Goal: Task Accomplishment & Management: Contribute content

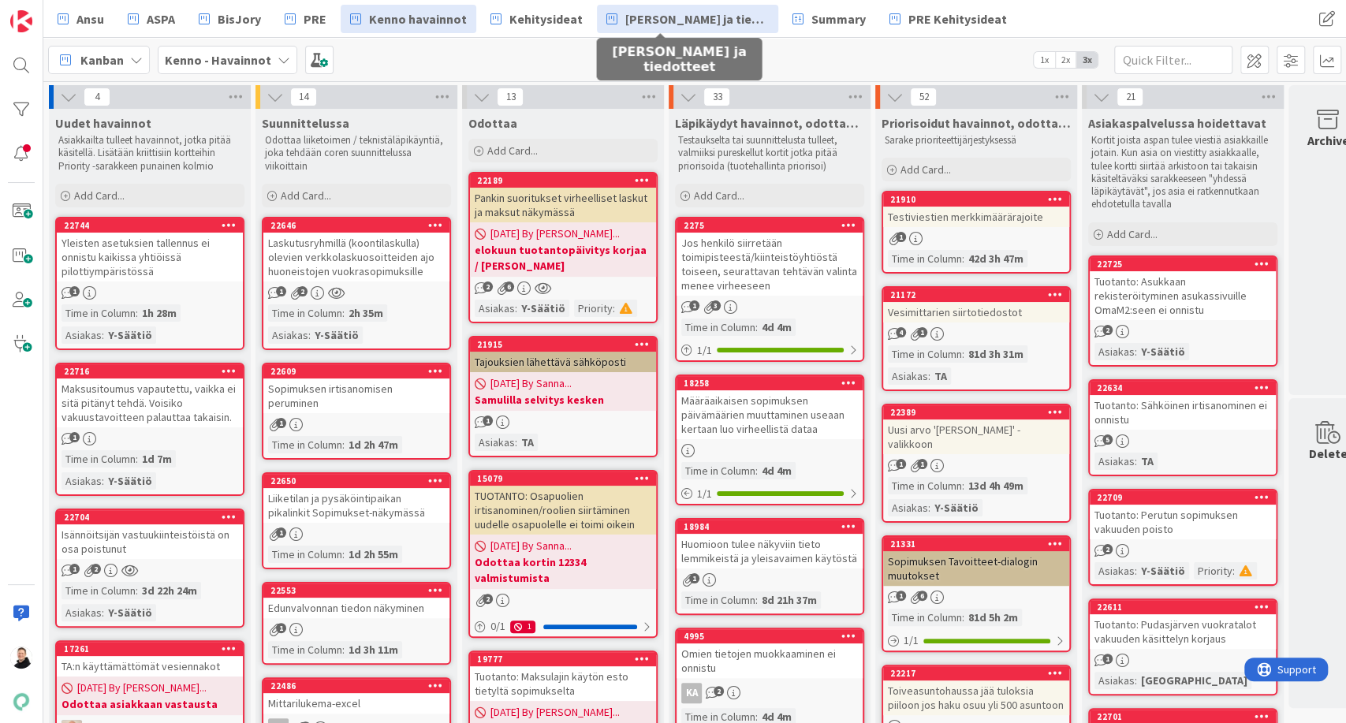
click at [644, 19] on span "[PERSON_NAME] ja tiedotteet" at bounding box center [696, 18] width 143 height 19
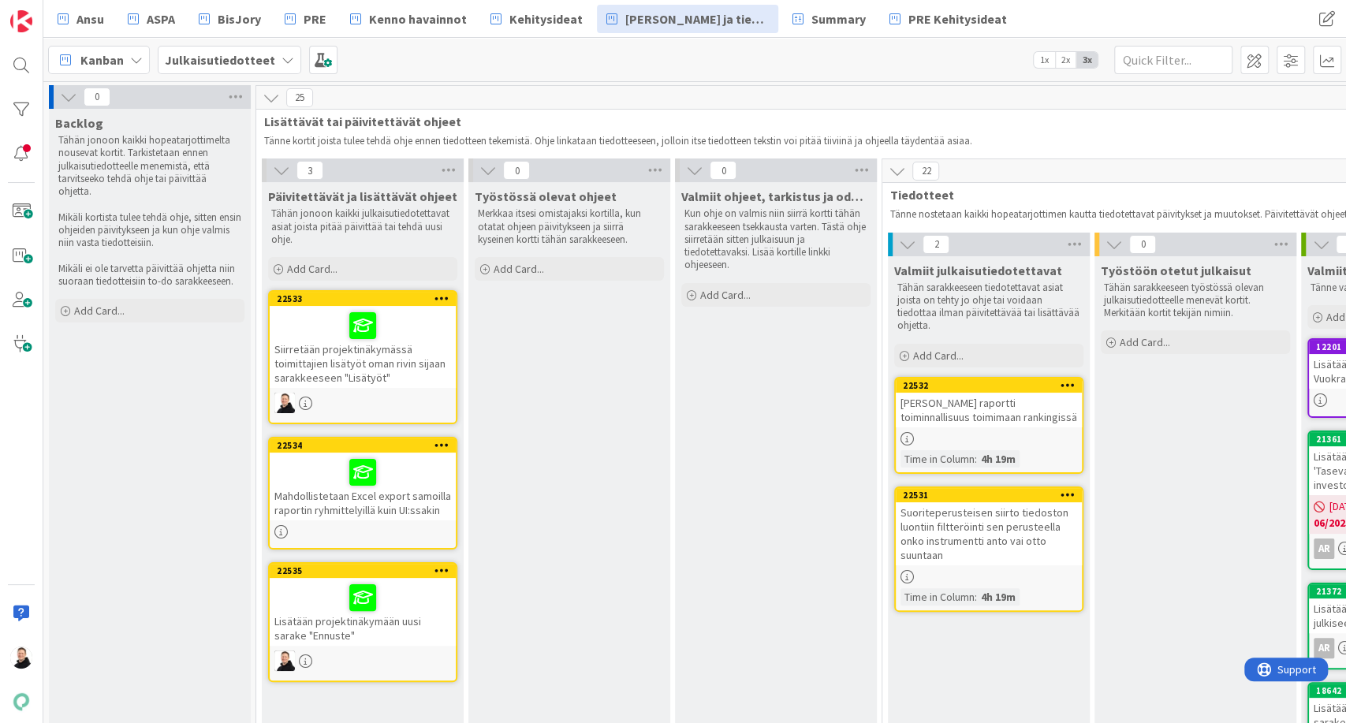
scroll to position [87, 0]
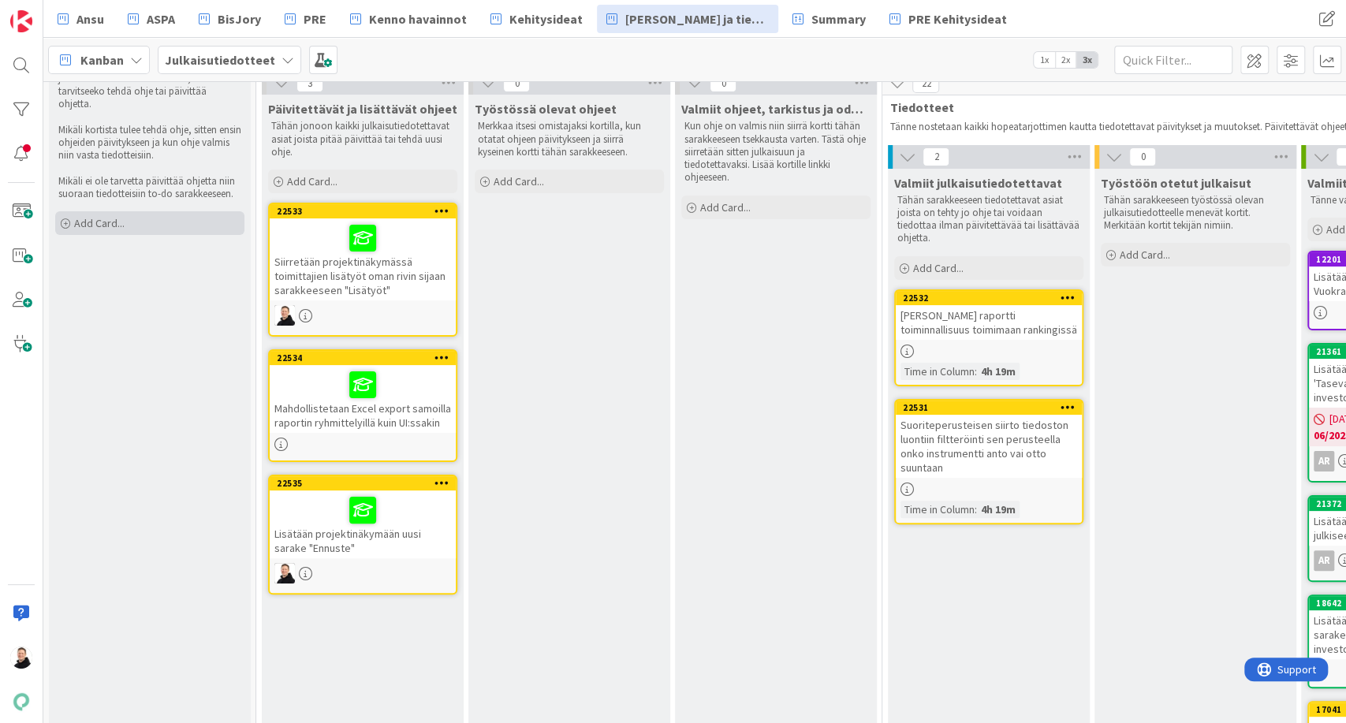
click at [65, 219] on icon at bounding box center [65, 223] width 9 height 9
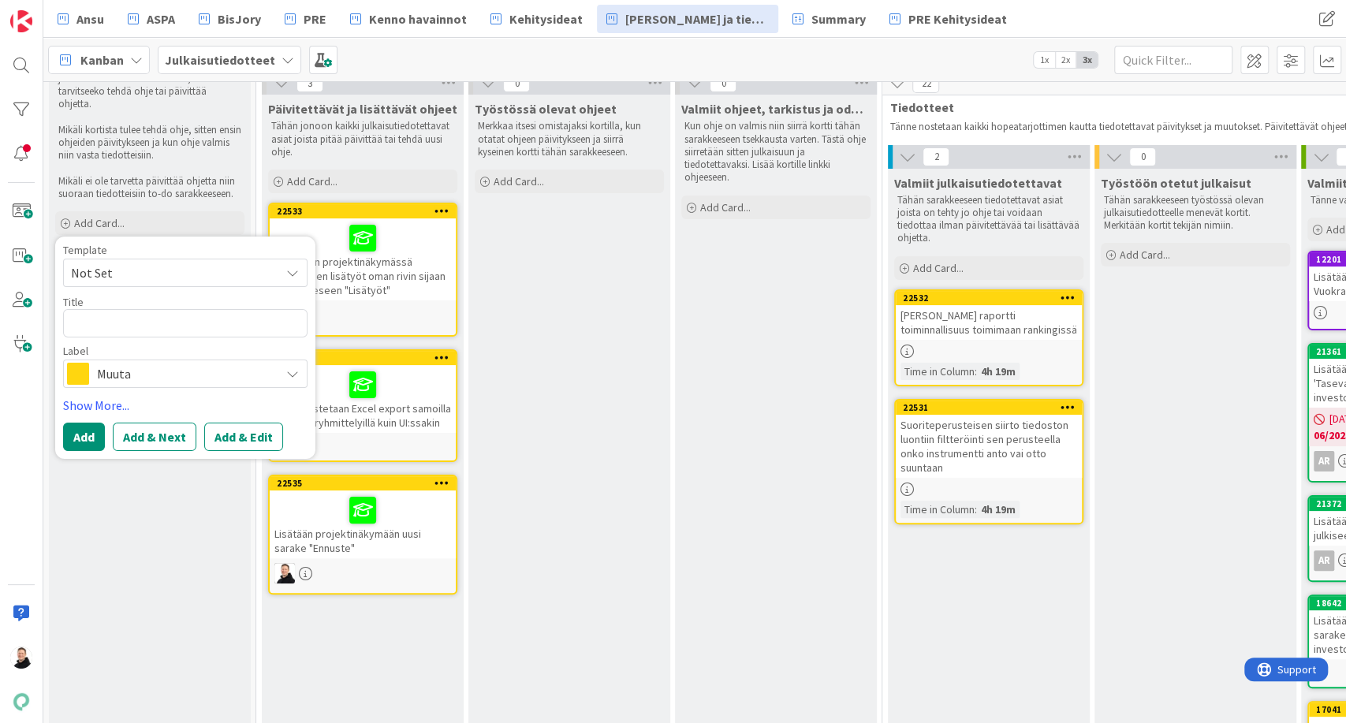
click at [123, 309] on textarea at bounding box center [185, 323] width 244 height 28
click at [246, 363] on span "Muuta" at bounding box center [184, 374] width 175 height 22
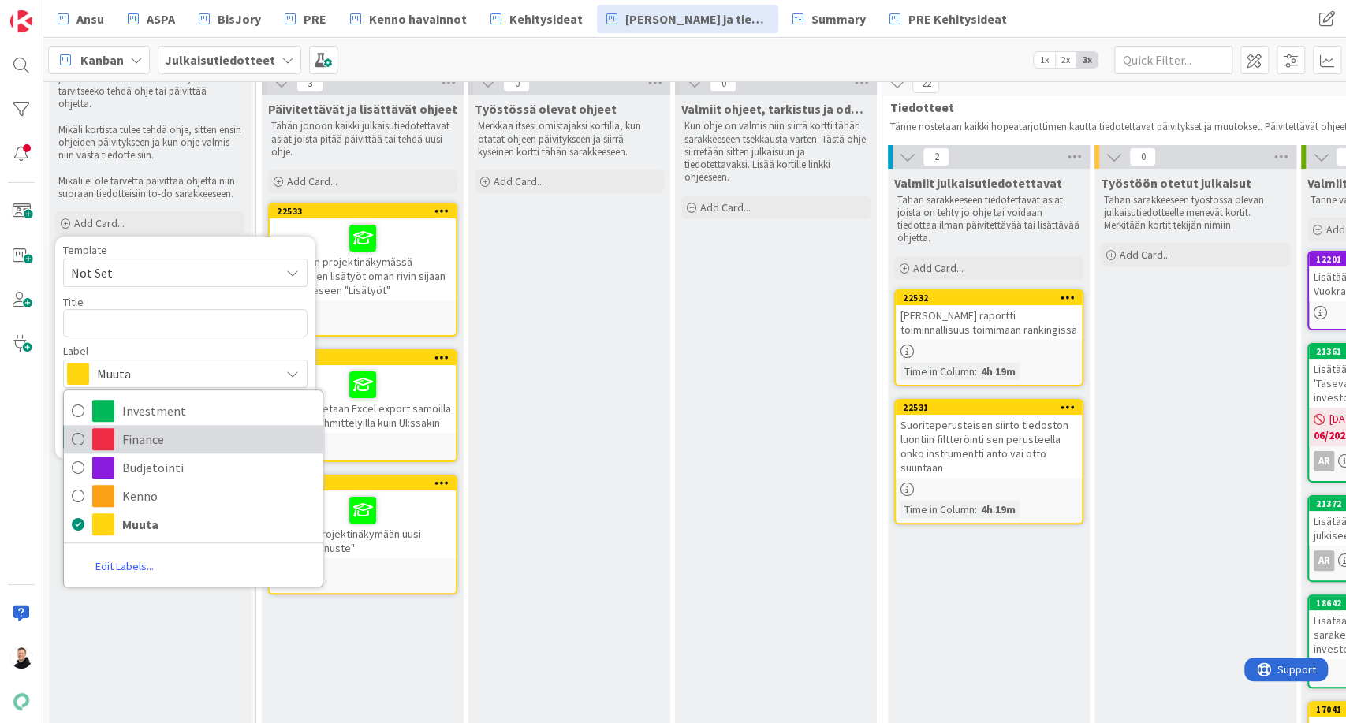
click at [77, 427] on icon at bounding box center [78, 439] width 13 height 24
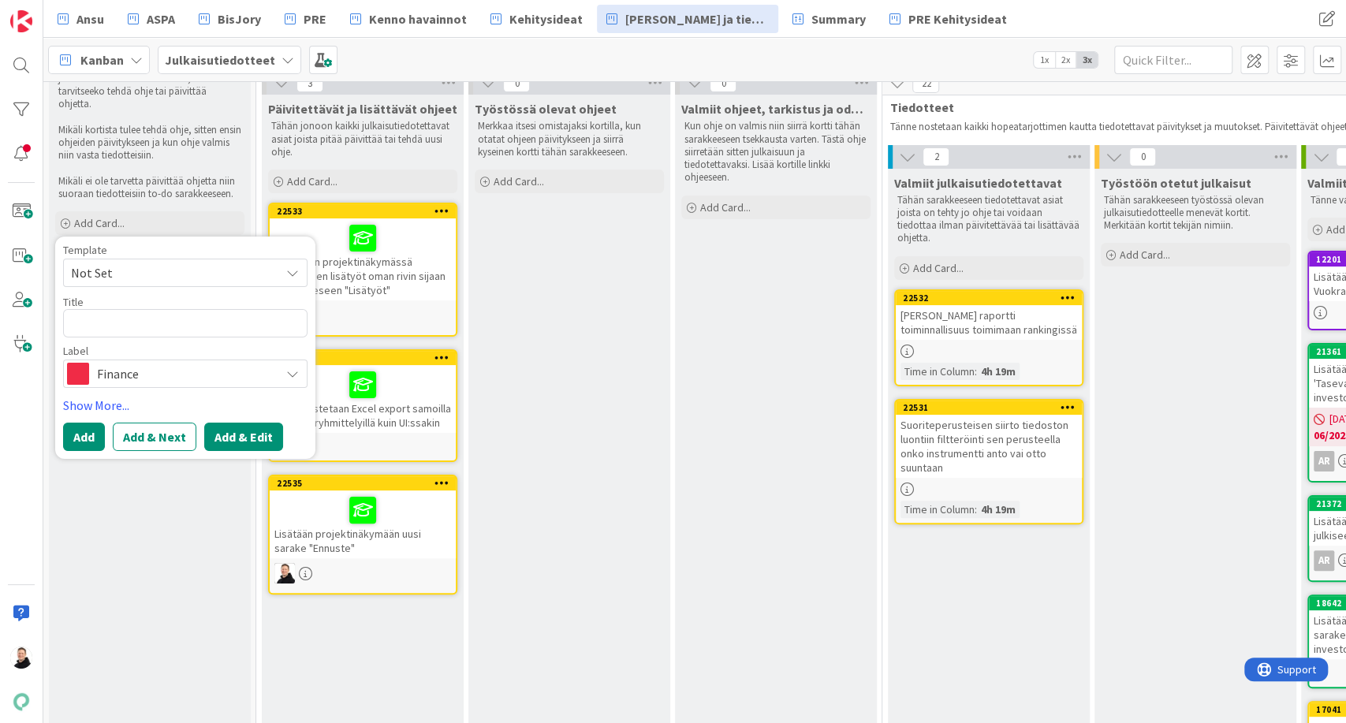
click at [244, 431] on button "Add & Edit" at bounding box center [243, 437] width 79 height 28
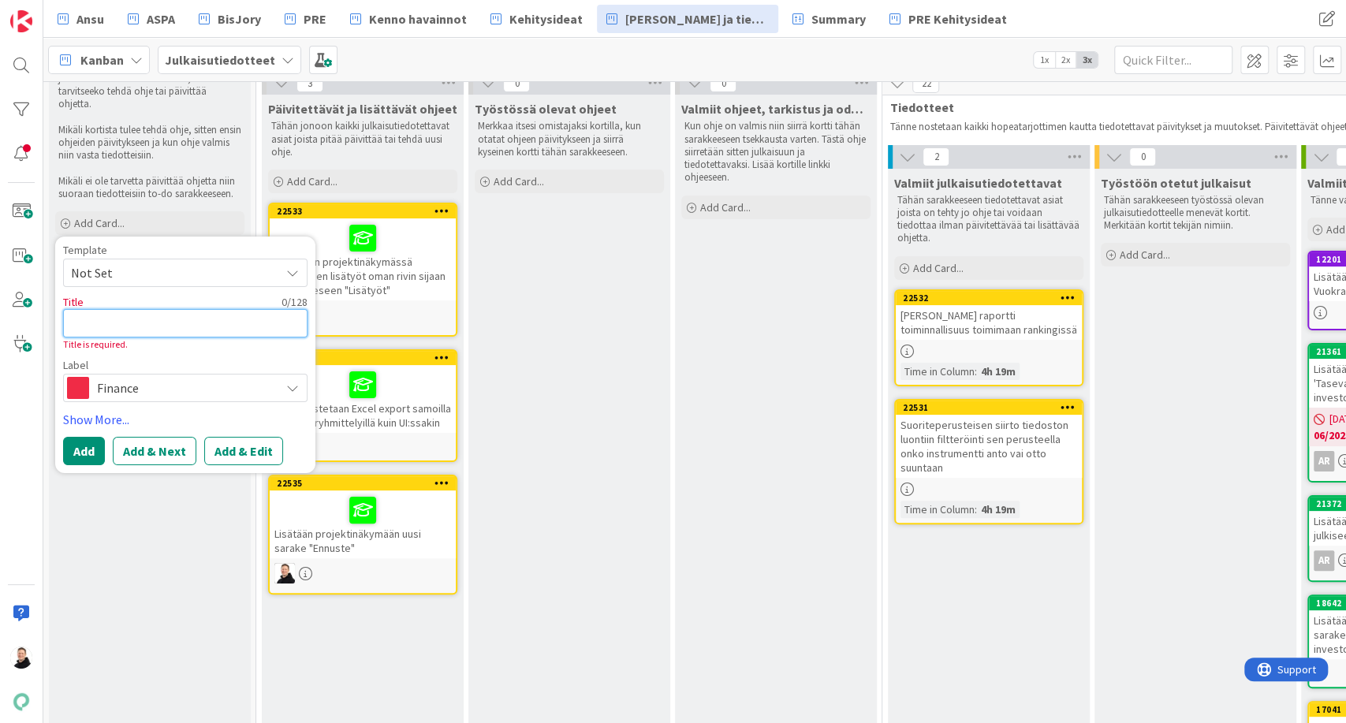
click at [120, 309] on textarea at bounding box center [185, 323] width 244 height 28
type textarea "x"
type textarea "A"
type textarea "x"
type textarea "Ar"
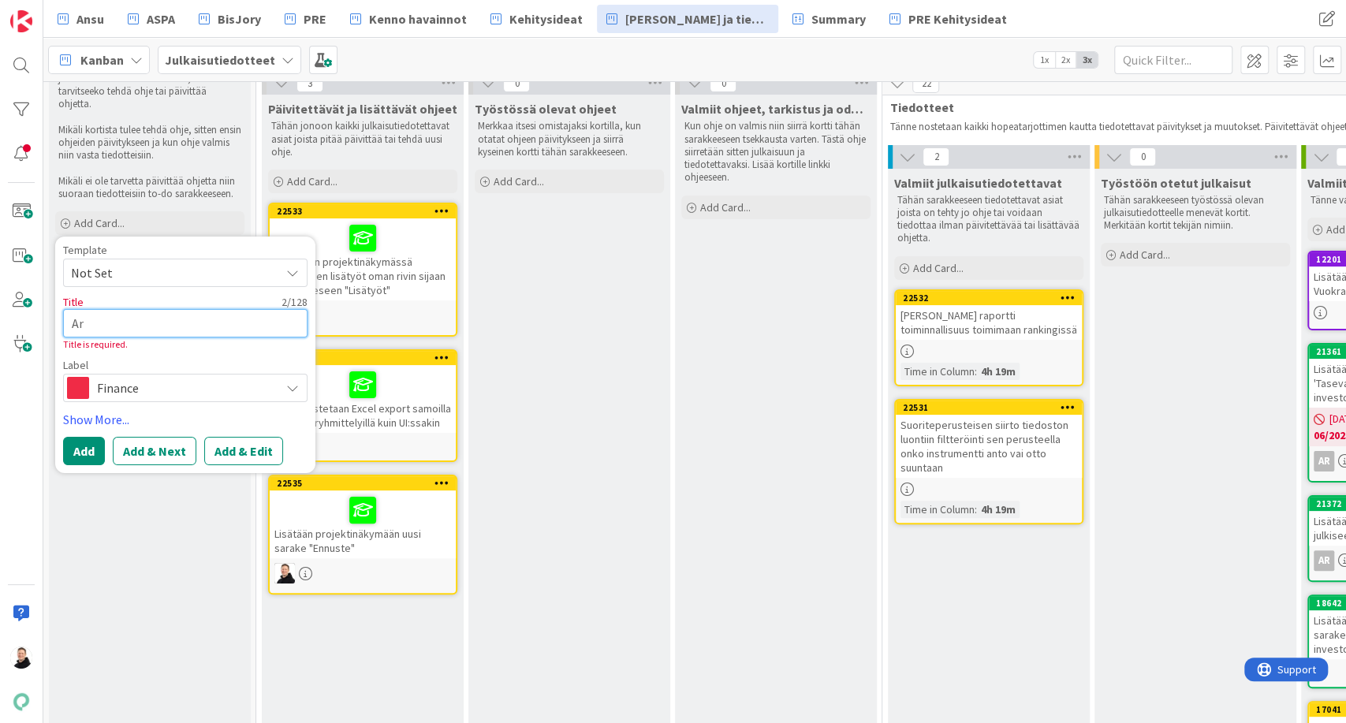
type textarea "x"
type textarea "Arv"
type textarea "x"
type textarea "Arva"
type textarea "x"
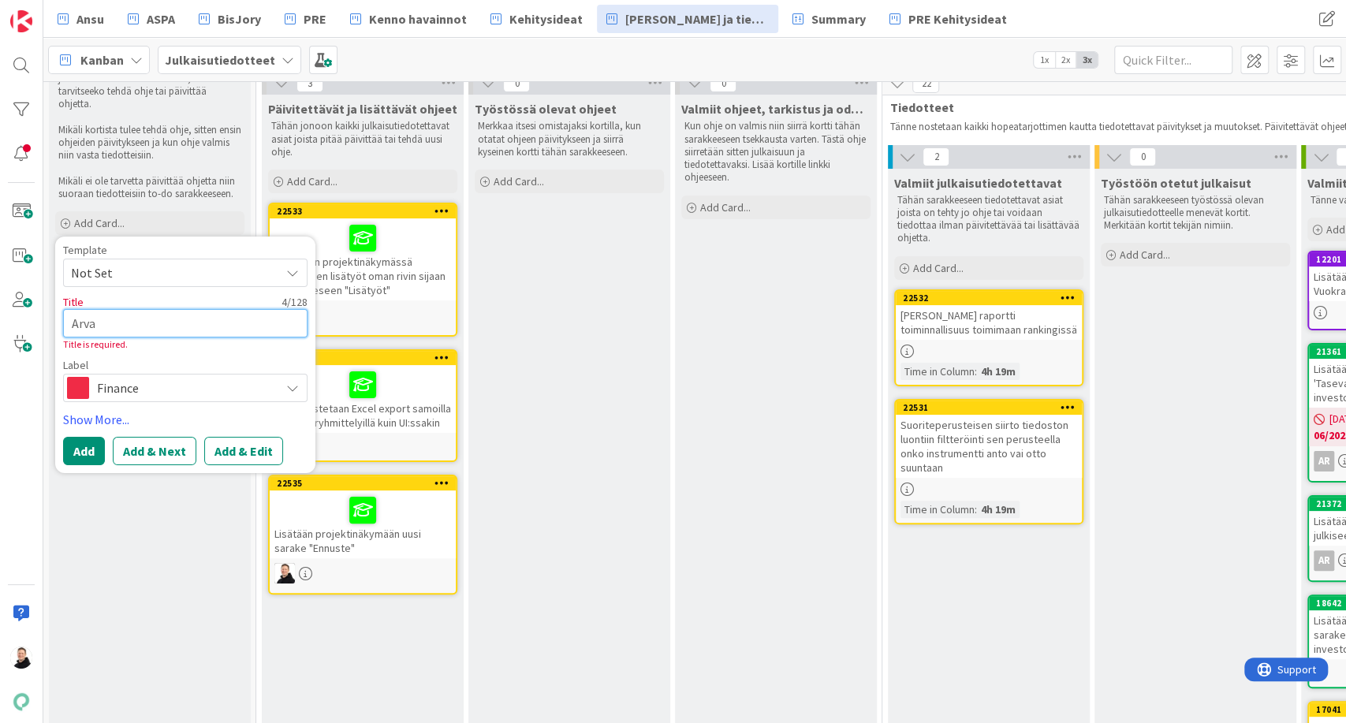
type textarea "Arv"
type textarea "x"
type textarea "Ar"
type textarea "x"
type textarea "Arav"
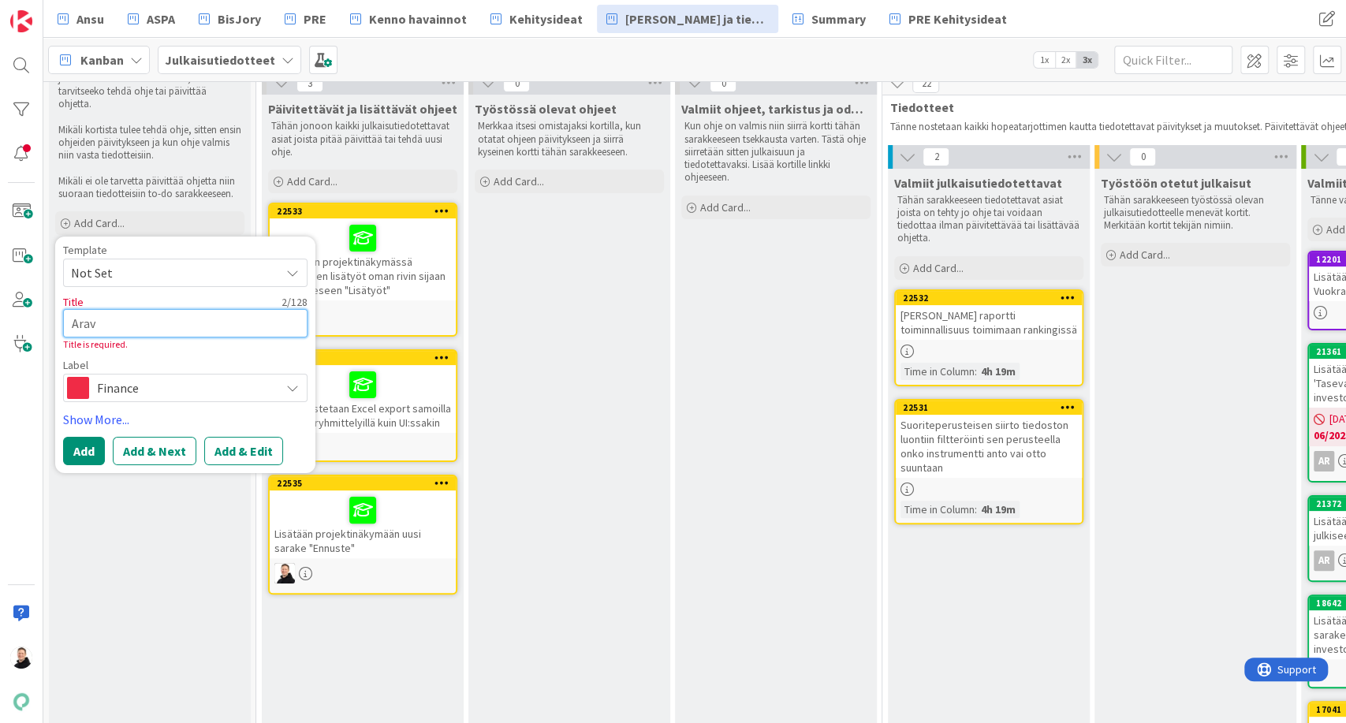
type textarea "x"
type textarea "Arava"
type textarea "x"
type textarea "Araval"
type textarea "x"
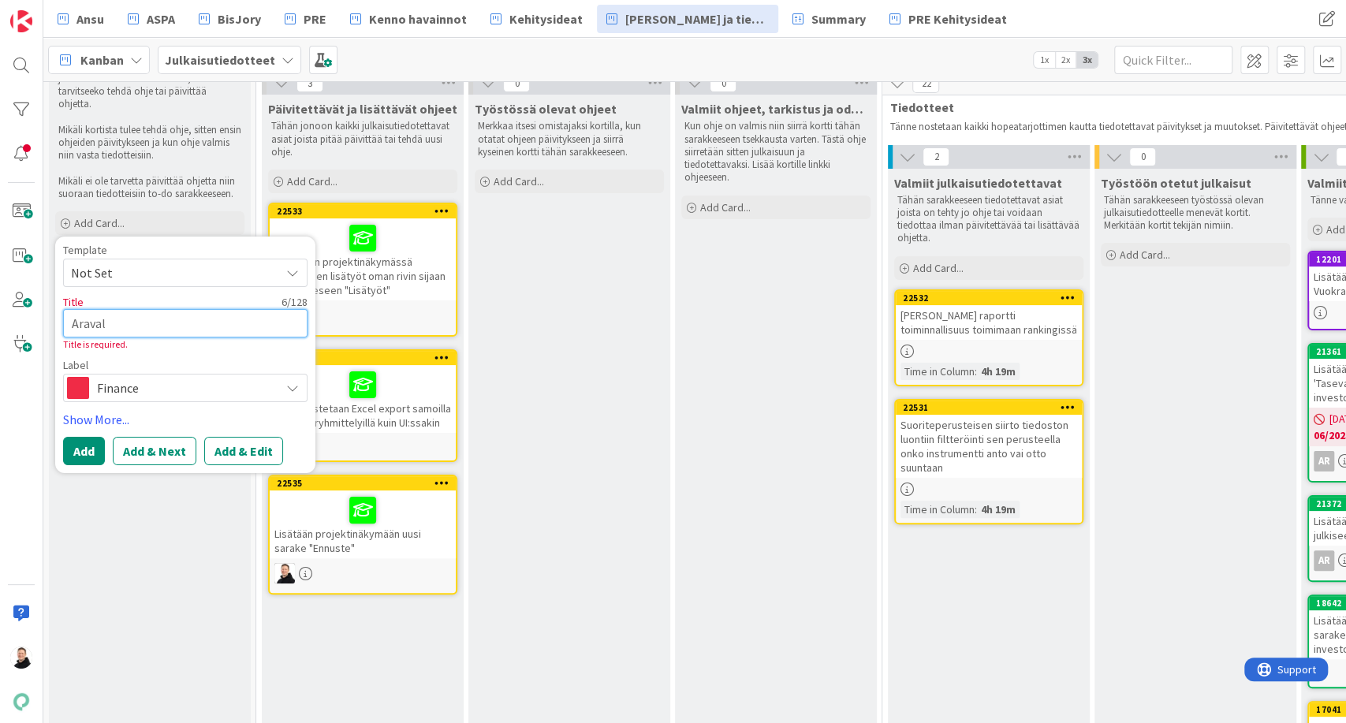
type textarea "Aravala"
type textarea "x"
type textarea "Aravalai"
type textarea "x"
type textarea "Aravalaina"
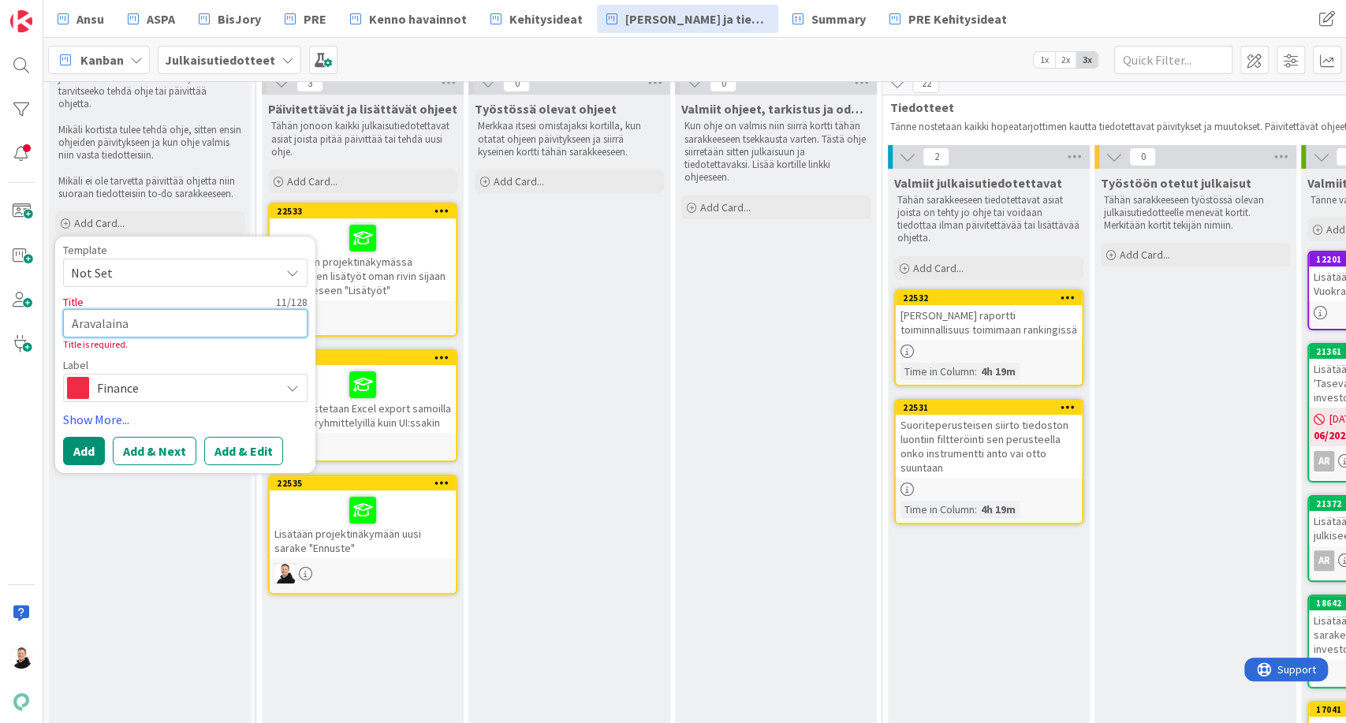
type textarea "x"
type textarea "Aravalainam"
type textarea "x"
type textarea "Aravalainamu"
type textarea "x"
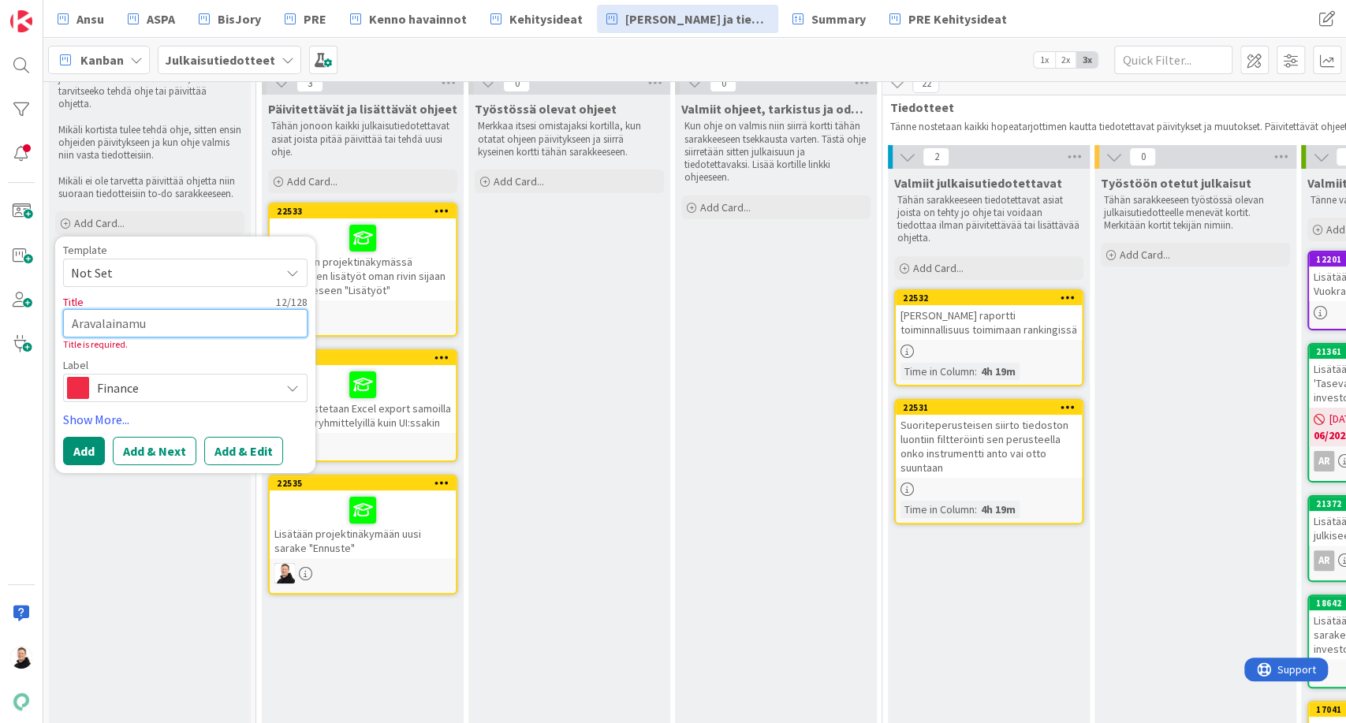
type textarea "Aravalainamuu"
type textarea "x"
type textarea "Aravalainamuut"
type textarea "x"
type textarea "Aravalainamuuto"
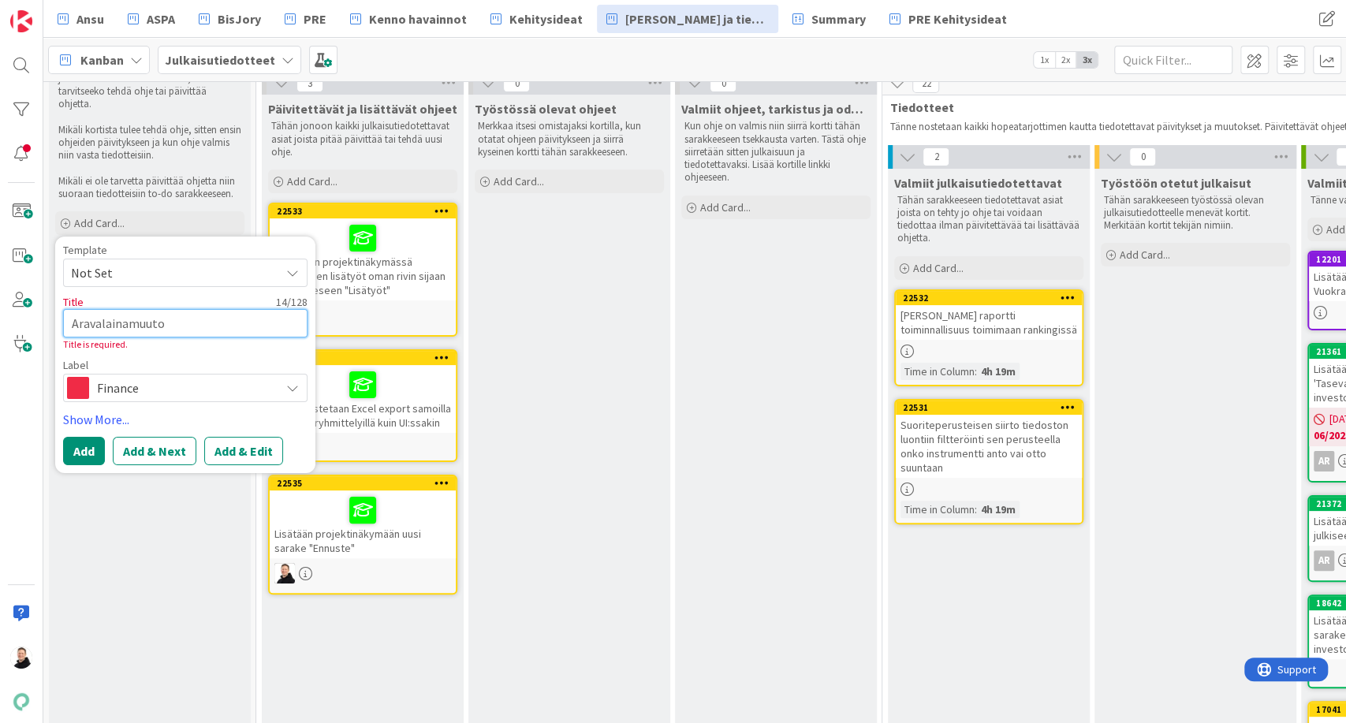
type textarea "x"
type textarea "Aravalainamuutoks"
type textarea "x"
type textarea "Aravalainamuutokse"
type textarea "x"
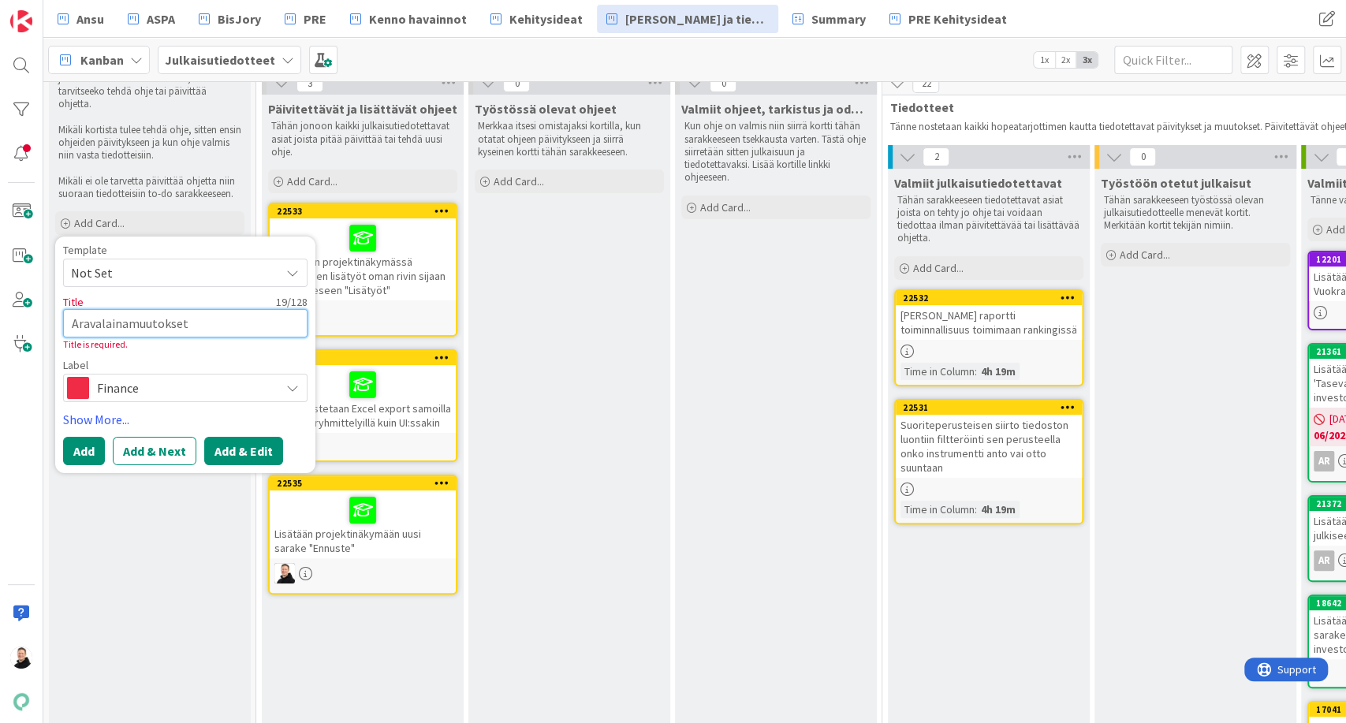
type textarea "Aravalainamuutokset"
click at [231, 442] on button "Add & Edit" at bounding box center [243, 451] width 79 height 28
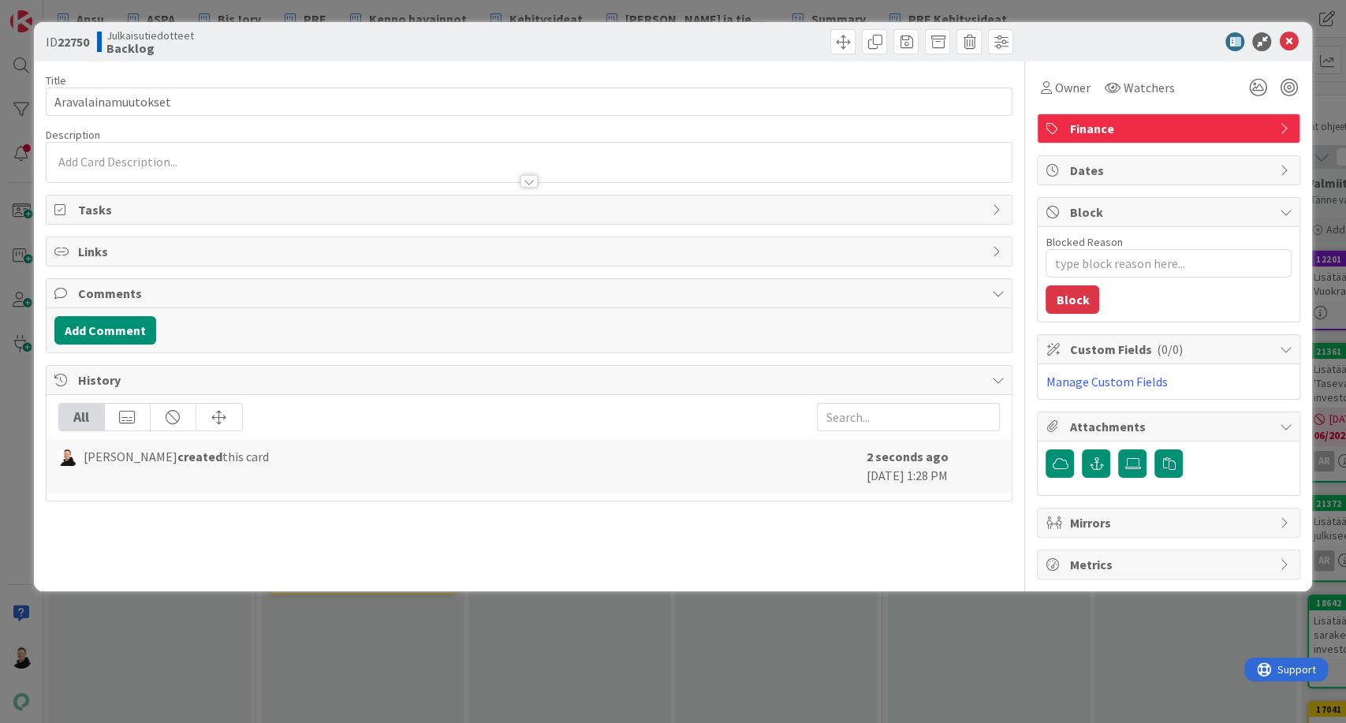
type textarea "x"
click at [88, 159] on div at bounding box center [530, 162] width 966 height 39
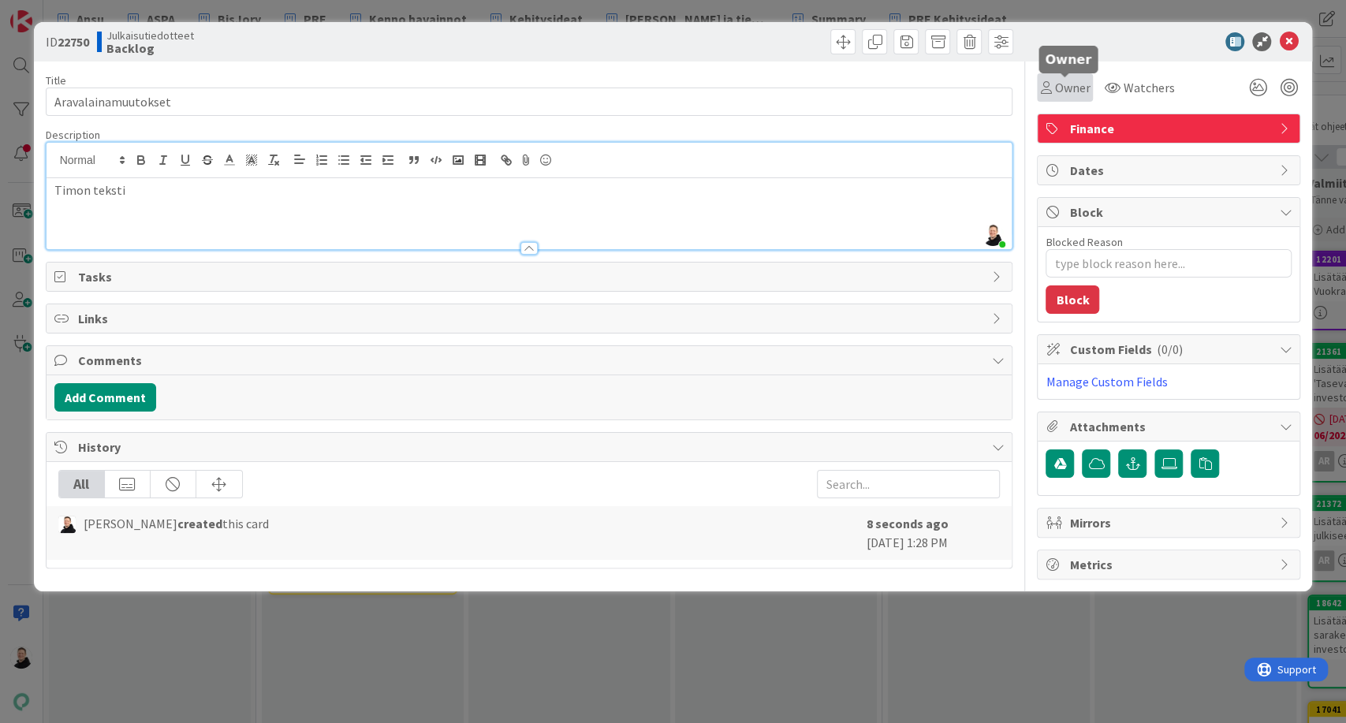
click at [1074, 83] on span "Owner" at bounding box center [1071, 87] width 35 height 19
type textarea "x"
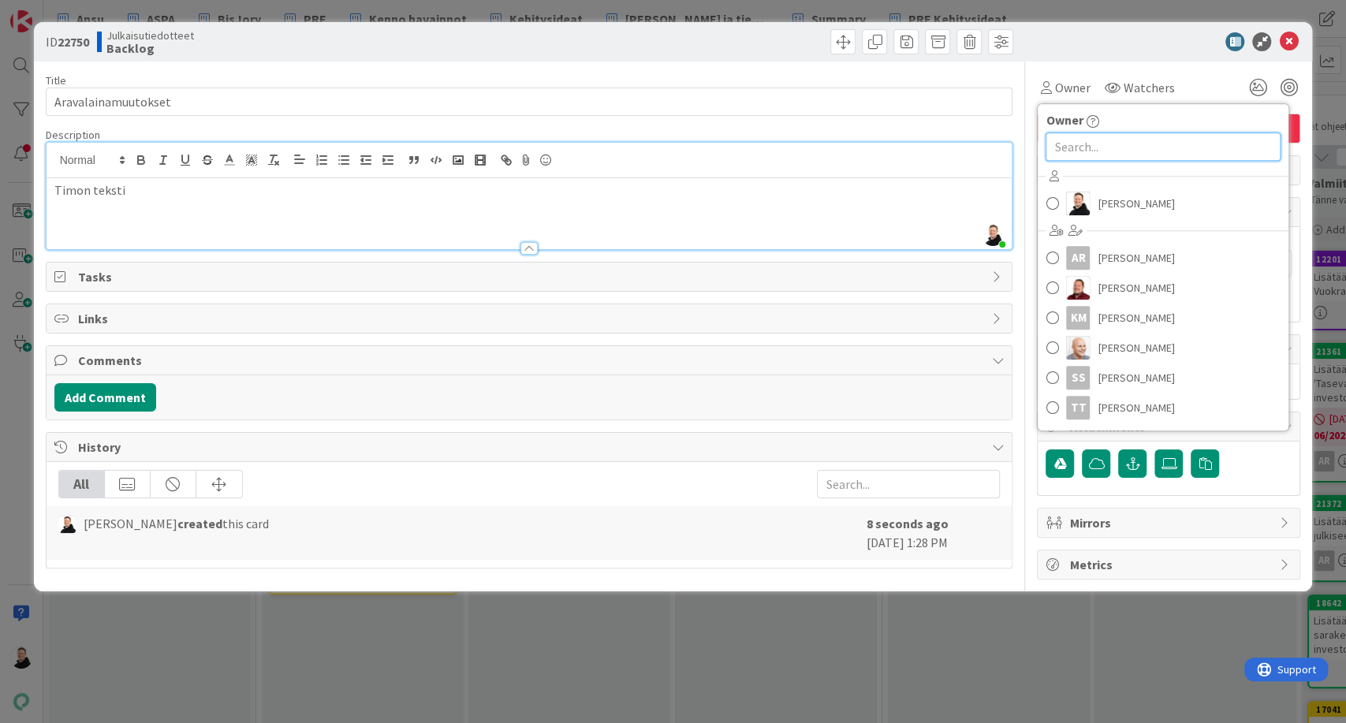
click at [1081, 152] on input "text" at bounding box center [1162, 146] width 235 height 28
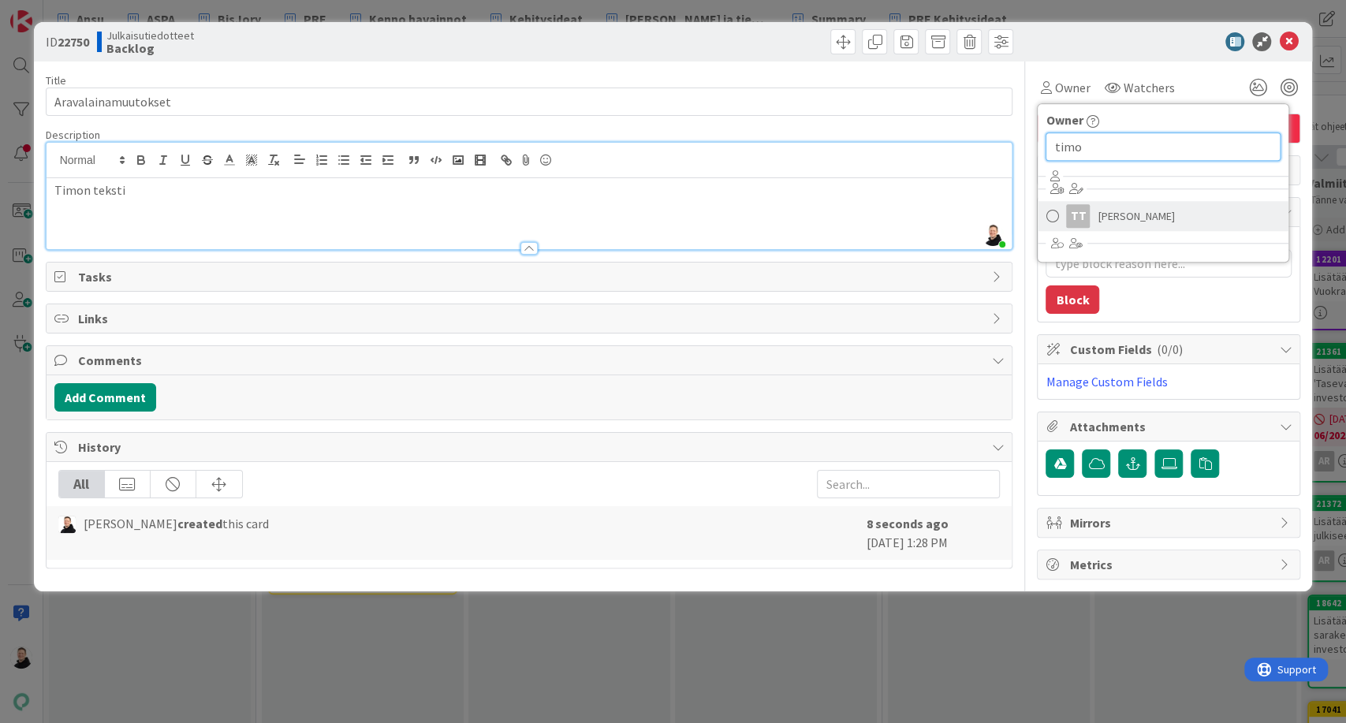
type input "timo"
click at [1117, 226] on span "Timo Tauriala" at bounding box center [1135, 216] width 76 height 24
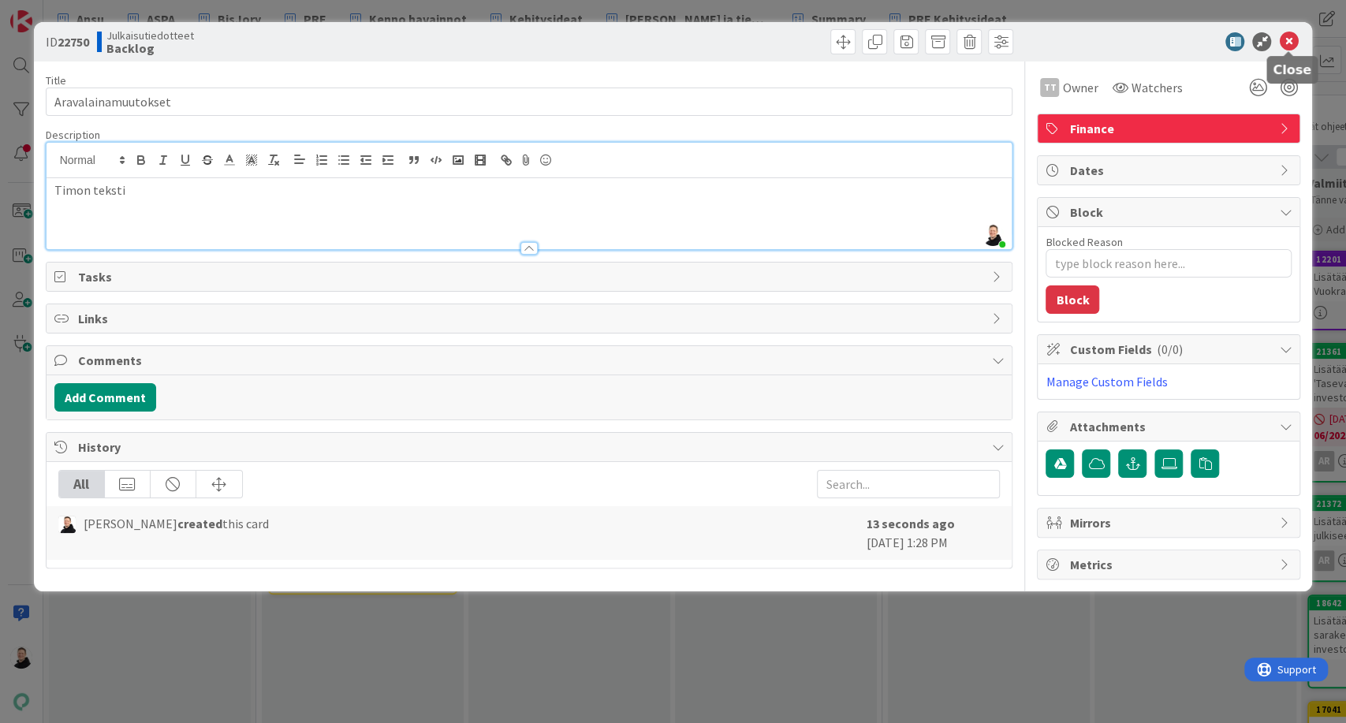
click at [1290, 39] on icon at bounding box center [1288, 41] width 19 height 19
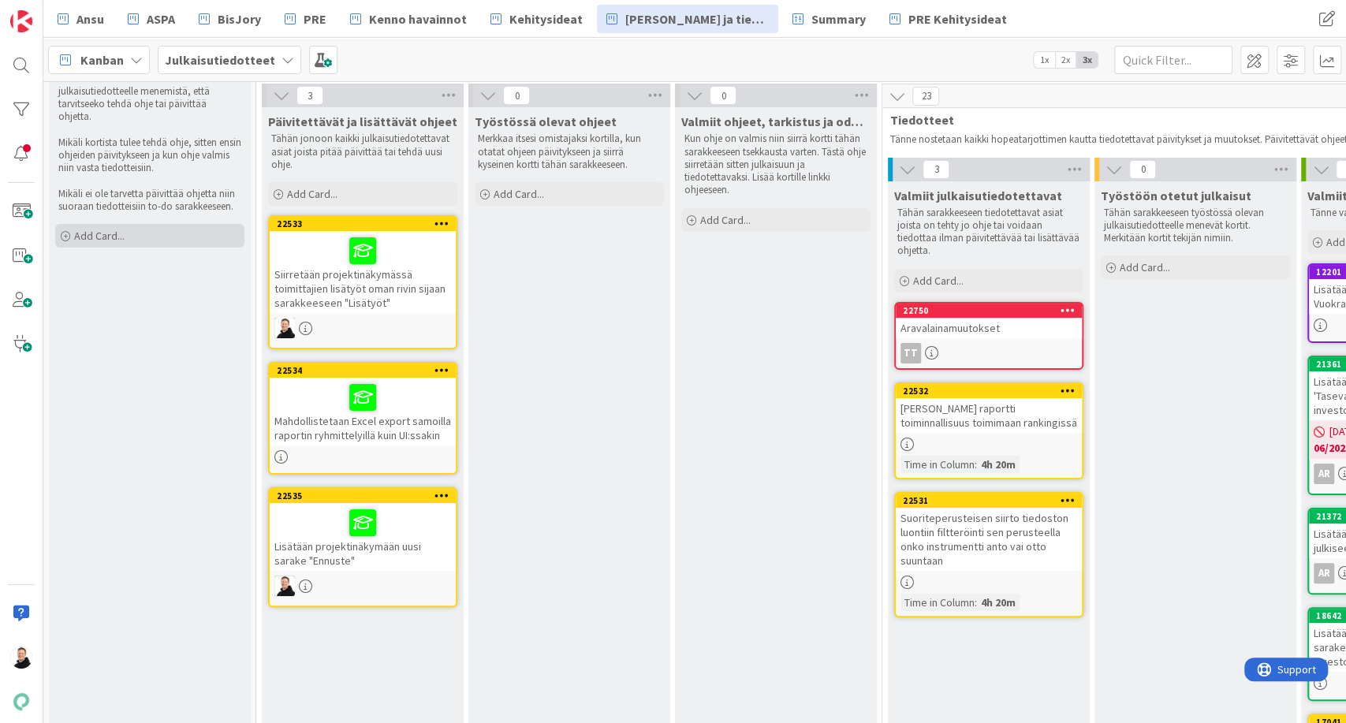
click at [70, 224] on div "Add Card..." at bounding box center [149, 236] width 189 height 24
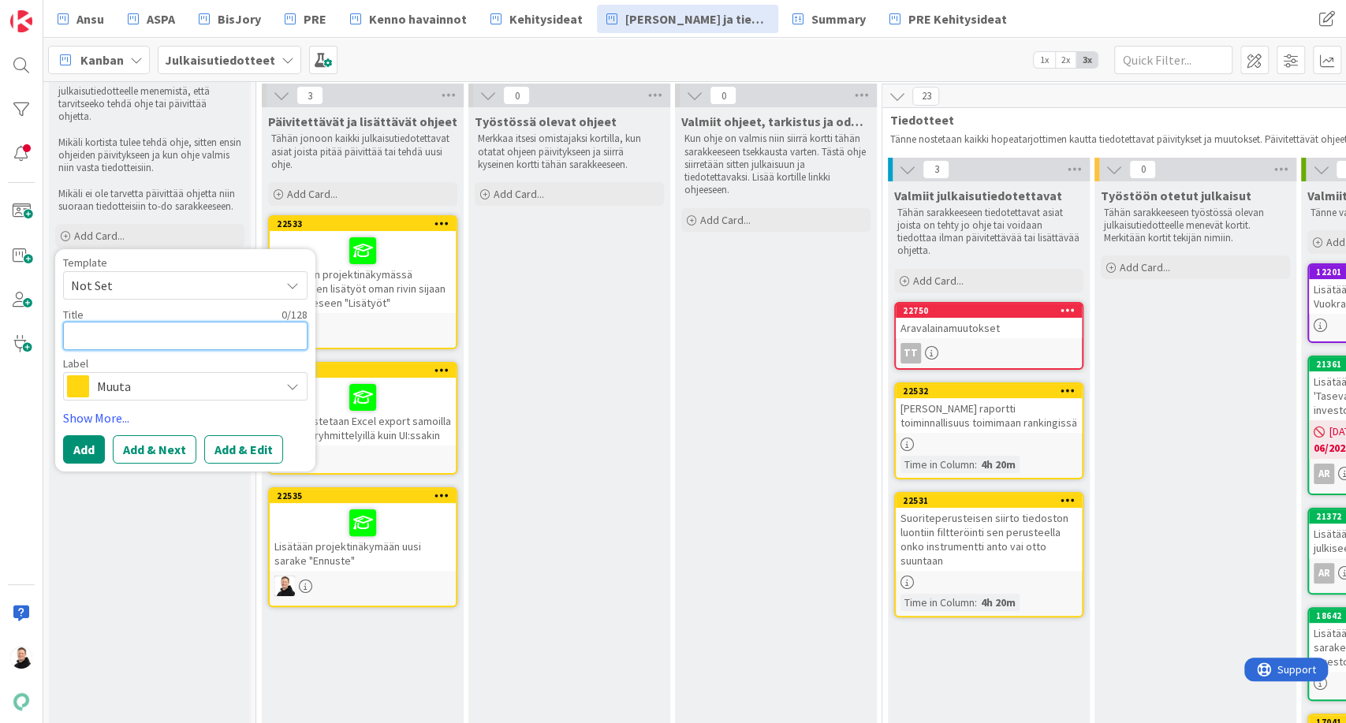
click at [110, 322] on textarea at bounding box center [185, 336] width 244 height 28
type textarea "x"
type textarea "K"
type textarea "x"
type textarea "Kor"
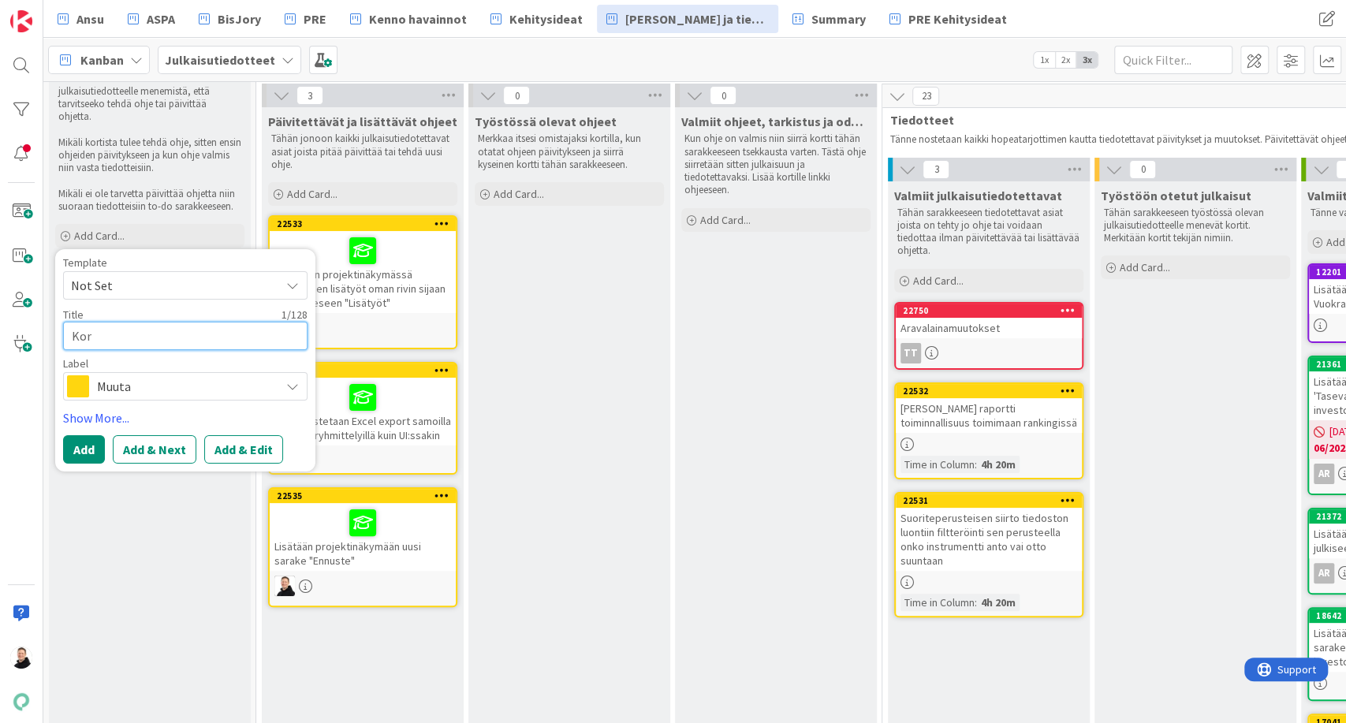
type textarea "x"
type textarea "Kork"
type textarea "x"
type textarea "Korko"
type textarea "x"
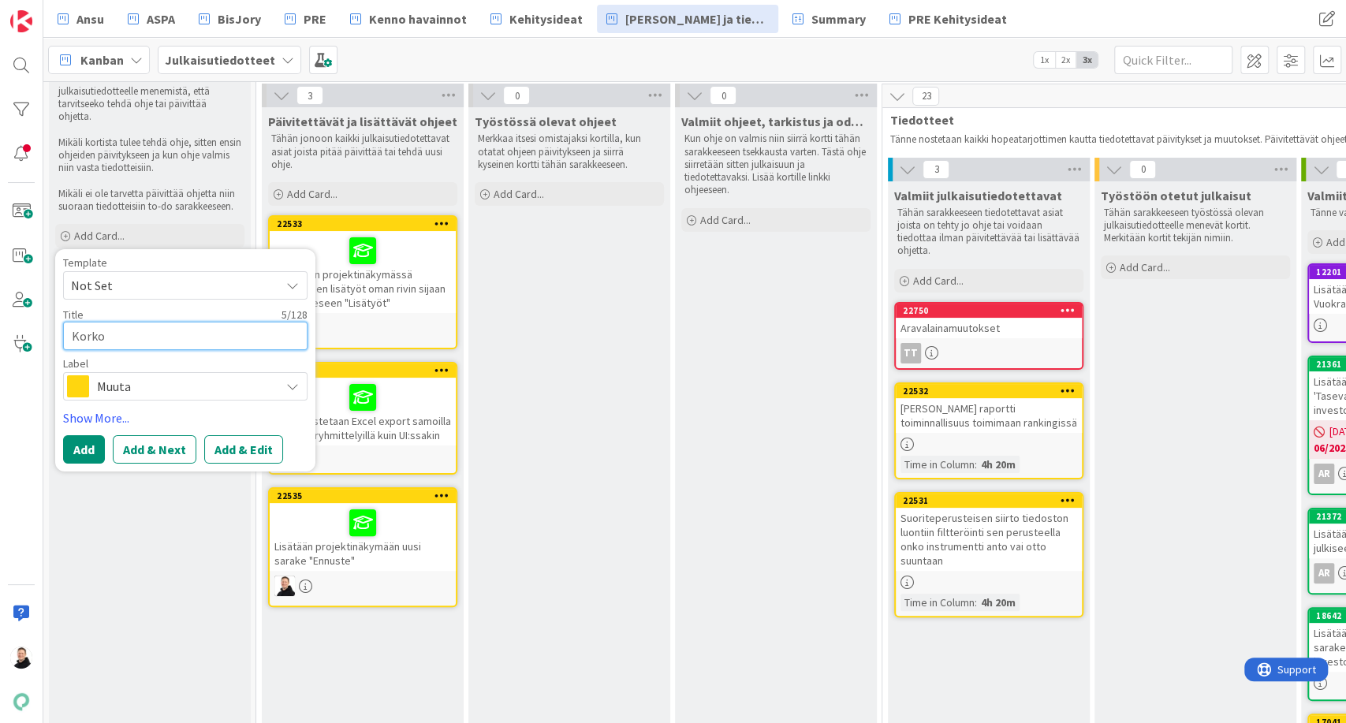
type textarea "Korkoe"
type textarea "x"
type textarea "Korkoen"
type textarea "x"
type textarea "Korkoenn"
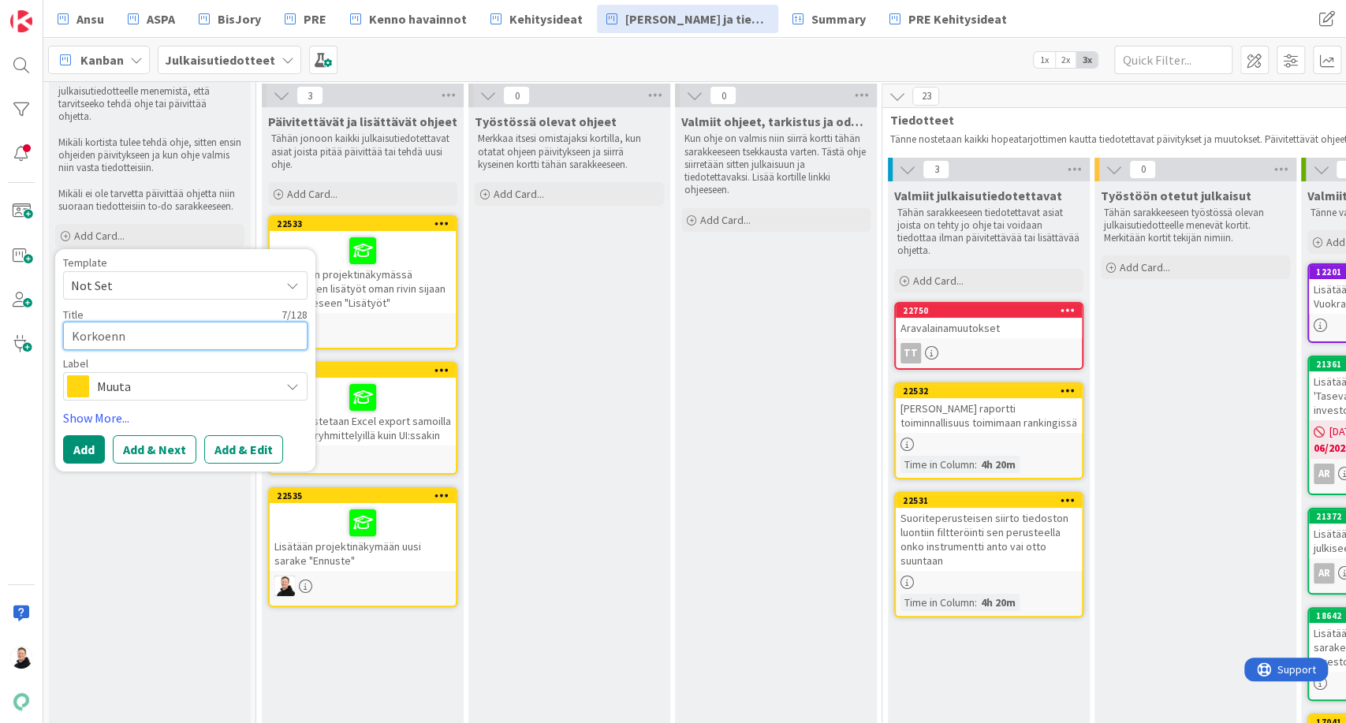
type textarea "x"
type textarea "Korkoennu"
type textarea "x"
type textarea "Korkoennus"
type textarea "x"
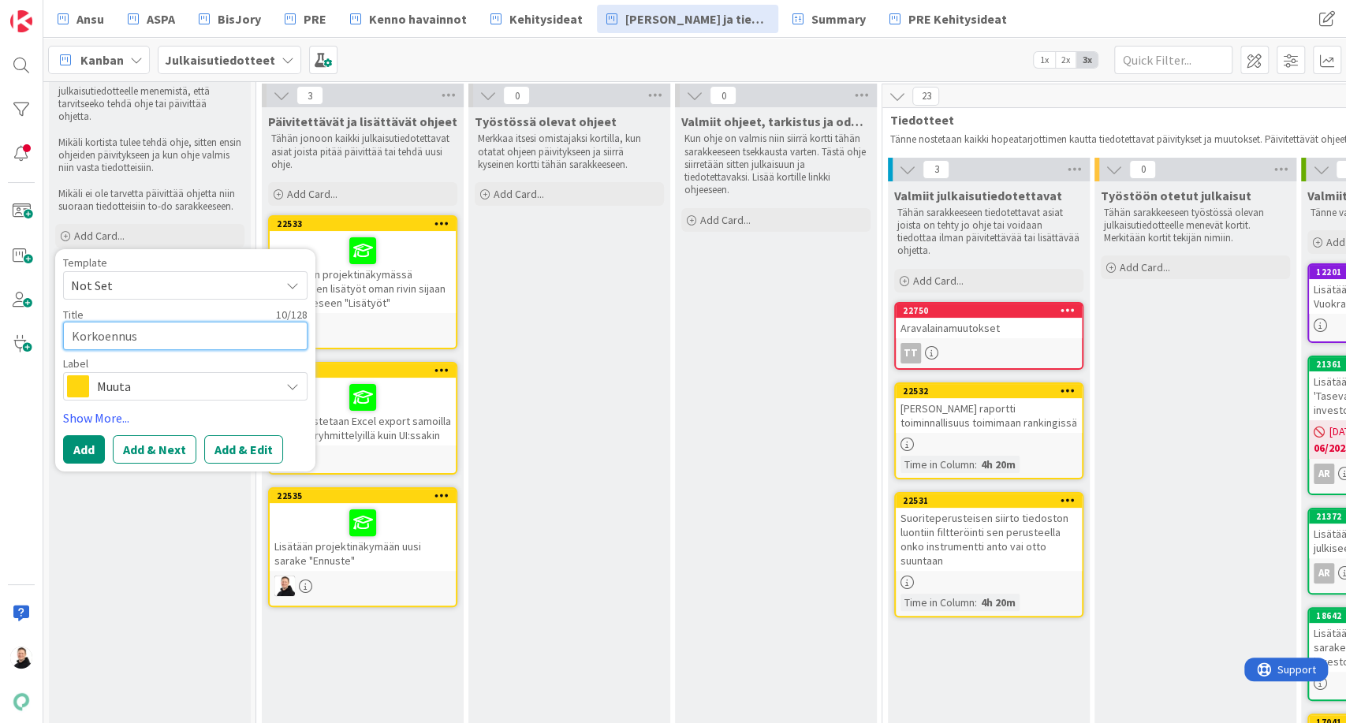
type textarea "Korkoennust"
type textarea "x"
type textarea "Korkoennuste"
type textarea "x"
type textarea "Korkoennuste"
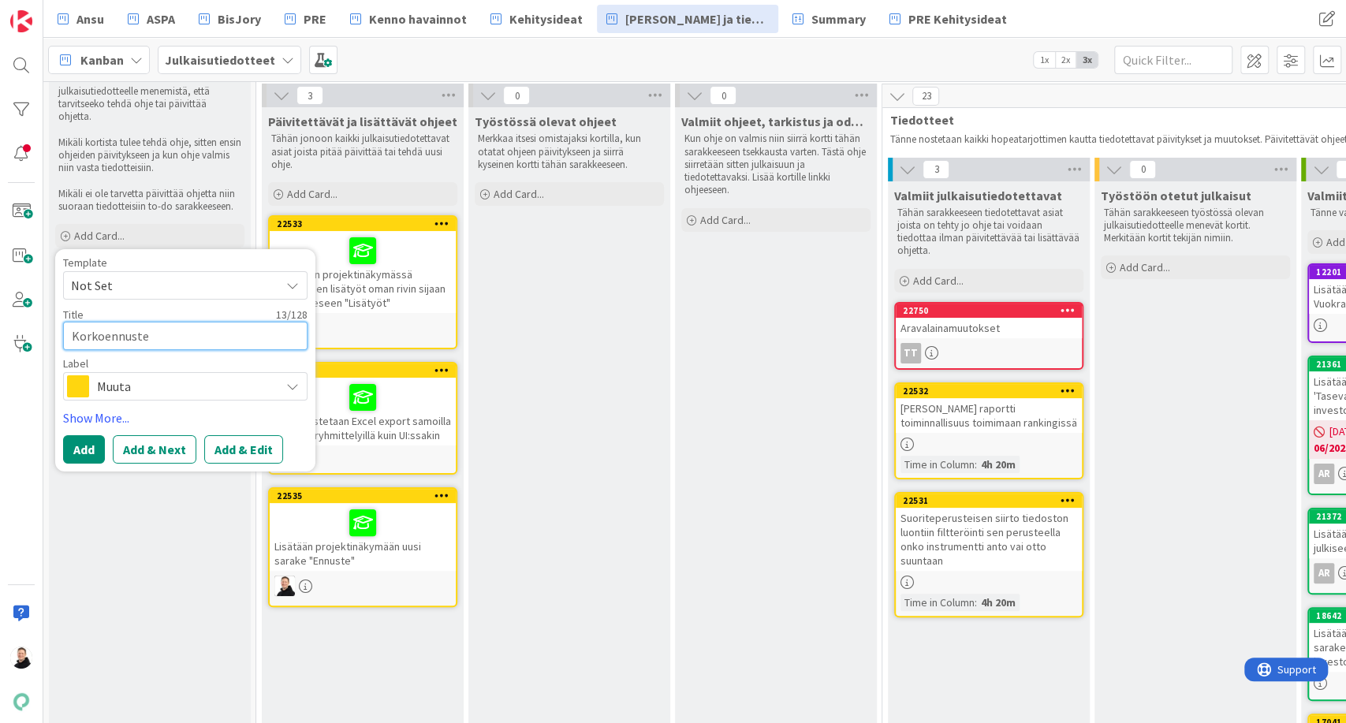
type textarea "x"
type textarea "Korkoennuste m"
type textarea "x"
type textarea "Korkoennuste ma"
type textarea "x"
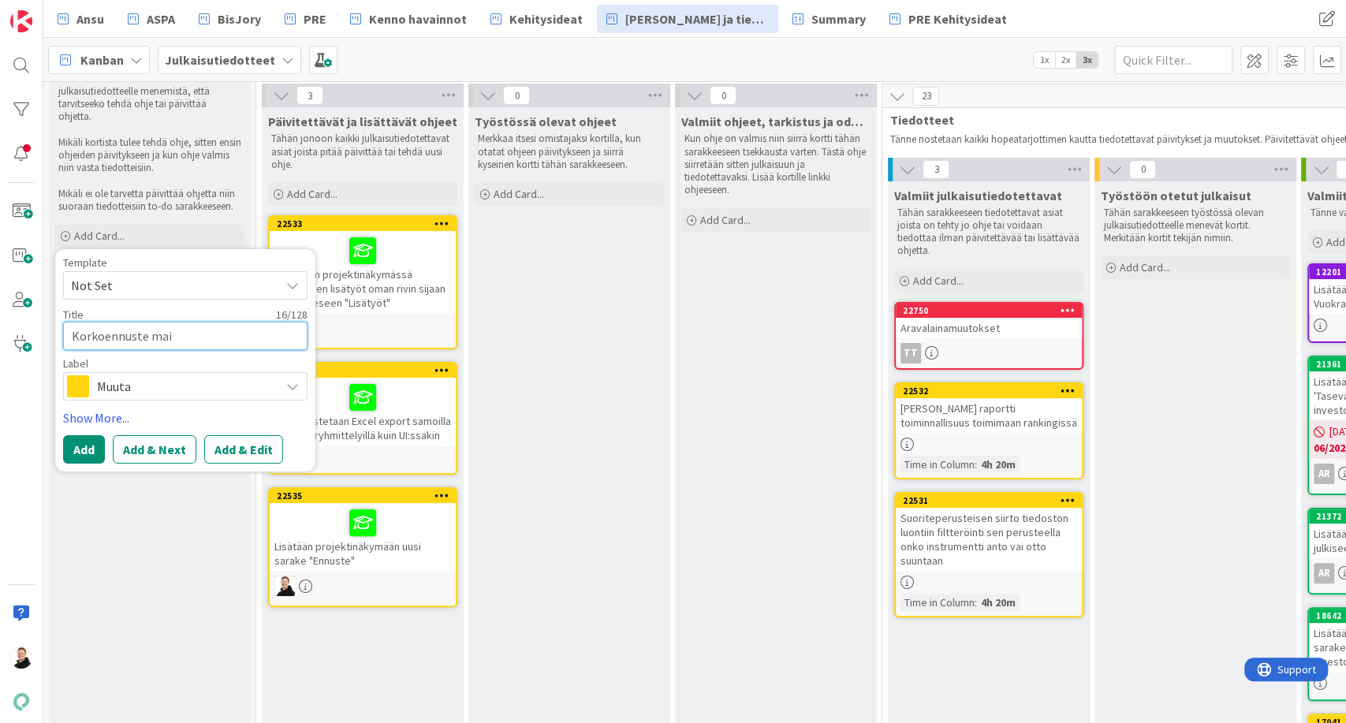
type textarea "Korkoennuste main"
type textarea "x"
type textarea "Korkoennuste mains"
type textarea "x"
type textarea "Korkoennuste main"
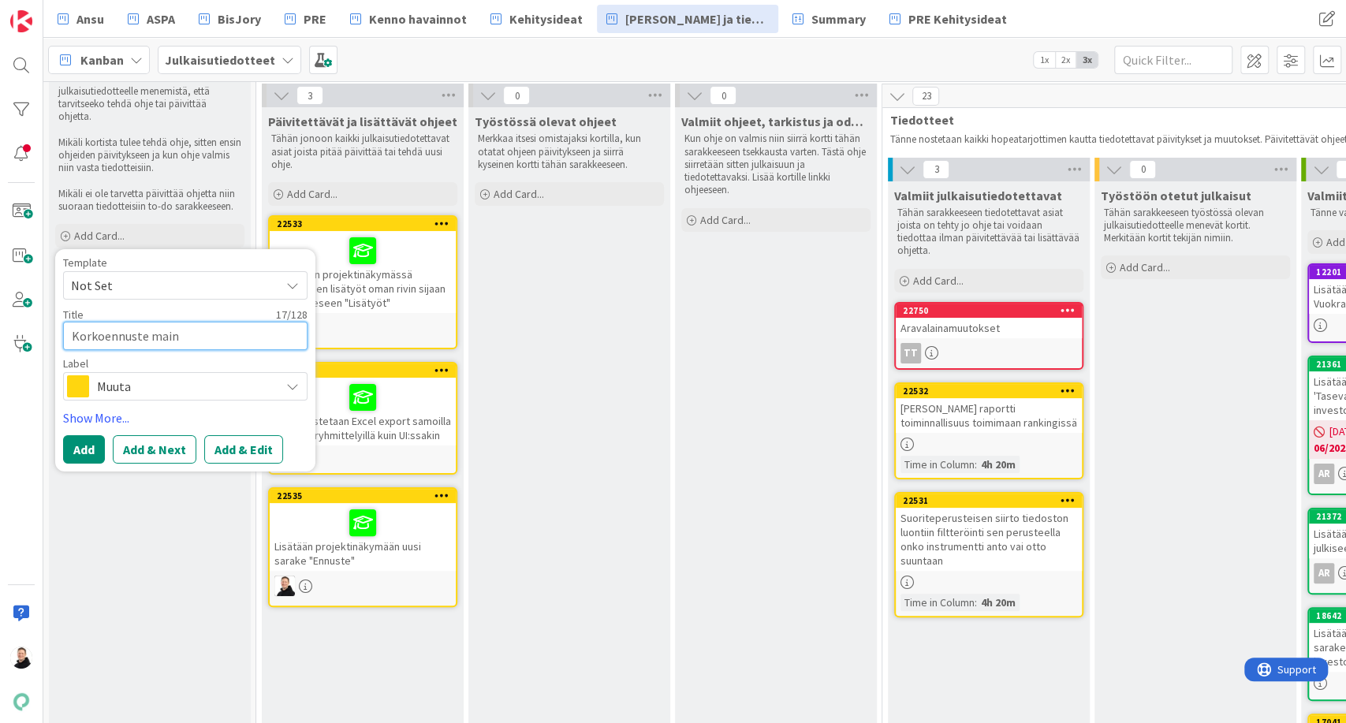
type textarea "x"
type textarea "Korkoennuste maino"
type textarea "x"
type textarea "Korkoennuste mainos"
type textarea "x"
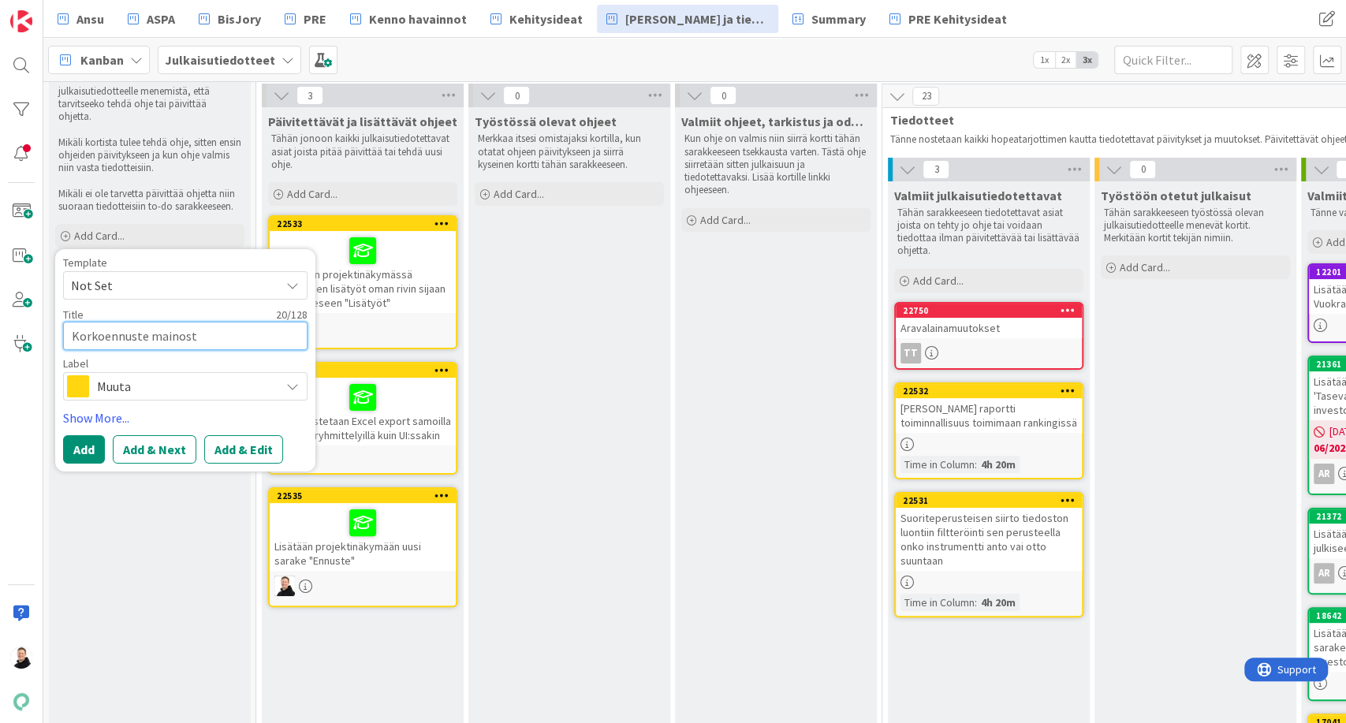
type textarea "Korkoennuste mainostu"
type textarea "x"
type textarea "Korkoennuste mainostus"
click at [222, 375] on span "Muuta" at bounding box center [184, 386] width 175 height 22
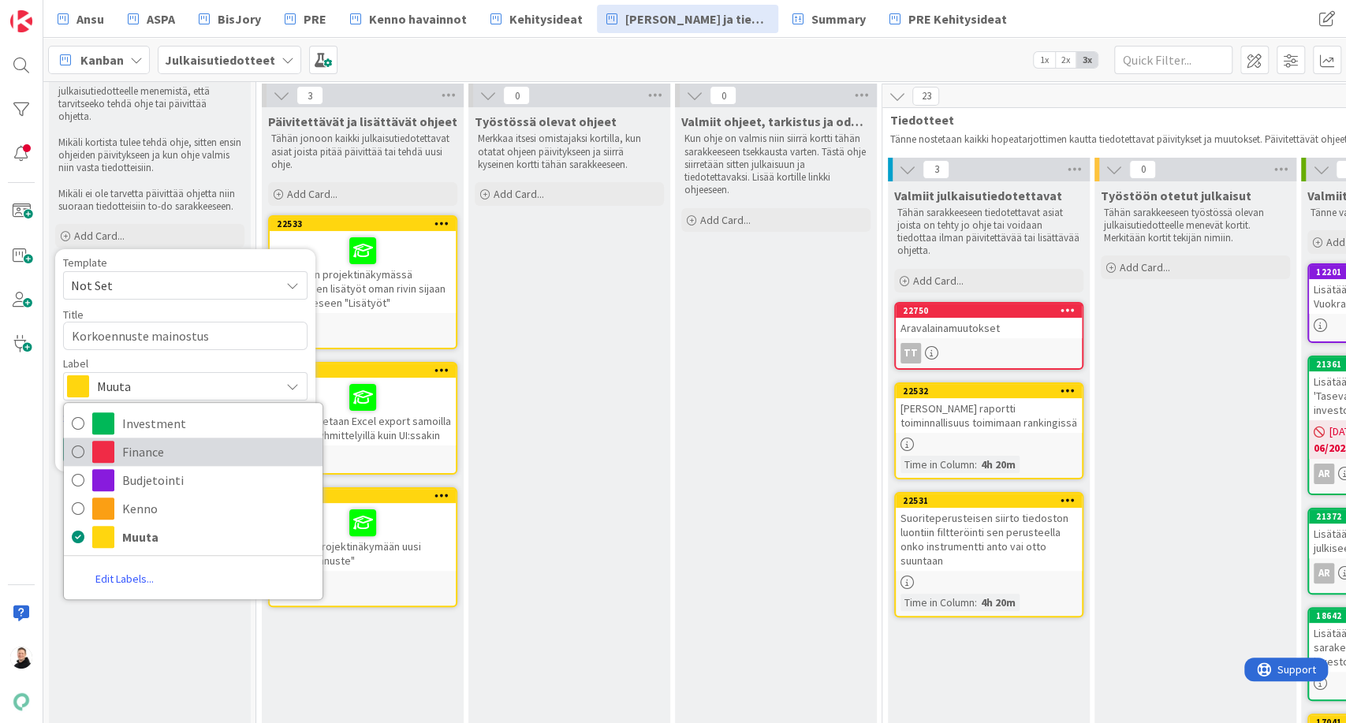
click at [164, 450] on link "Finance" at bounding box center [193, 451] width 259 height 28
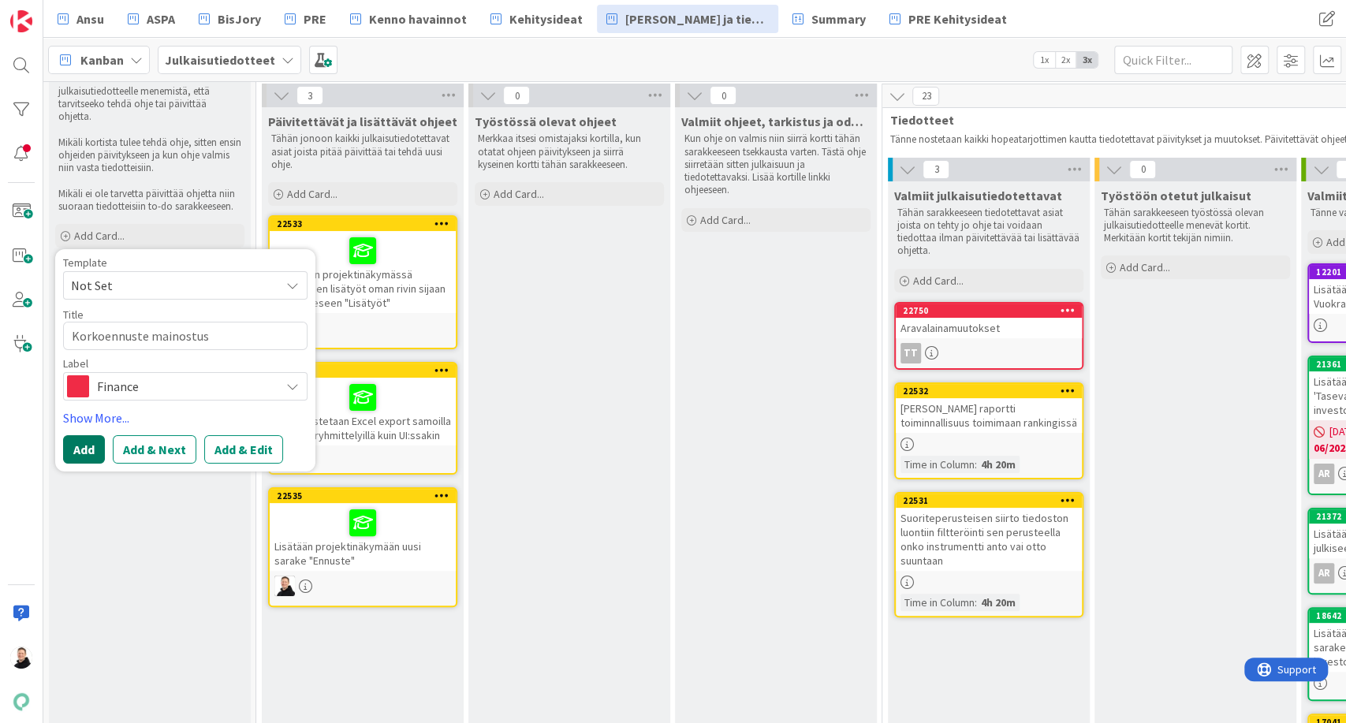
click at [76, 435] on button "Add" at bounding box center [84, 449] width 42 height 28
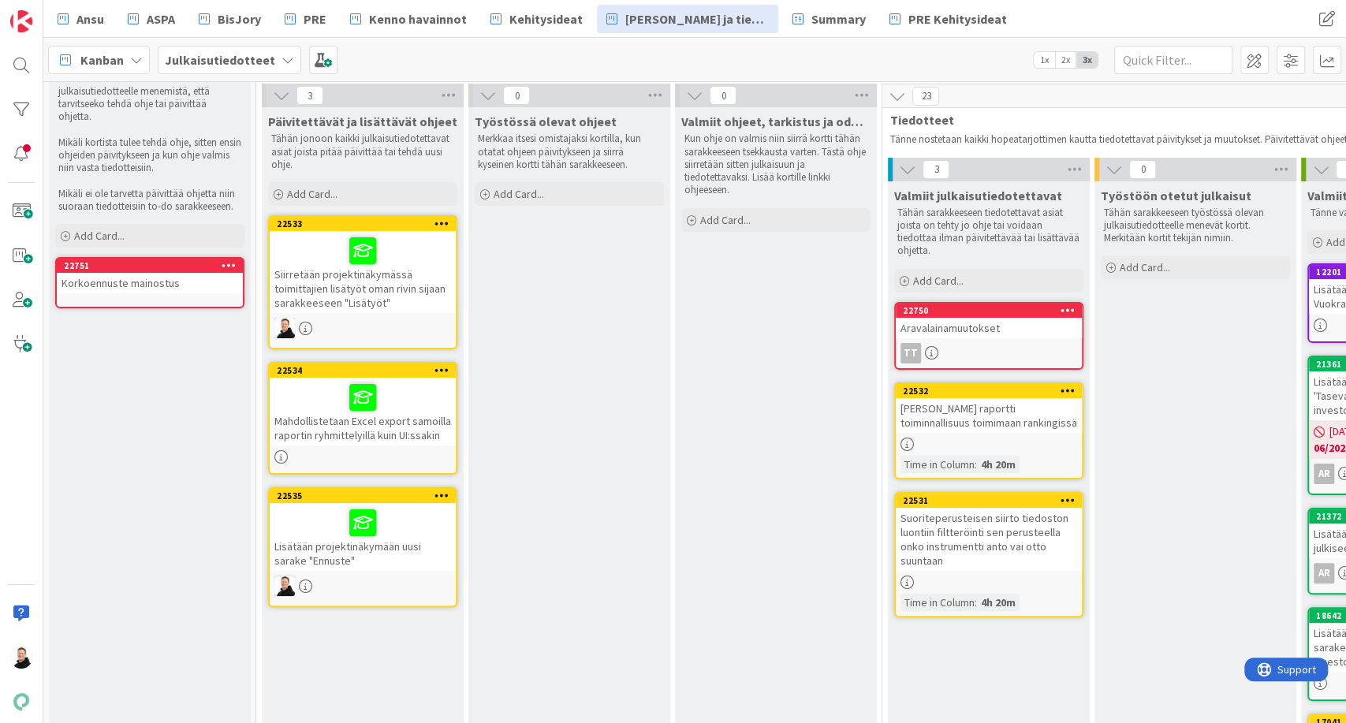
scroll to position [68, 0]
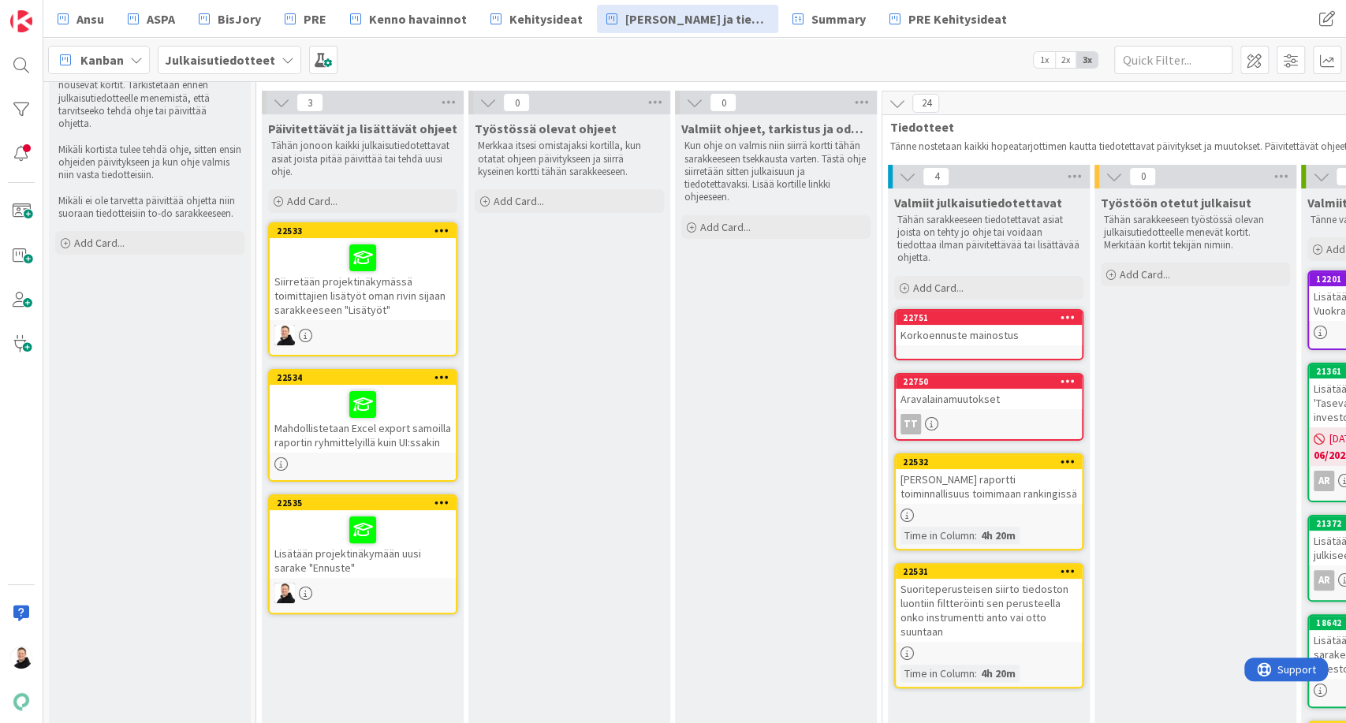
click at [962, 325] on div "Korkoennuste mainostus" at bounding box center [988, 335] width 186 height 20
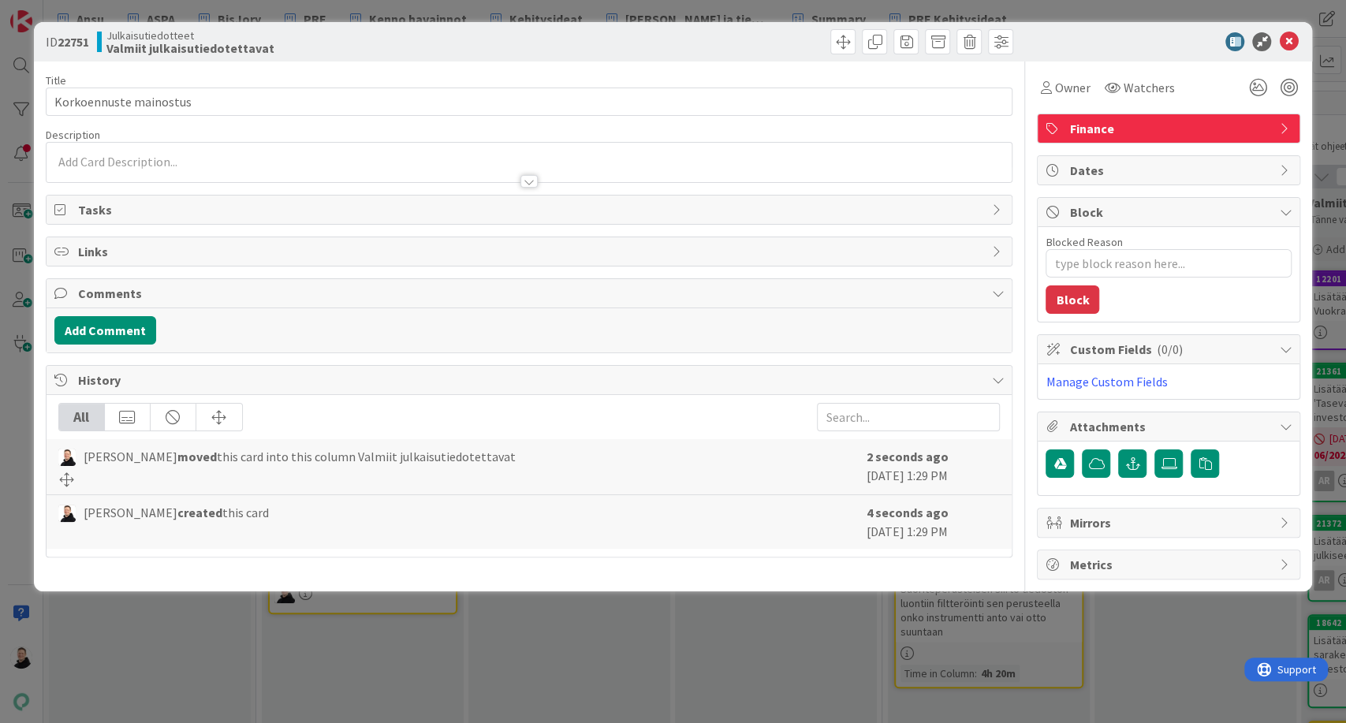
type textarea "x"
click at [1055, 92] on span "Owner" at bounding box center [1071, 87] width 35 height 19
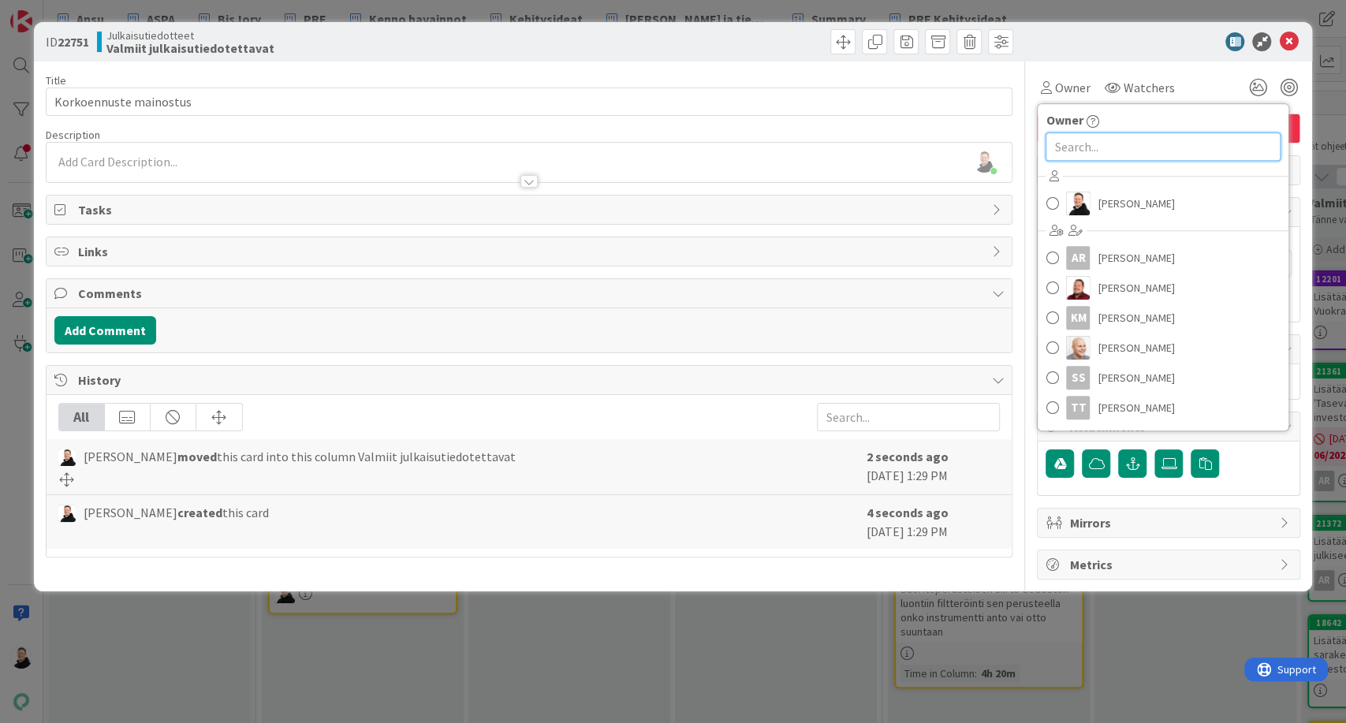
click at [1107, 147] on input "text" at bounding box center [1162, 146] width 235 height 28
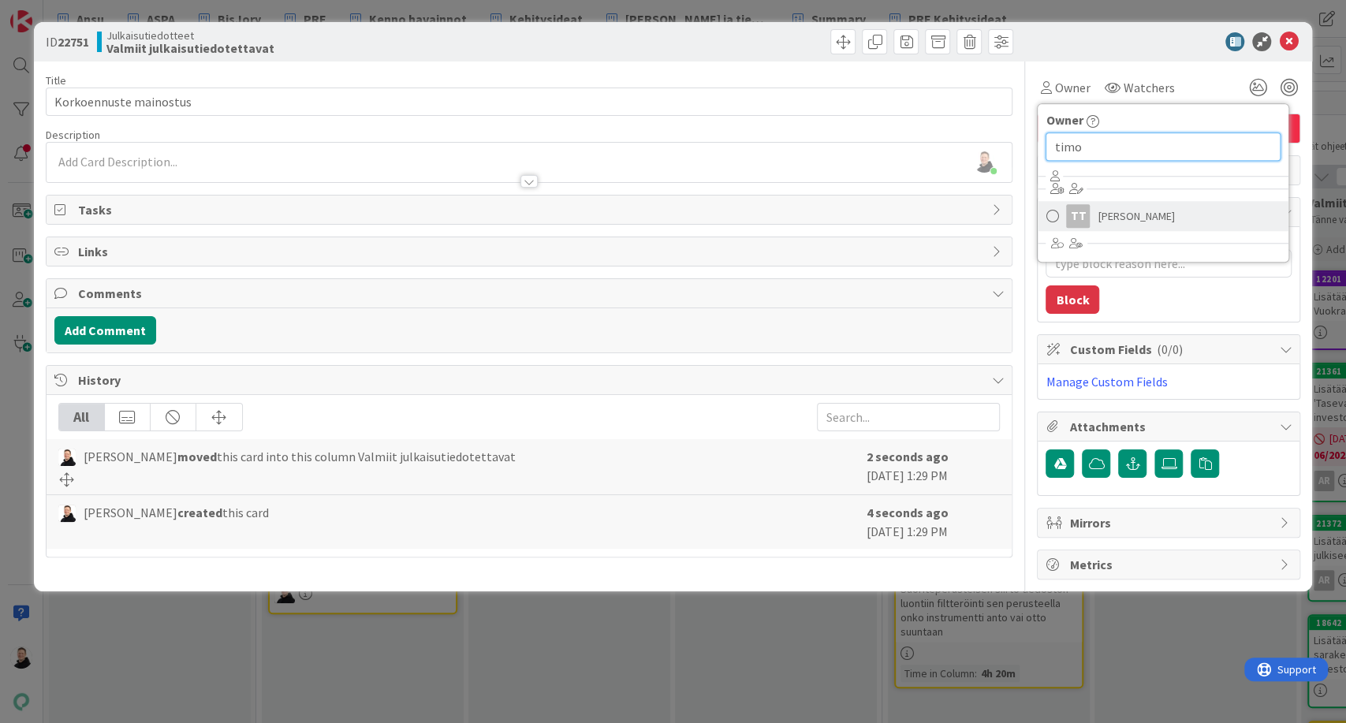
type input "timo"
click at [1048, 214] on span at bounding box center [1051, 216] width 13 height 24
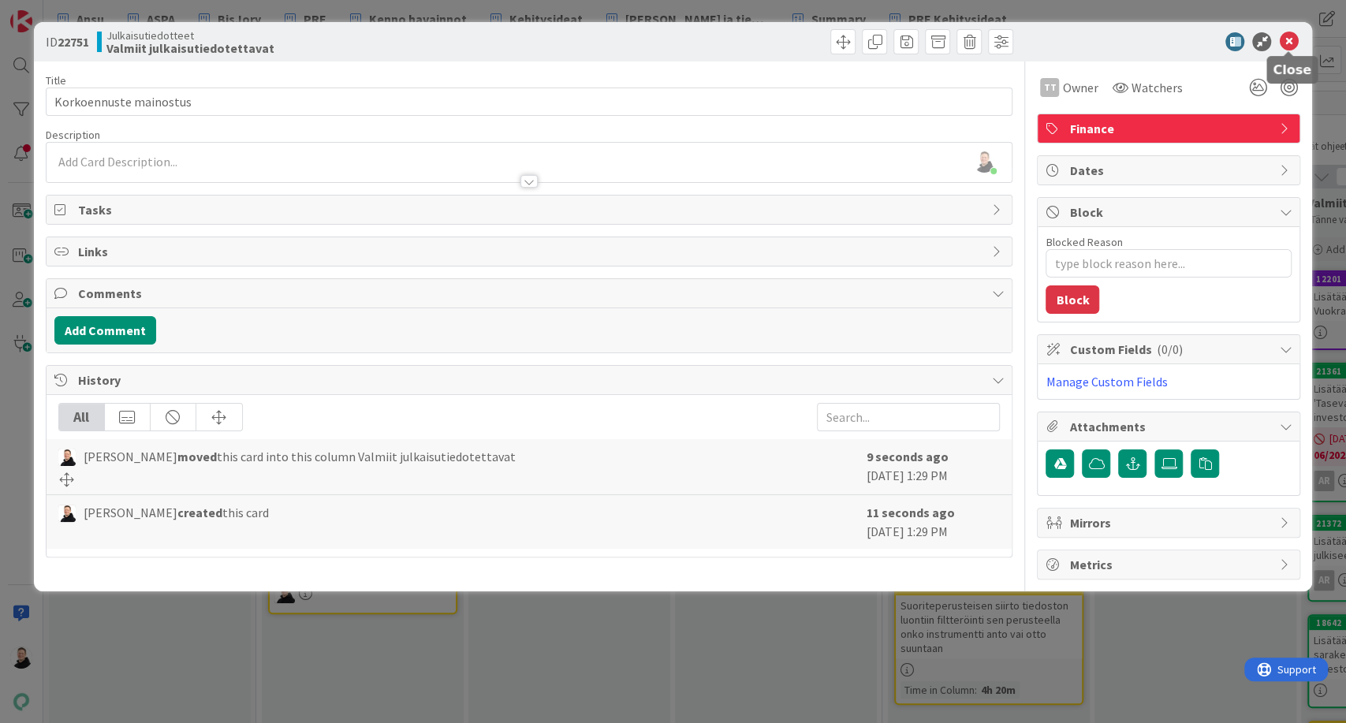
click at [1288, 43] on icon at bounding box center [1288, 41] width 19 height 19
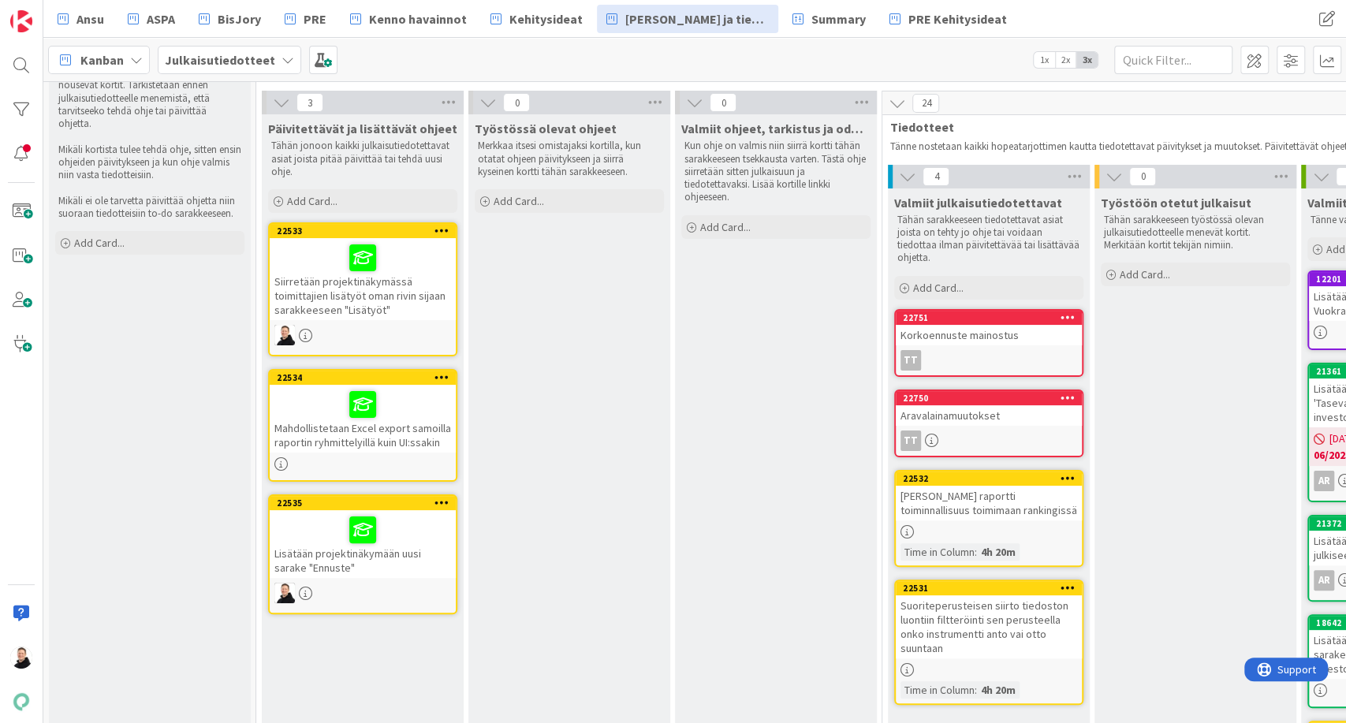
click at [337, 296] on div "Siirretään projektinäkymässä toimittajien lisätyöt oman rivin sijaan sarakkeese…" at bounding box center [363, 279] width 186 height 82
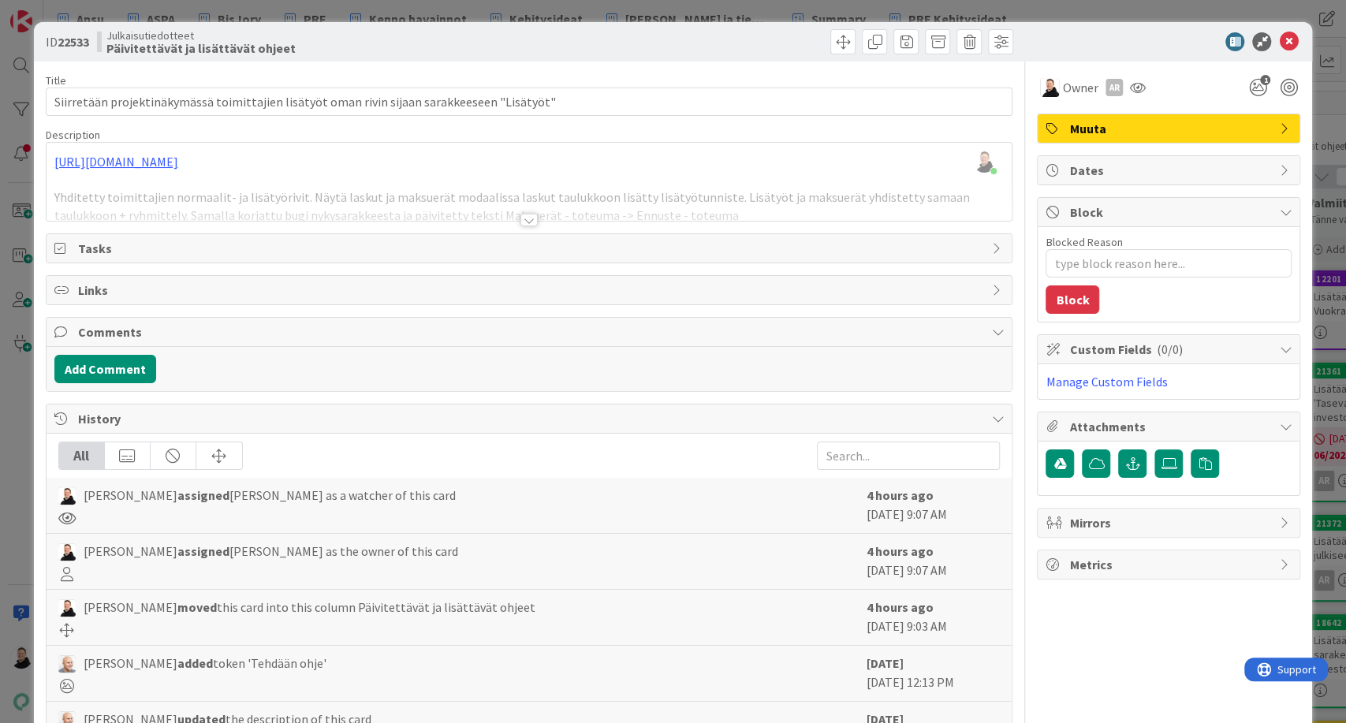
click at [522, 220] on div at bounding box center [528, 220] width 17 height 13
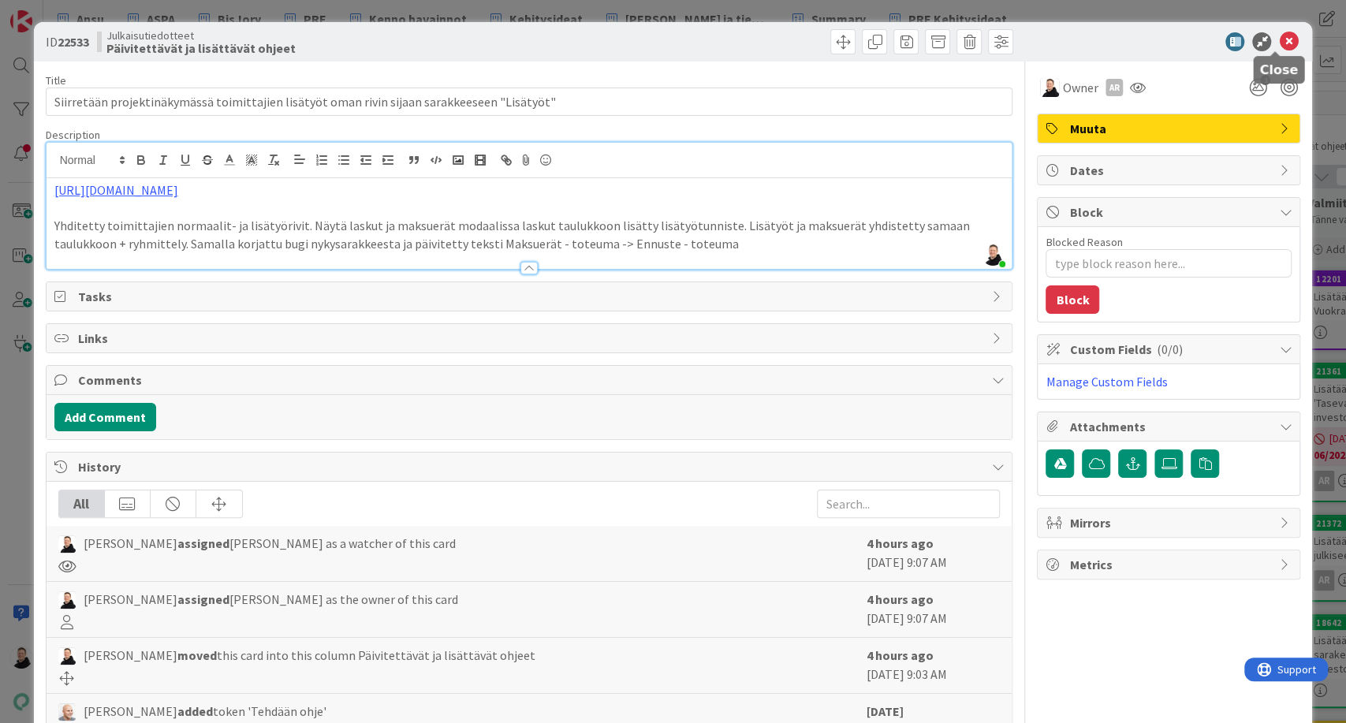
click at [1279, 43] on icon at bounding box center [1288, 41] width 19 height 19
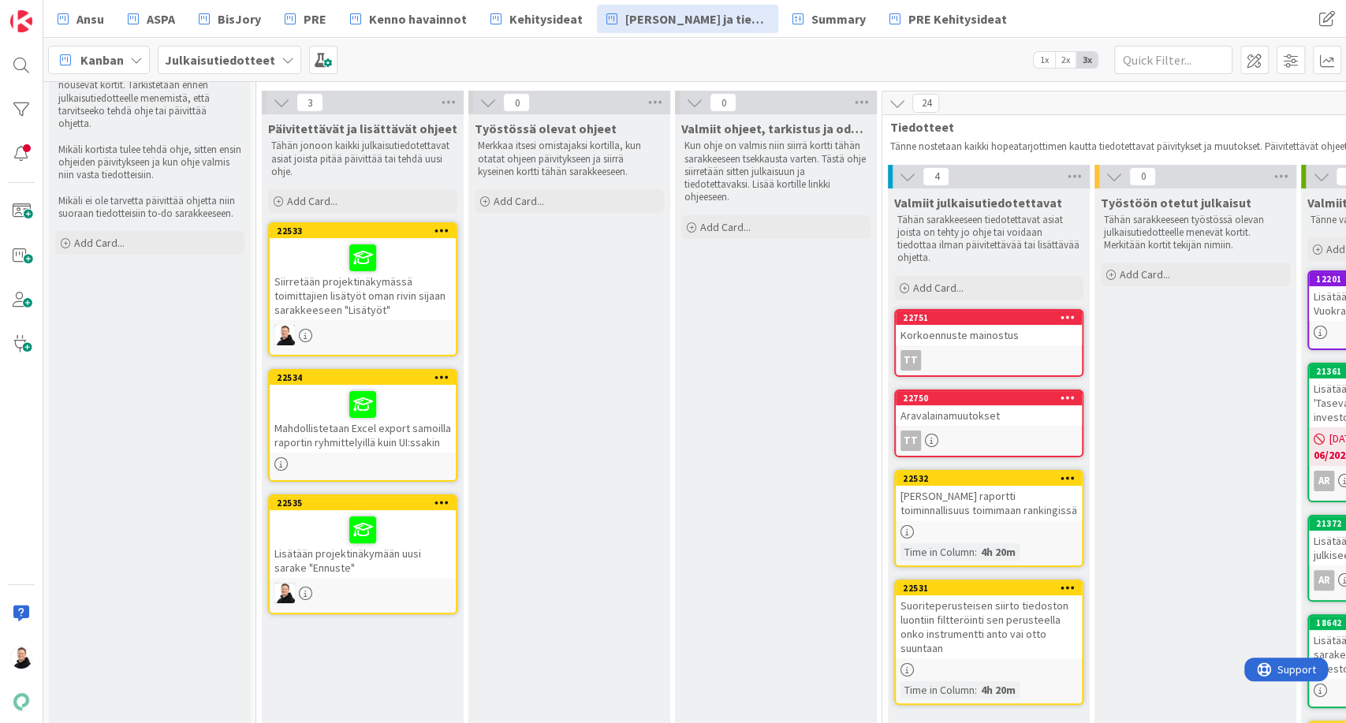
click at [303, 553] on div "Lisätään projektinäkymään uusi sarake "Ennuste"" at bounding box center [363, 544] width 186 height 68
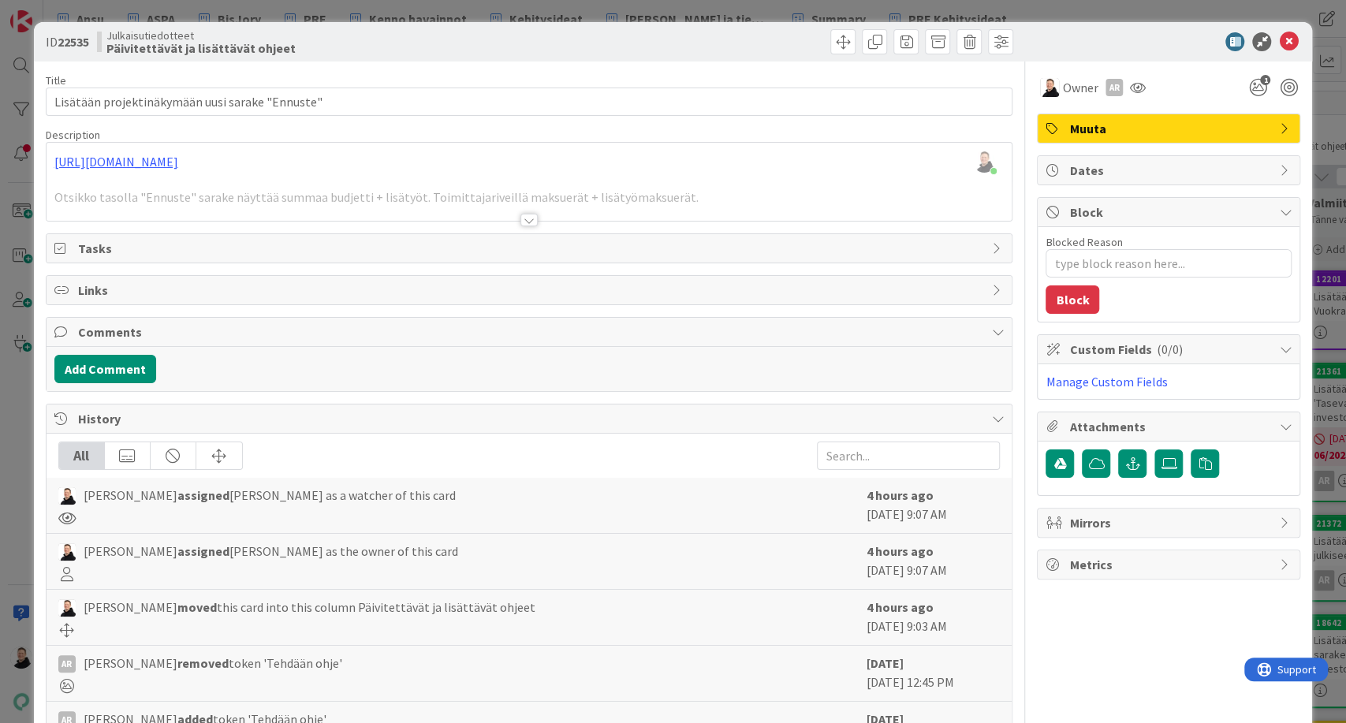
click at [527, 219] on div at bounding box center [528, 220] width 17 height 13
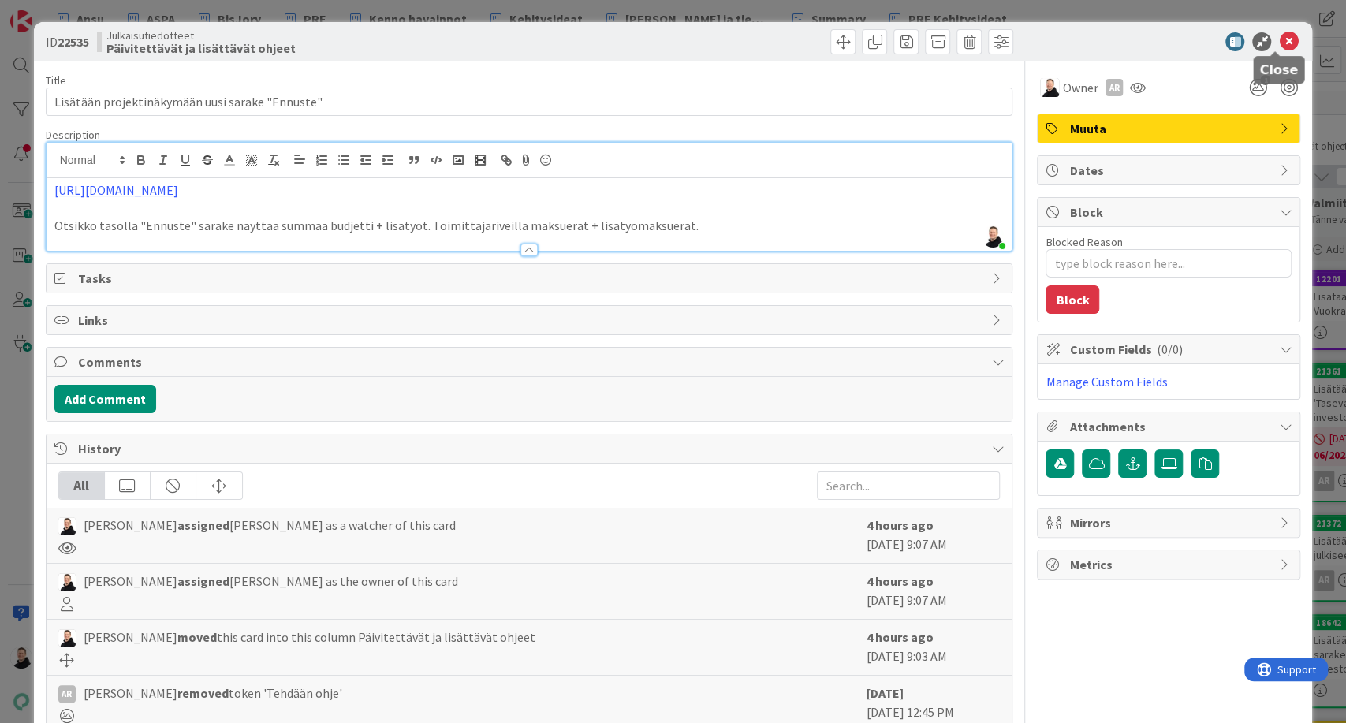
click at [1279, 39] on icon at bounding box center [1288, 41] width 19 height 19
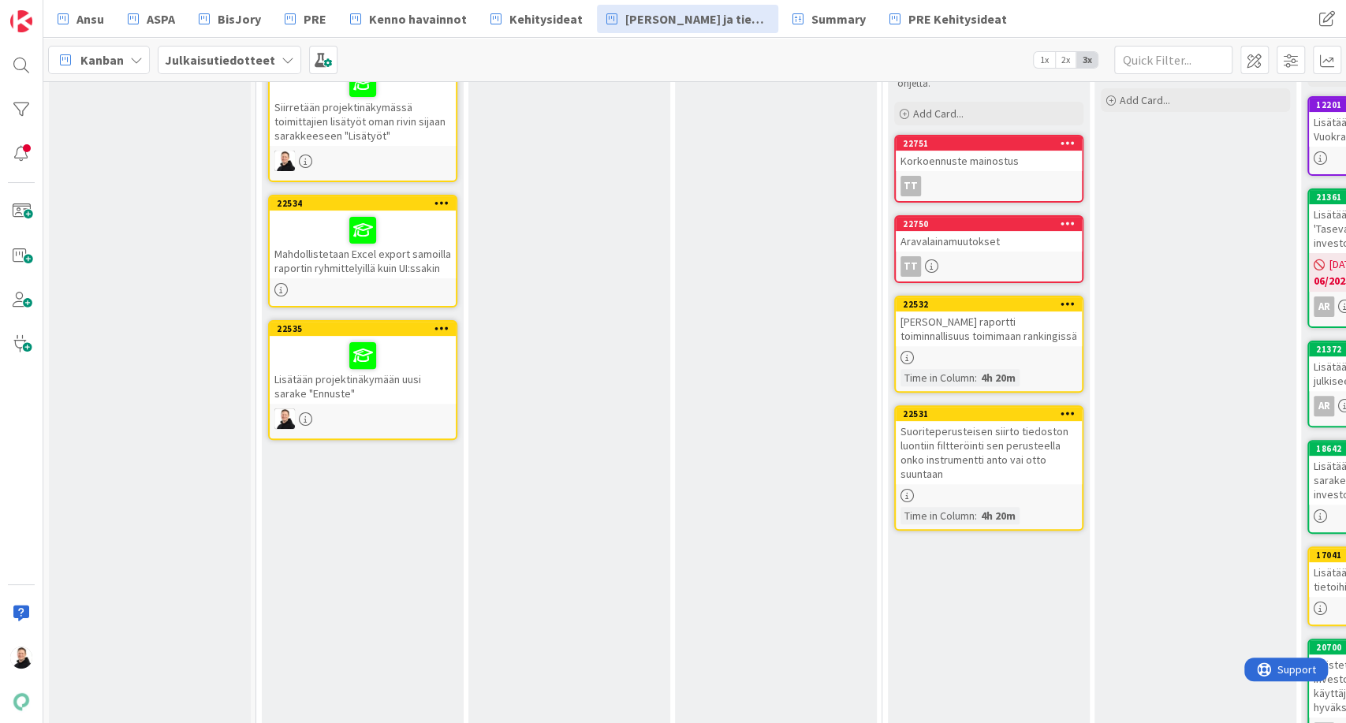
scroll to position [243, 0]
click at [341, 248] on div "Mahdollistetaan Excel export samoilla raportin ryhmittelyillä kuin UI:ssakin" at bounding box center [363, 244] width 186 height 68
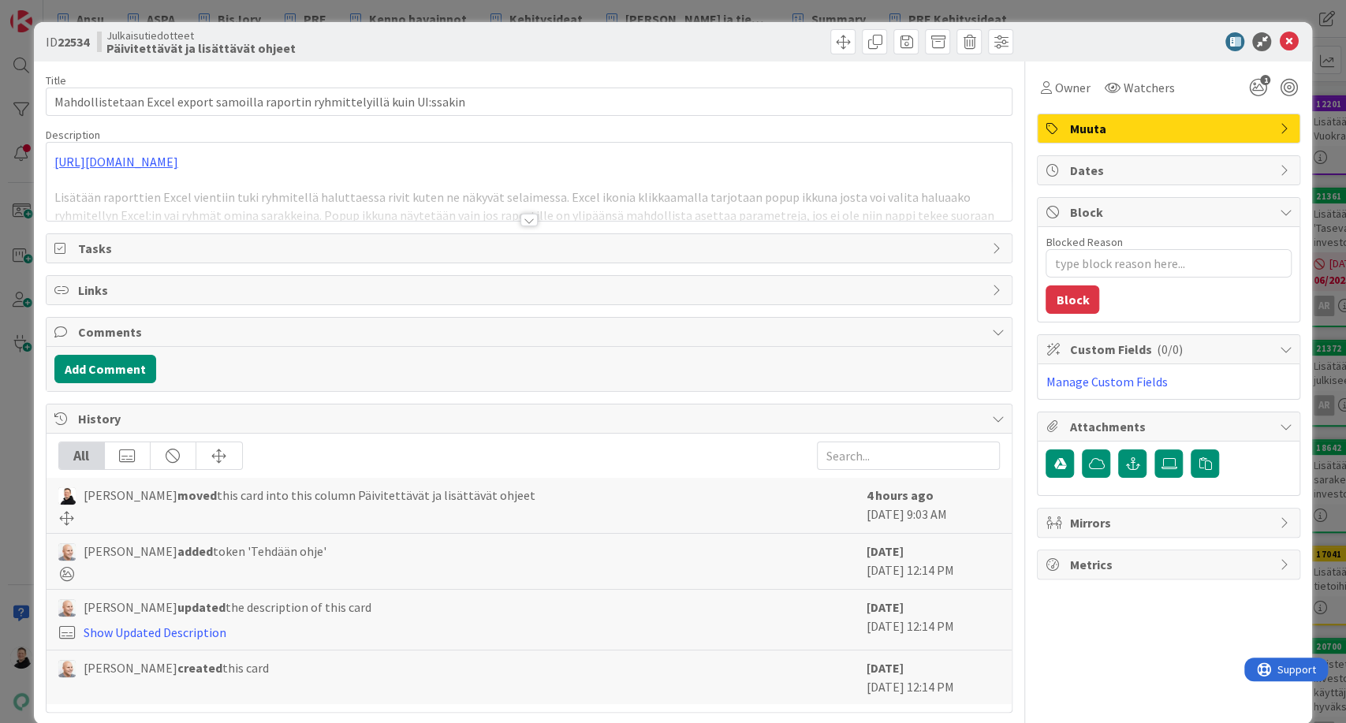
click at [520, 219] on div at bounding box center [528, 220] width 17 height 13
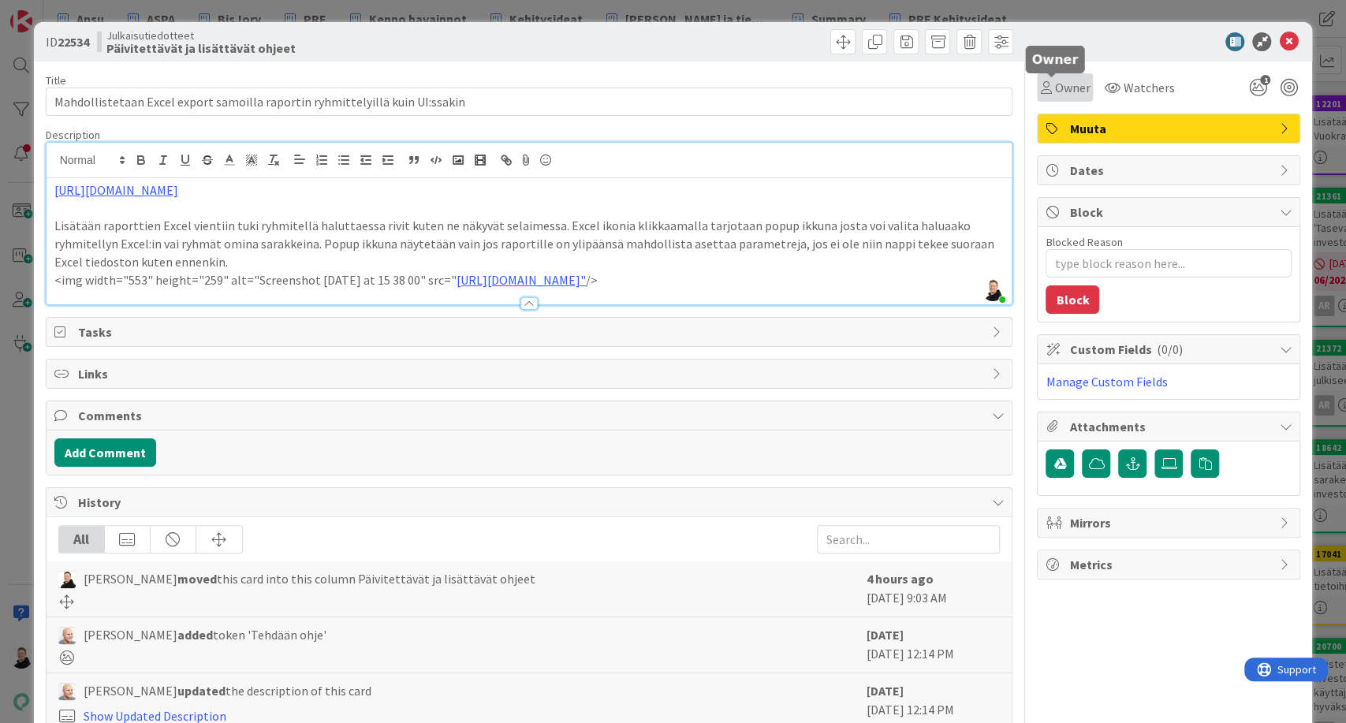
click at [1054, 90] on span "Owner" at bounding box center [1071, 87] width 35 height 19
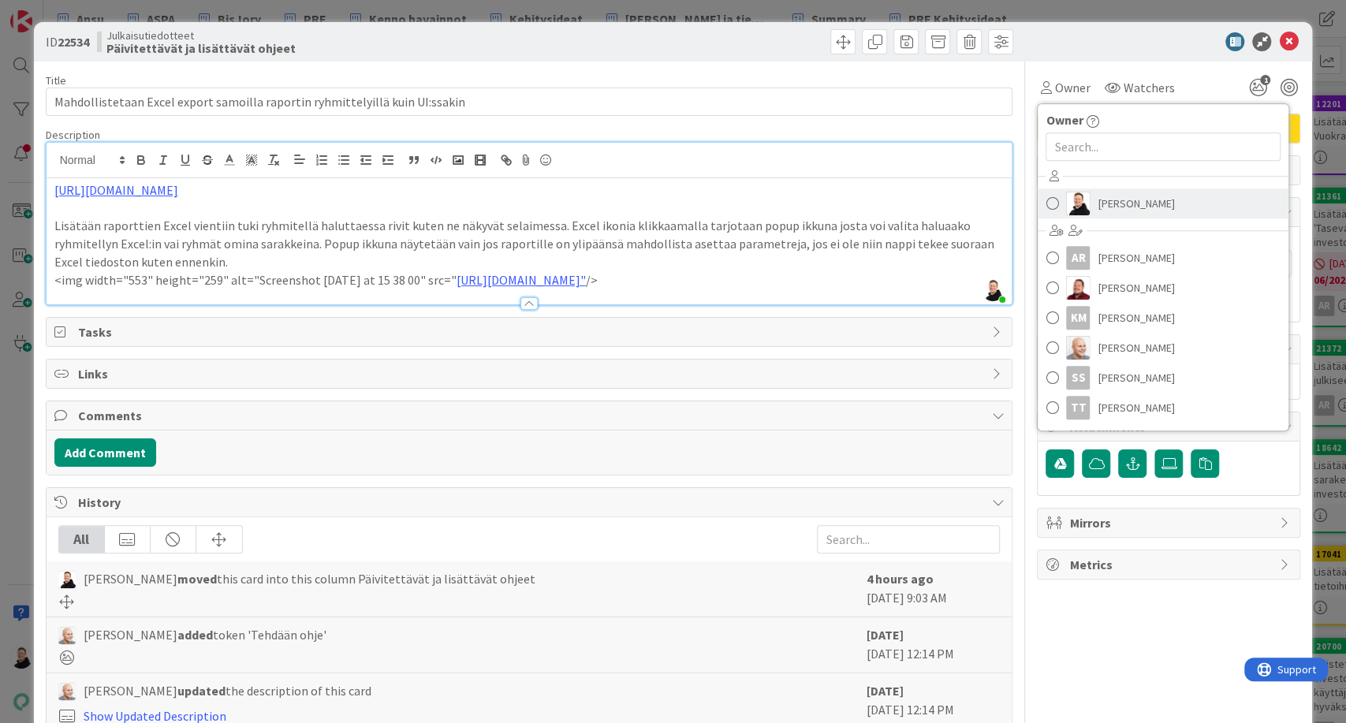
click at [1104, 210] on span "[PERSON_NAME]" at bounding box center [1135, 204] width 76 height 24
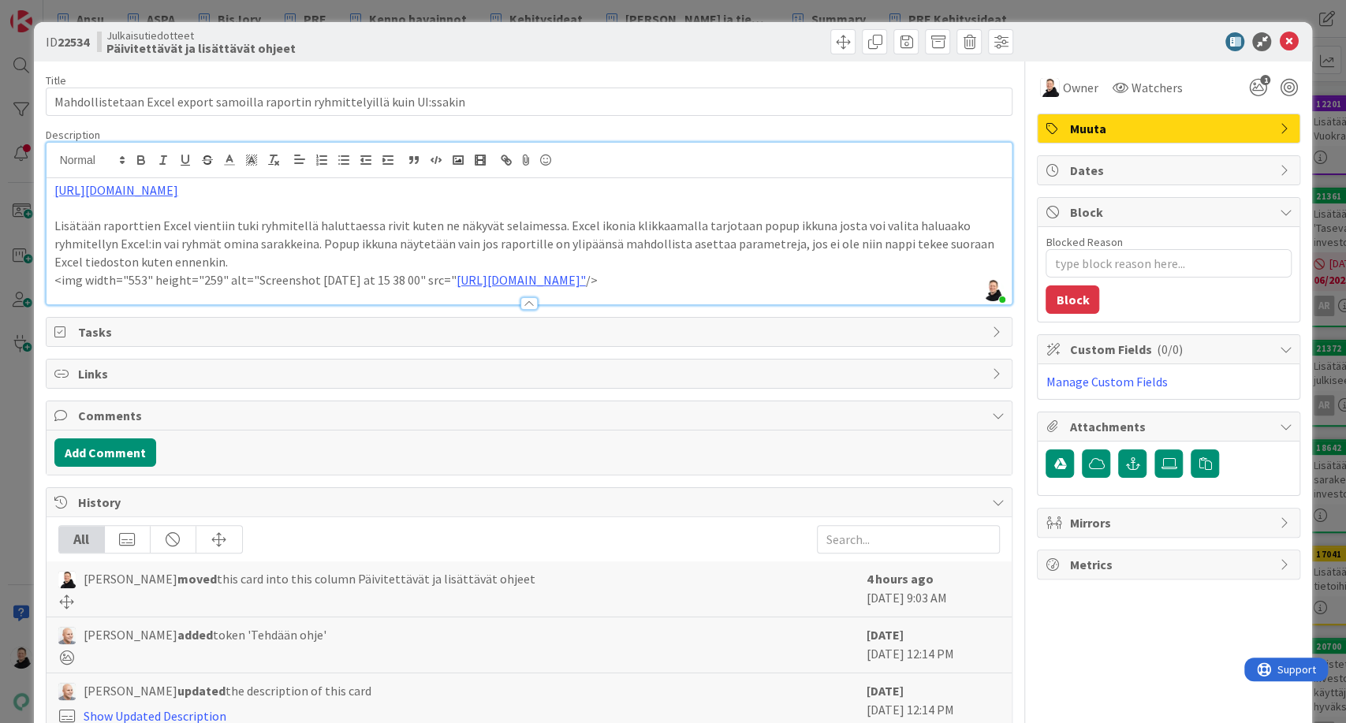
click at [684, 45] on div at bounding box center [773, 41] width 480 height 25
click at [1279, 39] on icon at bounding box center [1288, 41] width 19 height 19
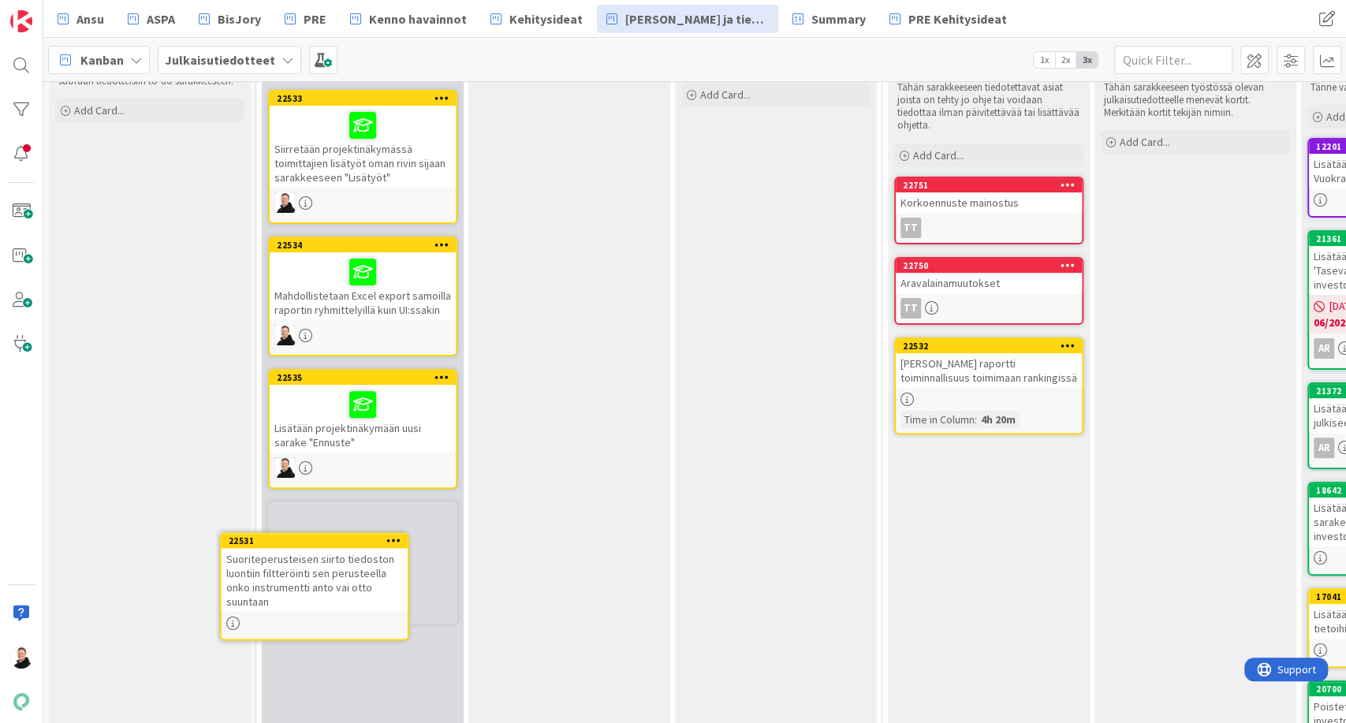
scroll to position [212, 0]
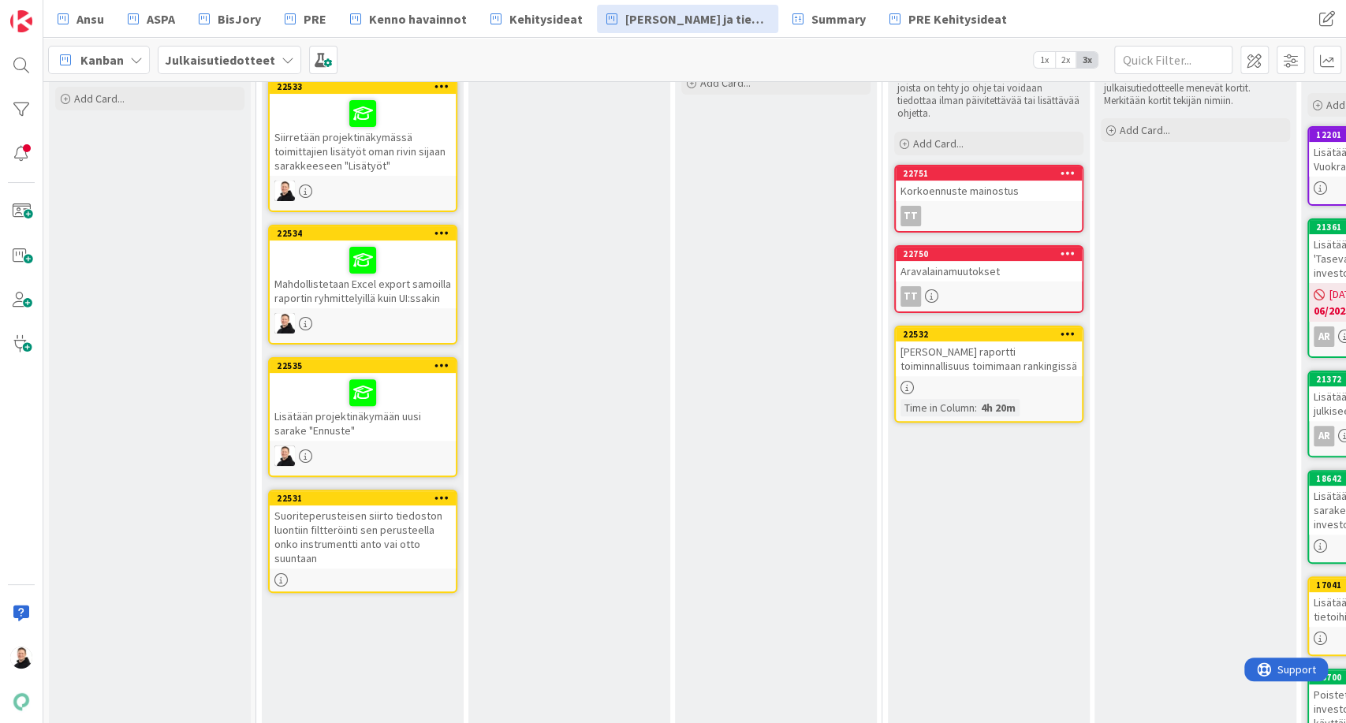
click at [337, 520] on div "Suoriteperusteisen siirto tiedoston luontiin filtteröinti sen perusteella onko …" at bounding box center [363, 536] width 186 height 63
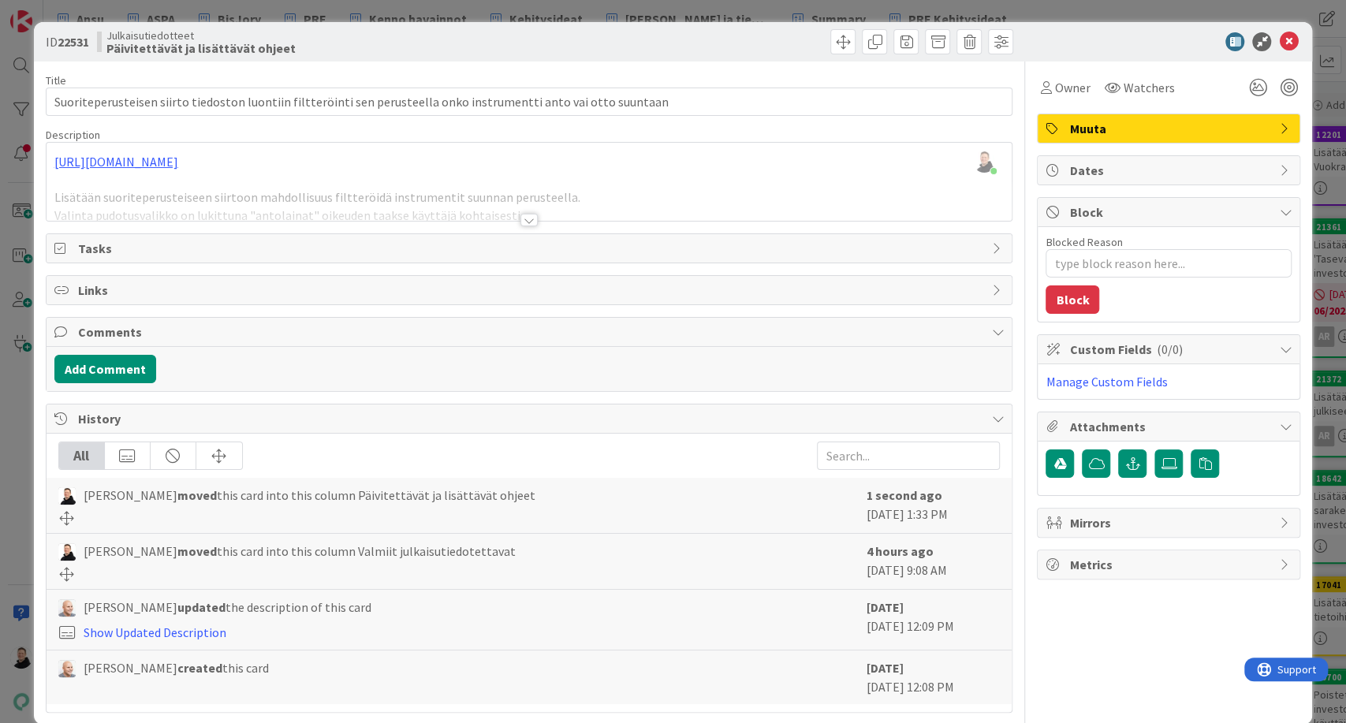
click at [520, 225] on div at bounding box center [528, 220] width 17 height 13
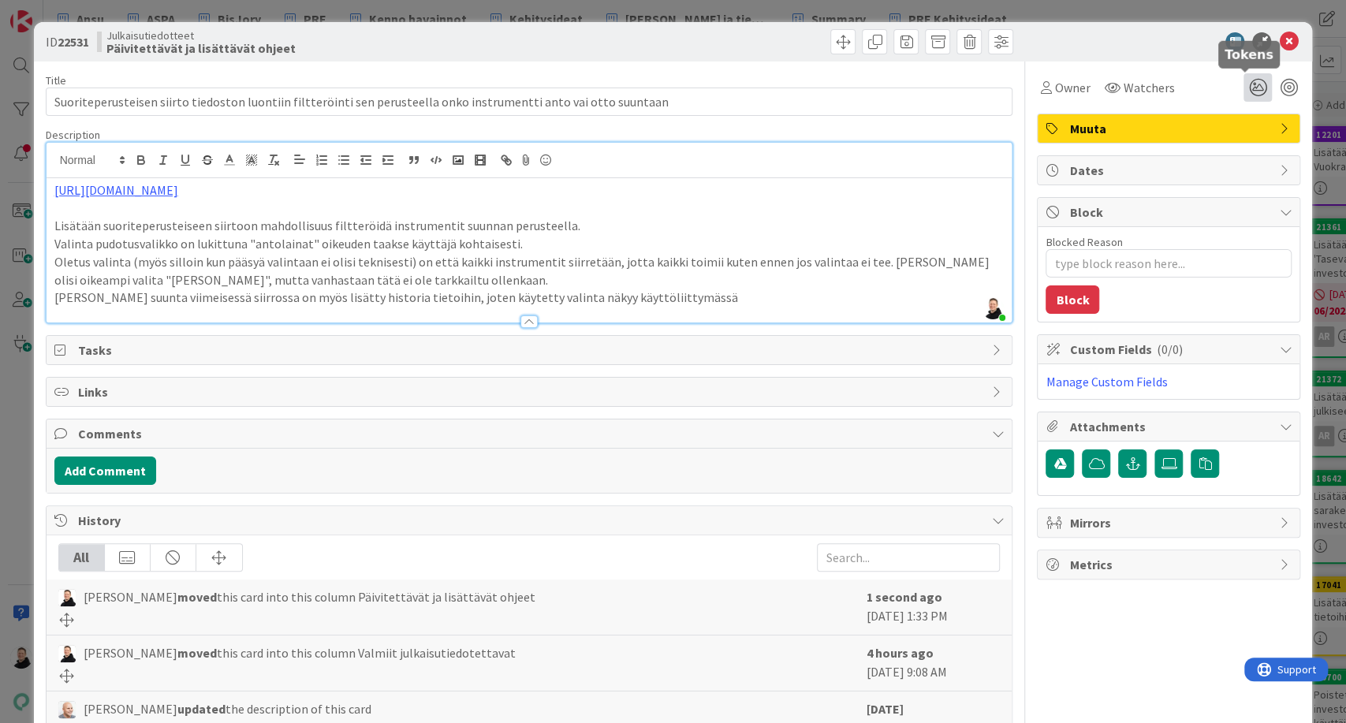
click at [1243, 90] on icon at bounding box center [1257, 87] width 28 height 28
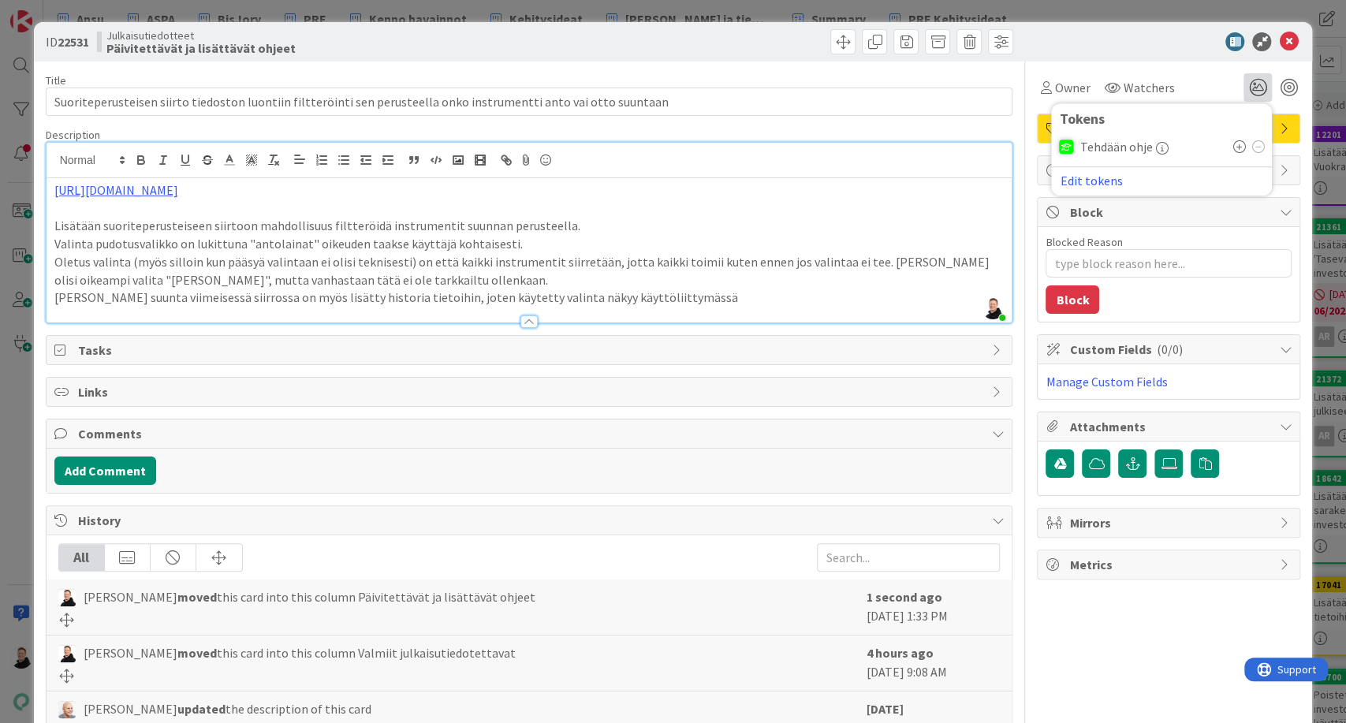
click at [1232, 147] on icon at bounding box center [1238, 146] width 13 height 13
click at [1279, 39] on icon at bounding box center [1288, 41] width 19 height 19
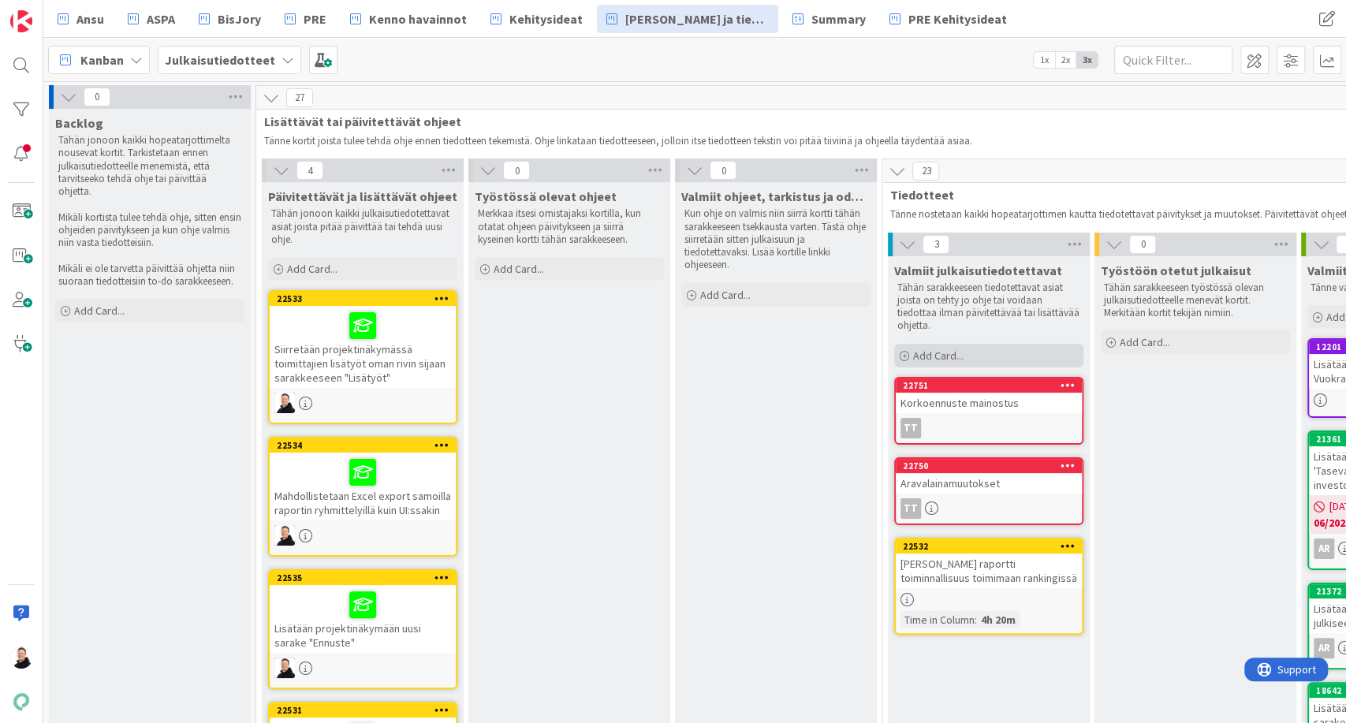
click at [913, 348] on span "Add Card..." at bounding box center [938, 355] width 50 height 14
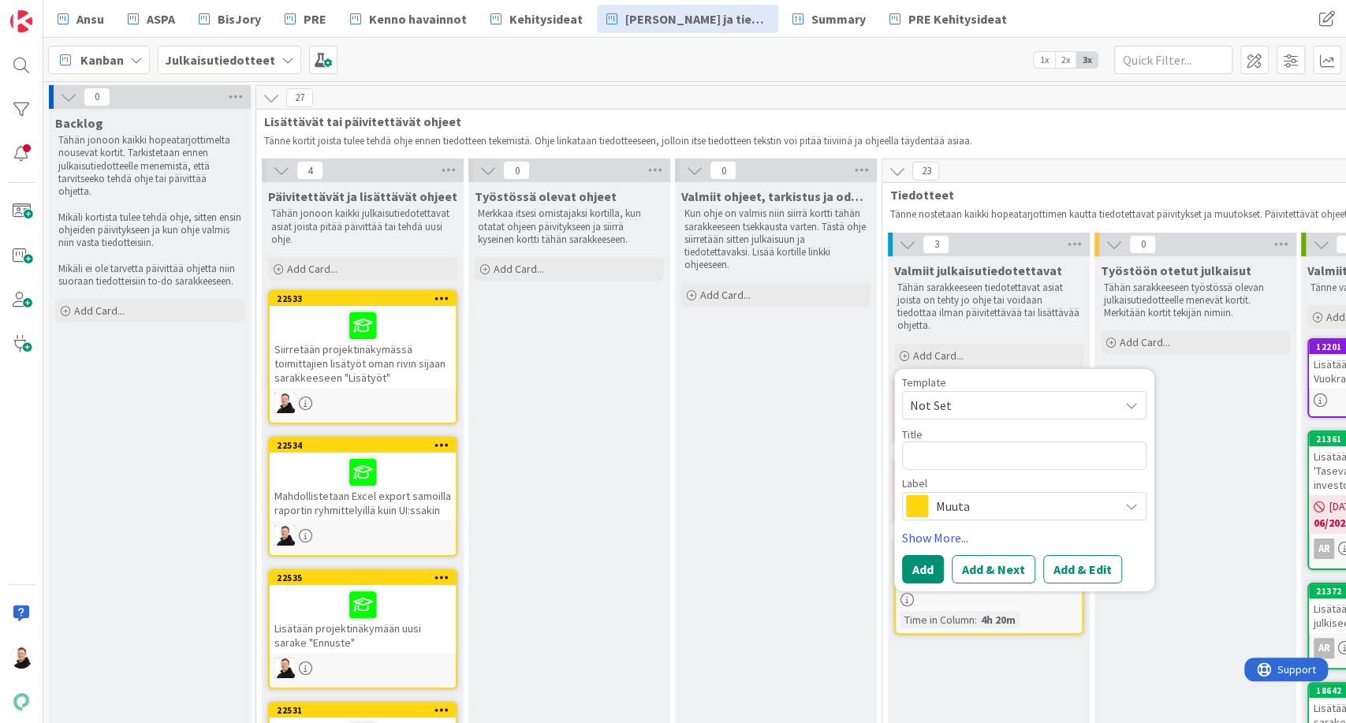
click at [964, 441] on textarea at bounding box center [1024, 455] width 244 height 28
type textarea "x"
type textarea "H"
type textarea "x"
type textarea "He"
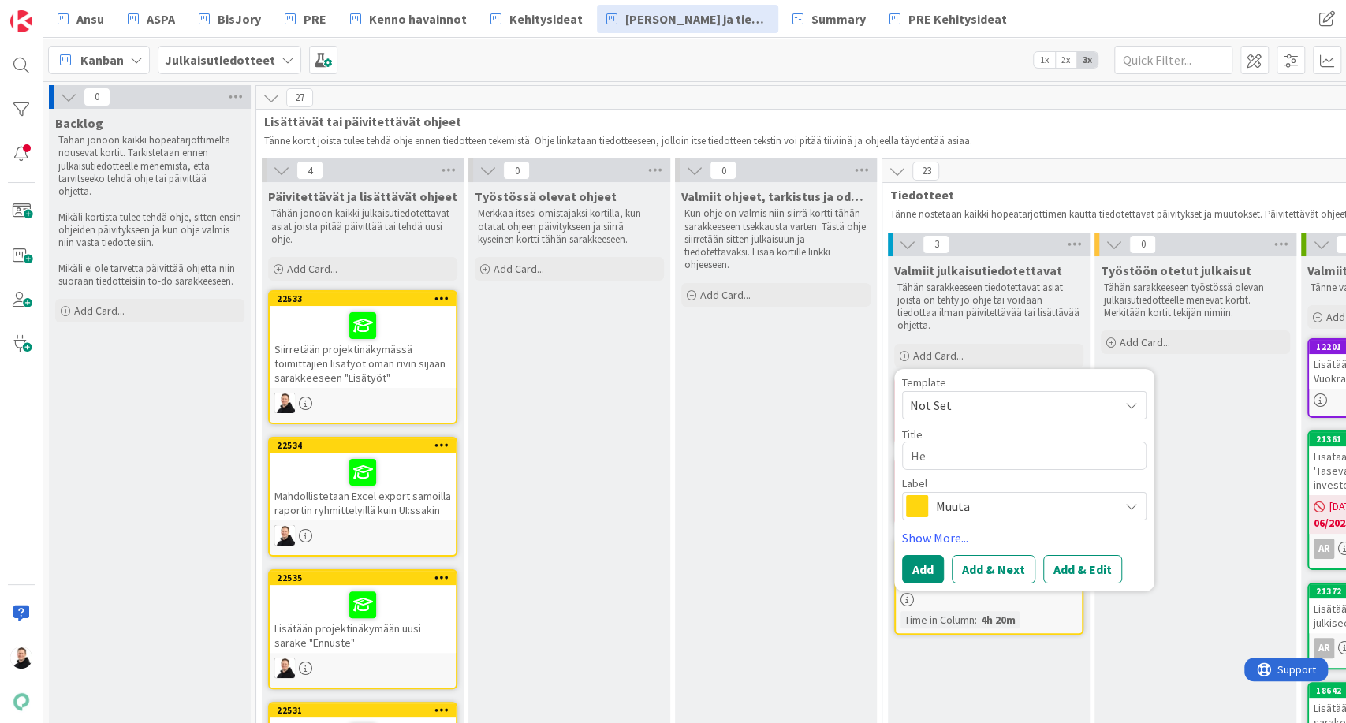
type textarea "x"
type textarea "Het"
type textarea "x"
type textarea "Hetu"
type textarea "x"
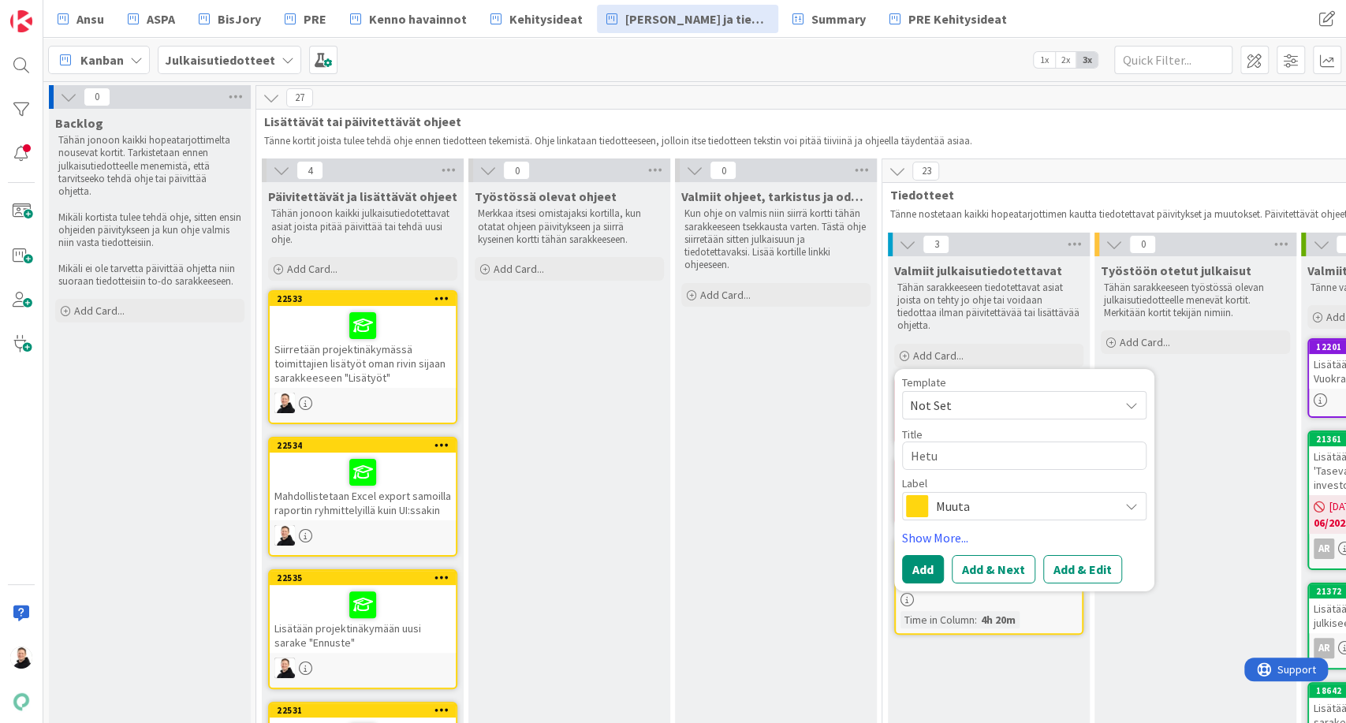
type textarea "Hetu"
type textarea "x"
type textarea "Hetu o"
type textarea "x"
type textarea "Hetu om"
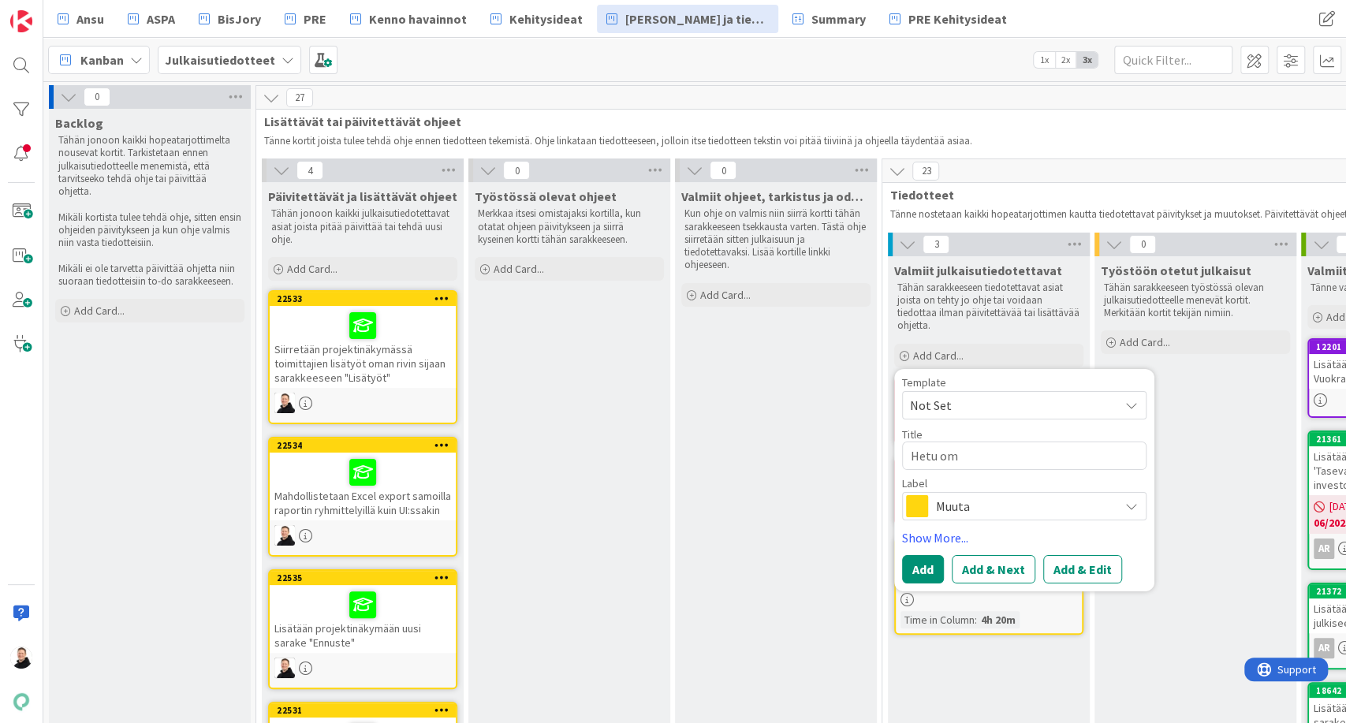
type textarea "x"
type textarea "Hetu oma"
type textarea "x"
type textarea "Hetu oman"
type textarea "x"
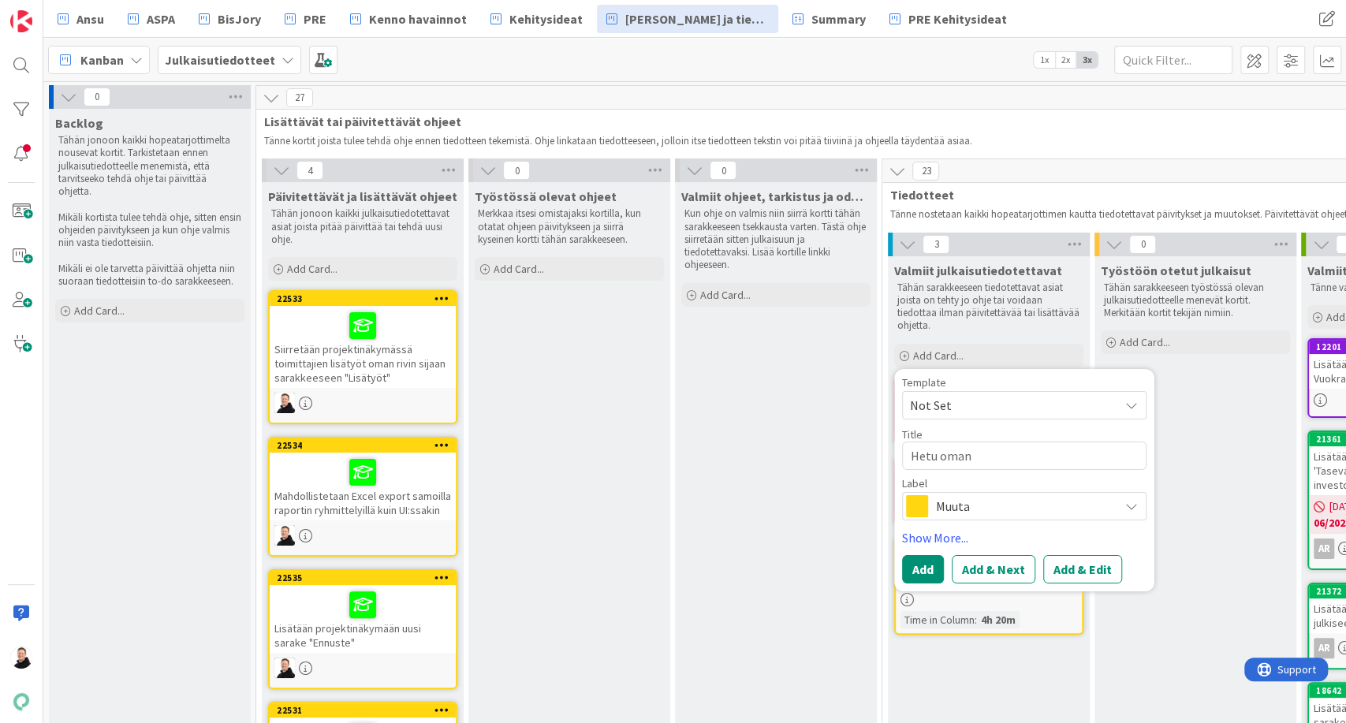
type textarea "Hetu oman k"
type textarea "x"
type textarea "Hetu oman kl"
type textarea "x"
type textarea "Hetu oman kli"
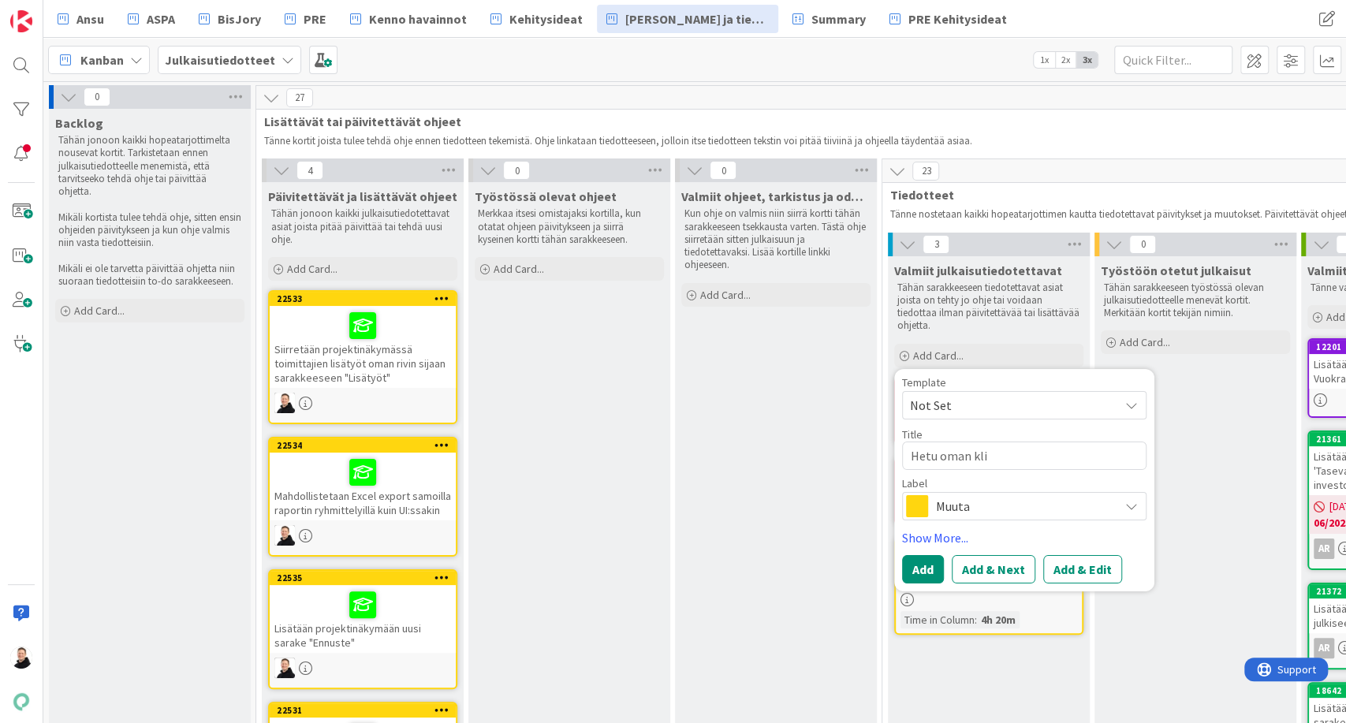
type textarea "x"
type textarea "Hetu oman klik"
type textarea "x"
type textarea "Hetu oman klikka"
type textarea "x"
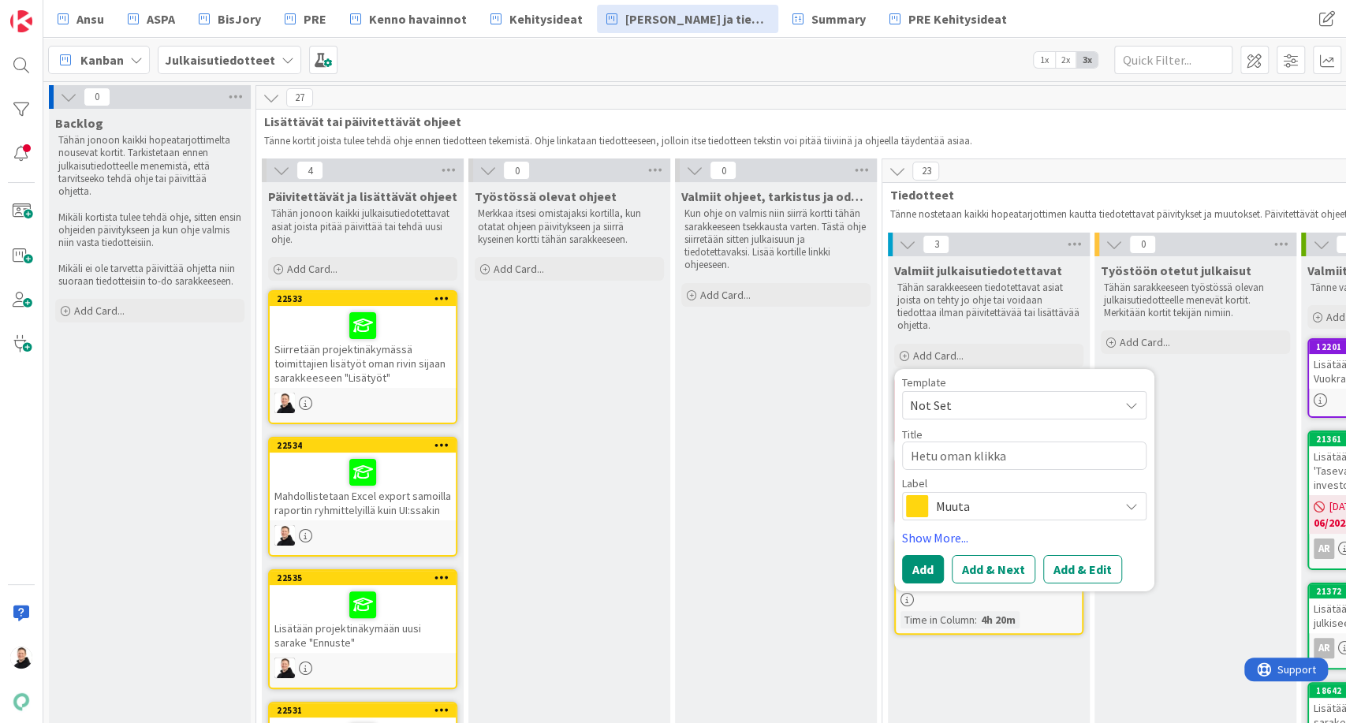
type textarea "Hetu oman klikkau"
type textarea "x"
type textarea "Hetu oman klikkauk"
type textarea "x"
type textarea "Hetu oman klikkauks"
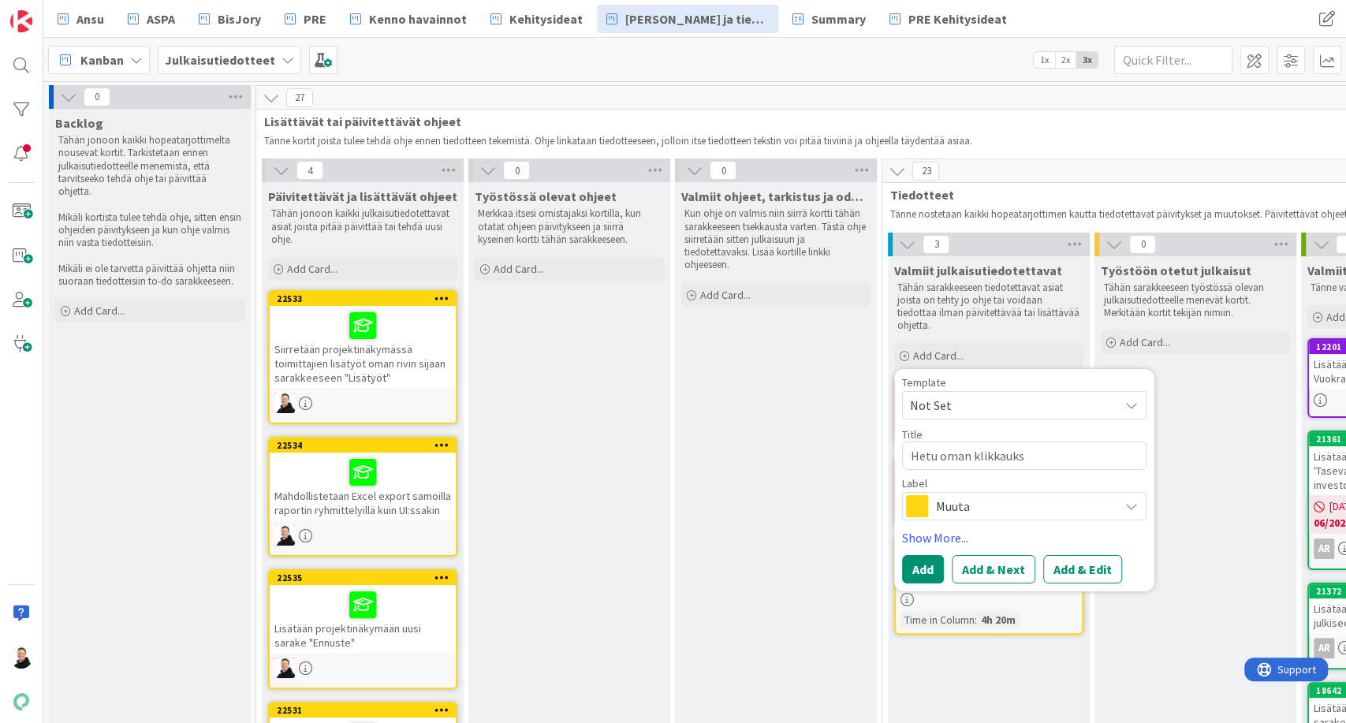
type textarea "x"
type textarea "Hetu oman klikkaukse"
type textarea "x"
type textarea "Hetu oman klikkauksen"
type textarea "x"
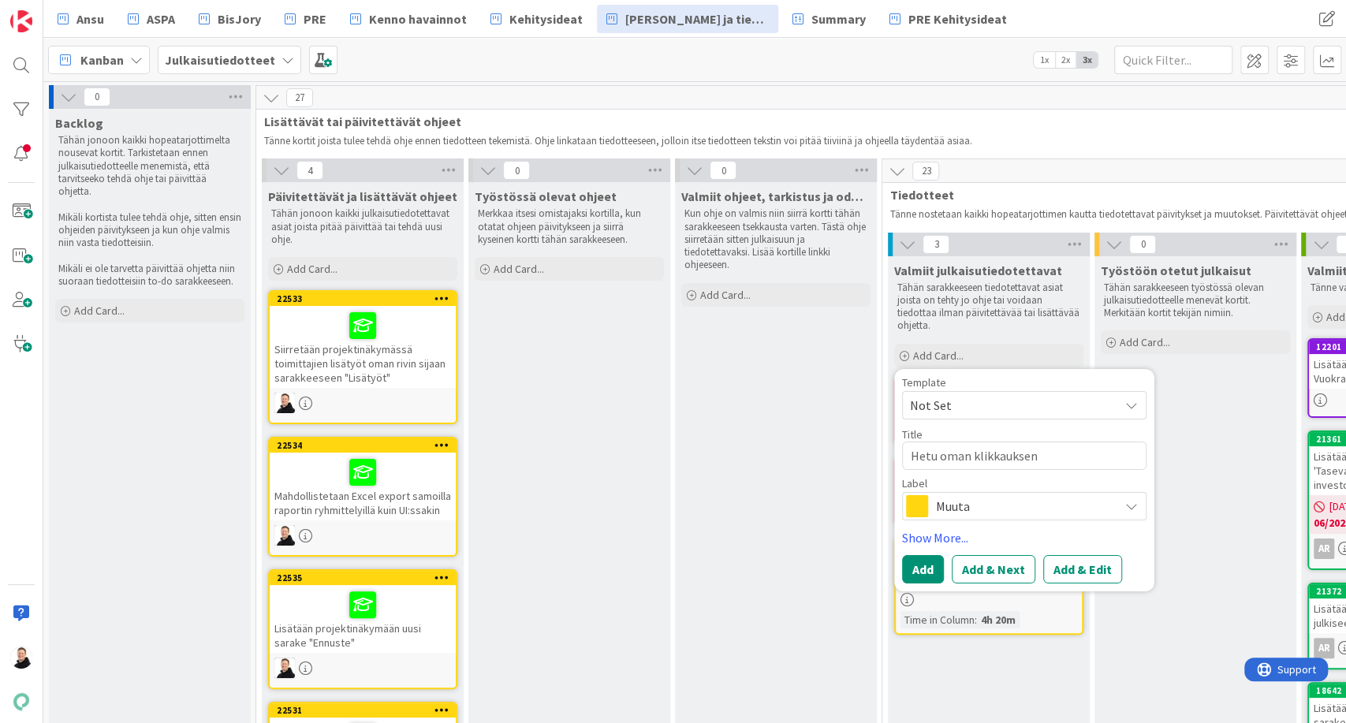
type textarea "Hetu oman klikkauksen t"
type textarea "x"
type textarea "Hetu oman klikkauksen ta"
type textarea "x"
type textarea "Hetu oman klikkauksen taka"
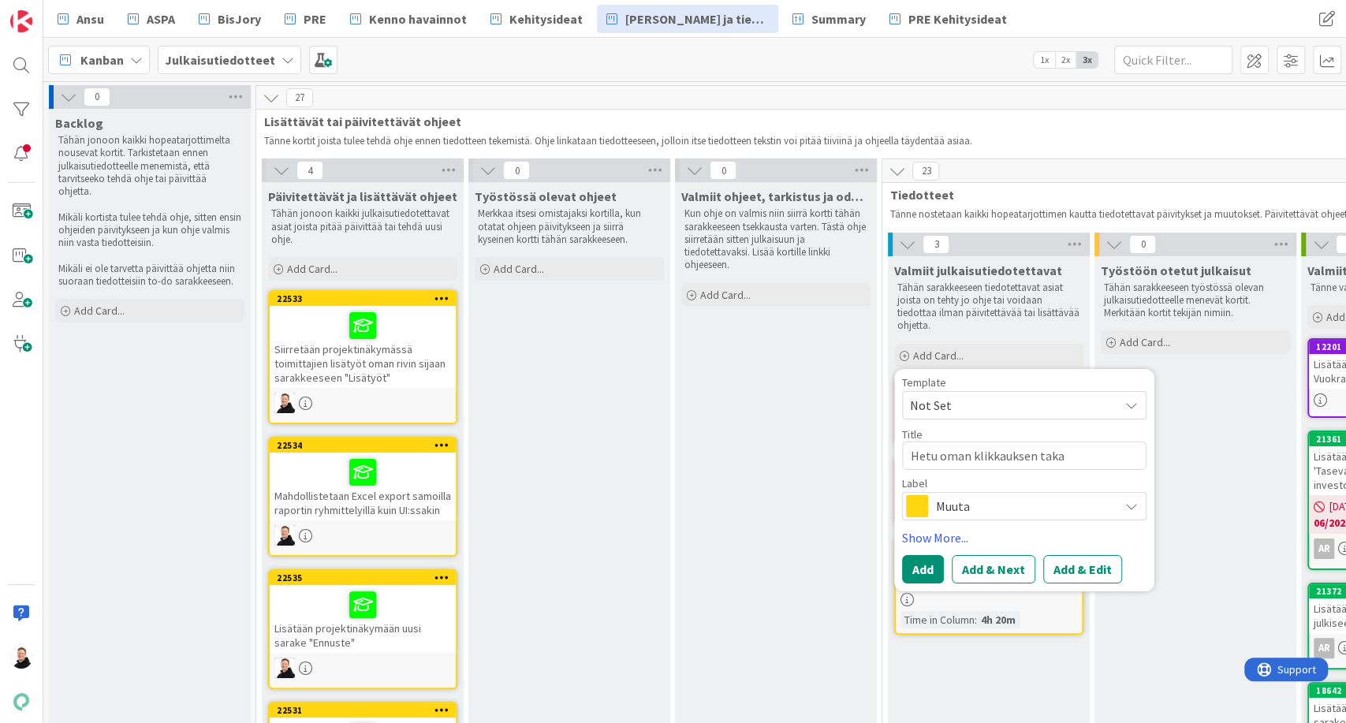
type textarea "x"
type textarea "Hetu oman klikkauksen takan"
type textarea "x"
type textarea "Hetu oman klikkauksen takana"
type textarea "x"
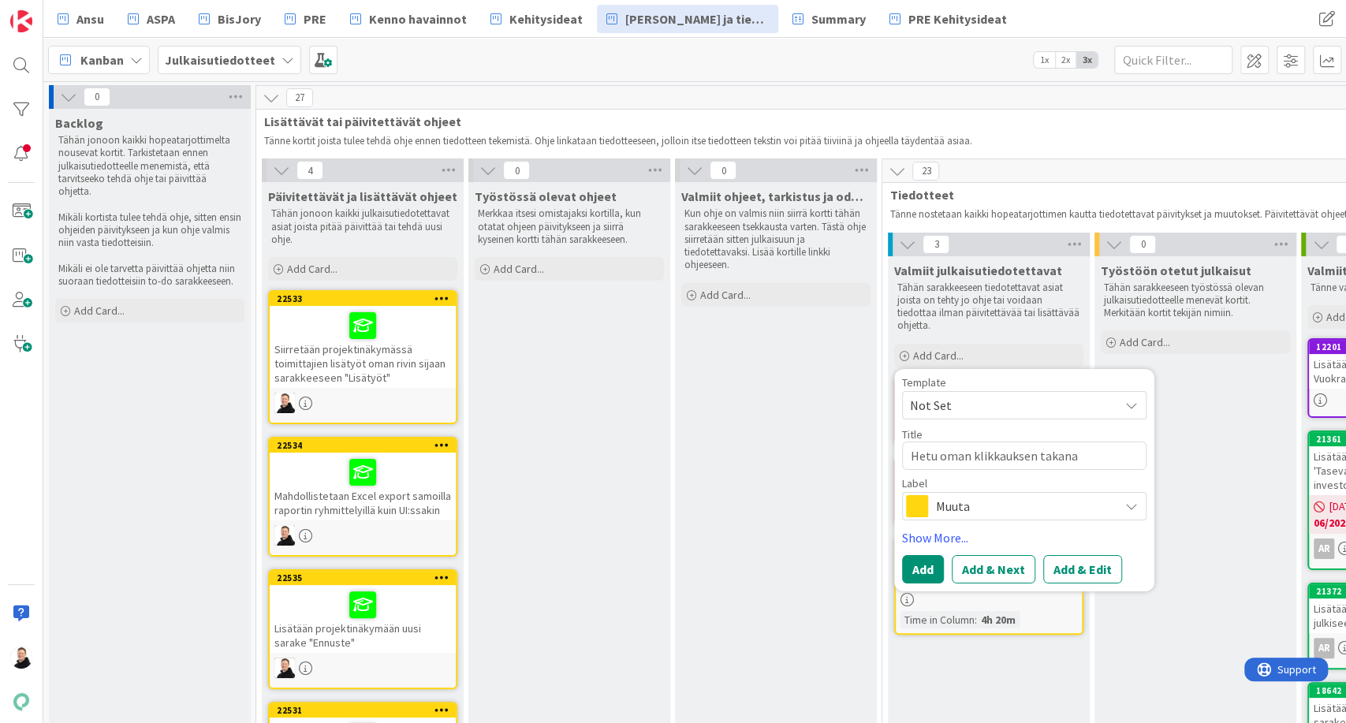
type textarea "Hetu oman klikkauksen takana"
type textarea "x"
type textarea "Hetu oman klikkauksen takana P"
type textarea "x"
type textarea "Hetu oman klikkauksen takana Pa"
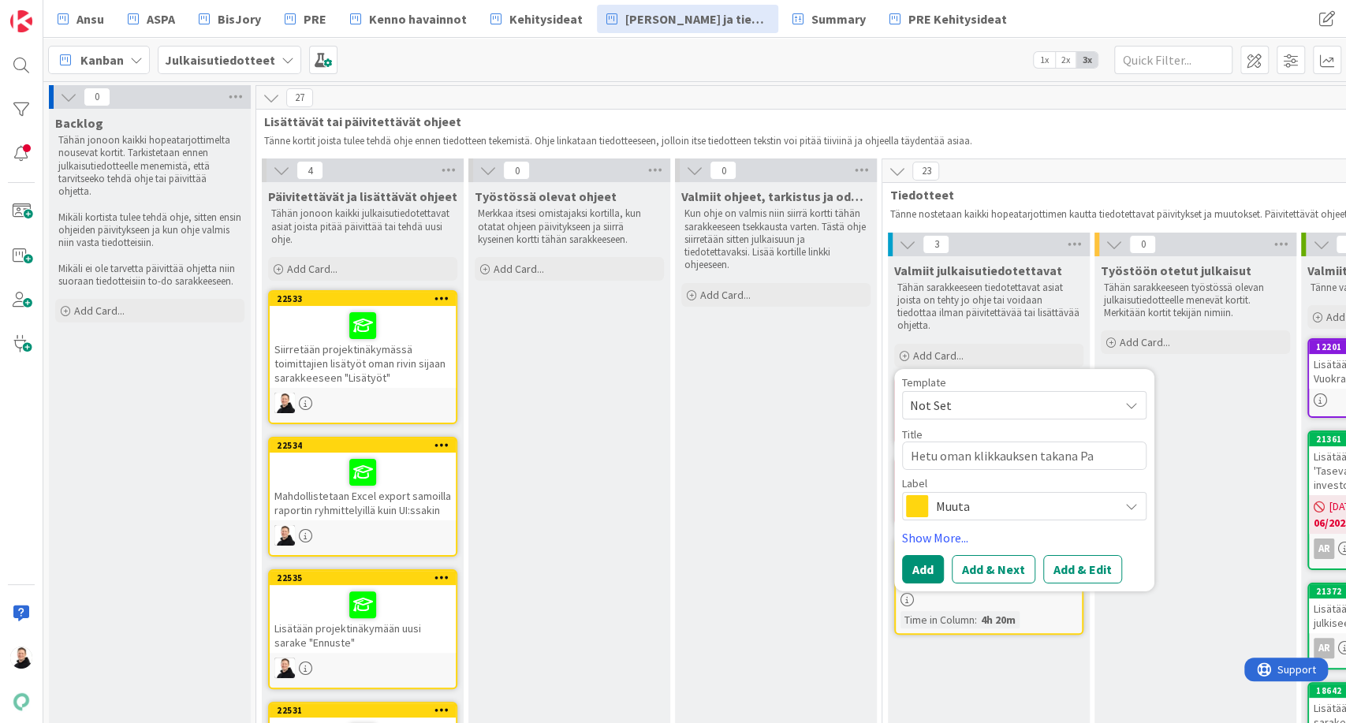
type textarea "x"
type textarea "Hetu oman klikkauksen takana Pan"
type textarea "x"
type textarea "Hetu oman klikkauksen takana Pand"
type textarea "x"
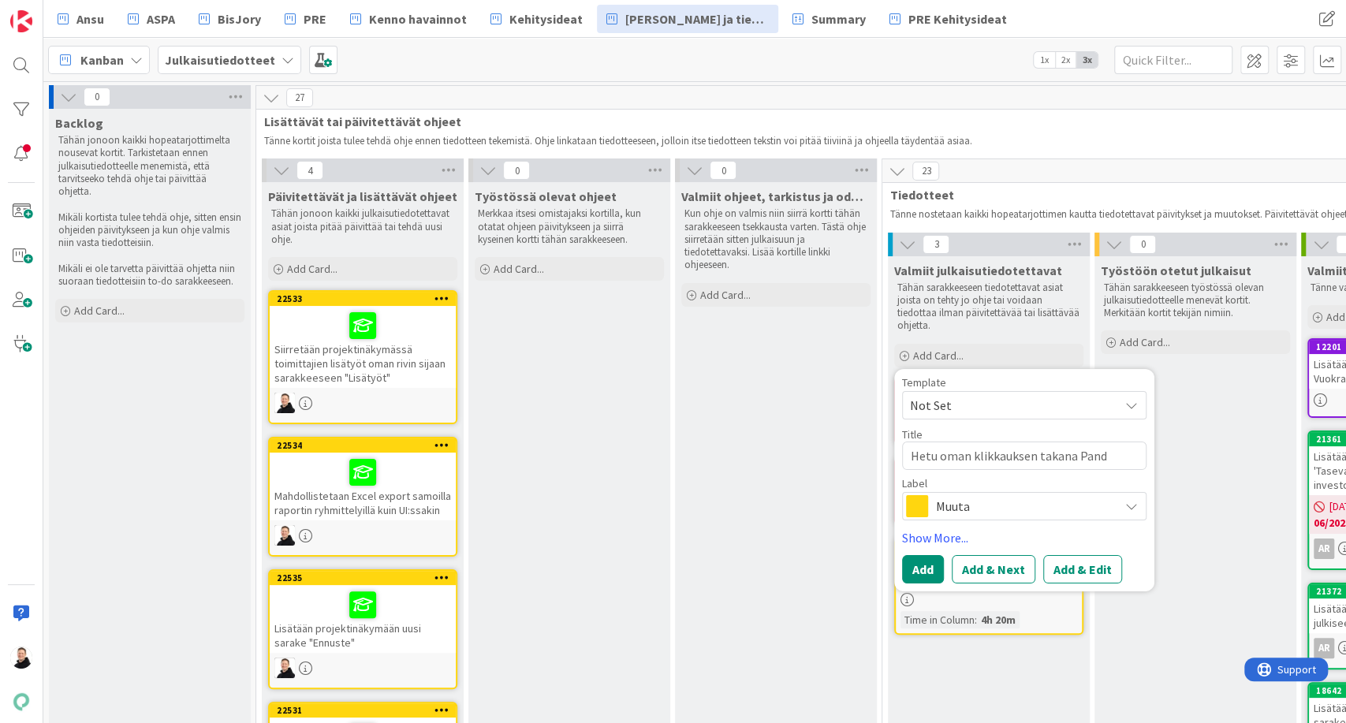
type textarea "Hetu oman klikkauksen takana Pandi"
type textarea "x"
type textarea "Hetu oman klikkauksen takana Pandia"
type textarea "x"
type textarea "Hetu oman klikkauksen takana Pandias"
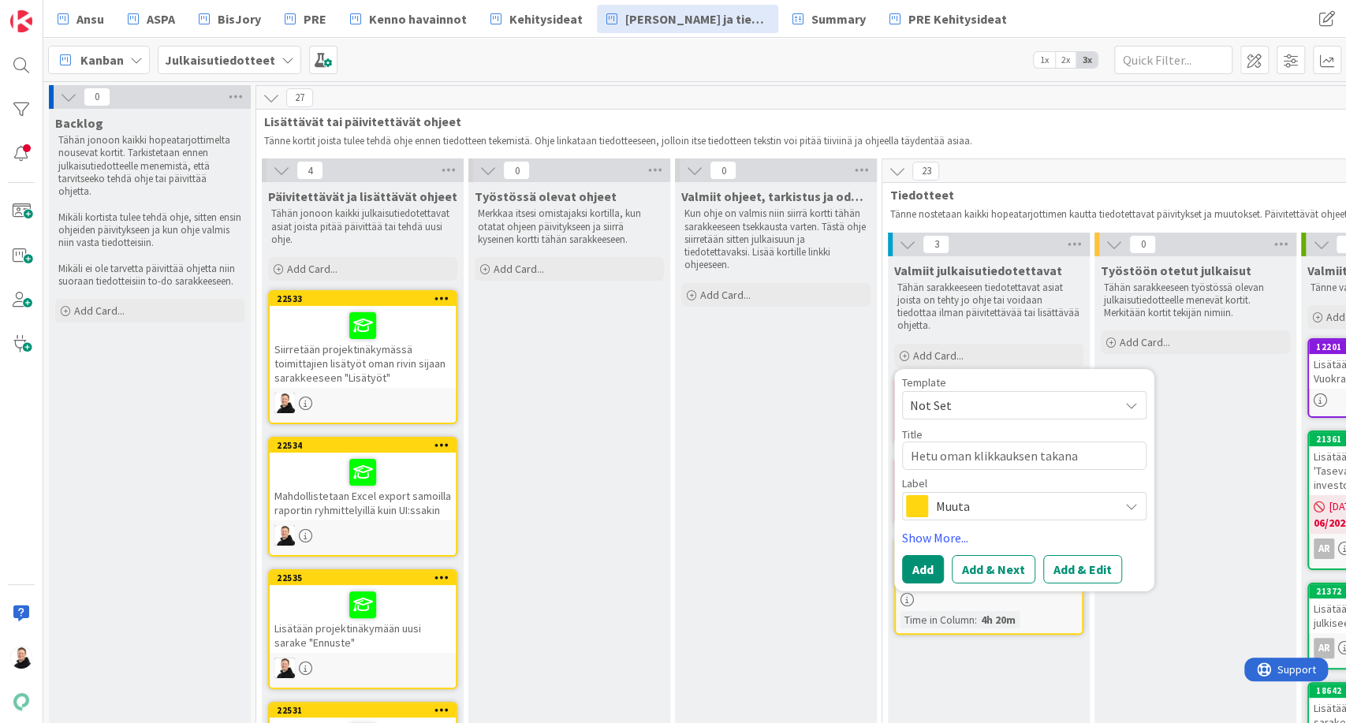
type textarea "x"
type textarea "Hetu oman klikkauksen takana Pandiass"
type textarea "x"
type textarea "Hetu oman klikkauksen takana Pandiassa"
click at [921, 555] on button "Add" at bounding box center [923, 569] width 42 height 28
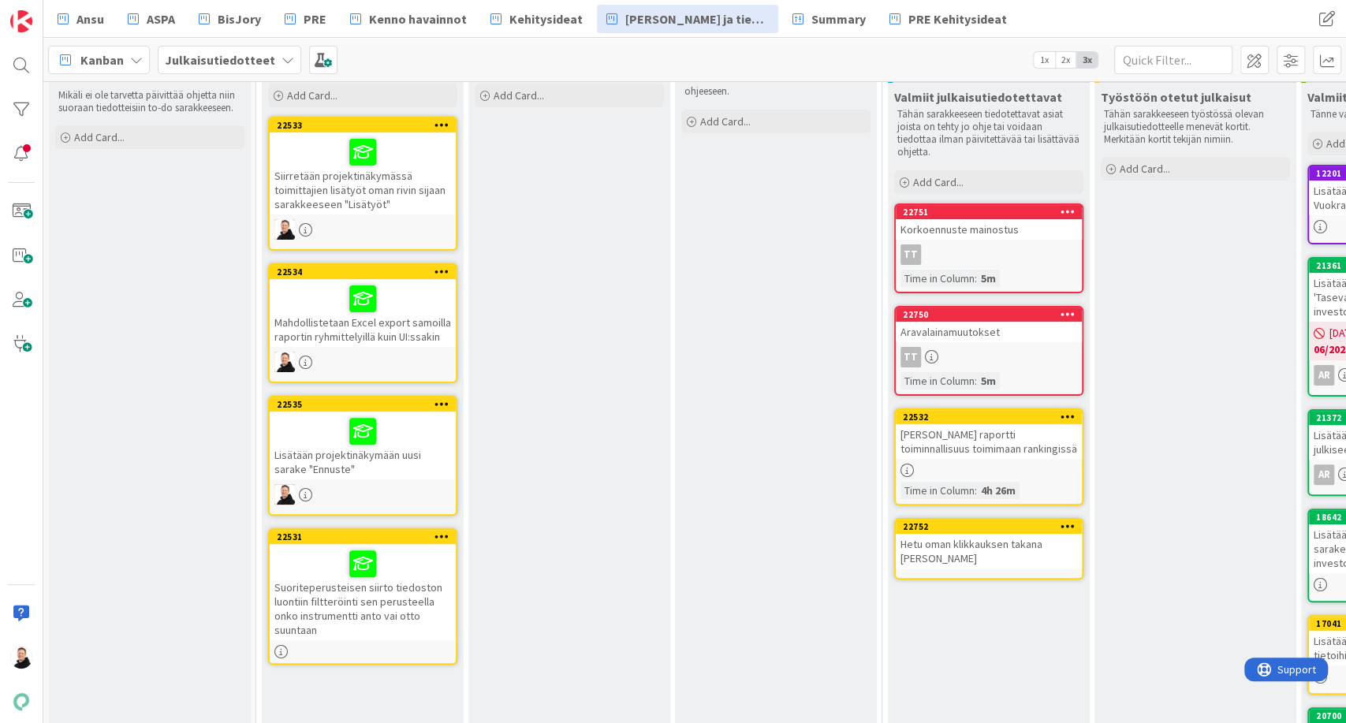
scroll to position [175, 0]
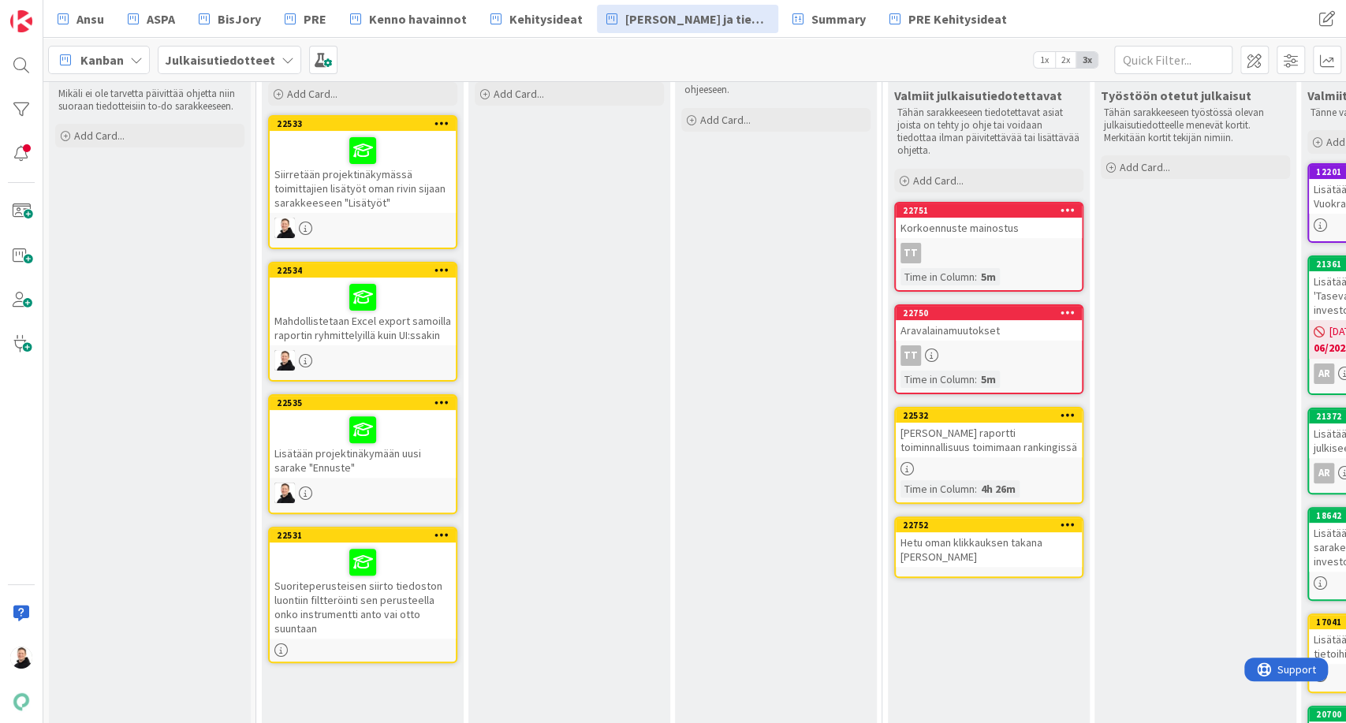
click at [294, 613] on div "Suoriteperusteisen siirto tiedoston luontiin filtteröinti sen perusteella onko …" at bounding box center [363, 590] width 186 height 96
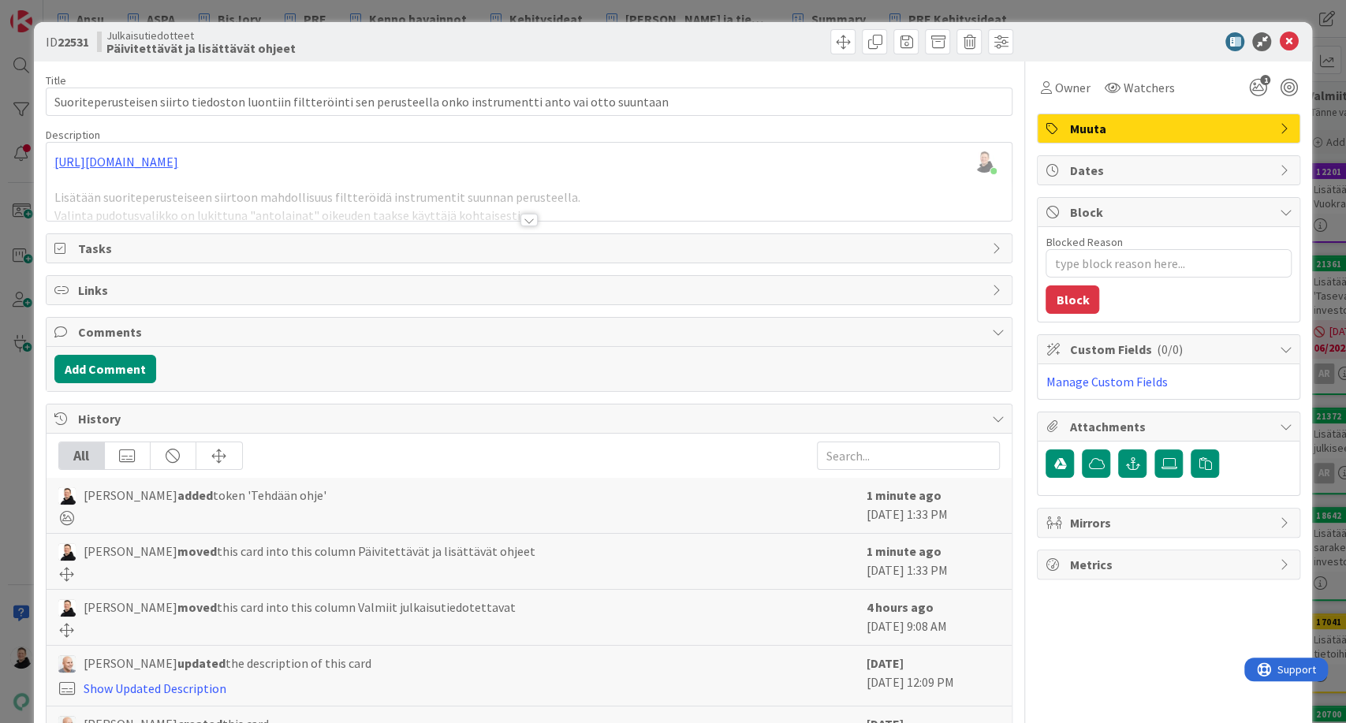
click at [522, 221] on div at bounding box center [528, 220] width 17 height 13
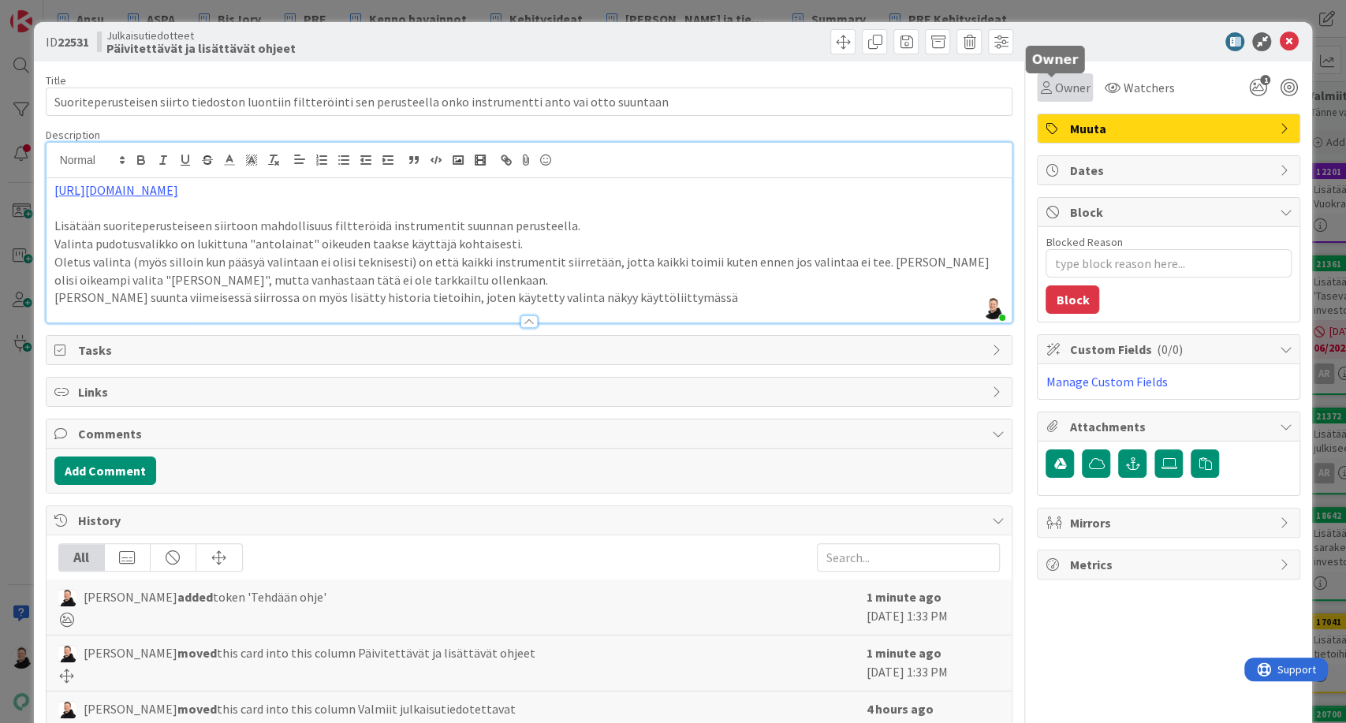
click at [1055, 84] on span "Owner" at bounding box center [1071, 87] width 35 height 19
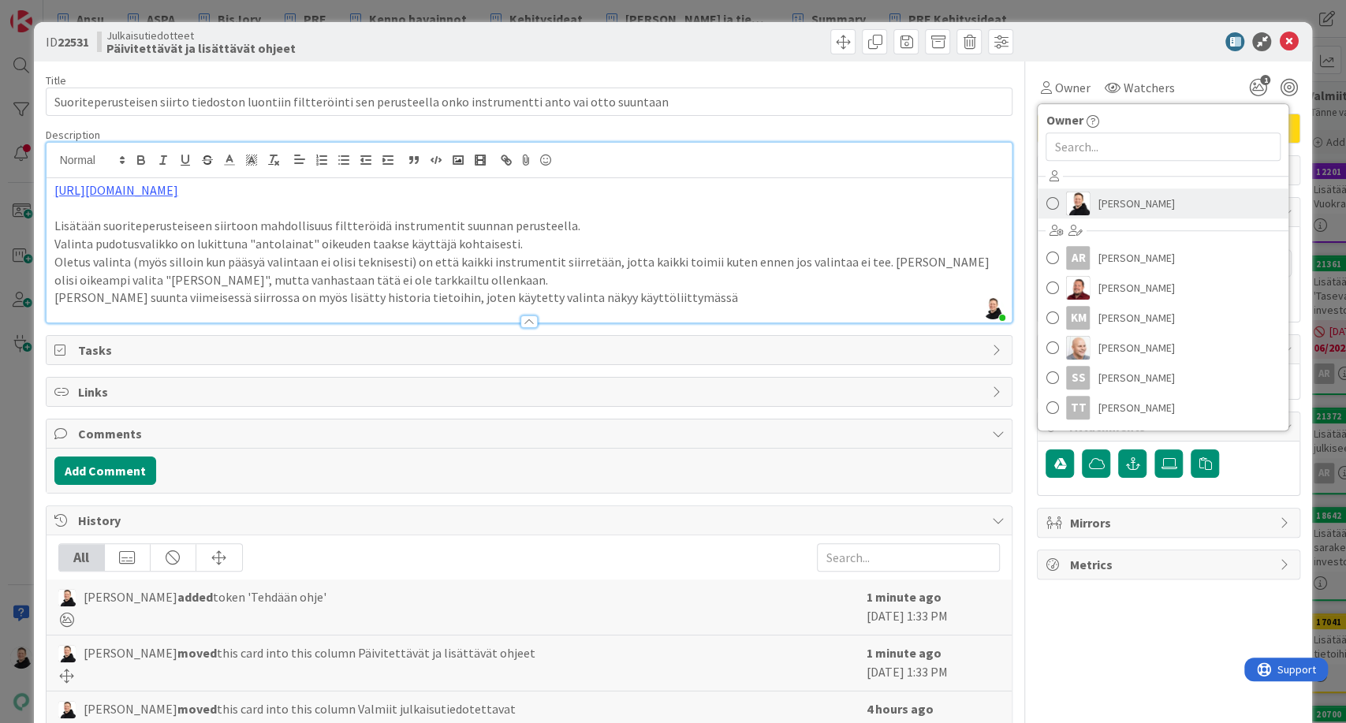
click at [1048, 202] on link "[PERSON_NAME]" at bounding box center [1162, 203] width 251 height 30
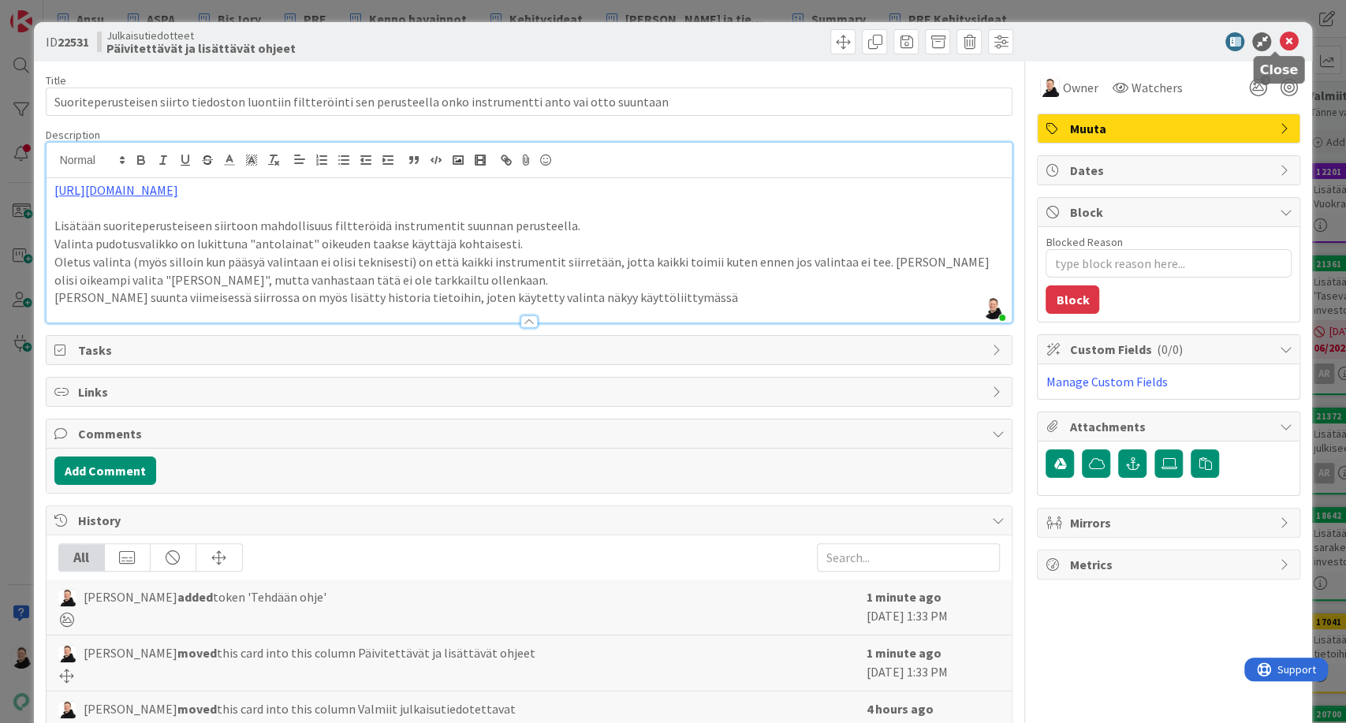
click at [1280, 35] on icon at bounding box center [1288, 41] width 19 height 19
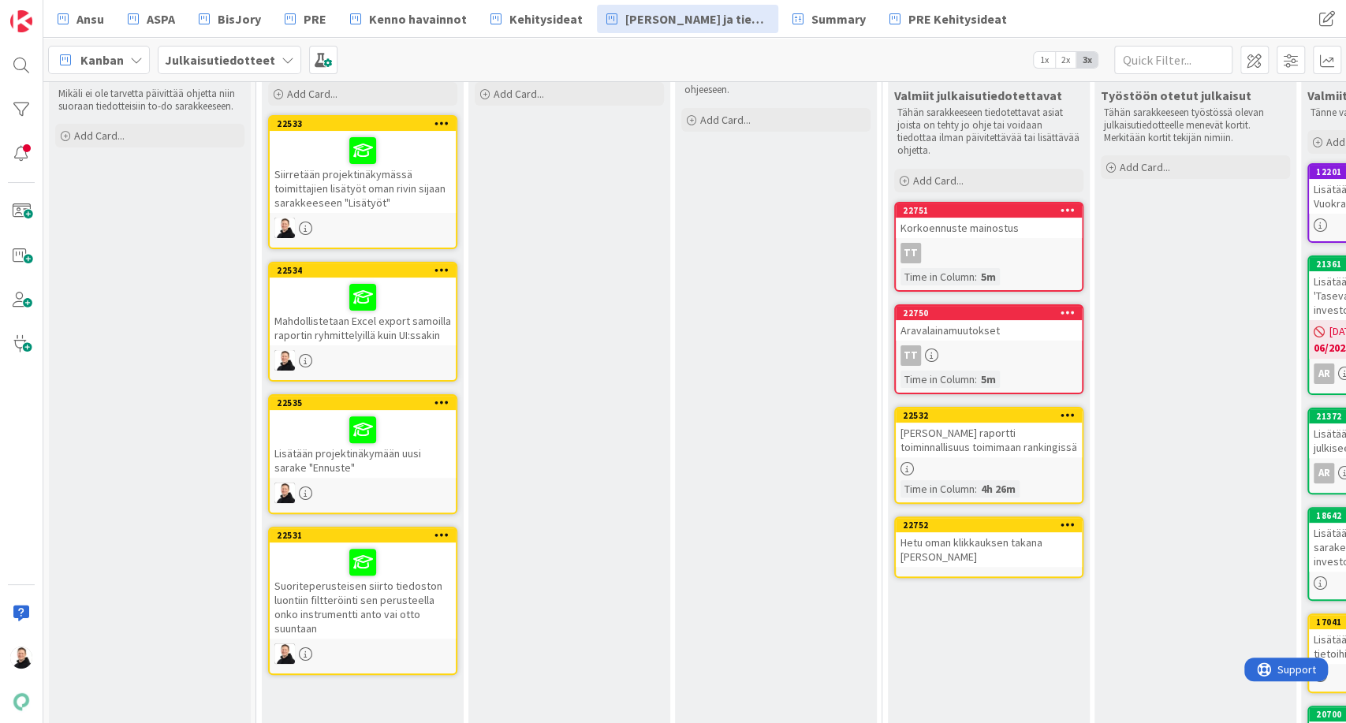
click at [303, 465] on div "Lisätään projektinäkymään uusi sarake "Ennuste"" at bounding box center [363, 444] width 186 height 68
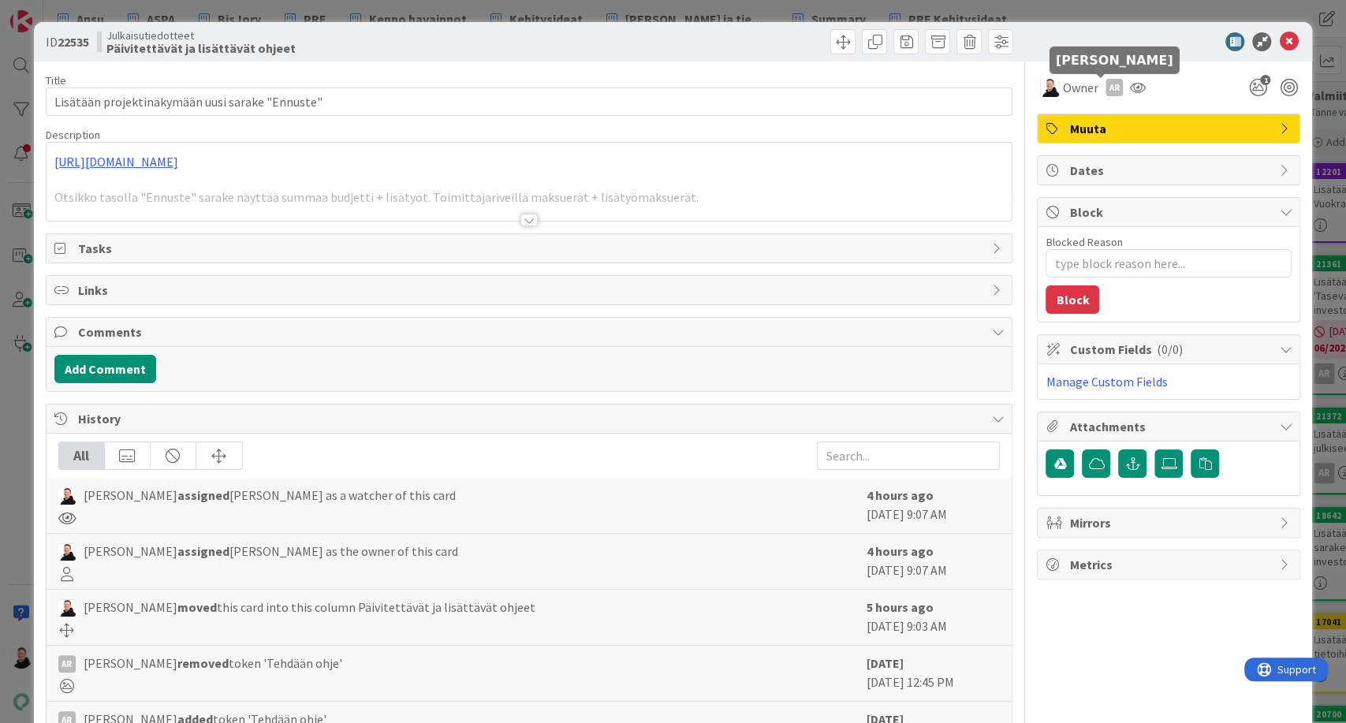
click at [1108, 84] on div "AR" at bounding box center [1113, 87] width 17 height 17
click at [1052, 121] on link "Remove" at bounding box center [1059, 117] width 125 height 25
click at [1042, 91] on img at bounding box center [1049, 87] width 19 height 19
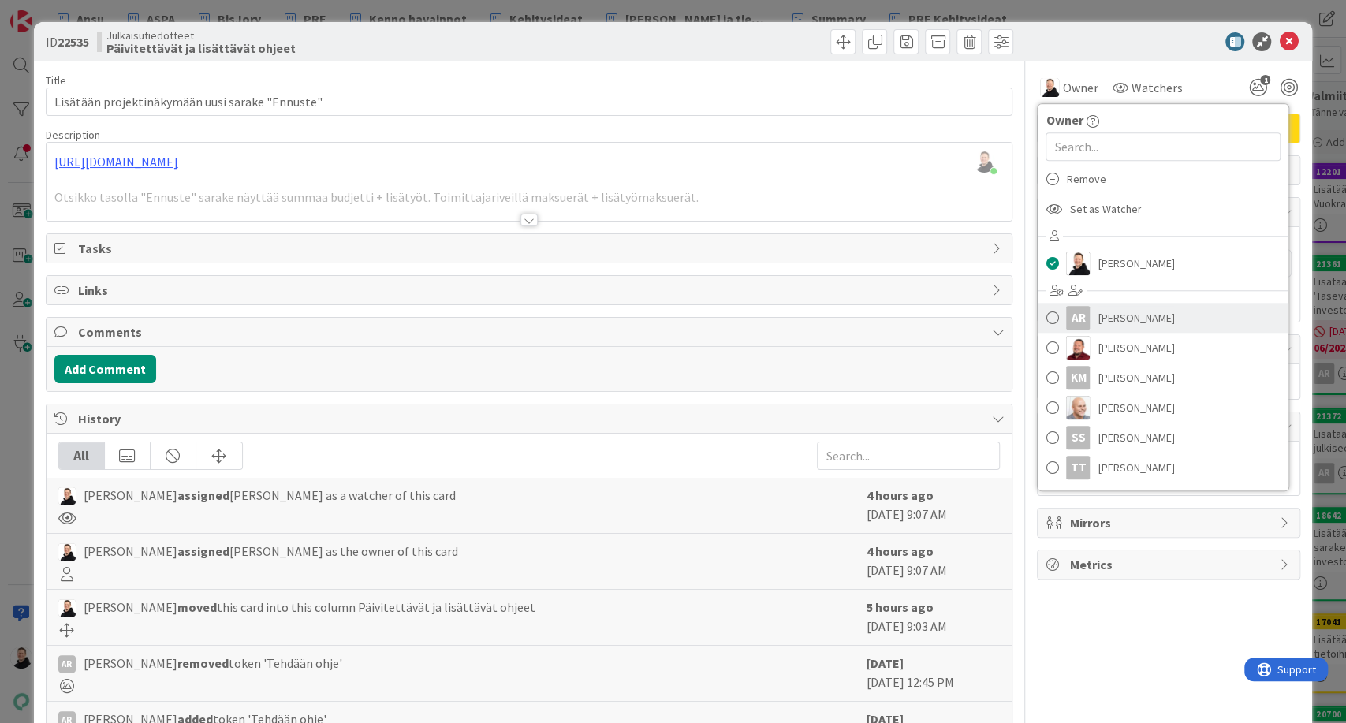
click at [1097, 323] on span "[PERSON_NAME]" at bounding box center [1135, 318] width 76 height 24
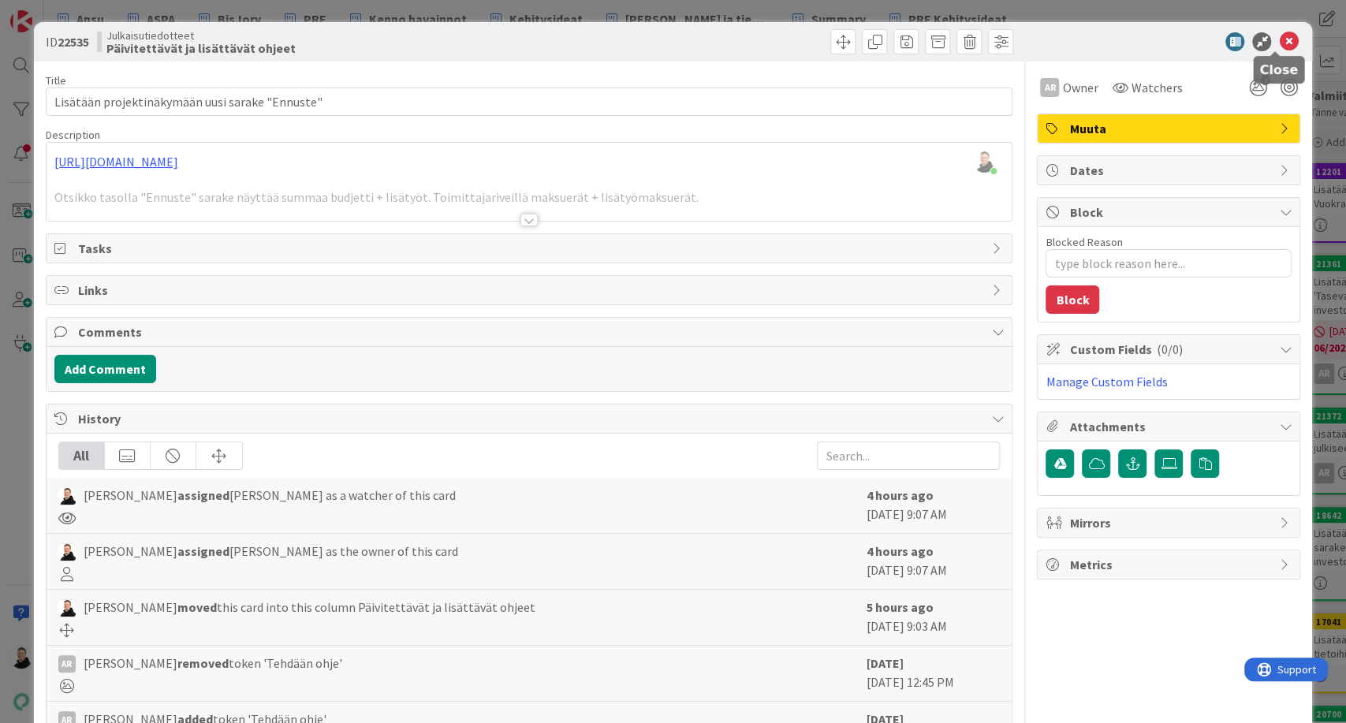
click at [1279, 44] on icon at bounding box center [1288, 41] width 19 height 19
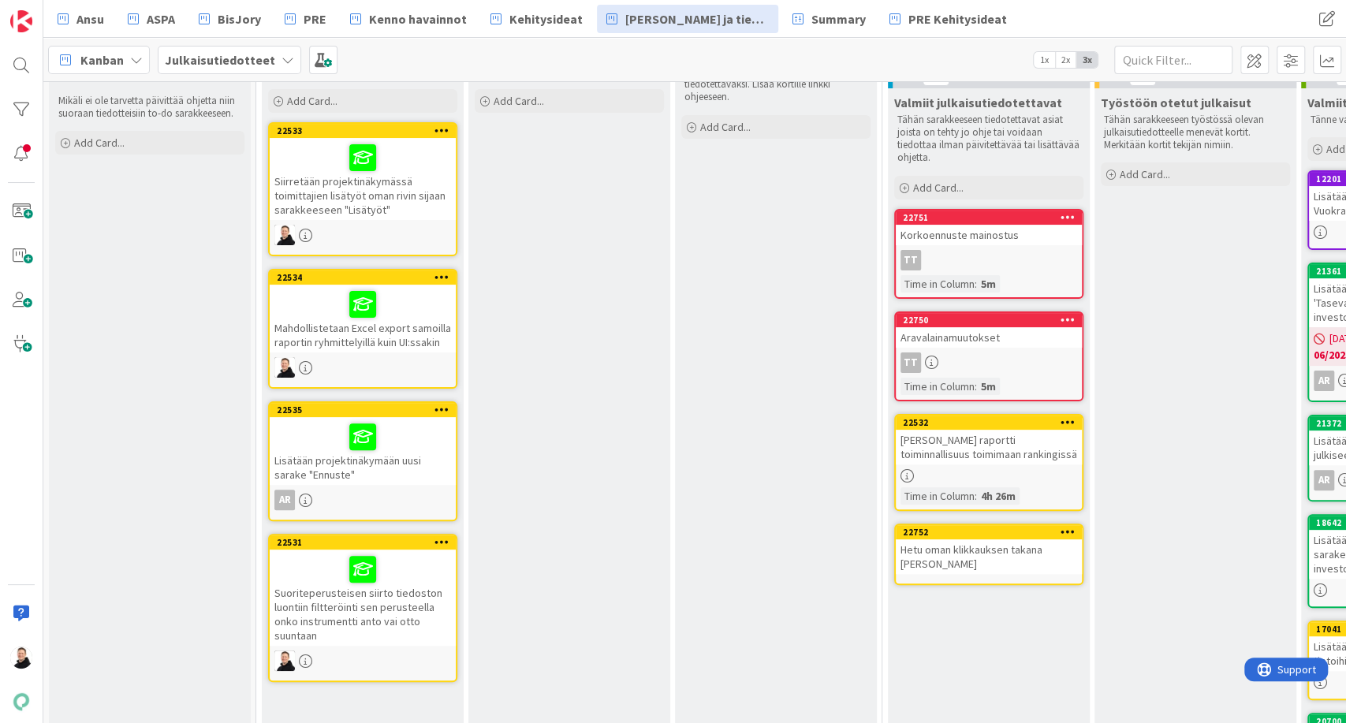
scroll to position [175, 0]
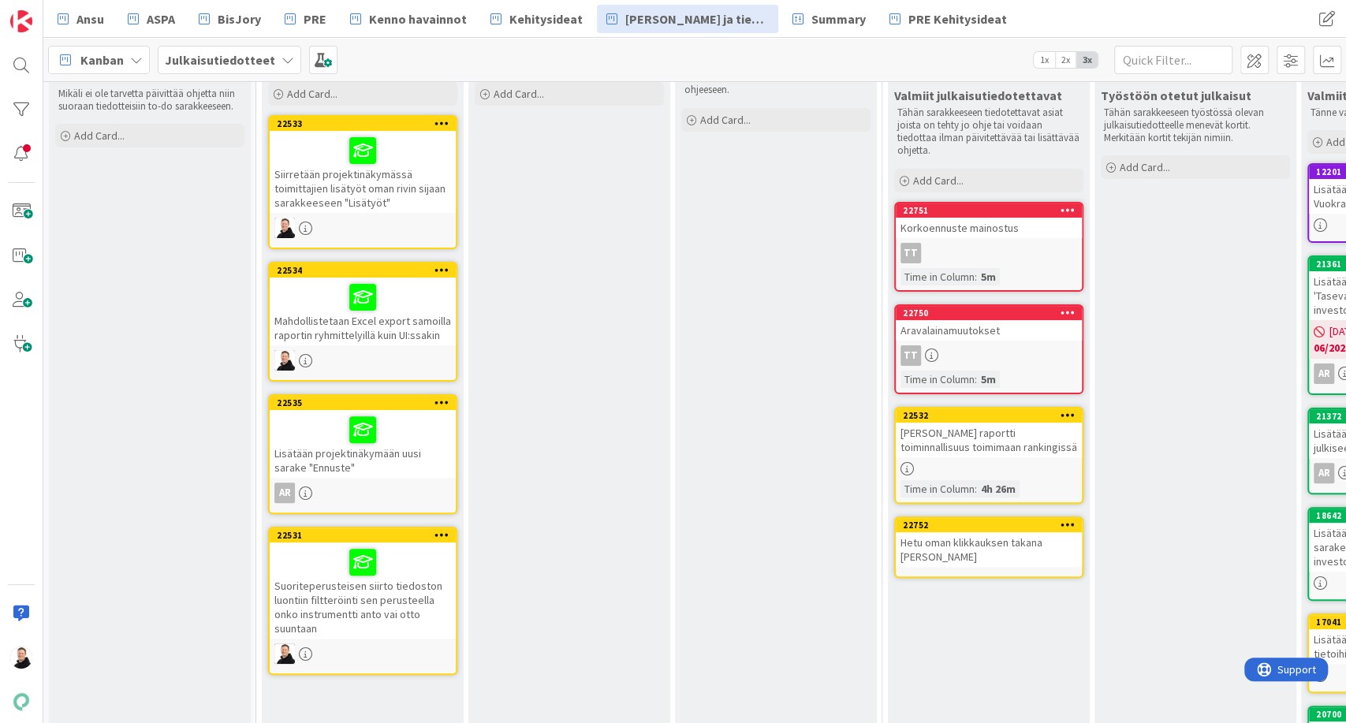
click at [341, 177] on div "Siirretään projektinäkymässä toimittajien lisätyöt oman rivin sijaan sarakkeese…" at bounding box center [363, 172] width 186 height 82
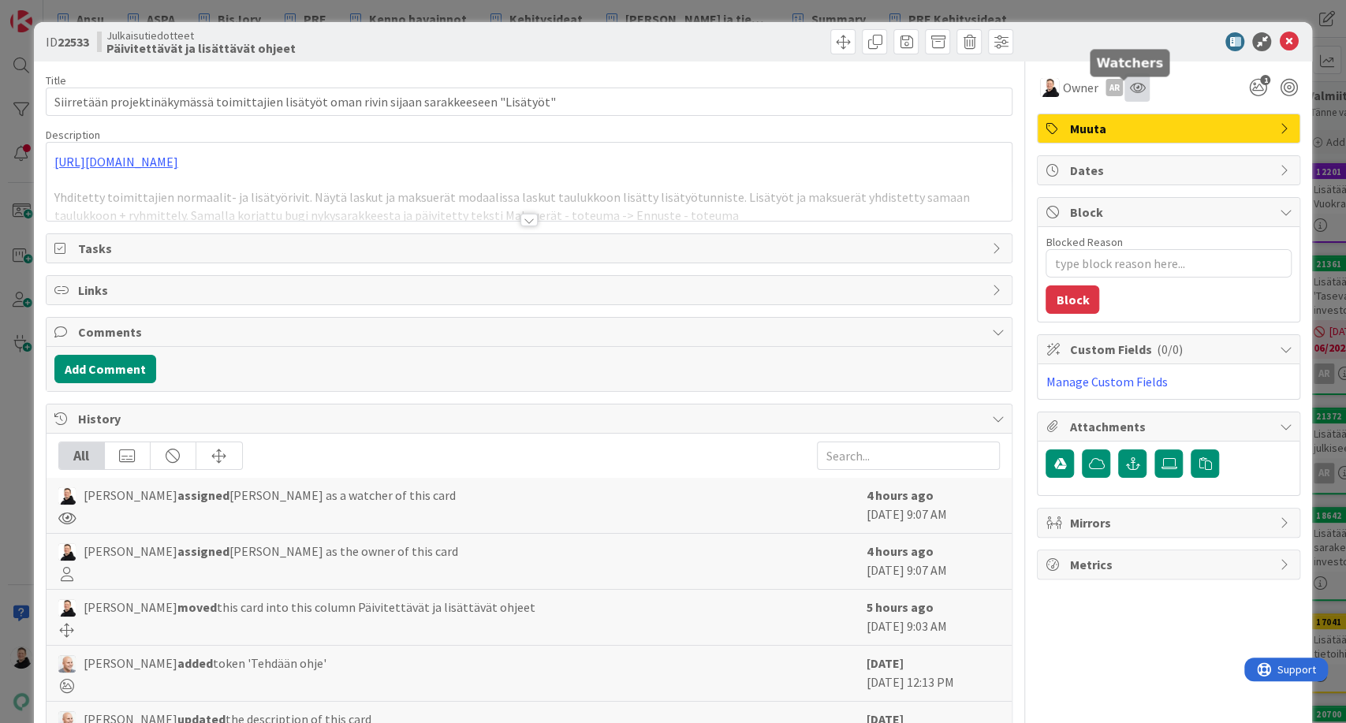
click at [1129, 85] on icon at bounding box center [1137, 87] width 16 height 13
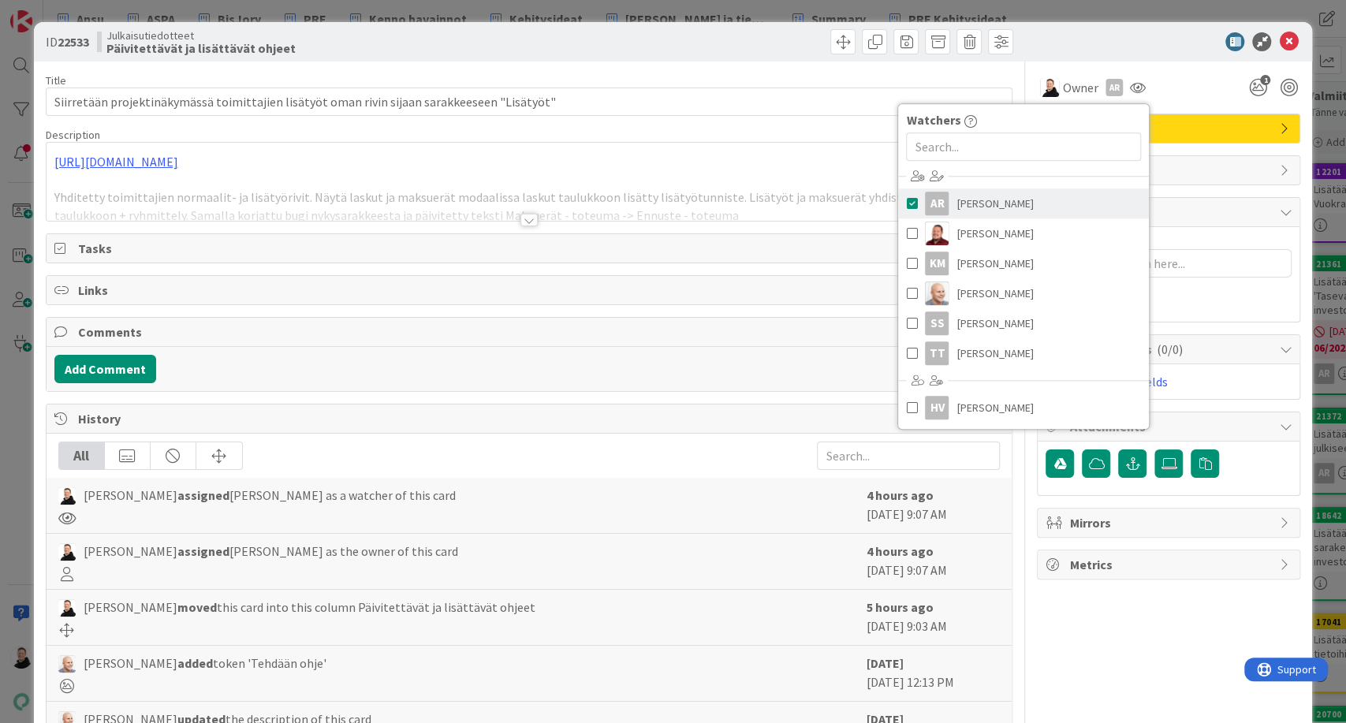
click at [906, 206] on span at bounding box center [911, 204] width 11 height 24
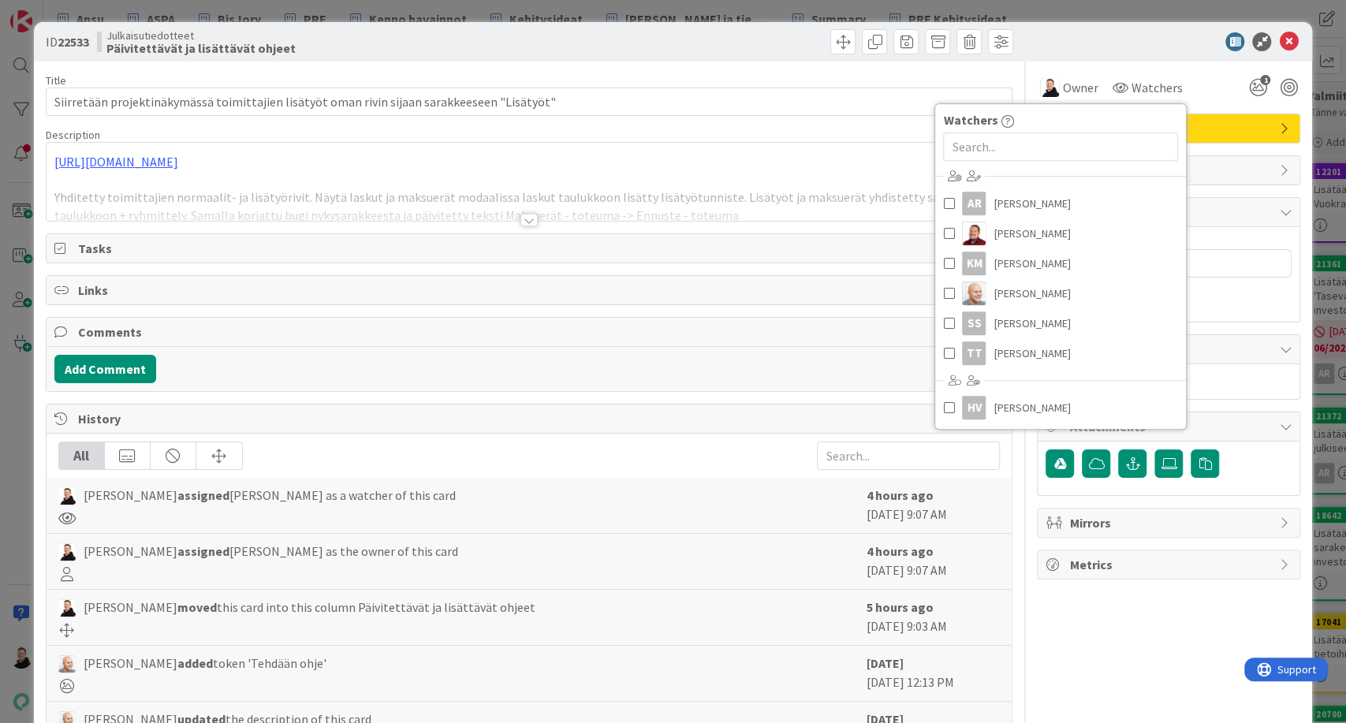
click at [1093, 49] on div at bounding box center [1160, 41] width 279 height 19
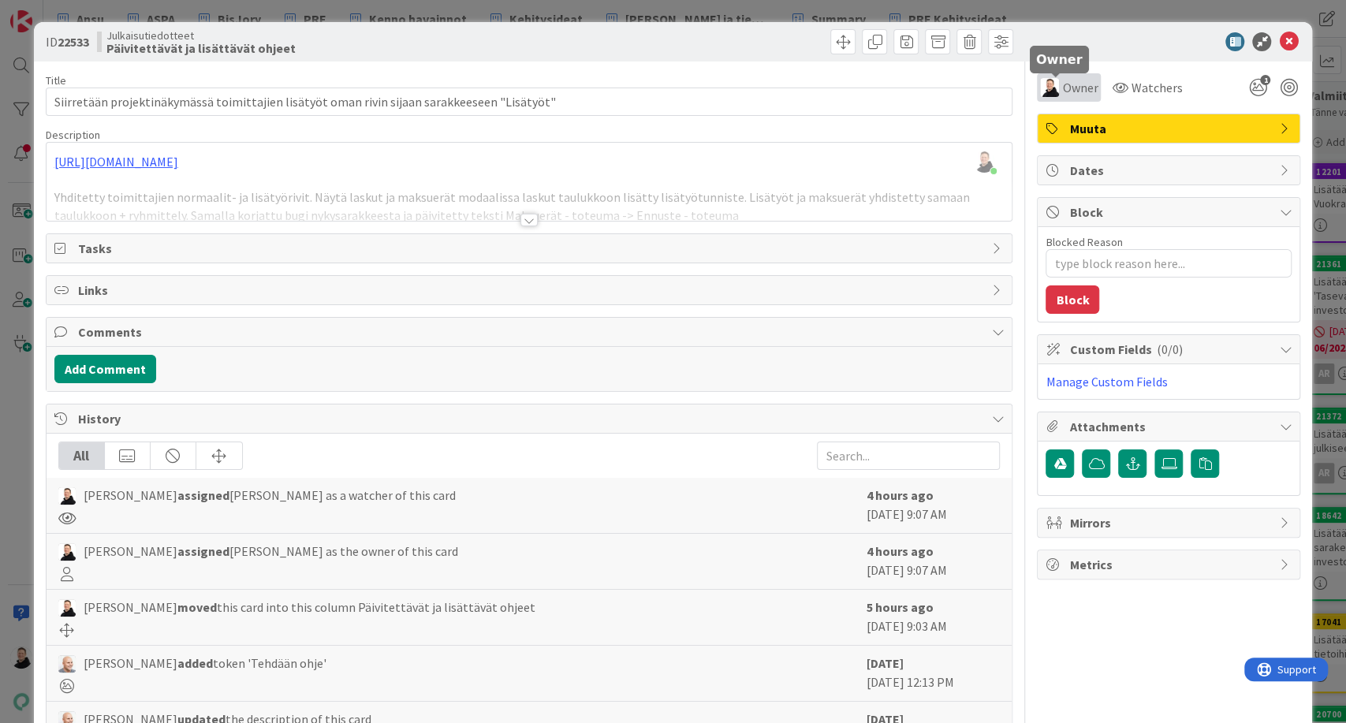
click at [1072, 87] on span "Owner" at bounding box center [1079, 87] width 35 height 19
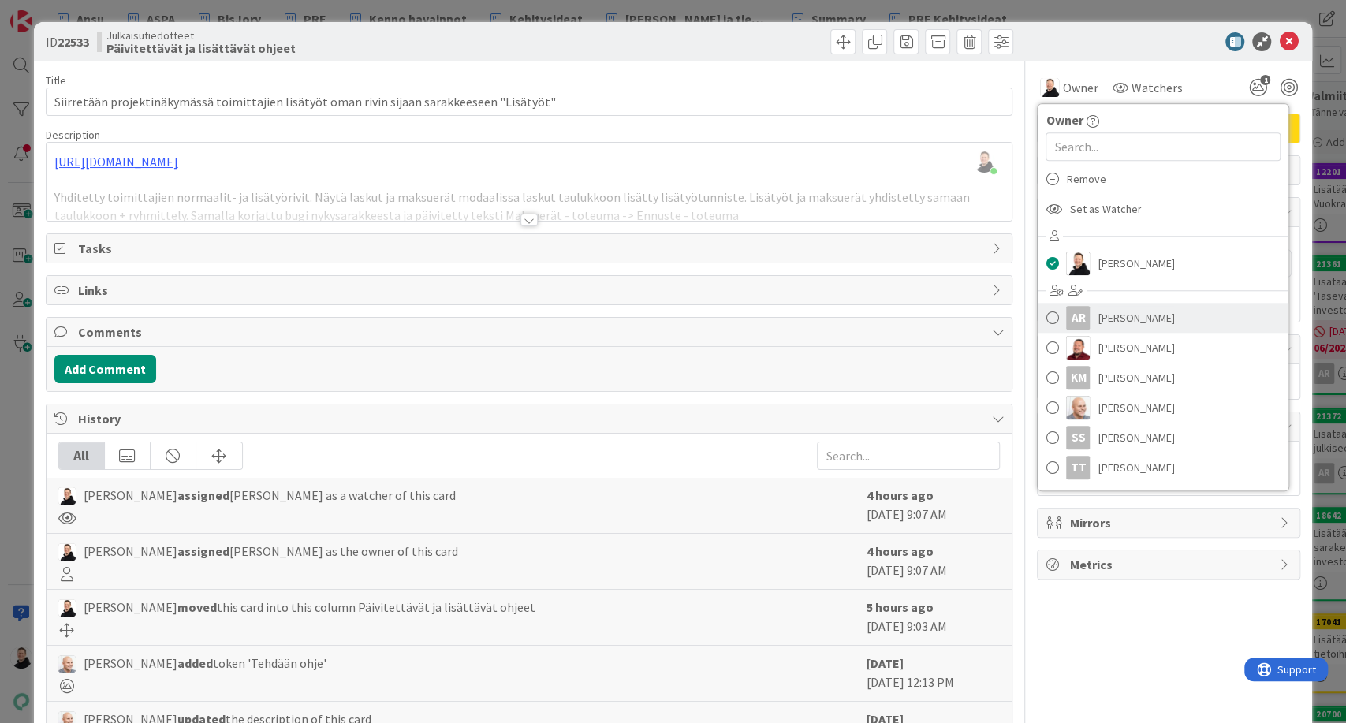
click at [1097, 322] on span "[PERSON_NAME]" at bounding box center [1135, 318] width 76 height 24
type textarea "x"
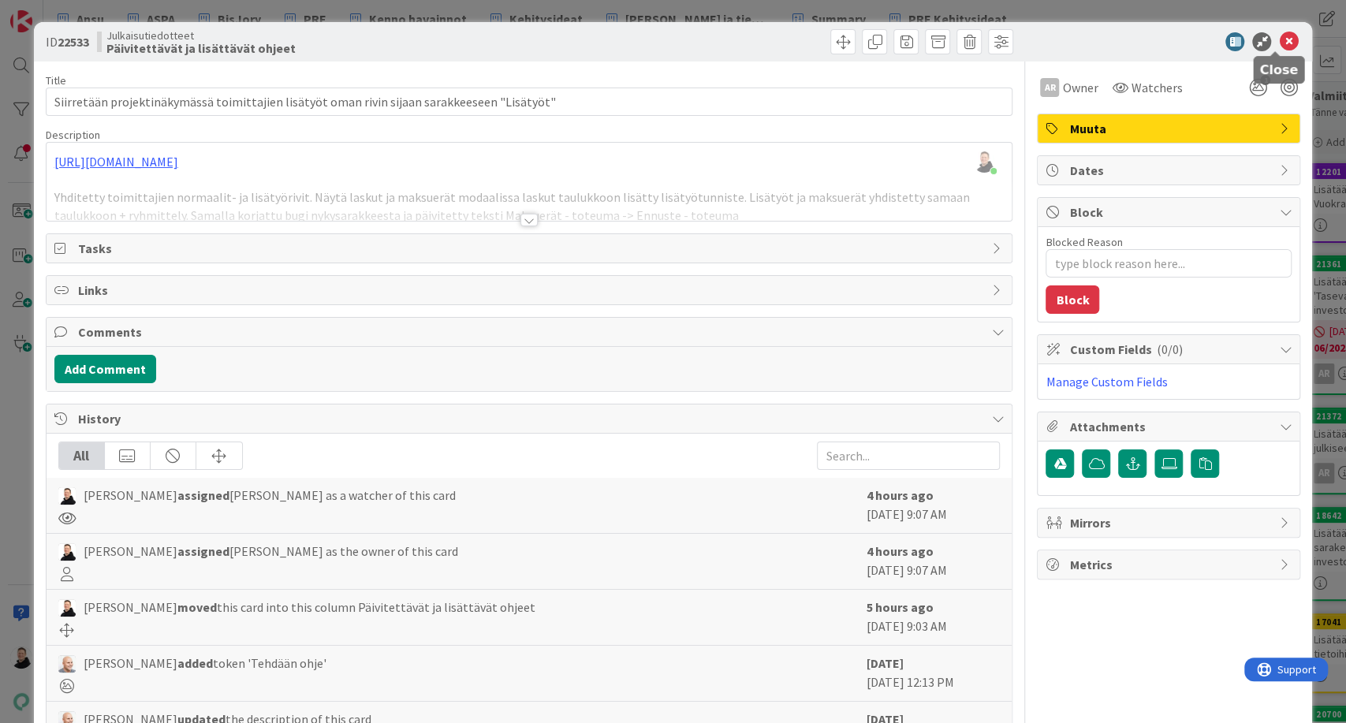
click at [1279, 45] on icon at bounding box center [1288, 41] width 19 height 19
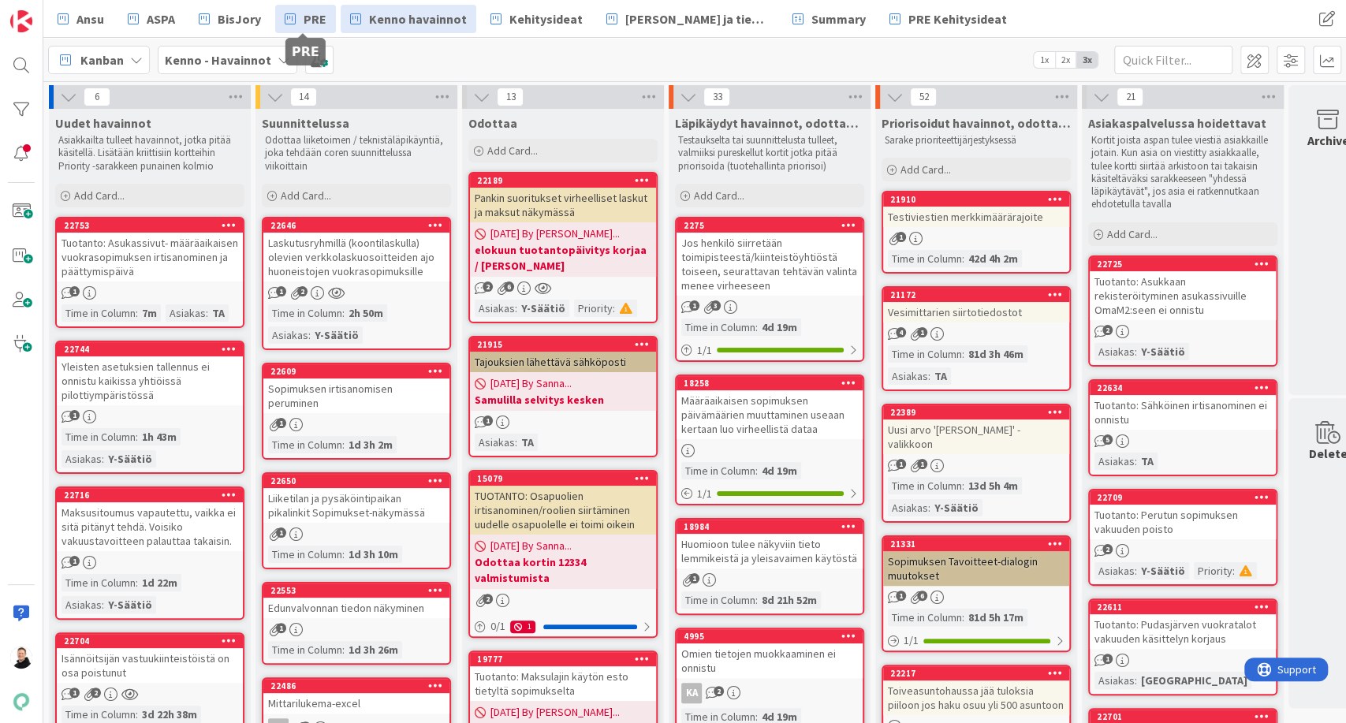
click at [310, 11] on span "PRE" at bounding box center [314, 18] width 23 height 19
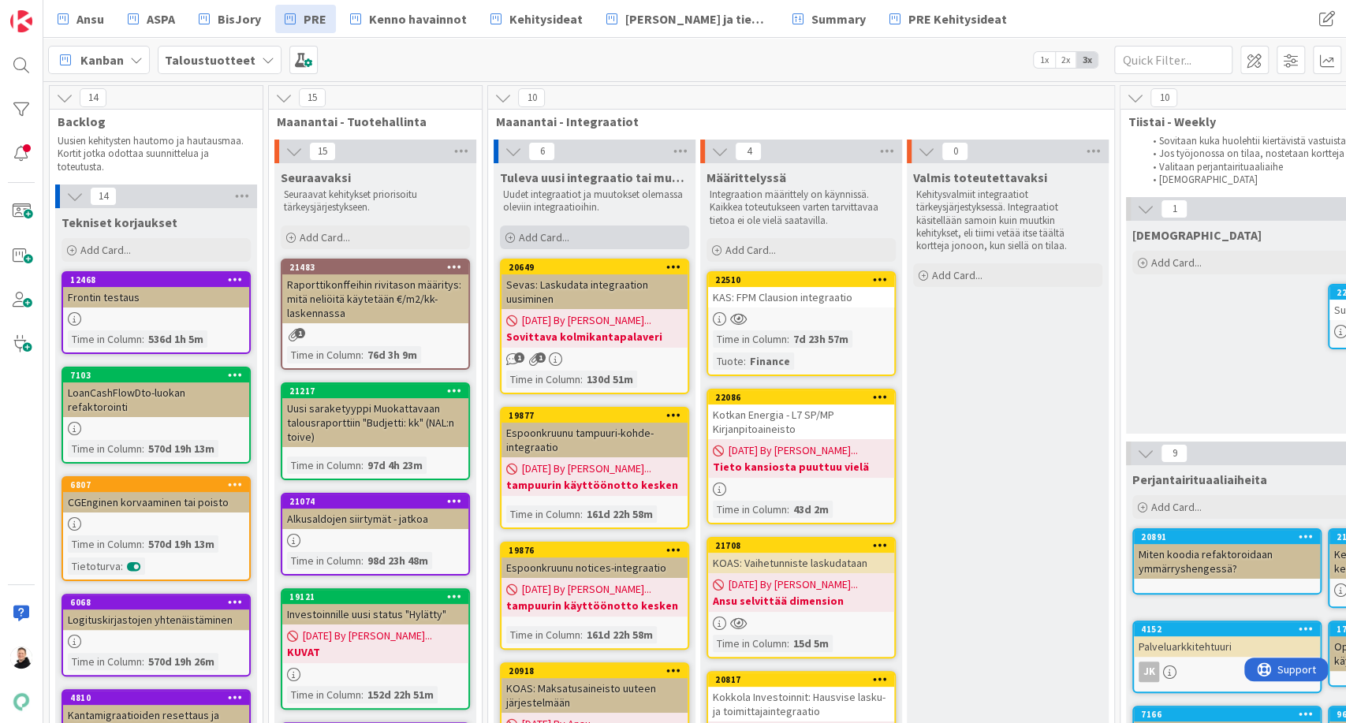
click at [509, 234] on icon at bounding box center [509, 237] width 9 height 9
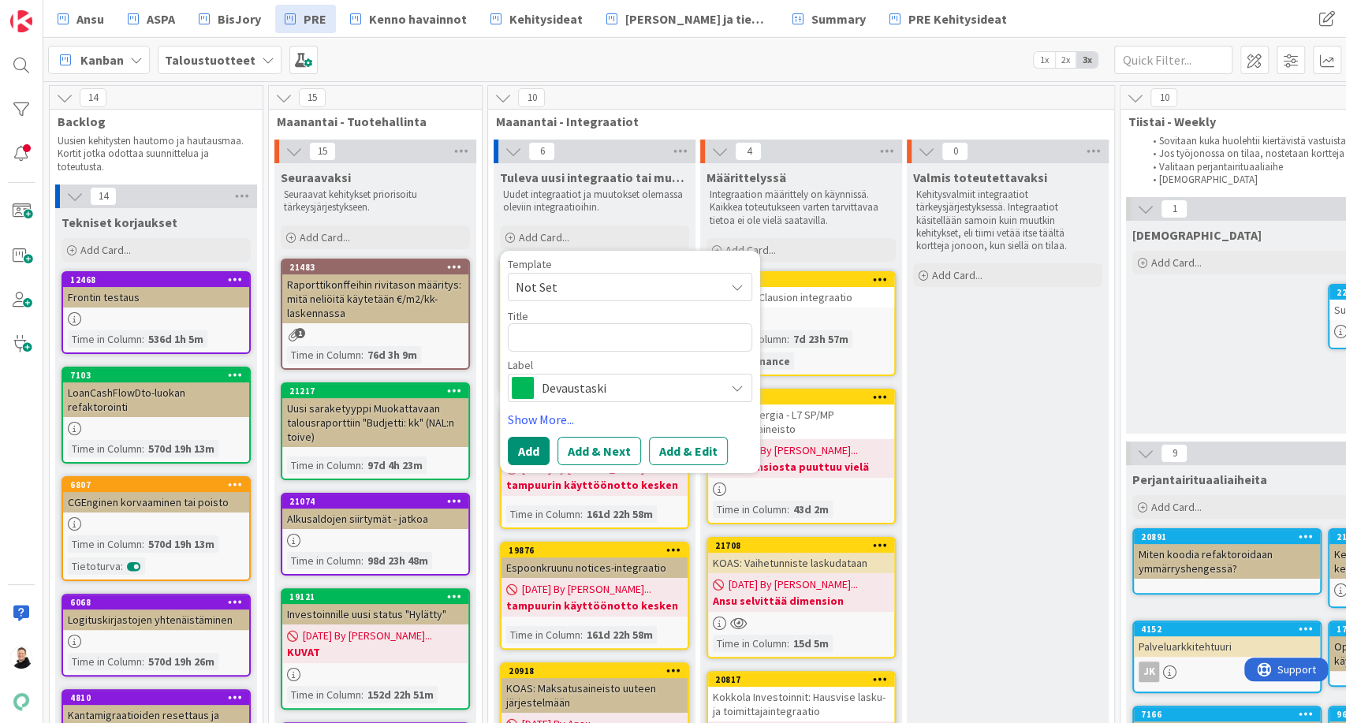
click at [548, 333] on textarea at bounding box center [630, 337] width 244 height 28
type textarea "x"
type textarea "L"
type textarea "x"
type textarea "LA"
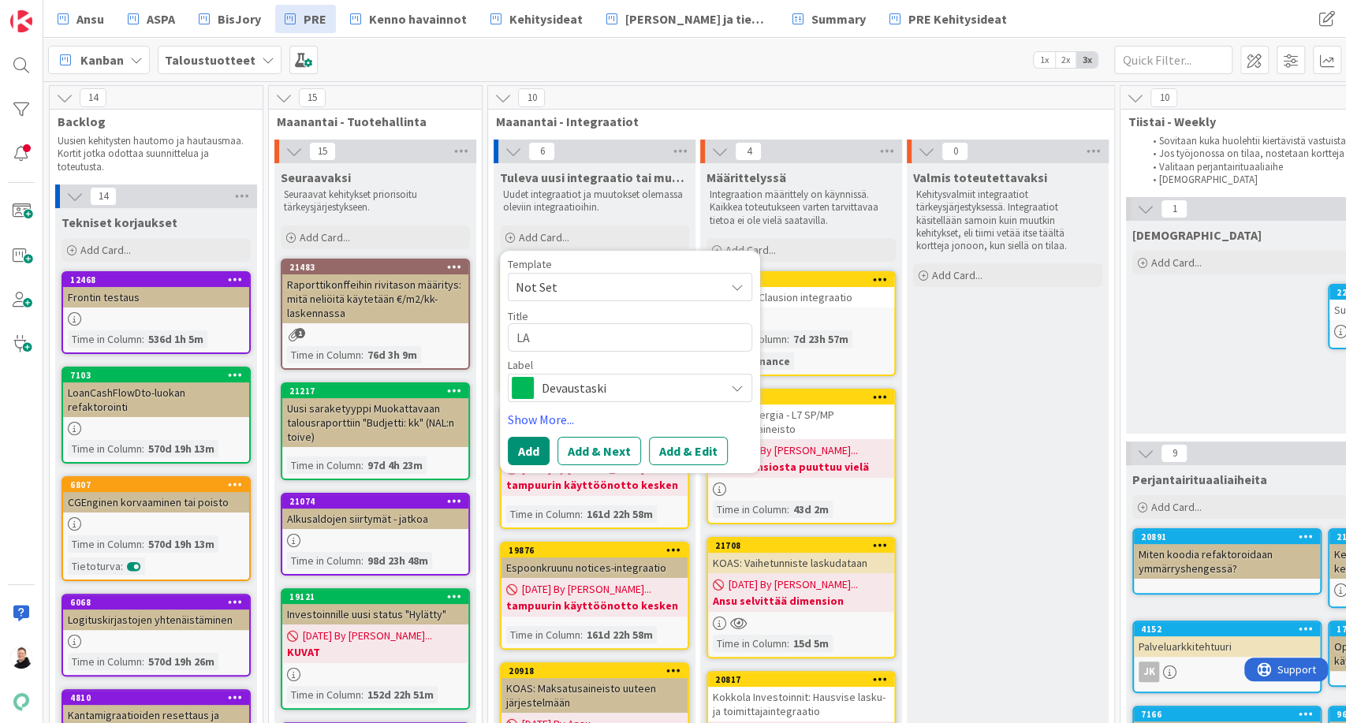
type textarea "x"
type textarea "LAP"
type textarea "x"
type textarea "LAPH"
type textarea "x"
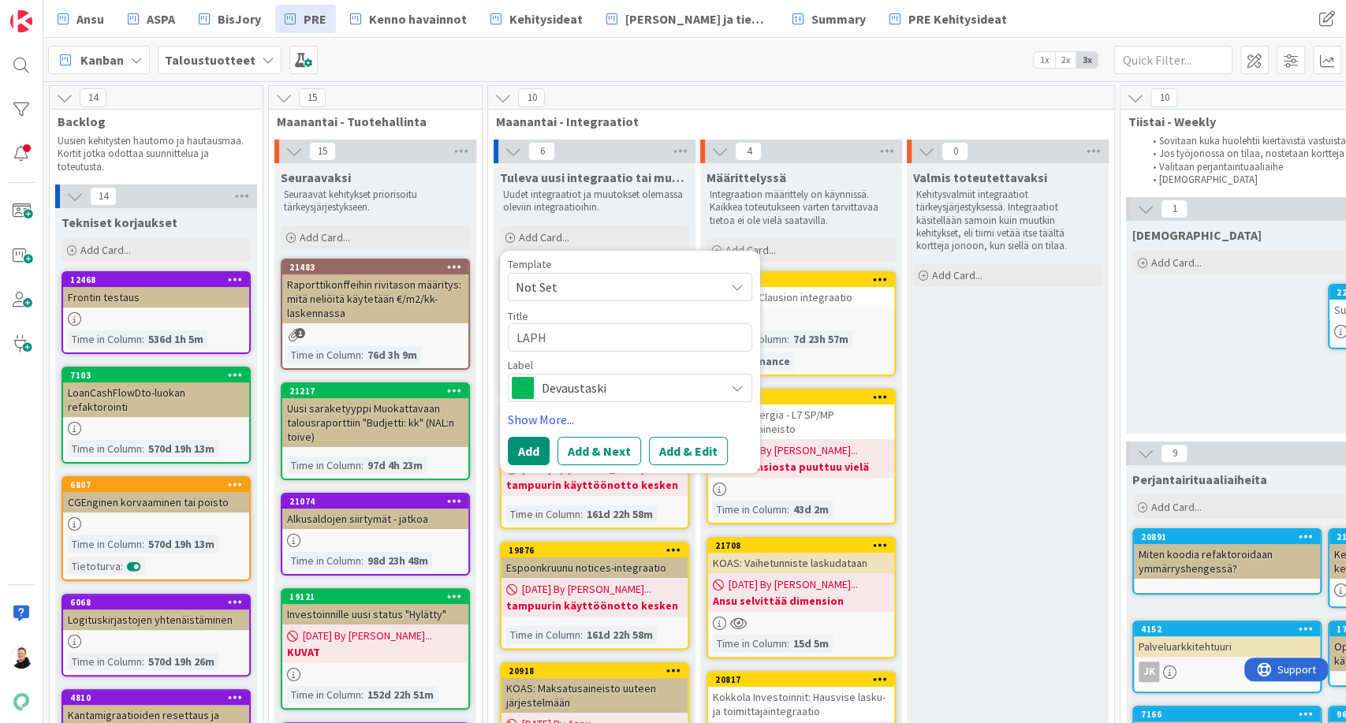
type textarea "LAPHA"
type textarea "x"
type textarea "LAPHA:"
type textarea "x"
type textarea "LAPHA: R"
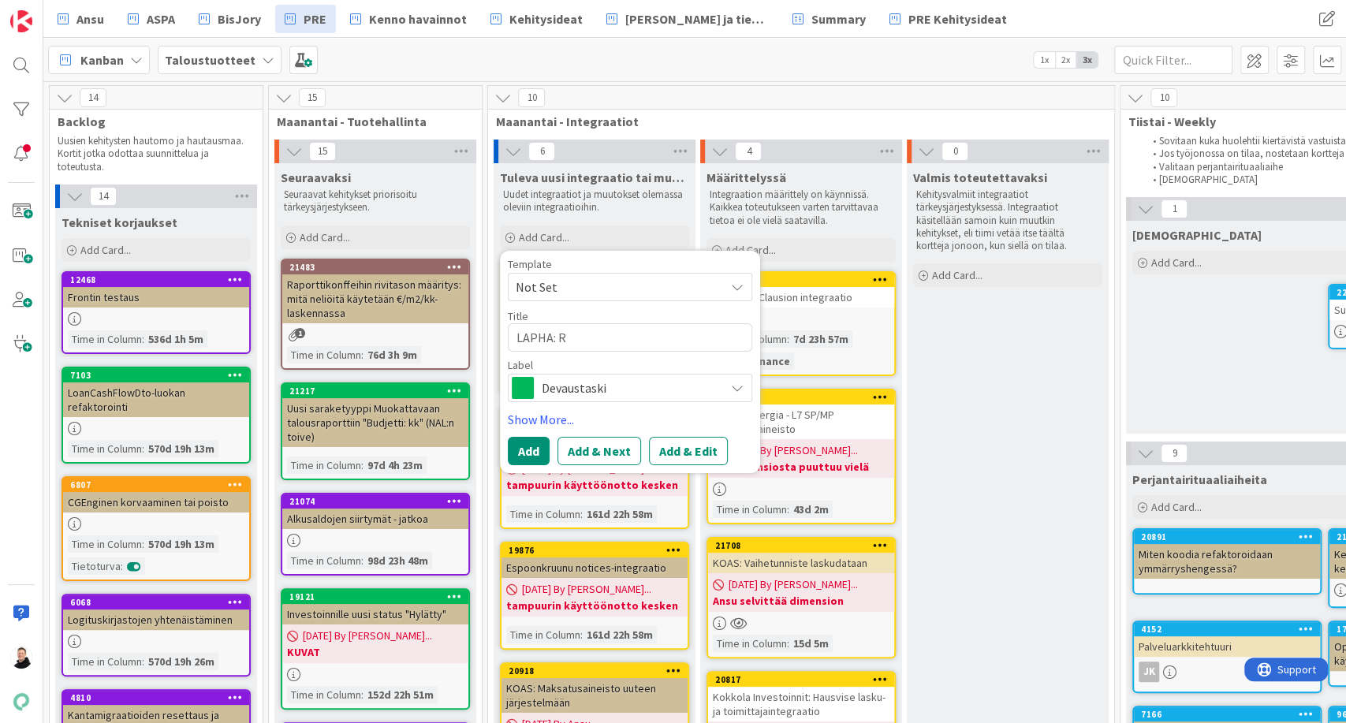
type textarea "x"
type textarea "LAPHA: Re"
type textarea "x"
type textarea "LAPHA: Rem"
type textarea "x"
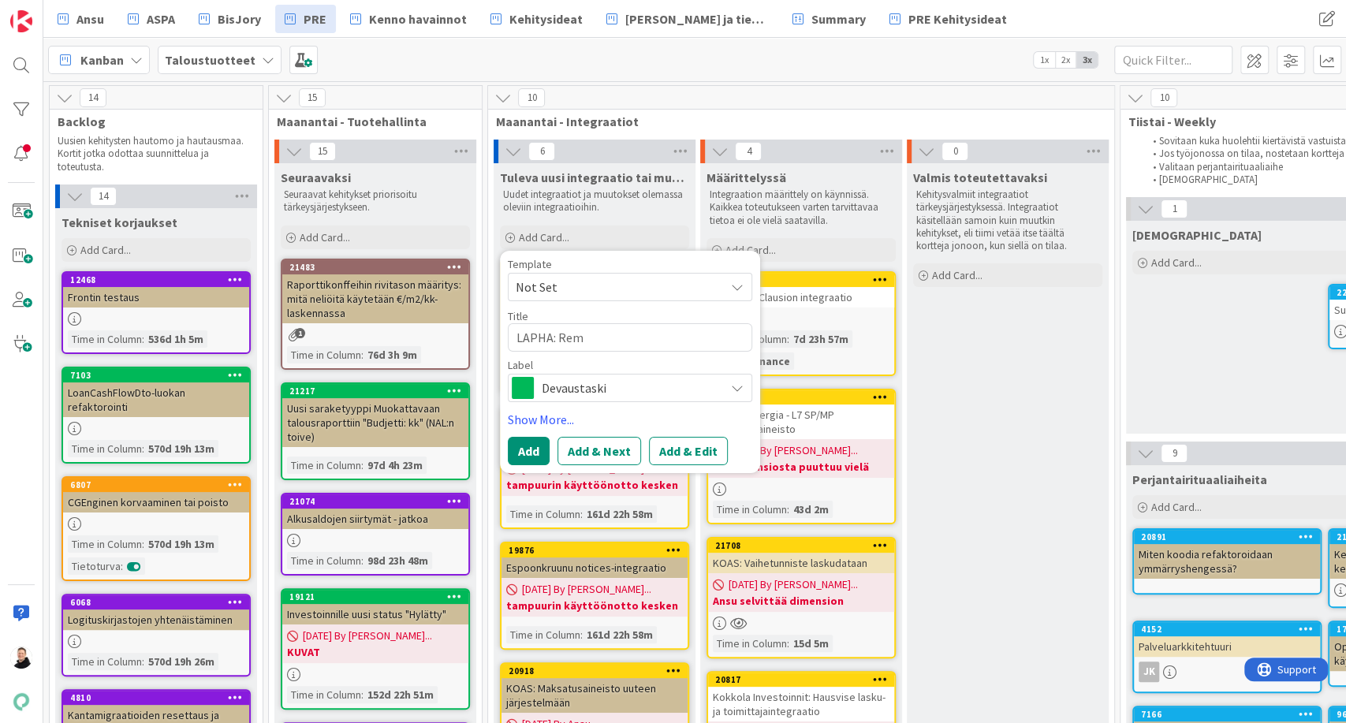
type textarea "LAPHA: Remi"
type textarea "x"
type textarea "LAPHA: Remit"
type textarea "x"
type textarea "LAPHA: Remitt"
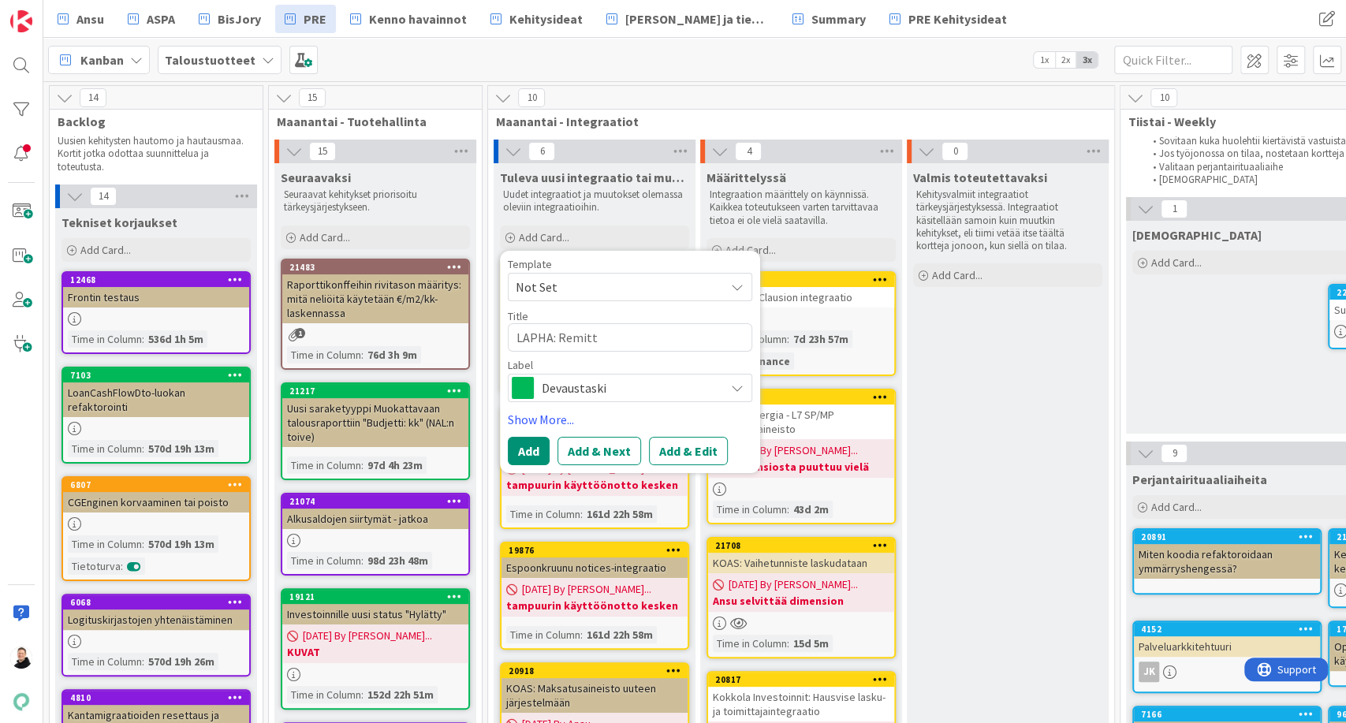
type textarea "x"
type textarea "LAPHA: Remittan"
type textarea "x"
type textarea "LAPHA: Remittanv"
type textarea "x"
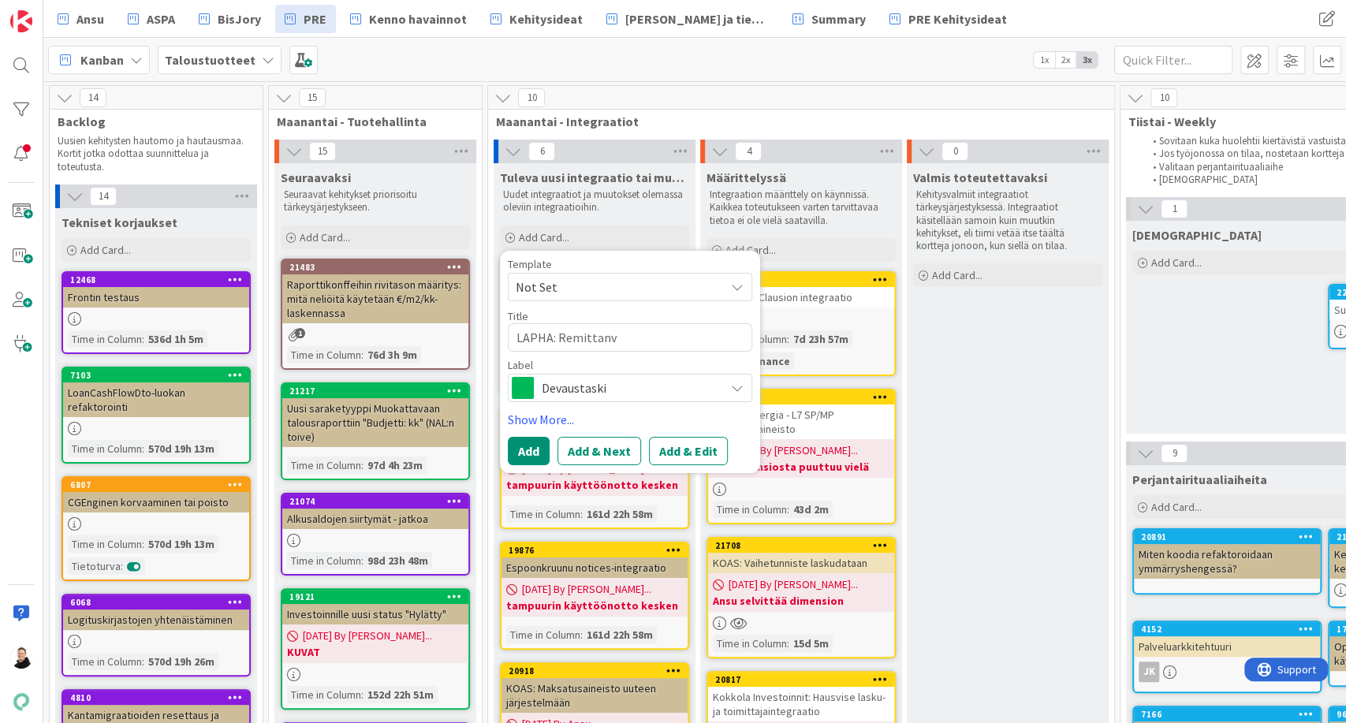
type textarea "LAPHA: Remittanve"
type textarea "x"
type textarea "LAPHA: Remittanv"
type textarea "x"
type textarea "LAPHA: Remittan"
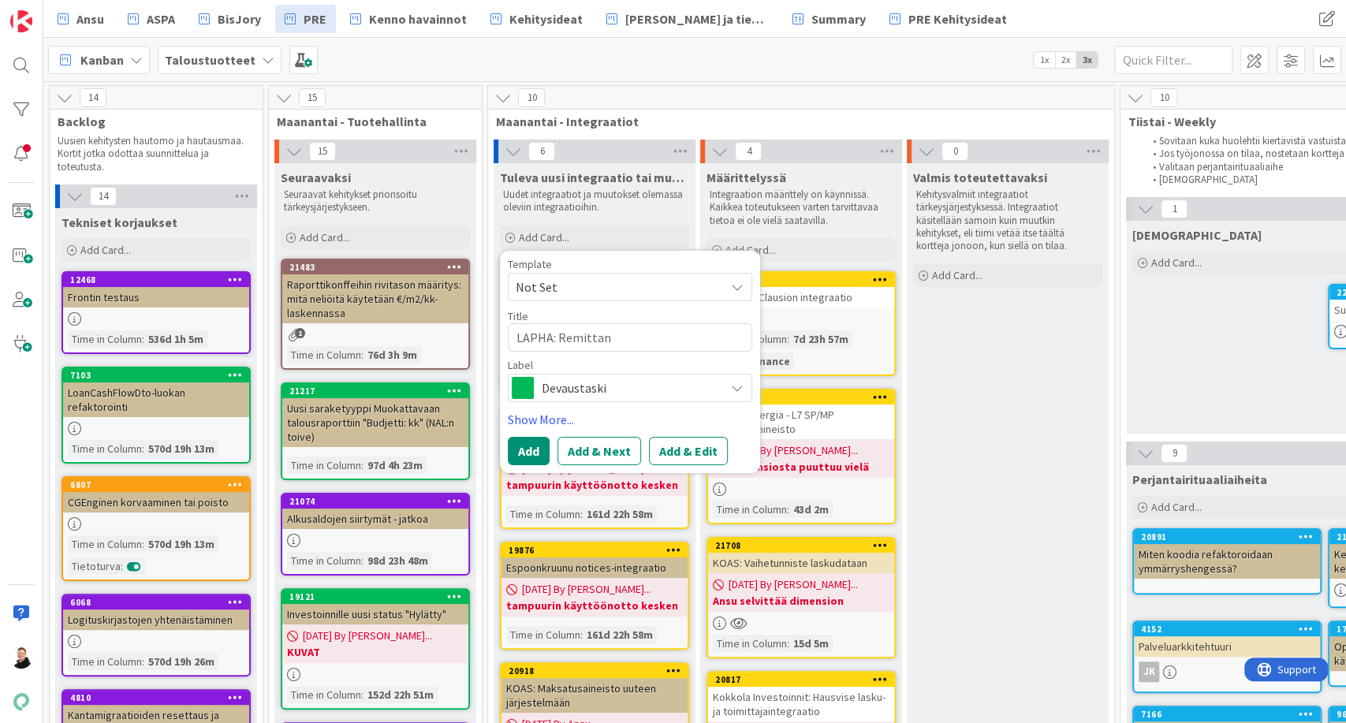
type textarea "x"
type textarea "LAPHA: Remittanc"
type textarea "x"
type textarea "LAPHA: Remittance"
type textarea "x"
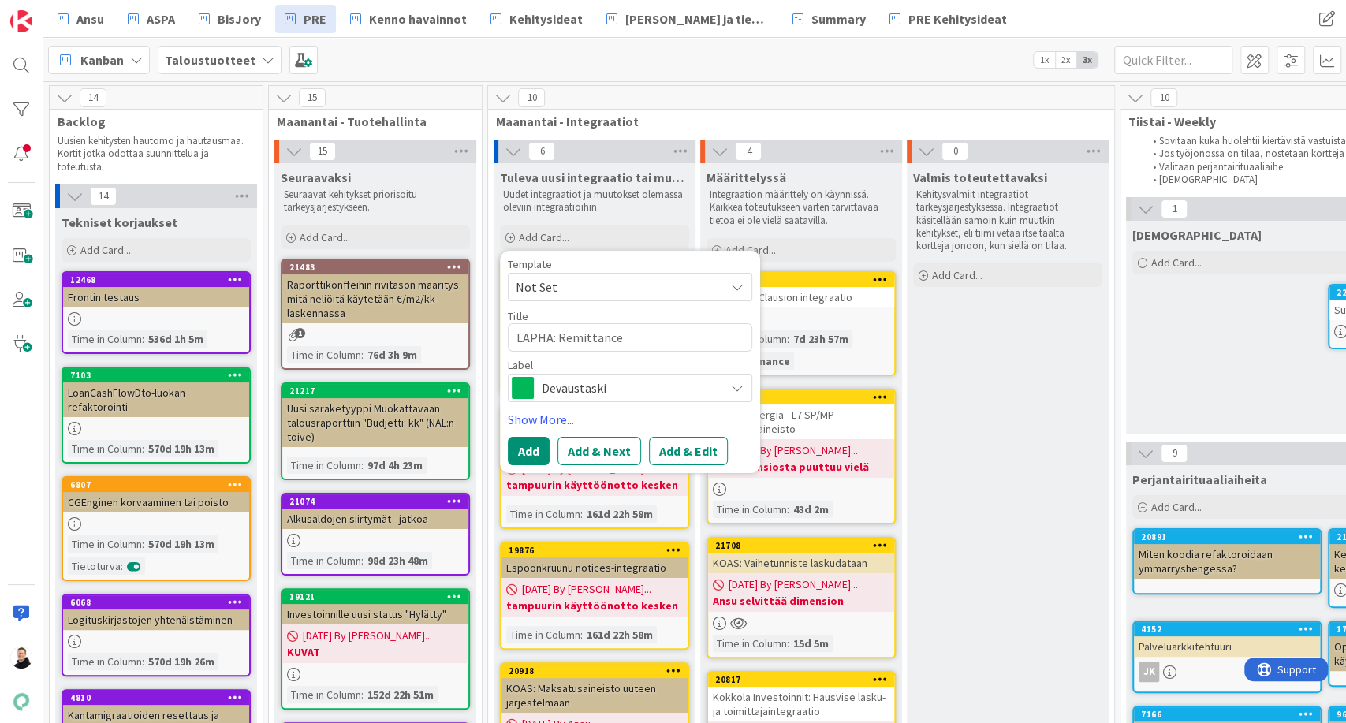
type textarea "LAPHA: Remittance"
type textarea "x"
type textarea "LAPHA: Remittance in"
type textarea "x"
type textarea "LAPHA: Remittance int"
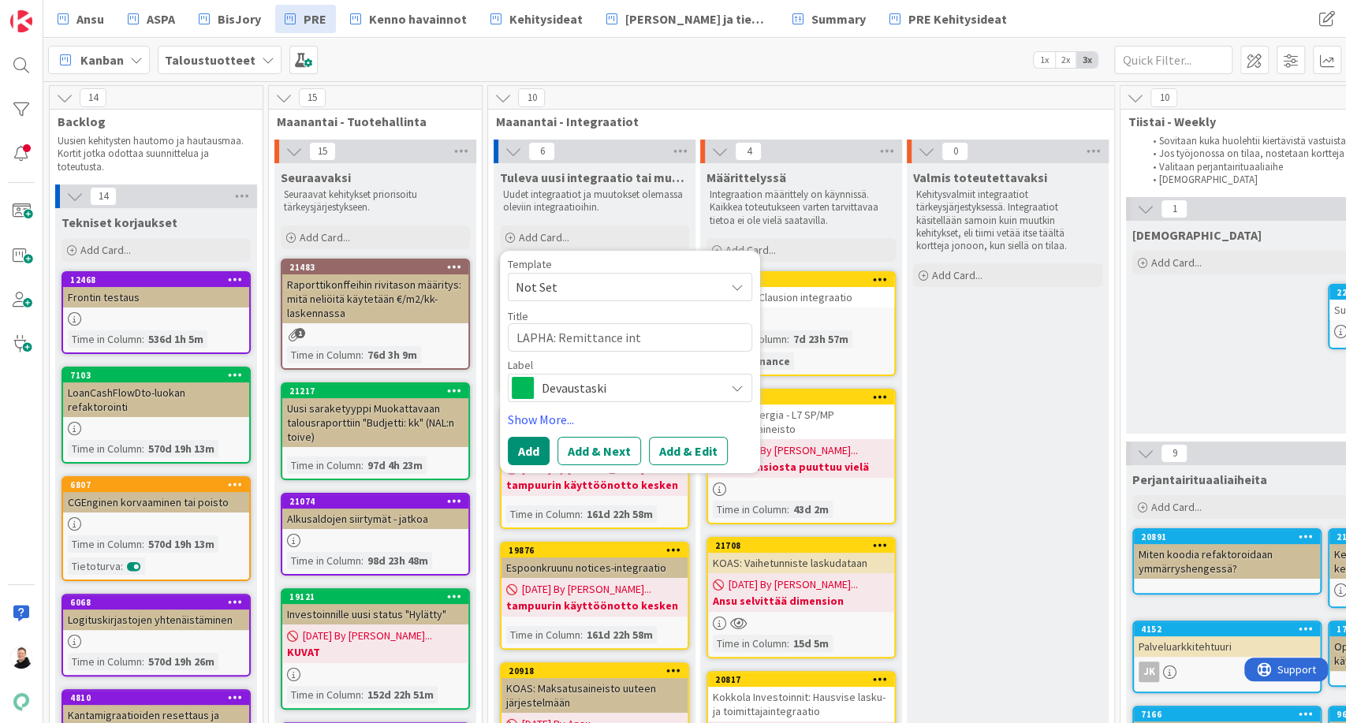
type textarea "x"
type textarea "LAPHA: Remittance inte"
type textarea "x"
type textarea "LAPHA: Remittance integ"
type textarea "x"
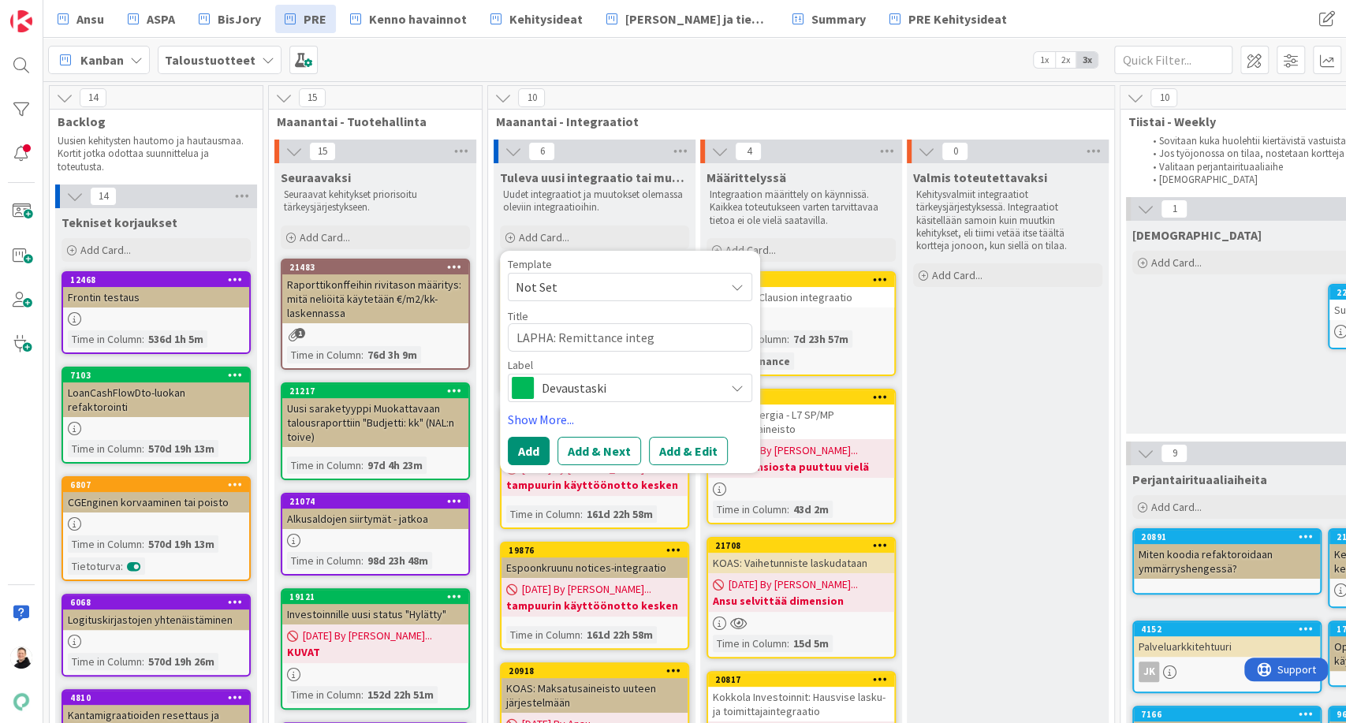
type textarea "LAPHA: Remittance intega"
type textarea "x"
type textarea "LAPHA: Remittance integaa"
type textarea "x"
type textarea "LAPHA: Remittance integaat"
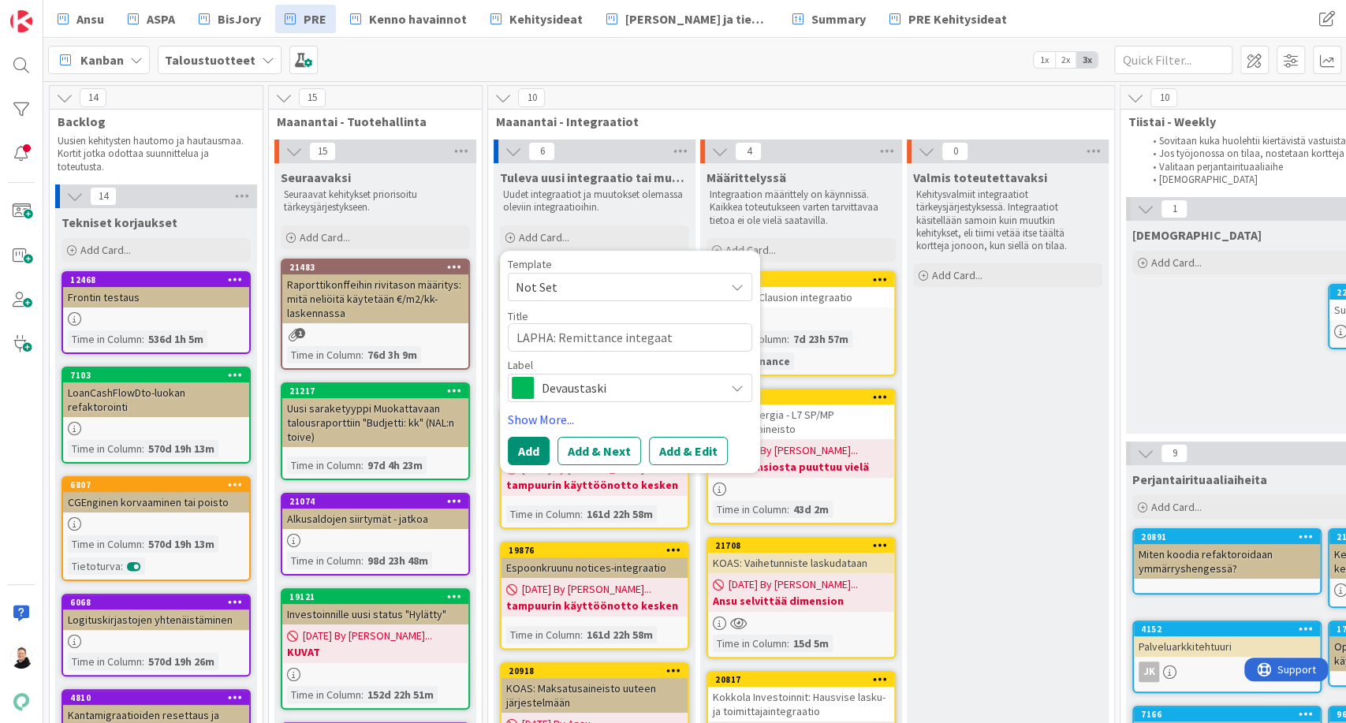
type textarea "x"
type textarea "LAPHA: Remittance integaati"
type textarea "x"
type textarea "LAPHA: Remittance integaatio"
type textarea "x"
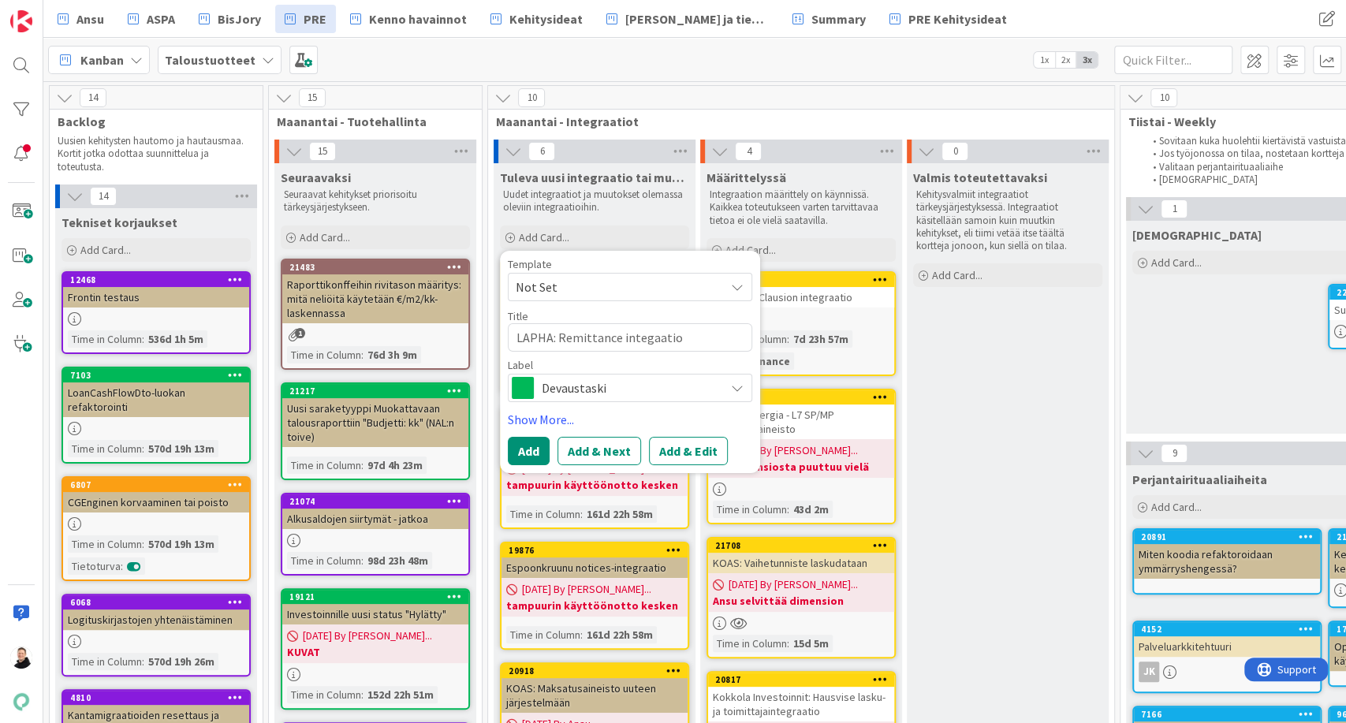
type textarea "LAPHA: Remittance integaati"
type textarea "x"
type textarea "LAPHA: Remittance integaat"
type textarea "x"
type textarea "LAPHA: Remittance integaa"
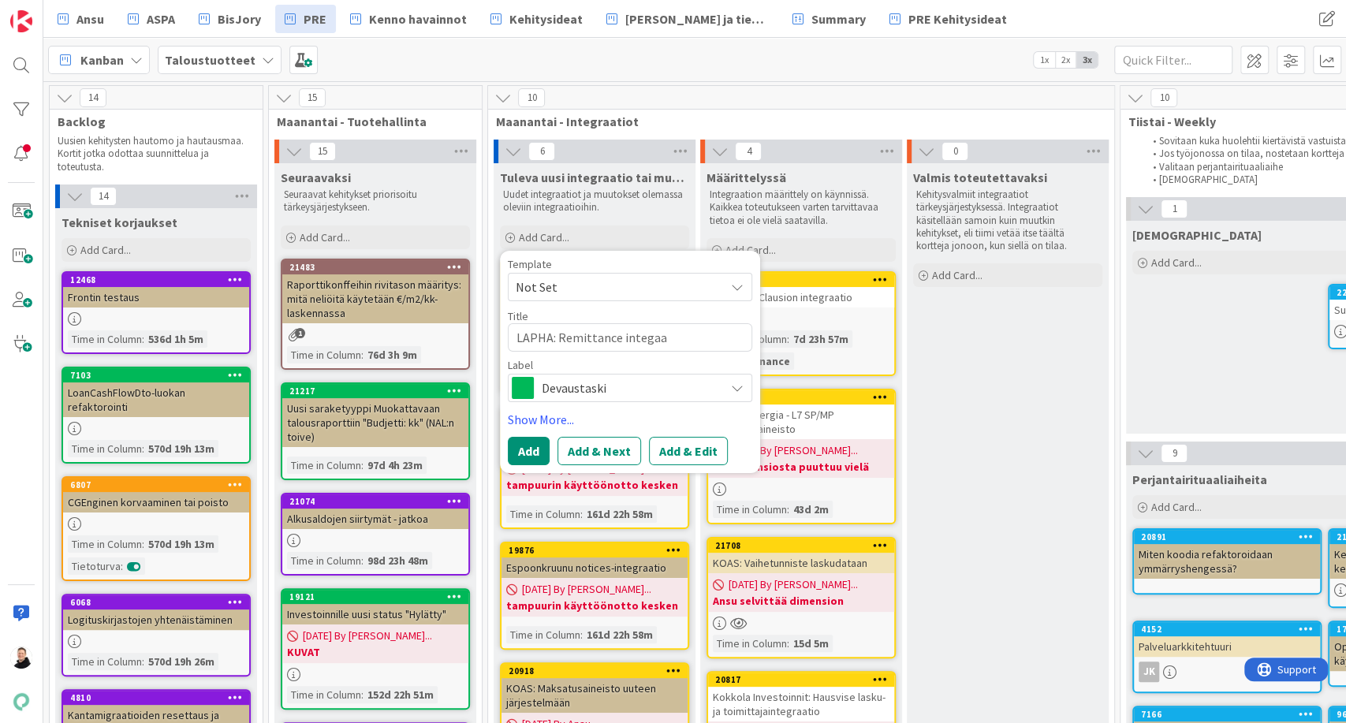
type textarea "x"
type textarea "LAPHA: Remittance intega"
type textarea "x"
type textarea "LAPHA: Remittance integar"
type textarea "x"
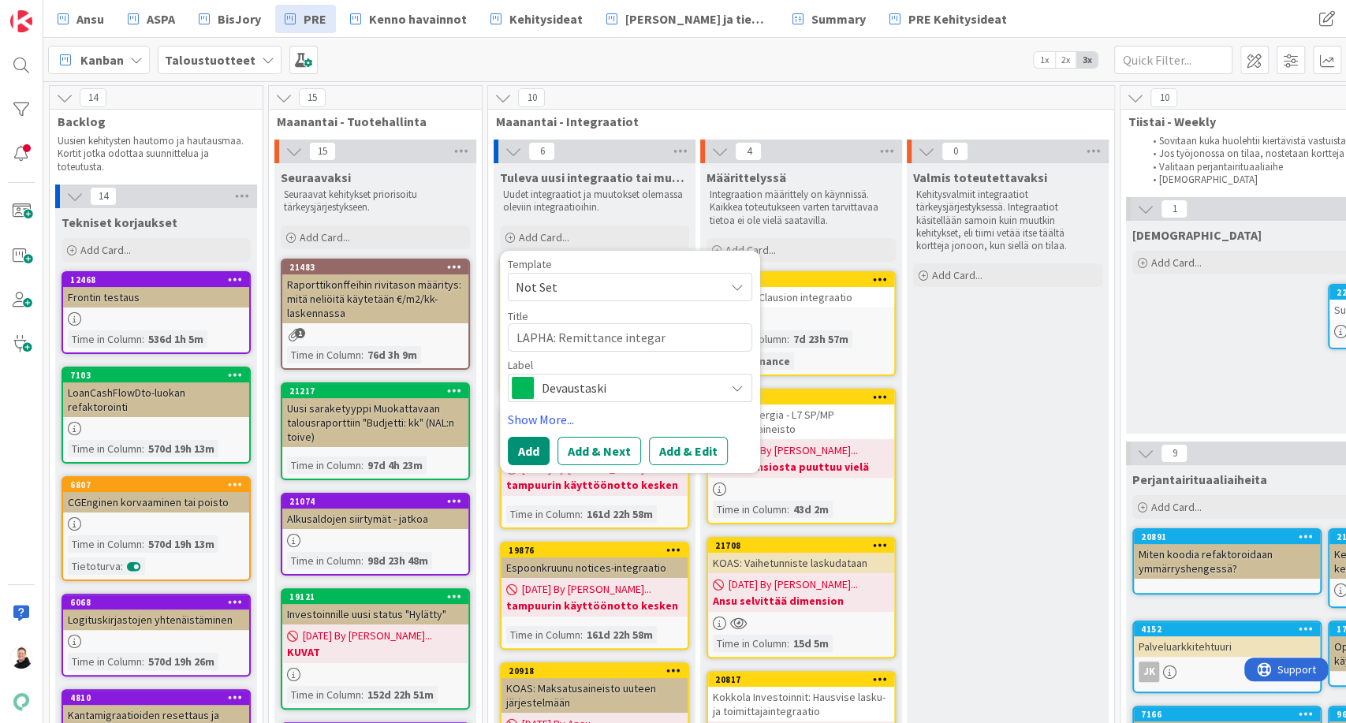
type textarea "LAPHA: Remittance integara"
type textarea "x"
type textarea "LAPHA: Remittance integar"
type textarea "x"
type textarea "LAPHA: Remittance intega"
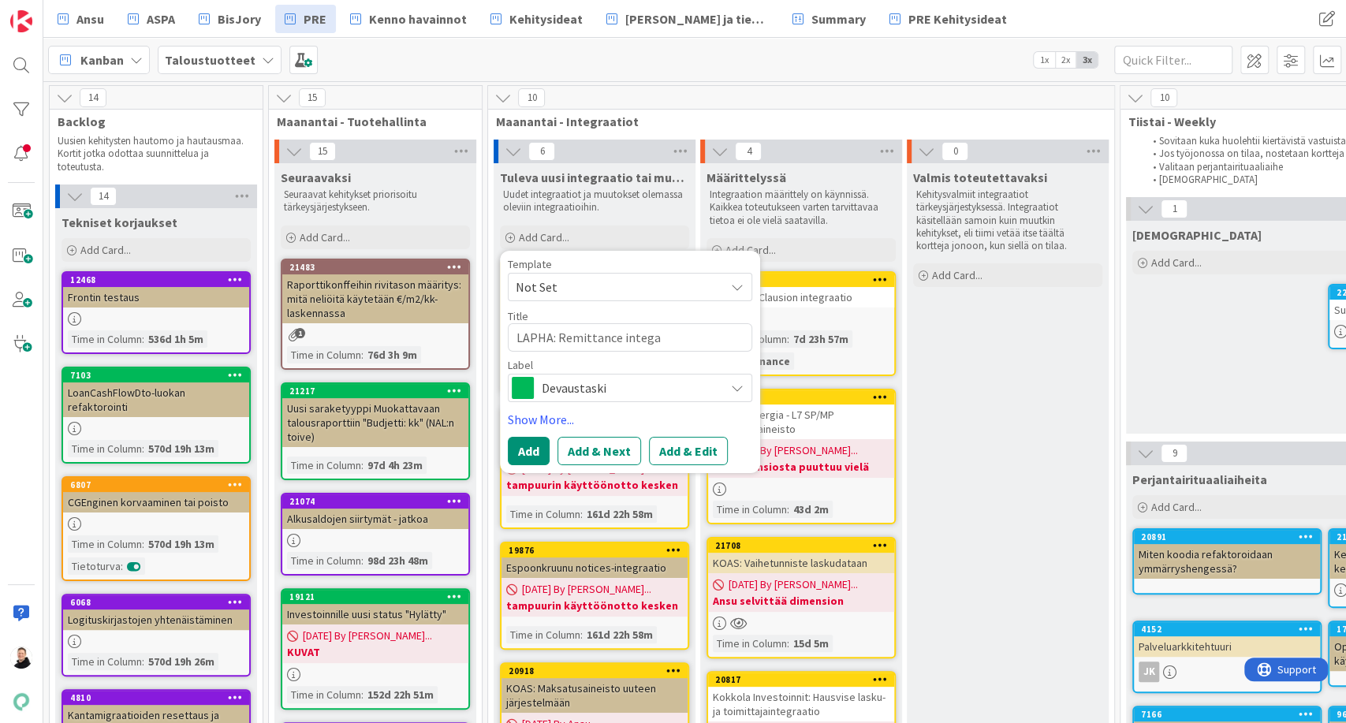
type textarea "x"
type textarea "LAPHA: Remittance integar"
type textarea "x"
type textarea "LAPHA: Remittance integara"
type textarea "x"
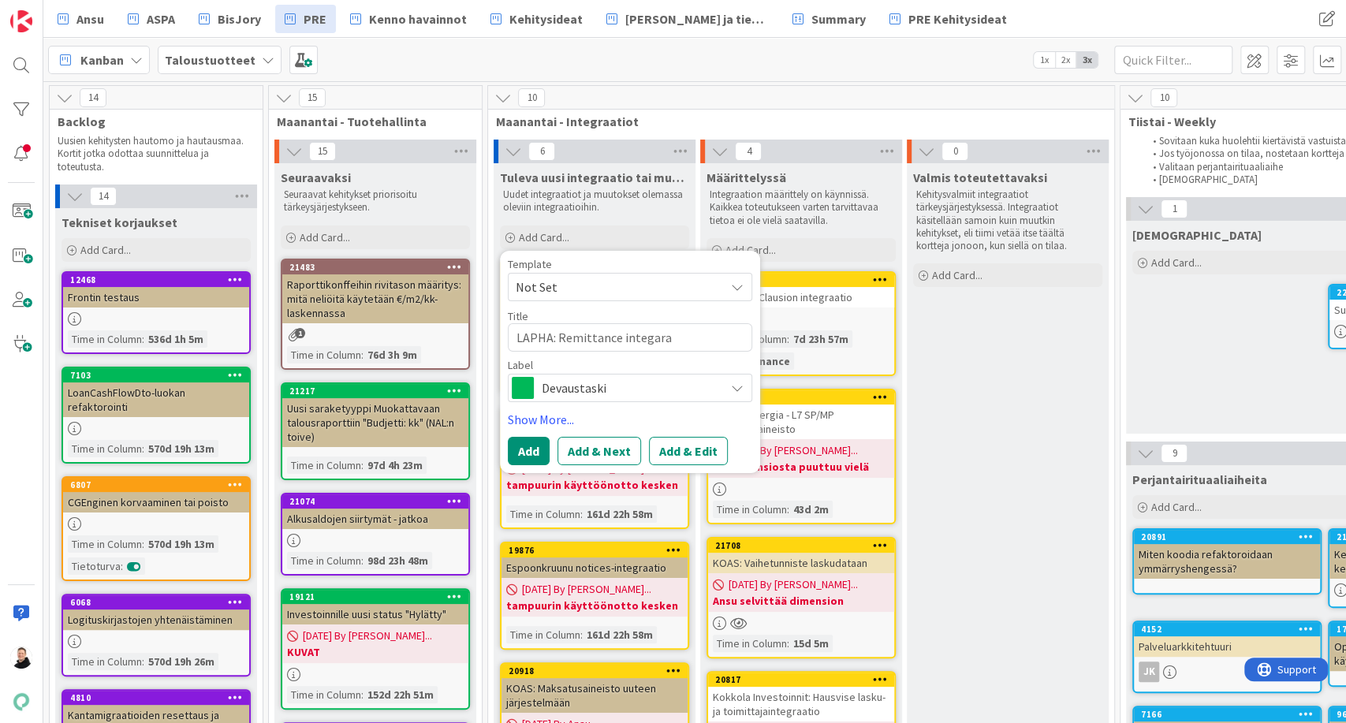
type textarea "LAPHA: Remittance integar"
type textarea "x"
type textarea "LAPHA: Remittance intega"
type textarea "x"
type textarea "LAPHA: Remittance integ"
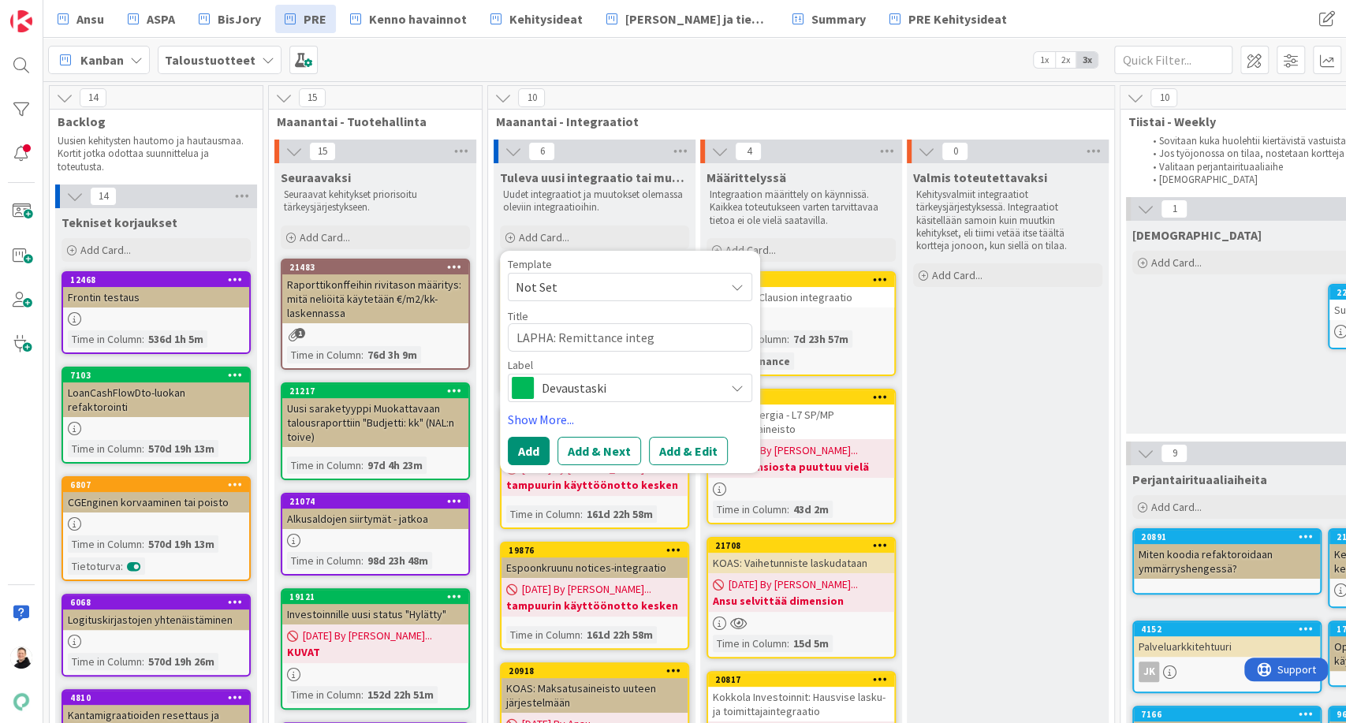
type textarea "x"
type textarea "LAPHA: Remittance integr"
type textarea "x"
type textarea "LAPHA: Remittance integra"
type textarea "x"
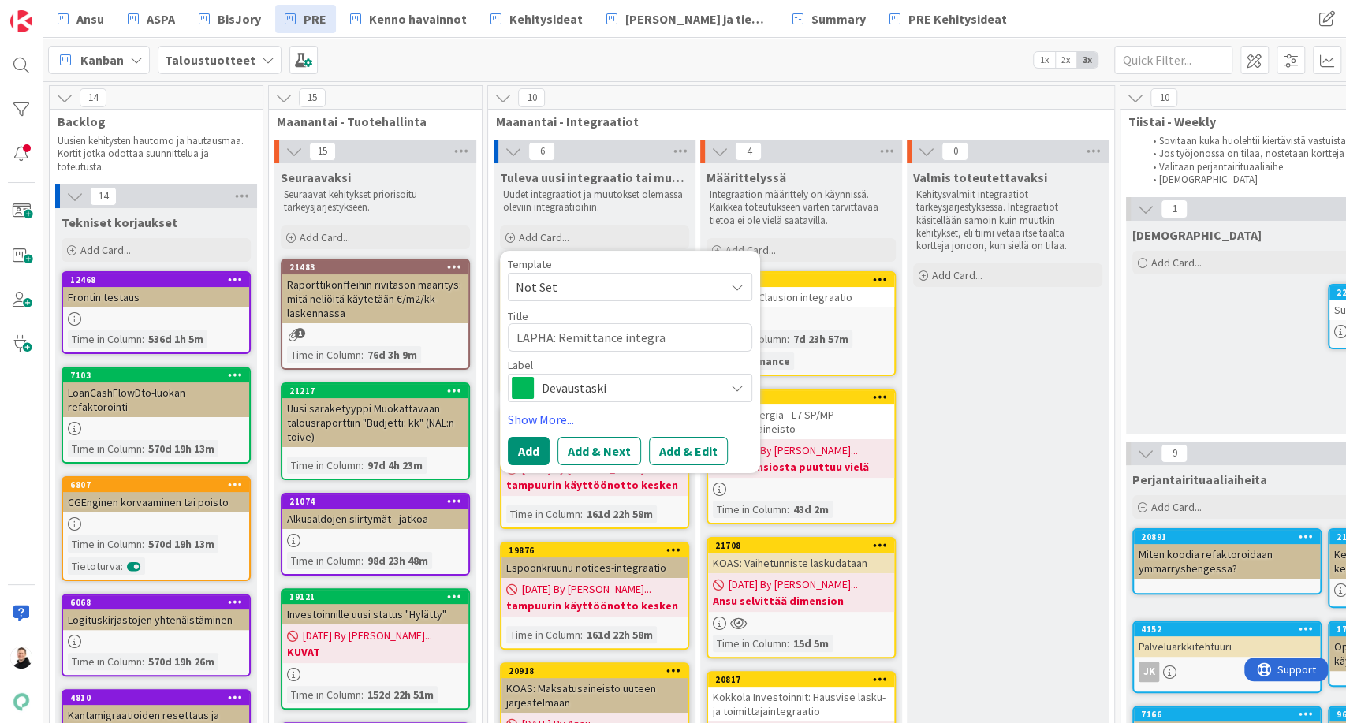
type textarea "LAPHA: Remittance integraa"
type textarea "x"
type textarea "LAPHA: Remittance integraat"
type textarea "x"
type textarea "LAPHA: Remittance integraati"
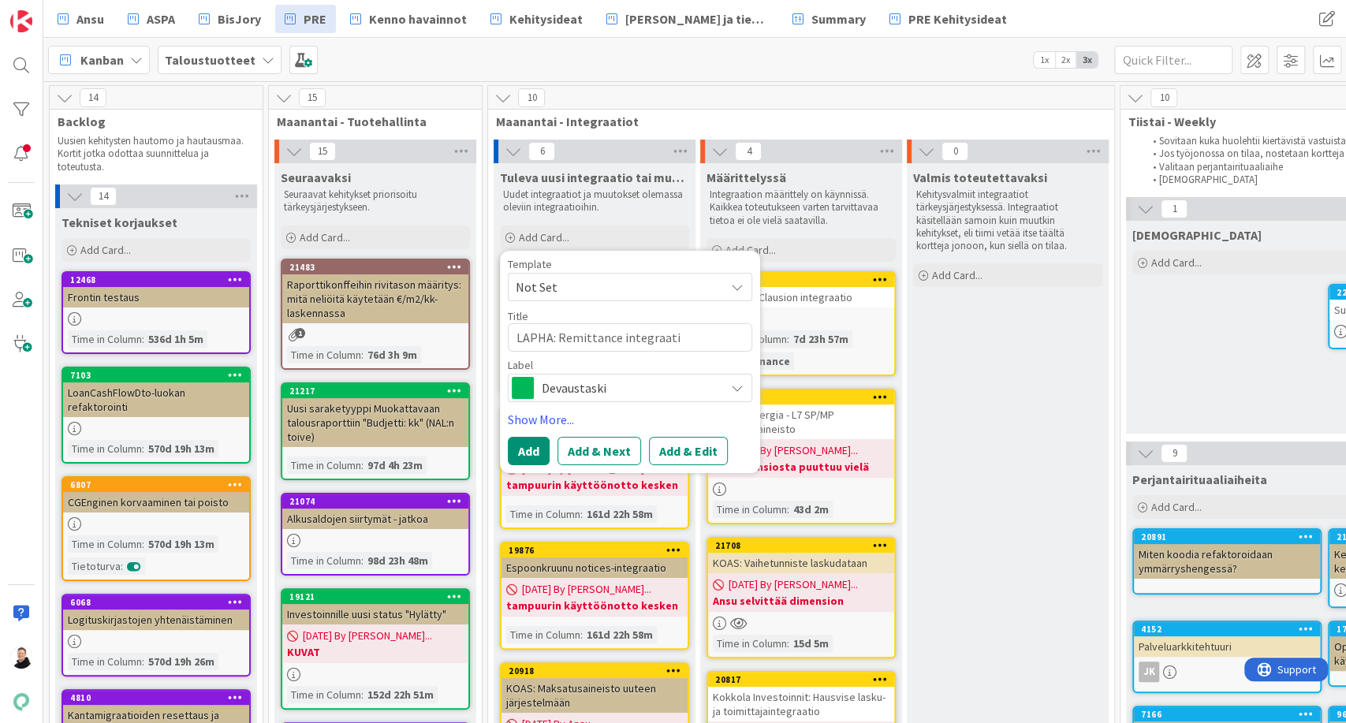
type textarea "x"
type textarea "LAPHA: Remittance integraatio"
click at [743, 393] on div "Devaustaski" at bounding box center [630, 388] width 244 height 28
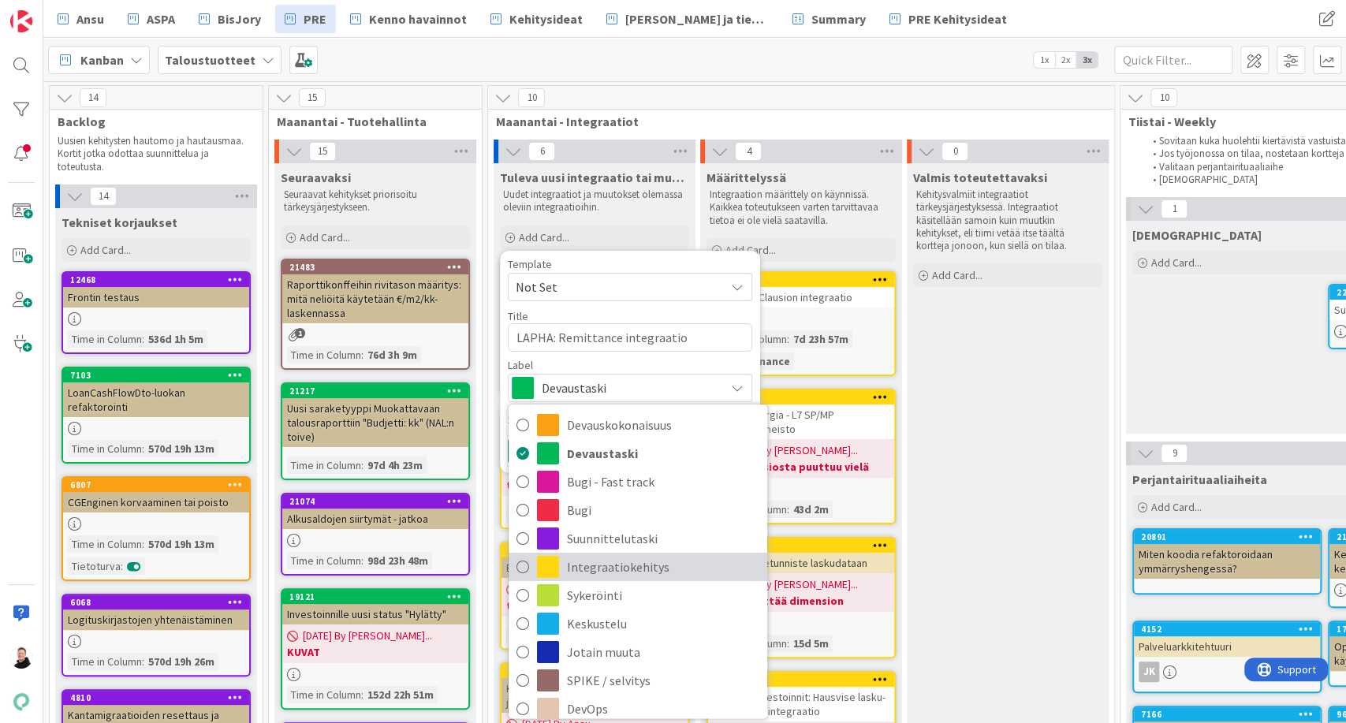
click at [597, 570] on span "Integraatiokehitys" at bounding box center [663, 567] width 192 height 24
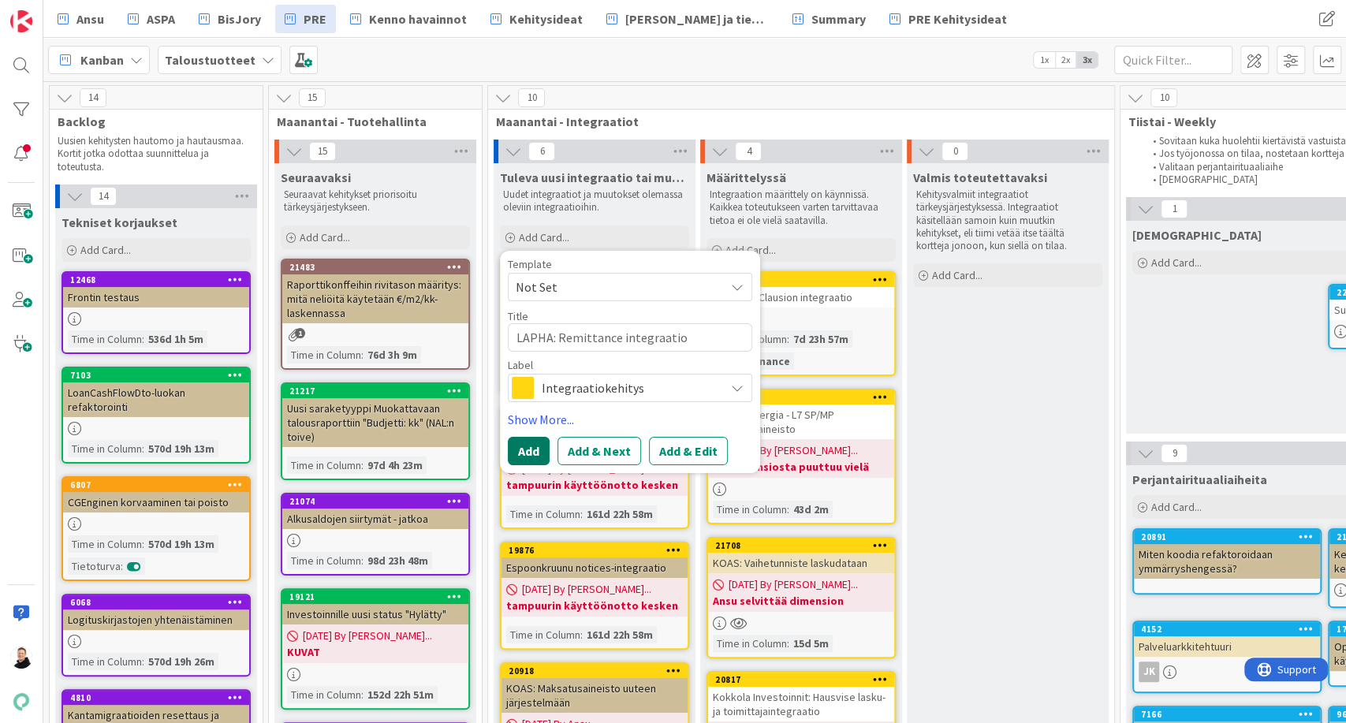
click at [531, 453] on button "Add" at bounding box center [529, 451] width 42 height 28
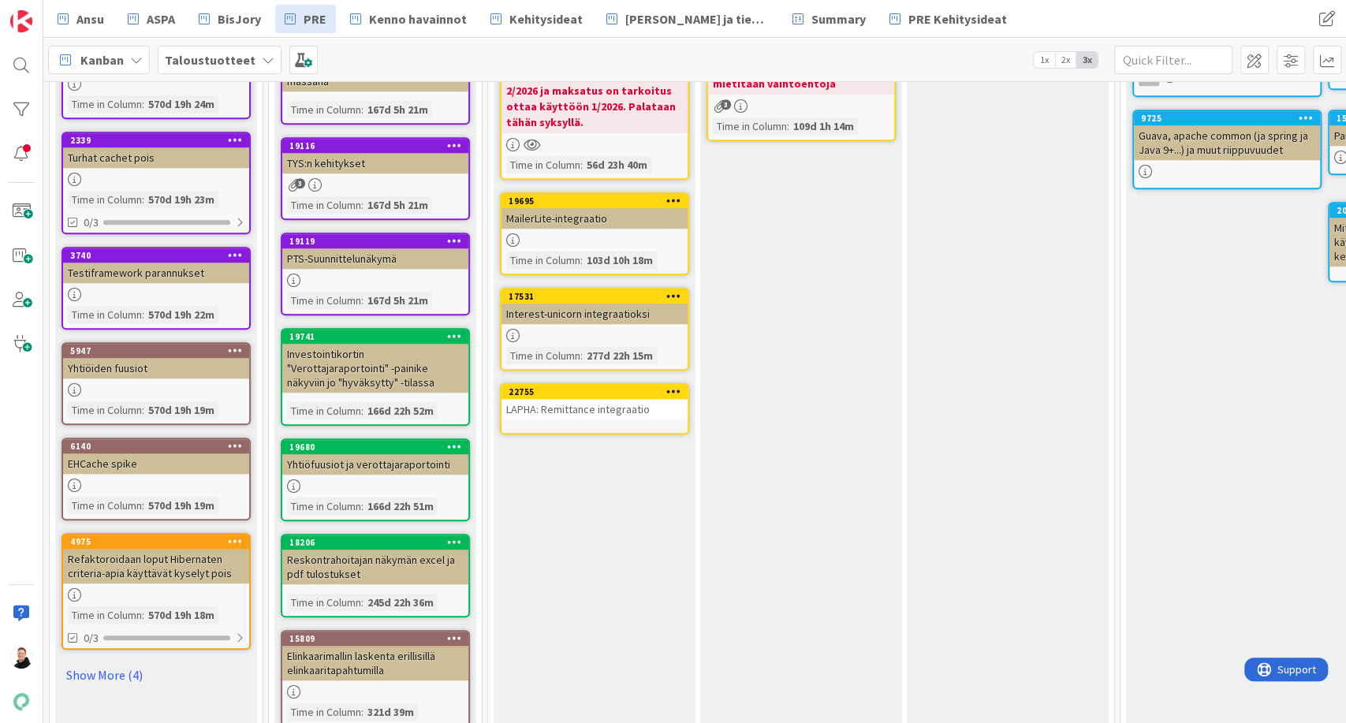
scroll to position [700, 0]
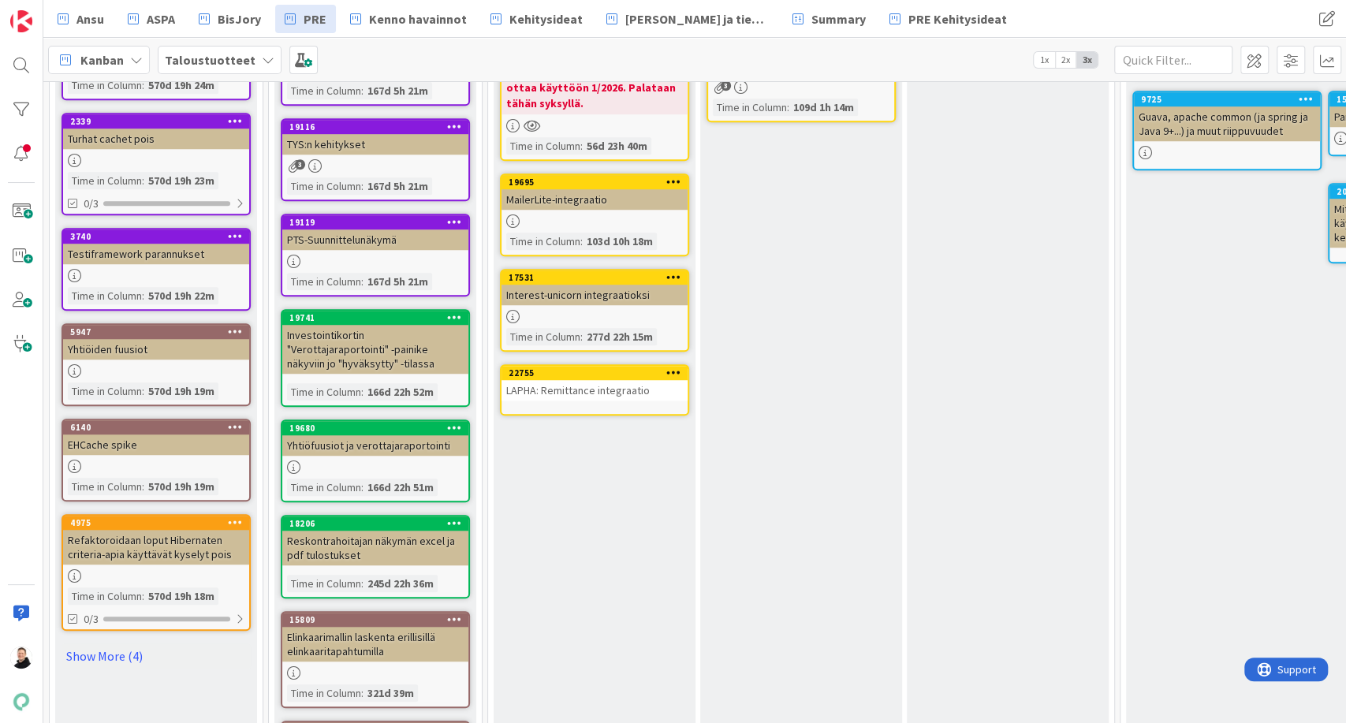
click at [539, 386] on div "LAPHA: Remittance integraatio" at bounding box center [594, 390] width 186 height 20
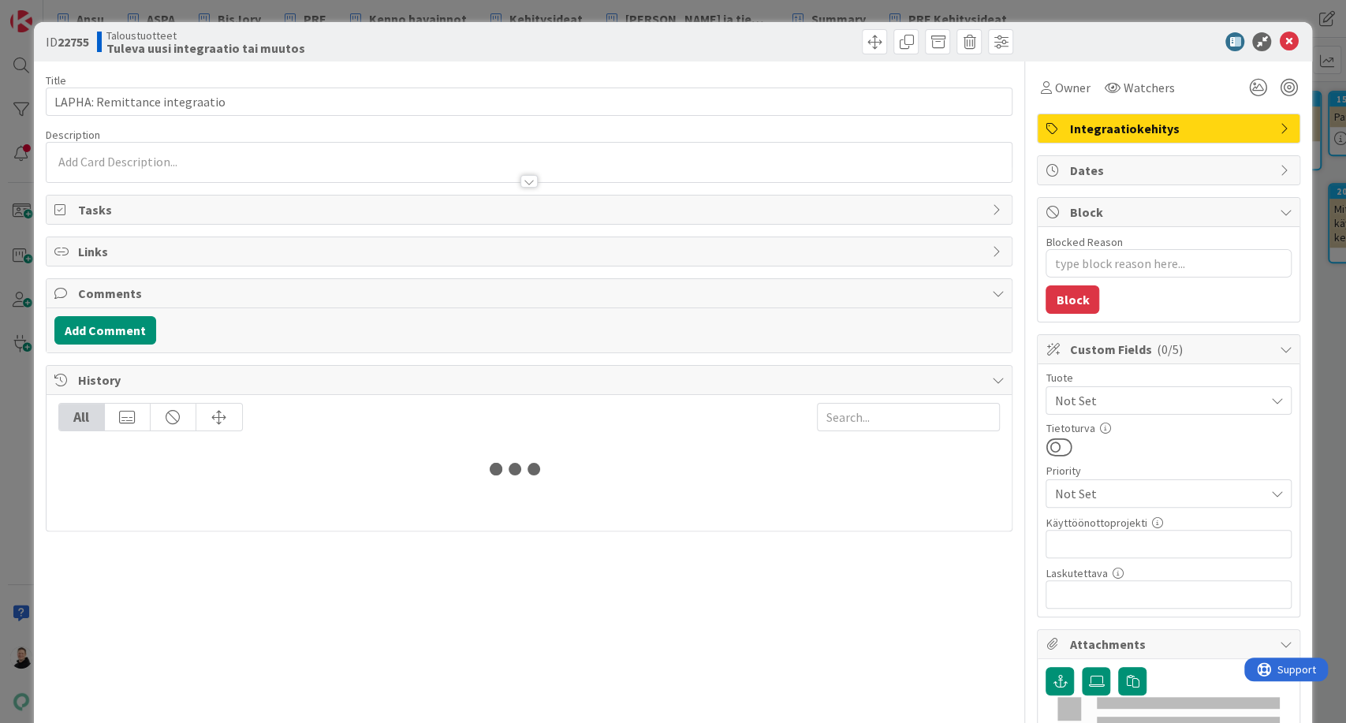
type textarea "x"
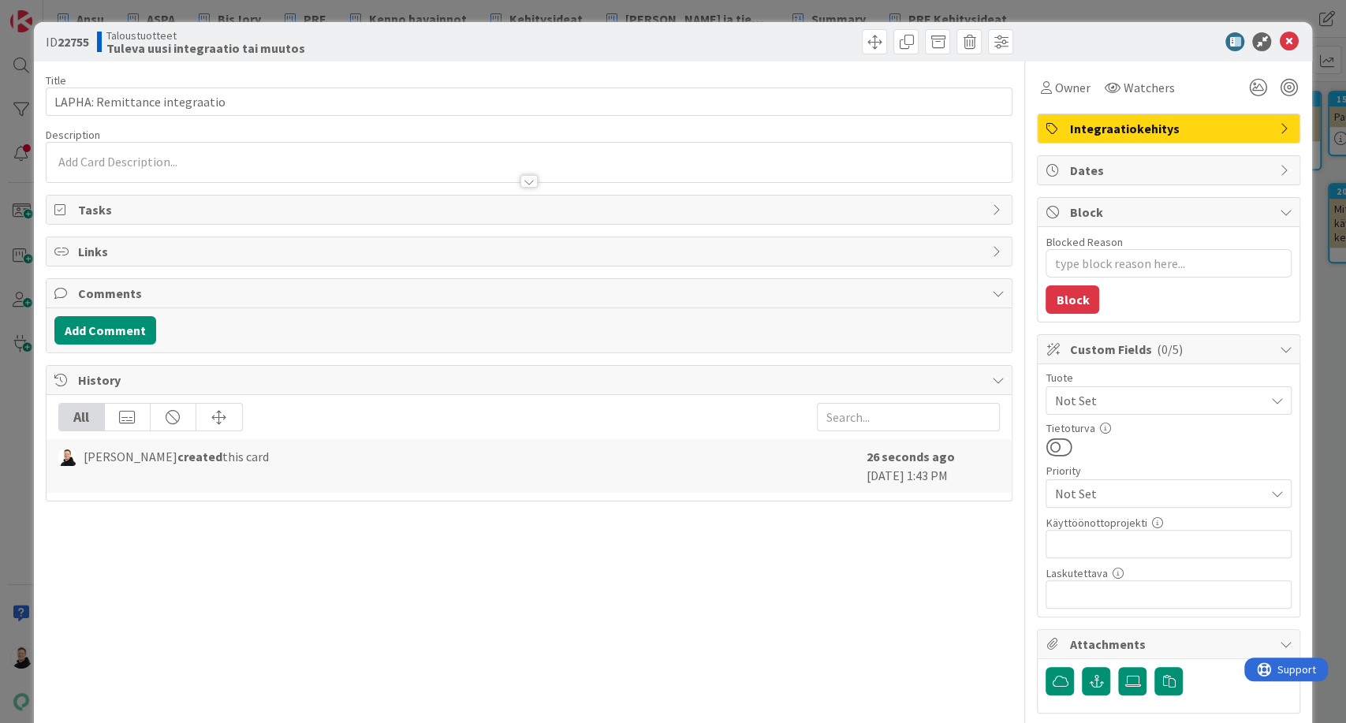
click at [95, 164] on div at bounding box center [530, 162] width 966 height 39
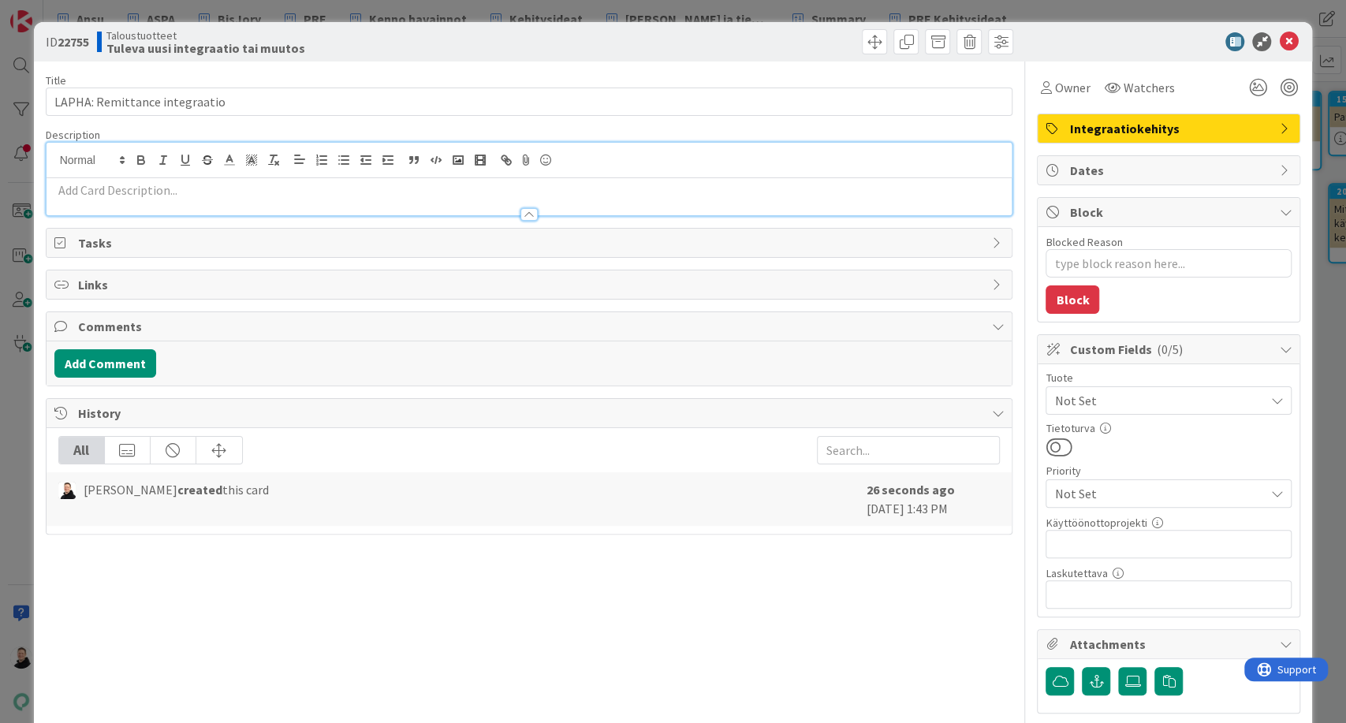
click at [81, 191] on p at bounding box center [529, 190] width 950 height 18
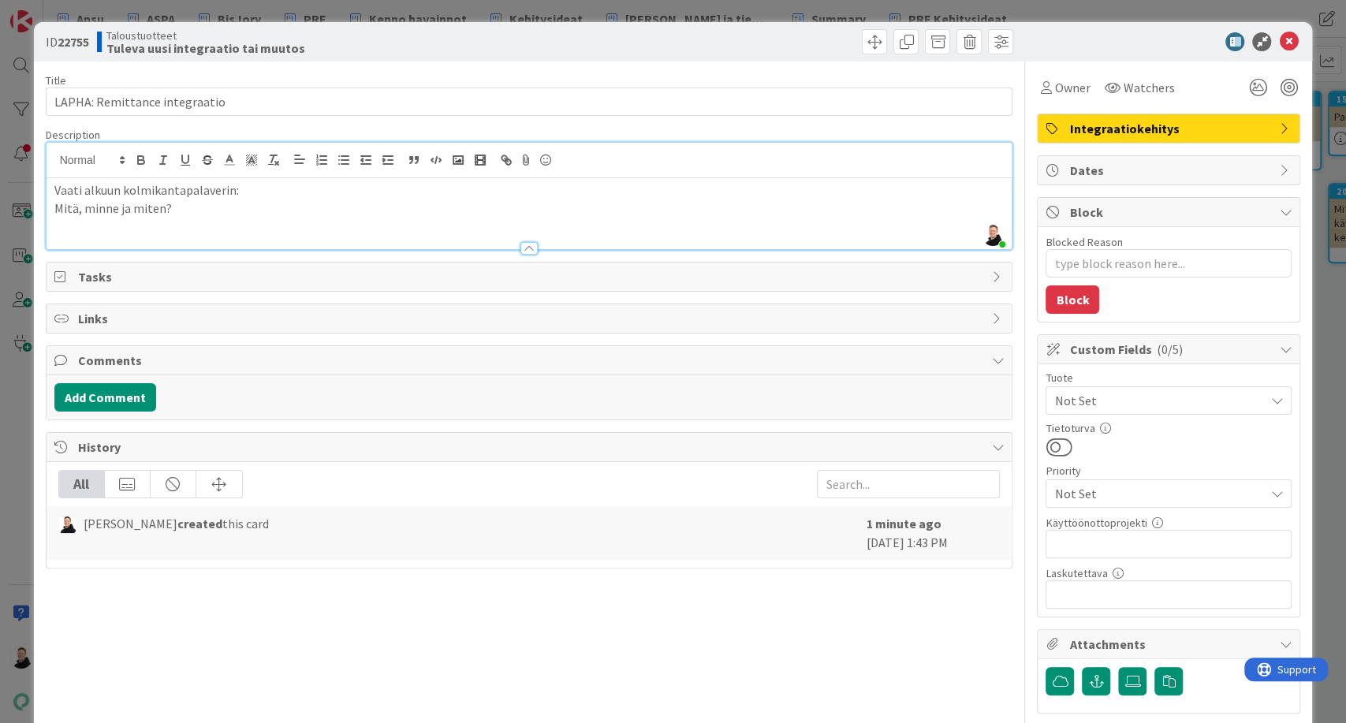
click at [657, 43] on div at bounding box center [773, 41] width 480 height 25
click at [1279, 43] on icon at bounding box center [1288, 41] width 19 height 19
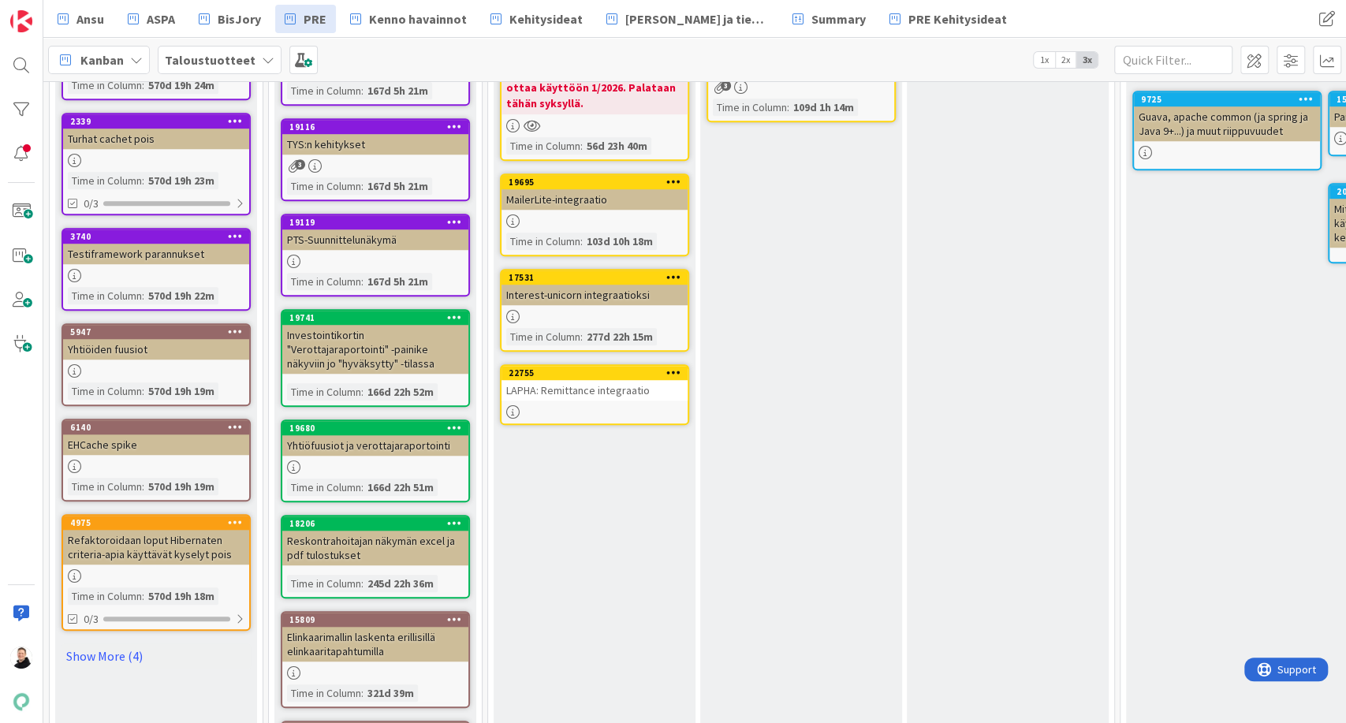
click at [542, 393] on div "LAPHA: Remittance integraatio" at bounding box center [594, 390] width 186 height 20
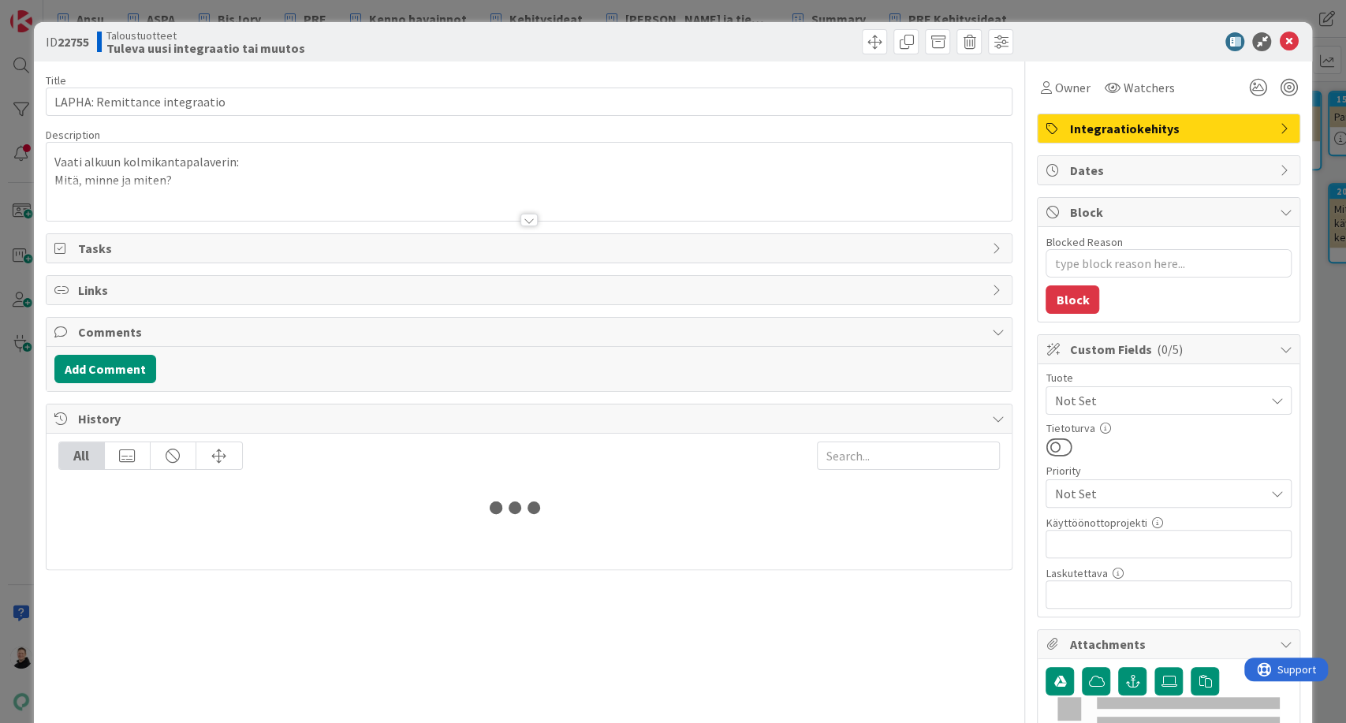
type textarea "x"
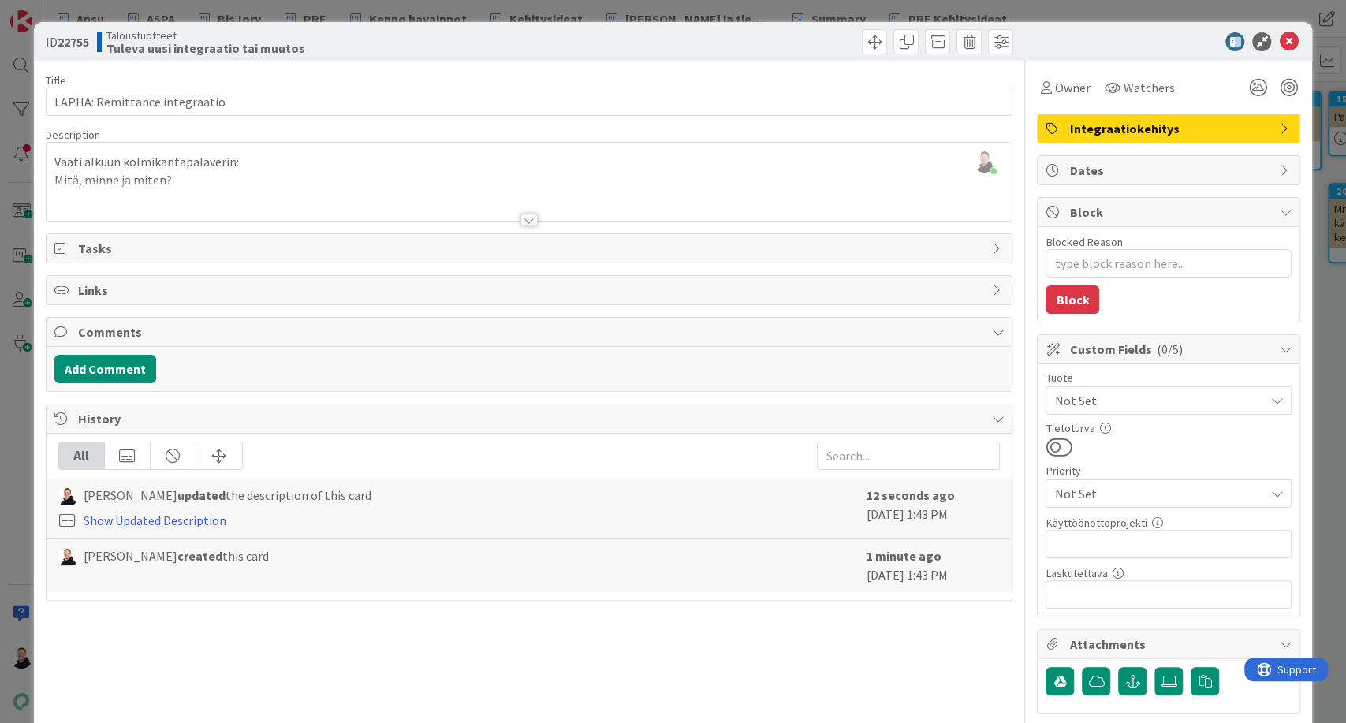
click at [184, 181] on div at bounding box center [530, 201] width 966 height 40
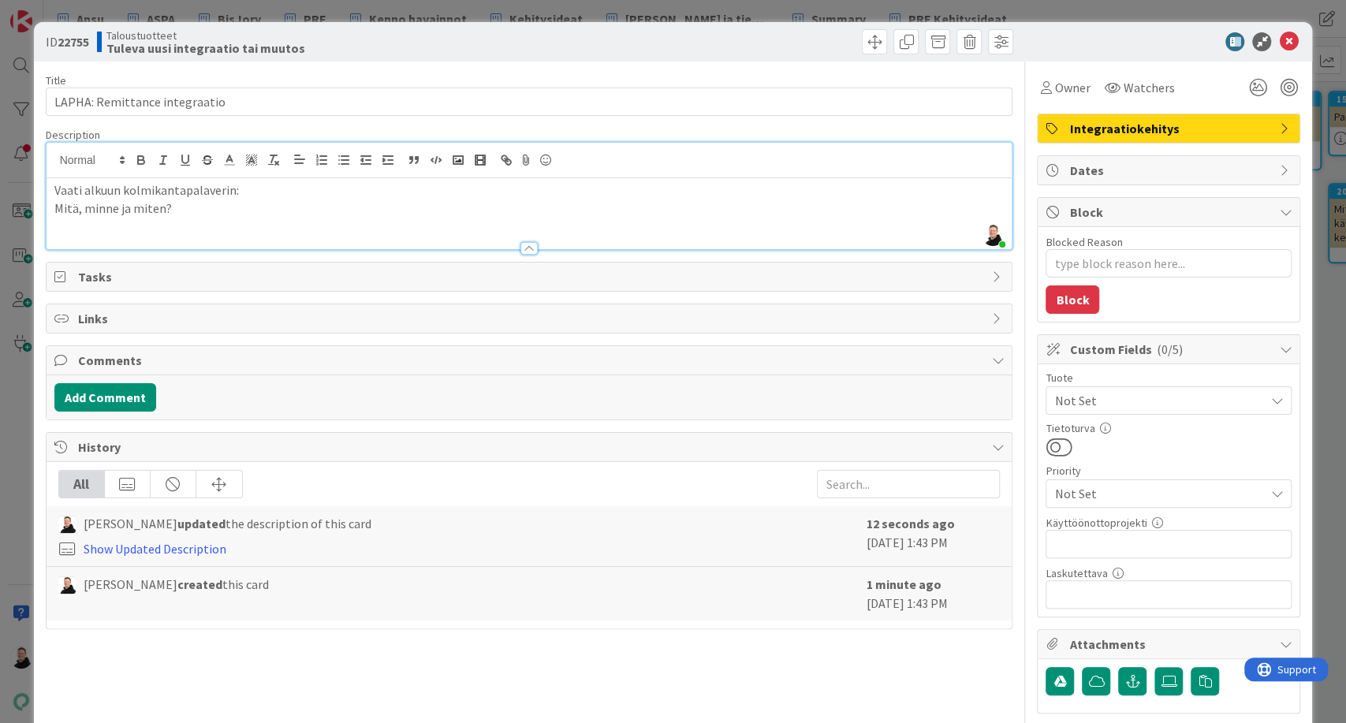
click at [187, 209] on p "Mitä, minne ja miten?" at bounding box center [529, 208] width 950 height 18
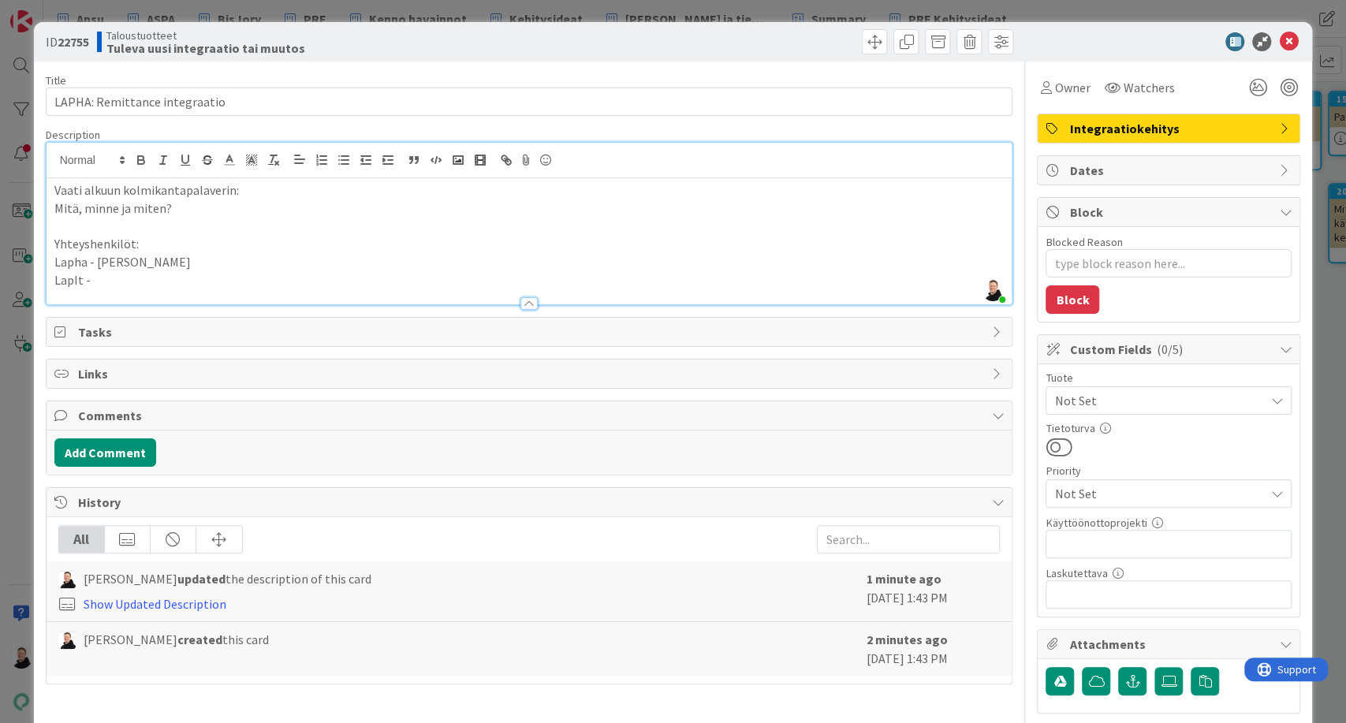
drag, startPoint x: 107, startPoint y: 274, endPoint x: 47, endPoint y: 274, distance: 59.9
click at [47, 274] on div "Vaati alkuun kolmikantapalaverin: [PERSON_NAME], minne ja miten? Yhteyshenkilöt…" at bounding box center [530, 241] width 966 height 126
drag, startPoint x: 186, startPoint y: 258, endPoint x: 54, endPoint y: 262, distance: 132.5
click at [54, 262] on p "Lapha - [PERSON_NAME]" at bounding box center [529, 262] width 950 height 18
click at [204, 282] on p "[EMAIL_ADDRESS][DOMAIN_NAME]" at bounding box center [529, 280] width 950 height 18
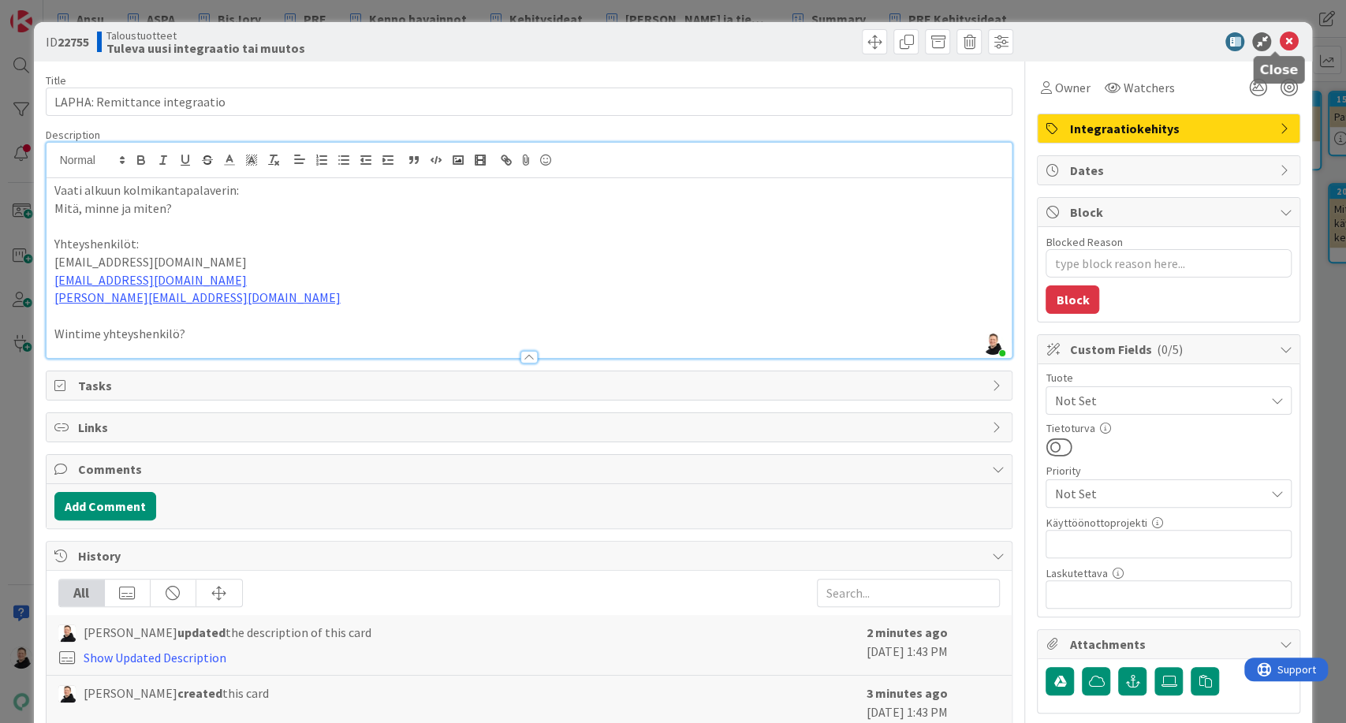
click at [1279, 39] on icon at bounding box center [1288, 41] width 19 height 19
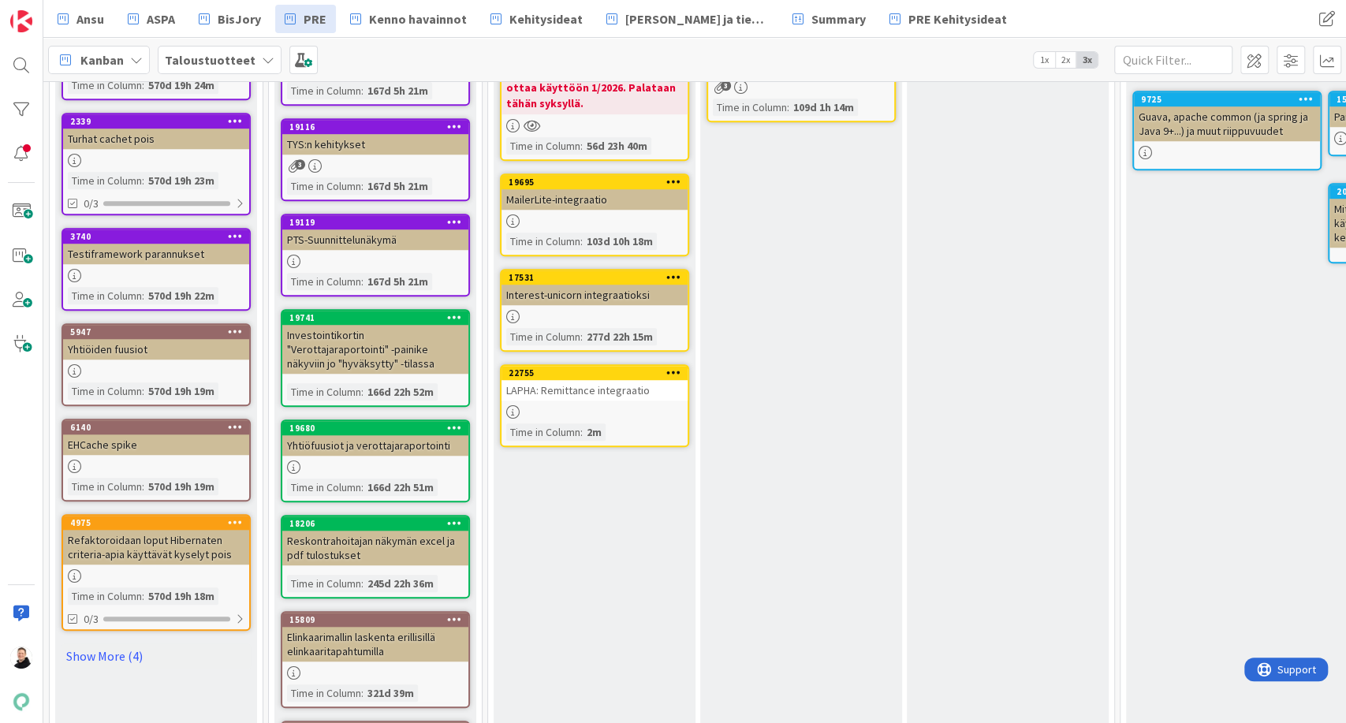
click at [558, 385] on div "LAPHA: Remittance integraatio" at bounding box center [594, 390] width 186 height 20
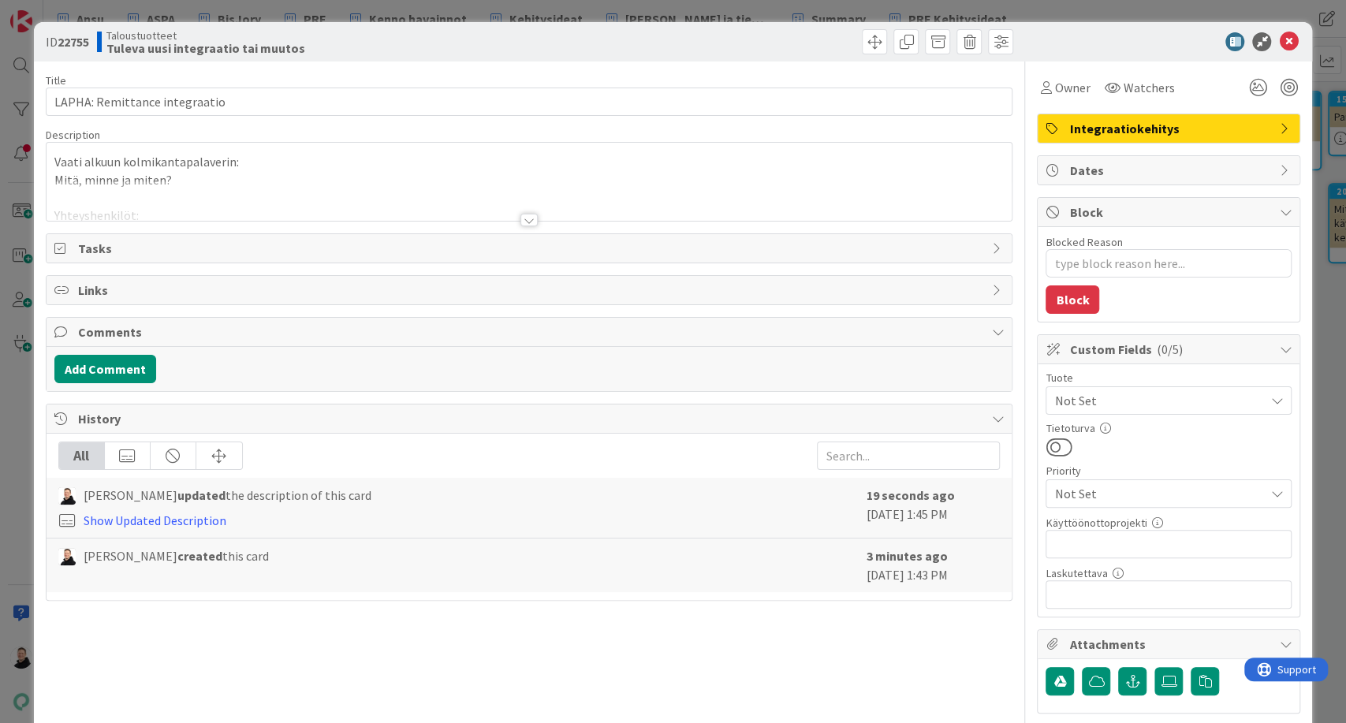
click at [521, 219] on div at bounding box center [528, 220] width 17 height 13
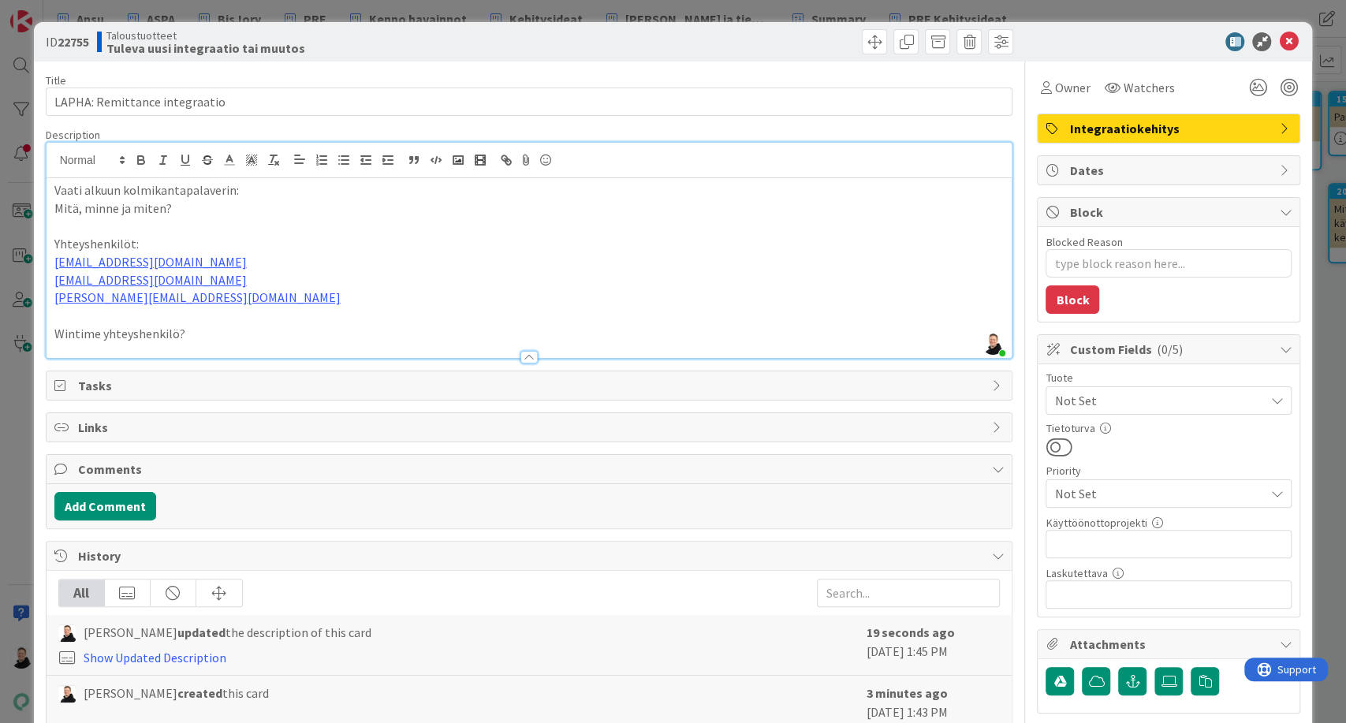
click at [215, 325] on p "Wintime yhteyshenkilö?" at bounding box center [529, 334] width 950 height 18
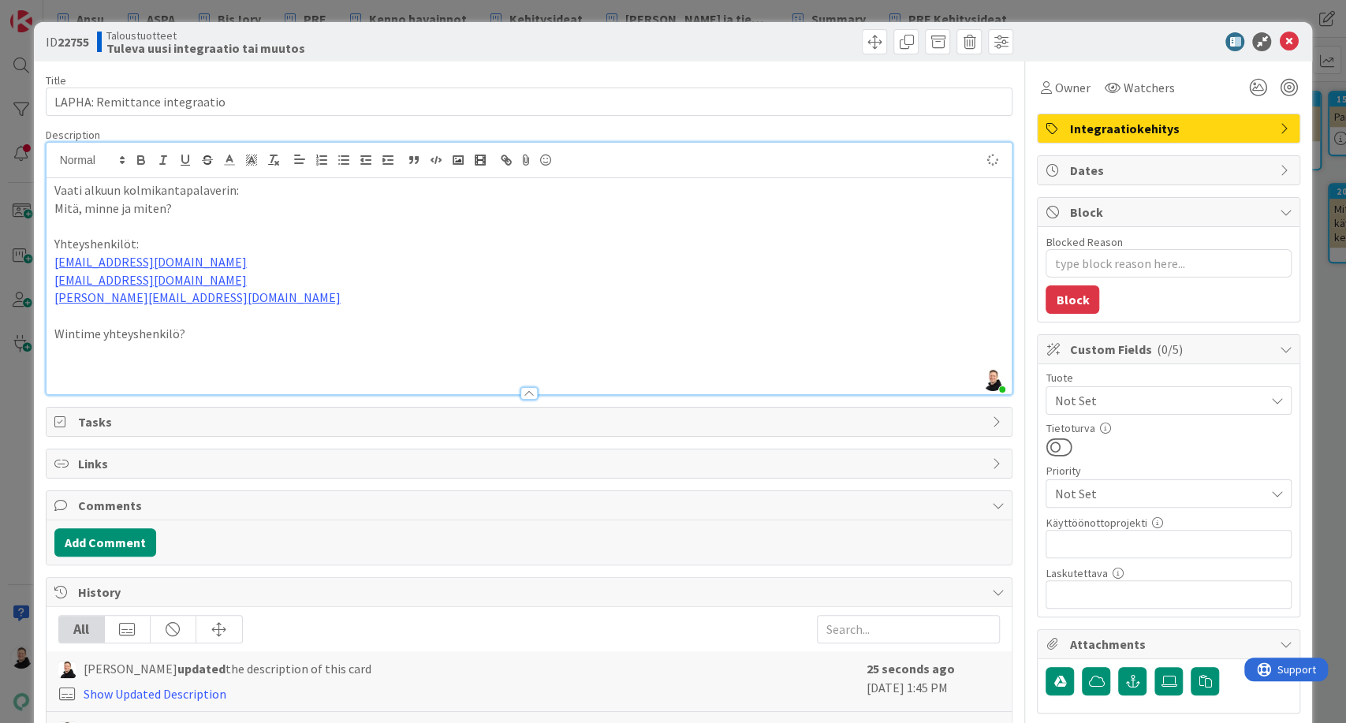
type textarea "x"
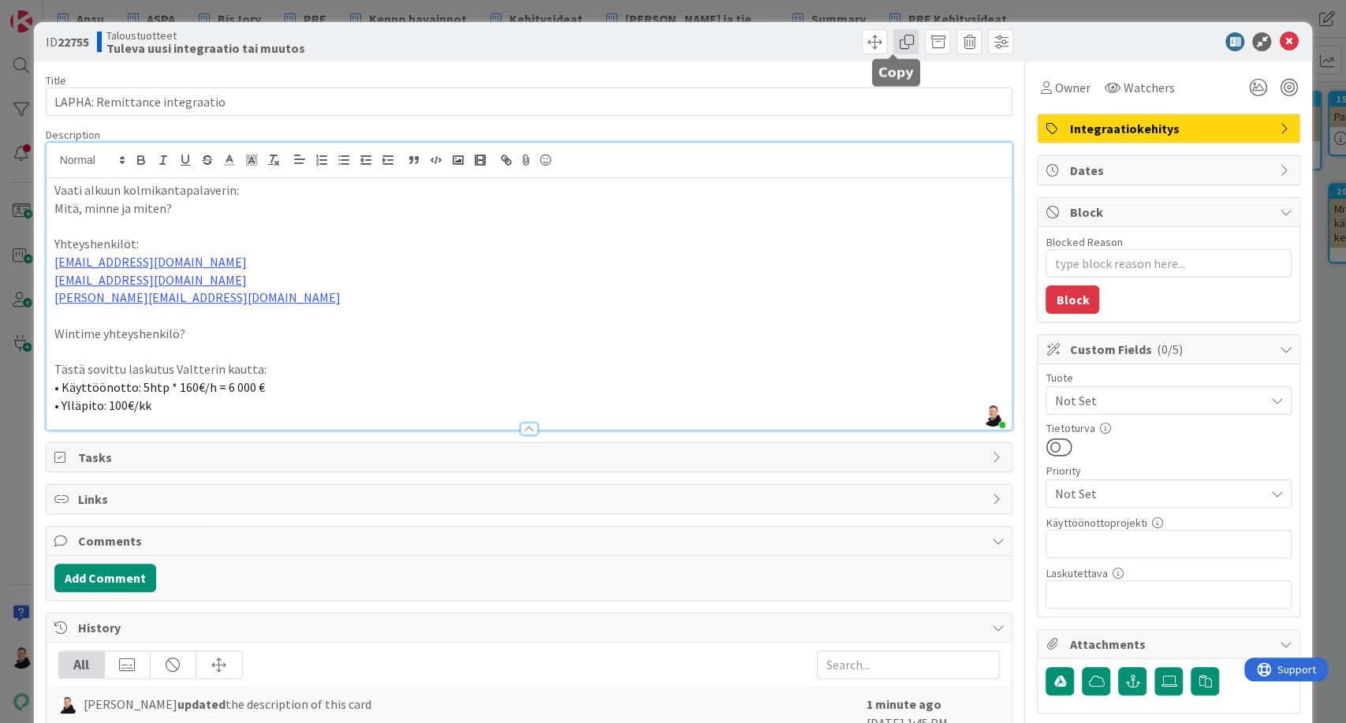
click at [895, 39] on span at bounding box center [905, 41] width 25 height 25
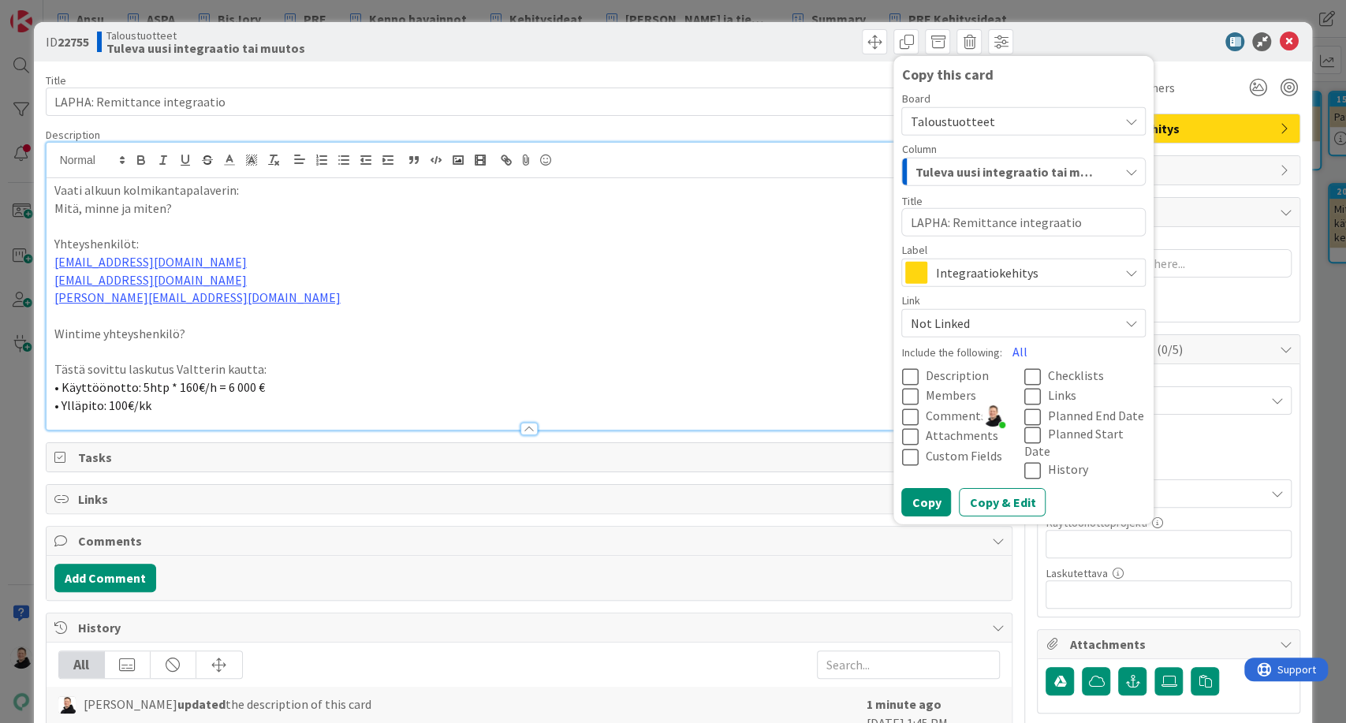
click at [1091, 121] on span "Taloustuotteet" at bounding box center [1010, 121] width 200 height 22
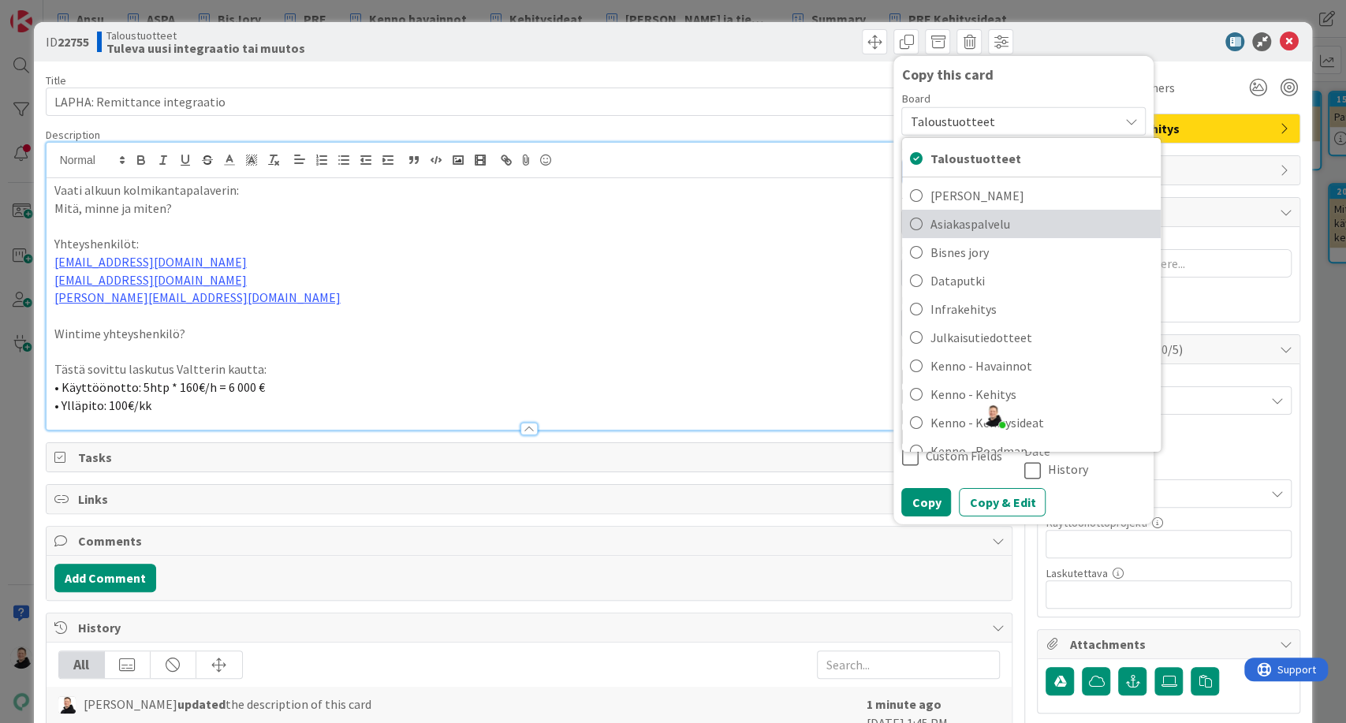
click at [934, 229] on span "Asiakaspalvelu" at bounding box center [1041, 224] width 222 height 24
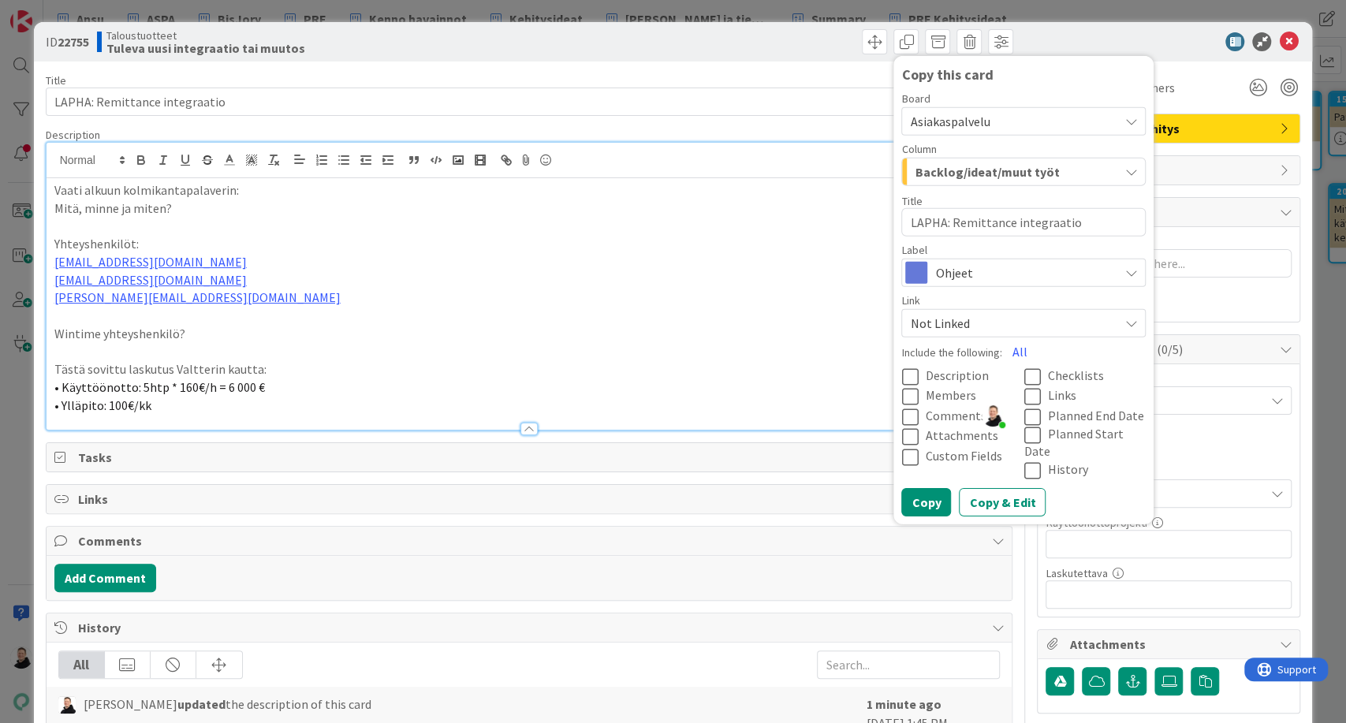
click at [1108, 166] on button "Backlog/ideat/muut työt" at bounding box center [1023, 172] width 244 height 28
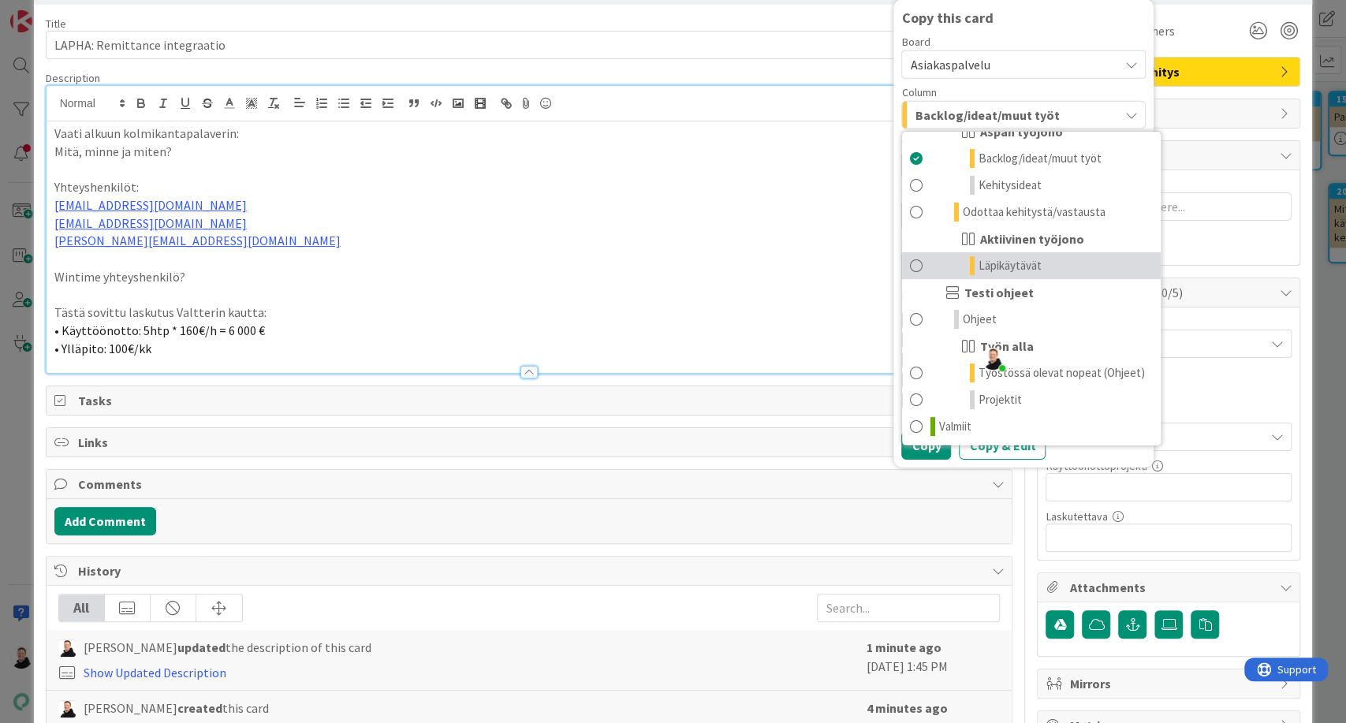
scroll to position [87, 0]
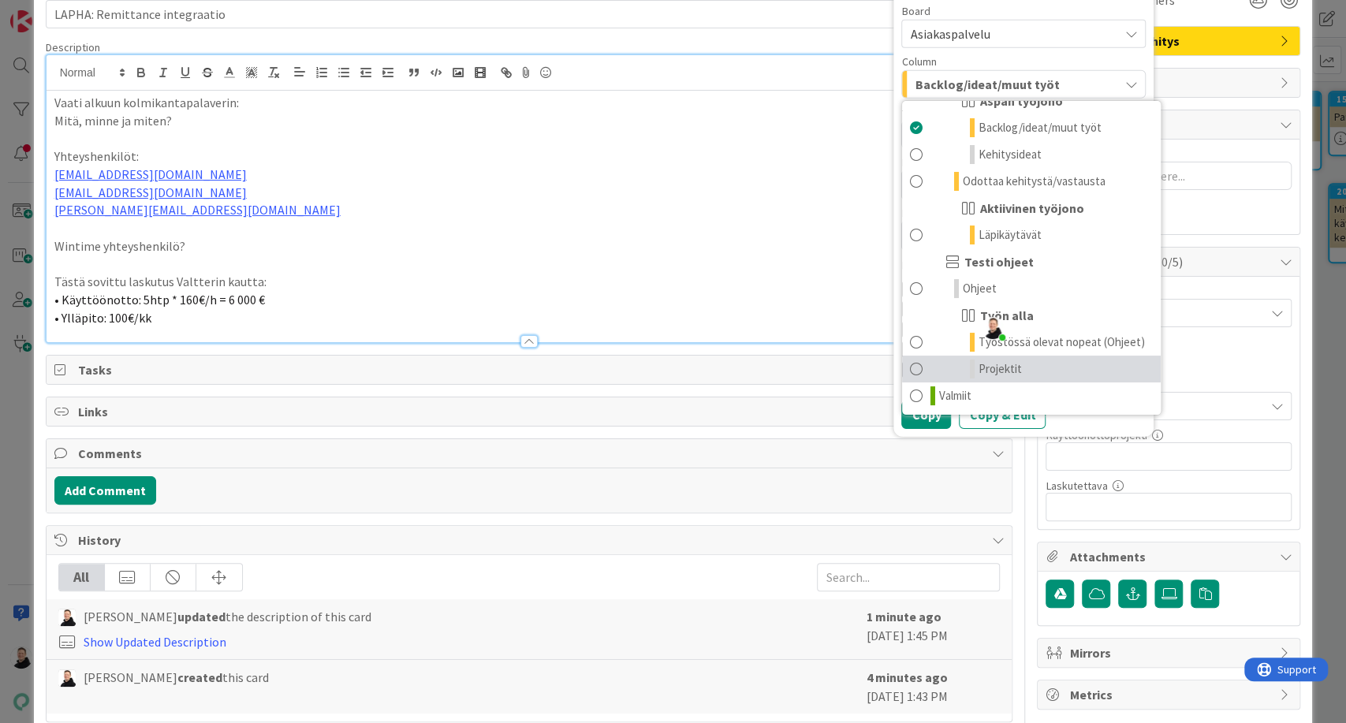
click at [1022, 365] on link "Projektit" at bounding box center [1031, 369] width 259 height 27
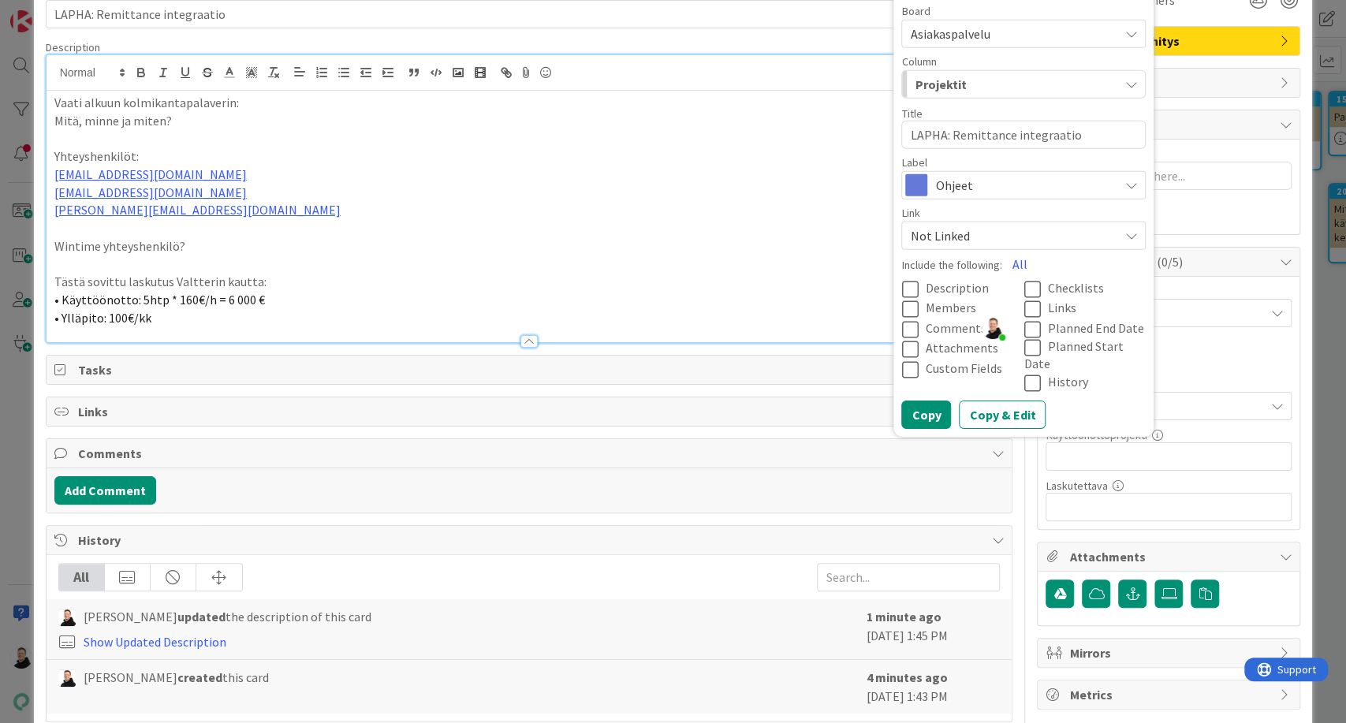
click at [1124, 184] on icon at bounding box center [1130, 185] width 13 height 13
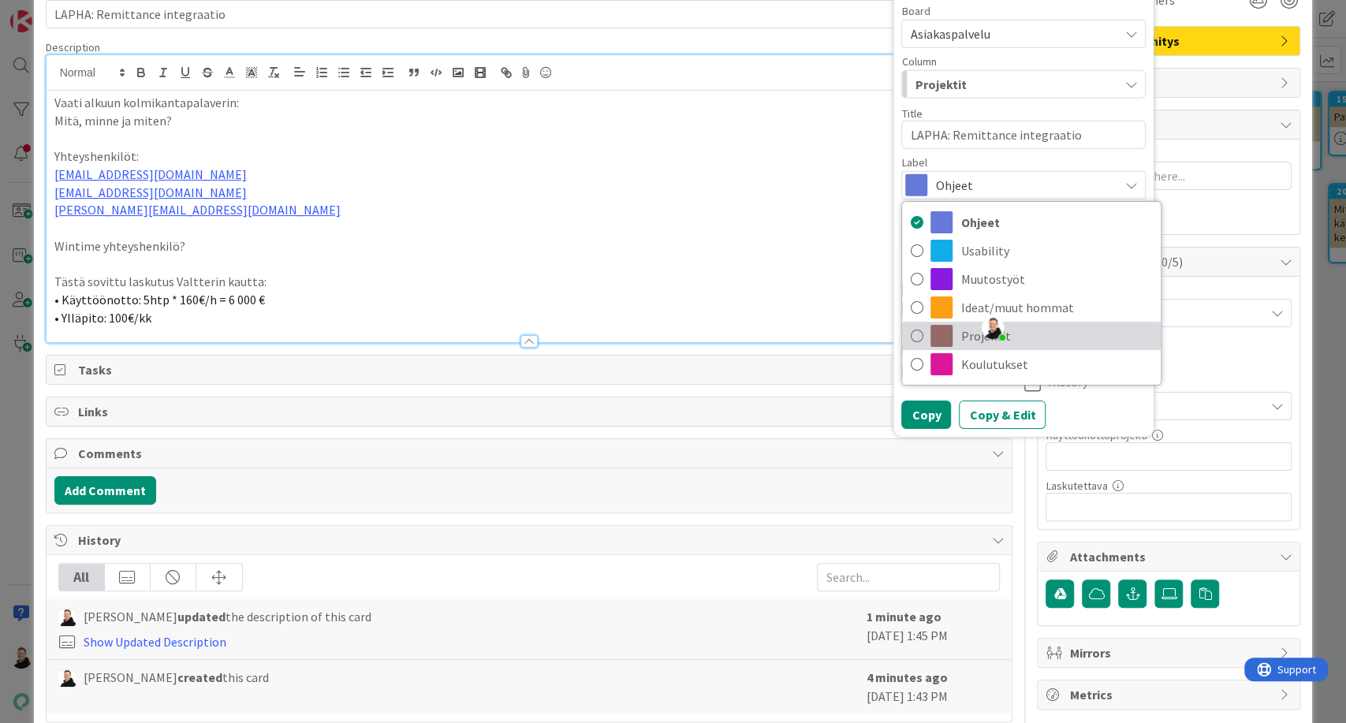
click at [910, 335] on icon at bounding box center [916, 336] width 13 height 24
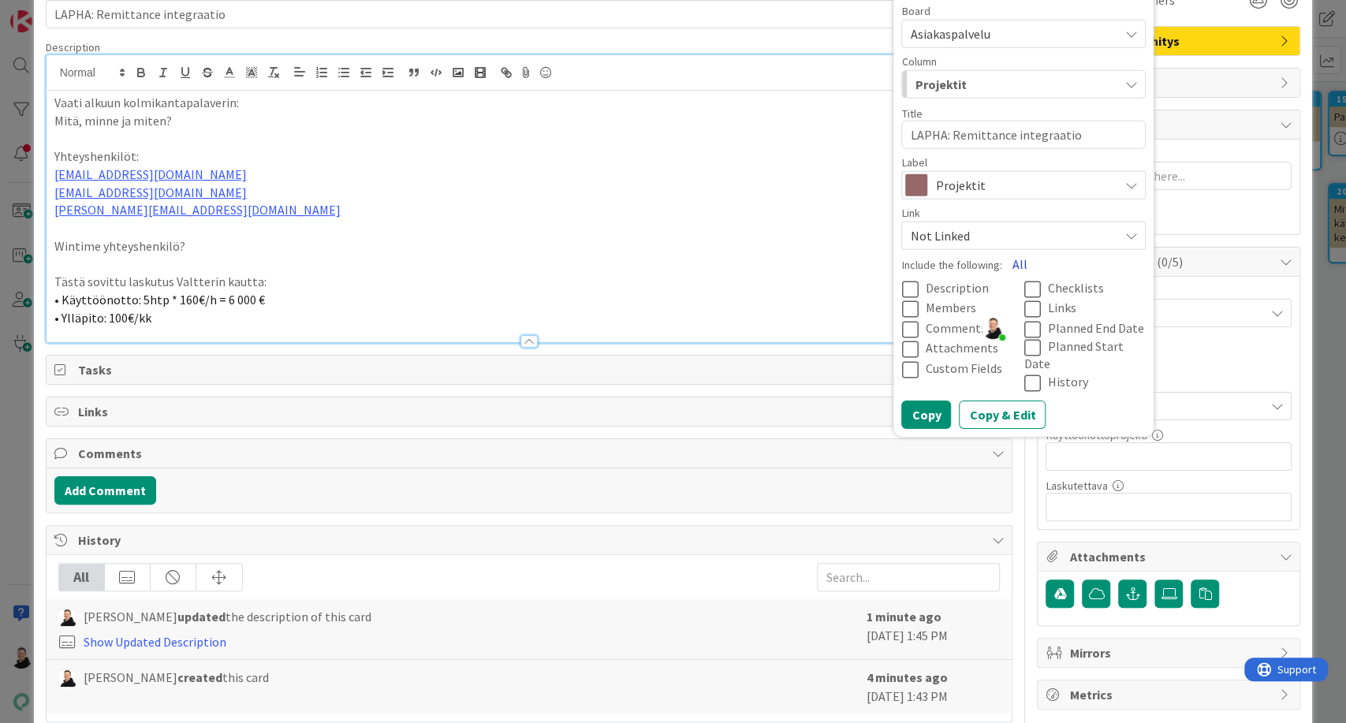
click at [1003, 261] on button "All" at bounding box center [1018, 264] width 35 height 28
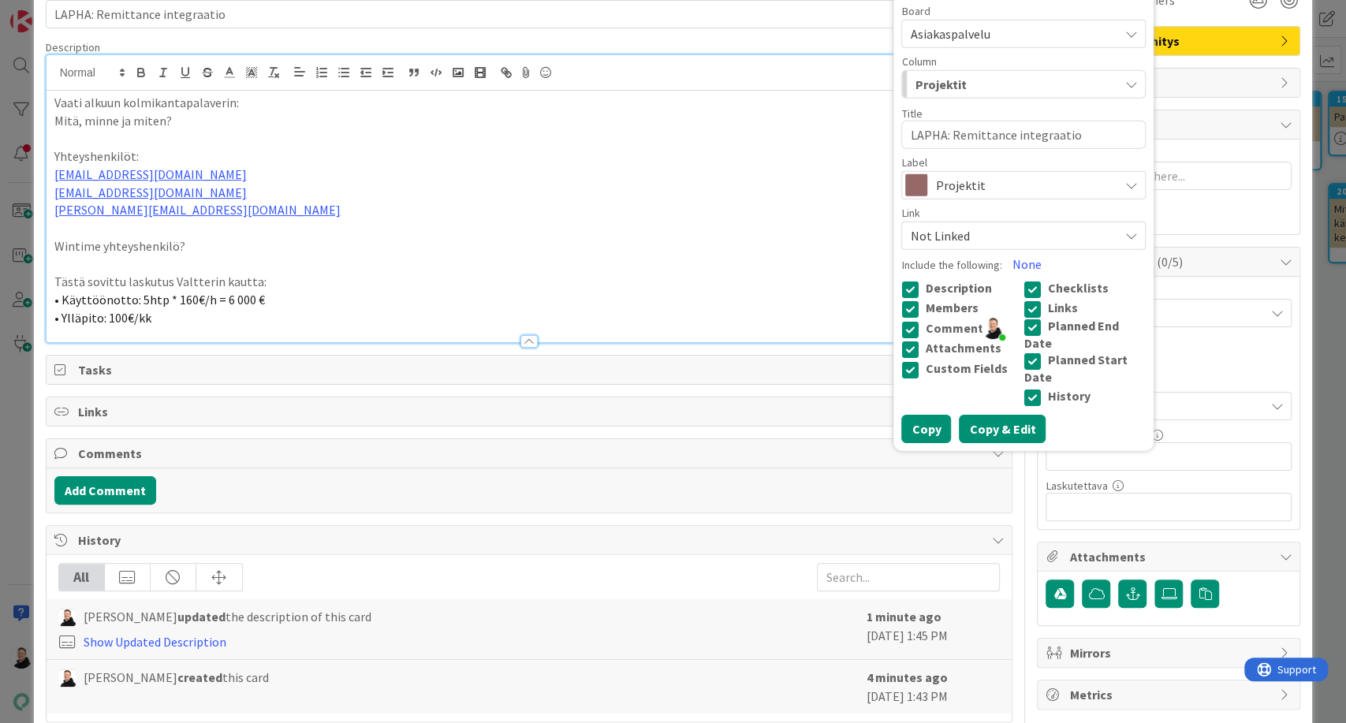
click at [977, 419] on button "Copy & Edit" at bounding box center [1002, 428] width 87 height 28
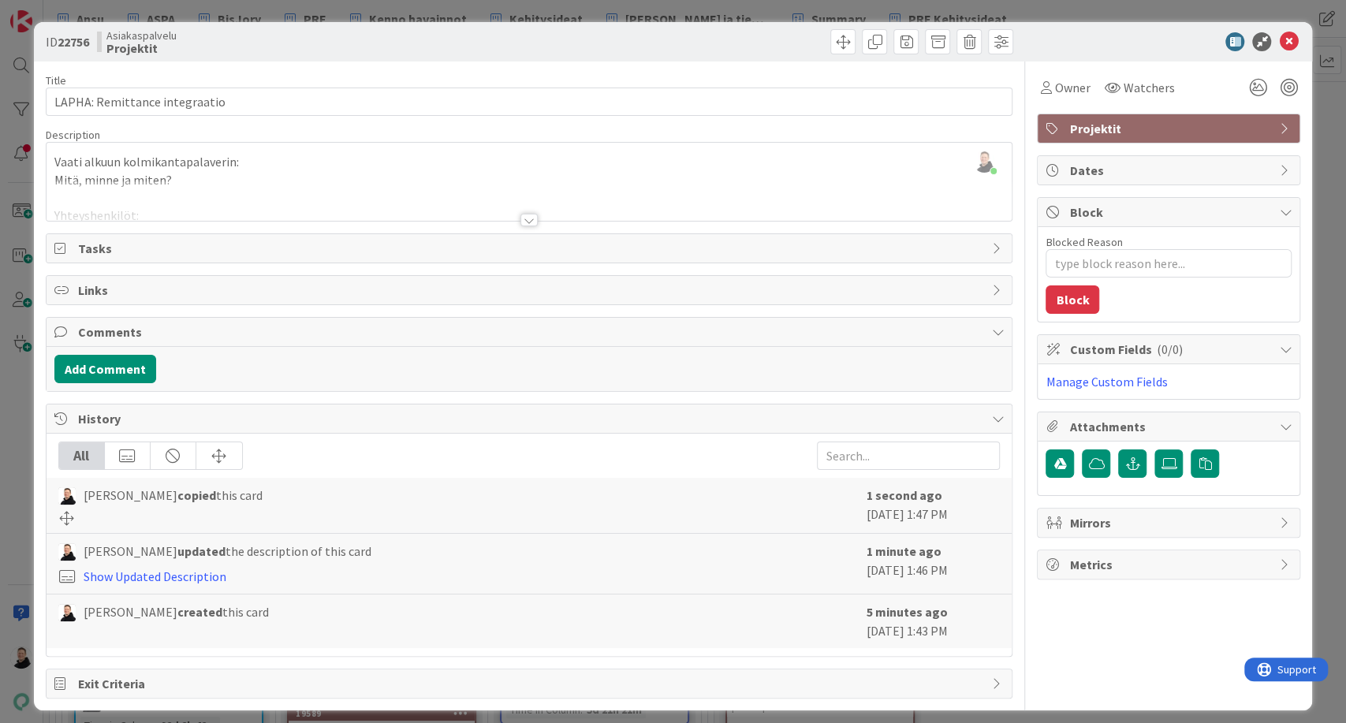
click at [520, 220] on div at bounding box center [528, 220] width 17 height 13
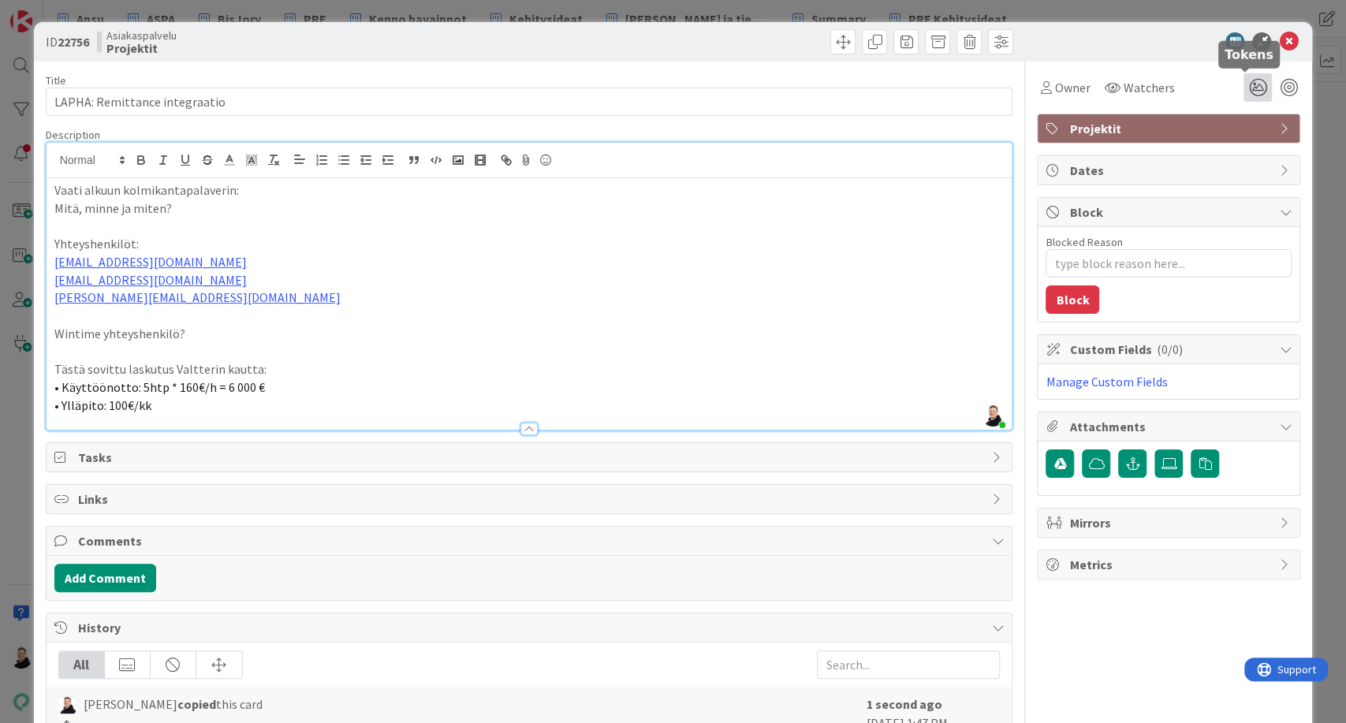
click at [1243, 91] on icon at bounding box center [1257, 87] width 28 height 28
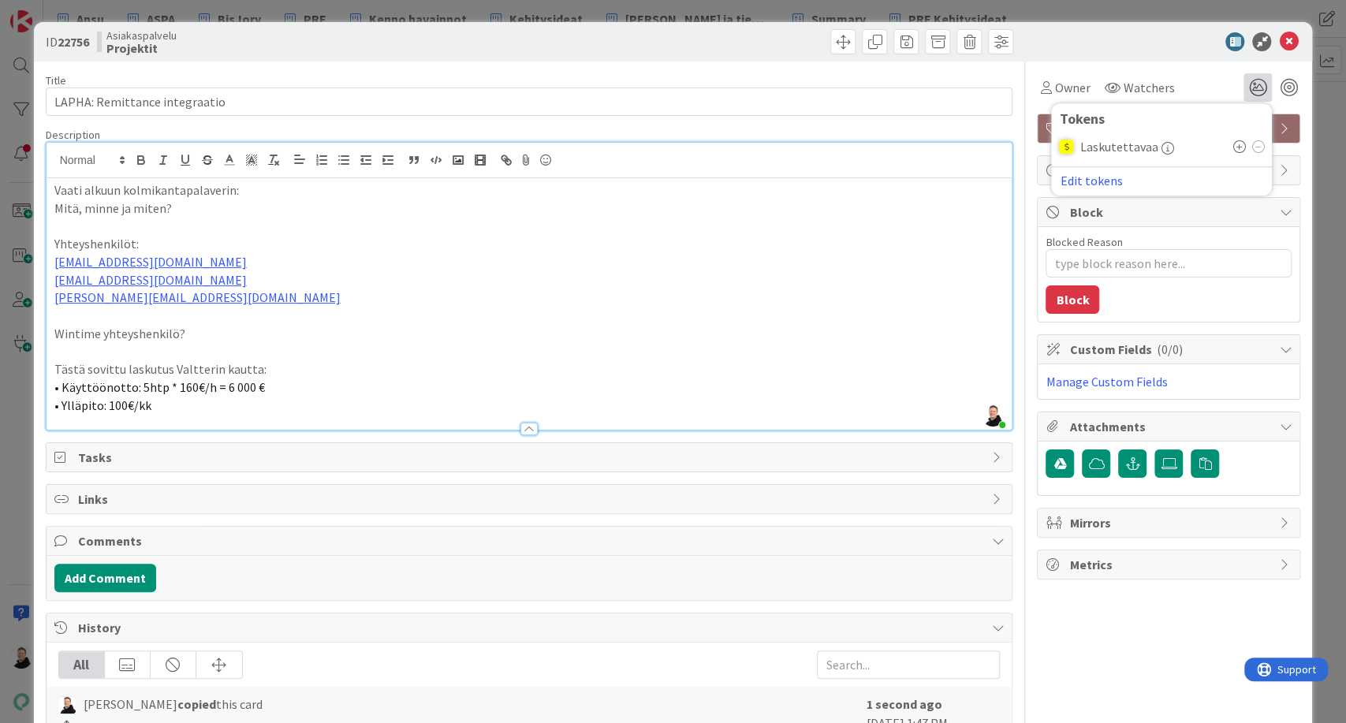
click at [1232, 147] on icon at bounding box center [1238, 146] width 13 height 13
click at [1055, 33] on div "ID 22756 Asiakaspalvelu Projektit" at bounding box center [673, 41] width 1279 height 39
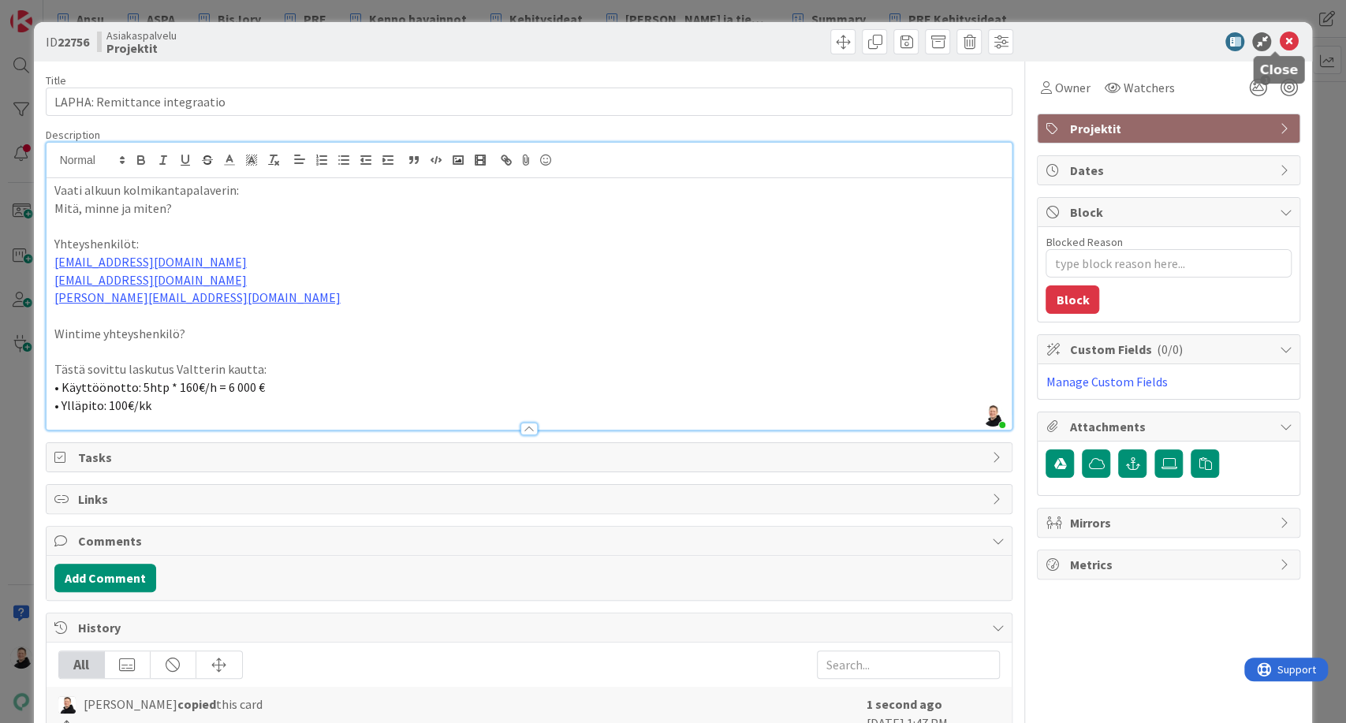
click at [1279, 44] on icon at bounding box center [1288, 41] width 19 height 19
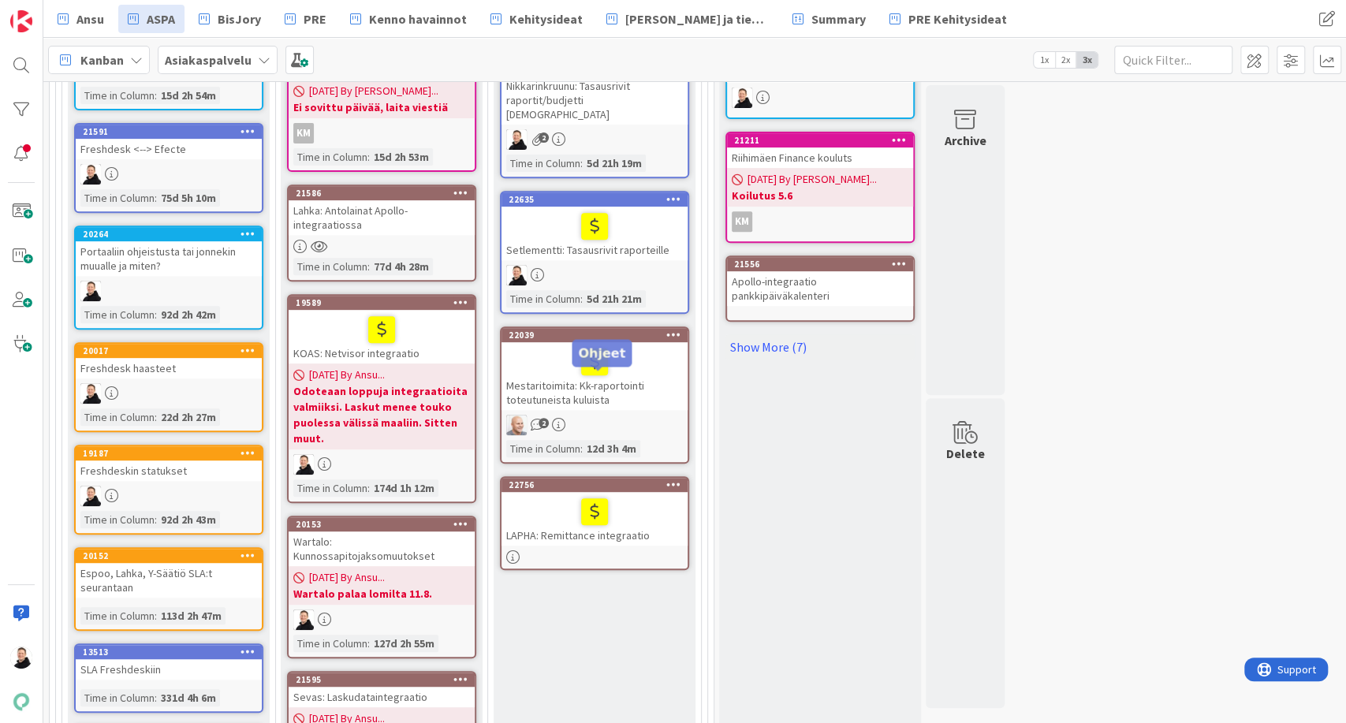
scroll to position [448, 0]
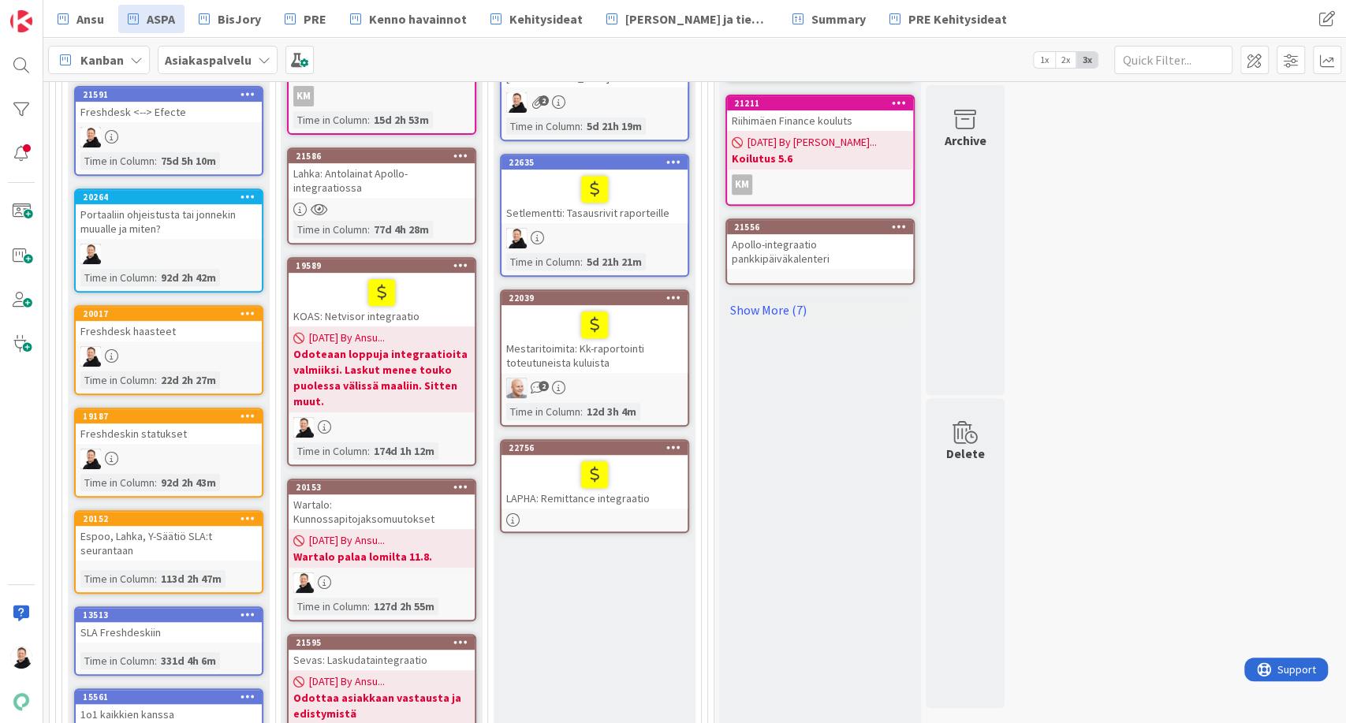
click at [541, 458] on div at bounding box center [594, 474] width 177 height 33
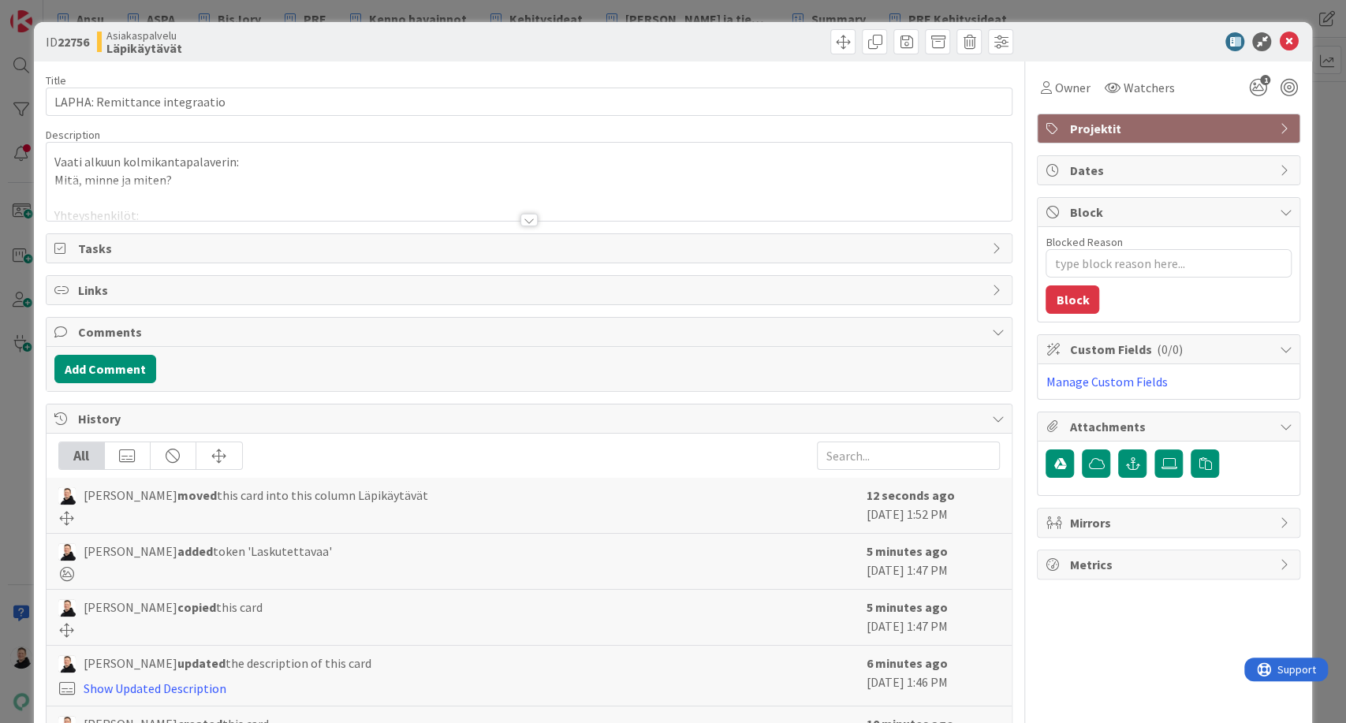
type textarea "x"
click at [512, 229] on div "Title 29 / 128 LAPHA: Remittance integraatio Description Vaati alkuun kolmikant…" at bounding box center [529, 435] width 967 height 749
click at [1054, 91] on span "Owner" at bounding box center [1071, 87] width 35 height 19
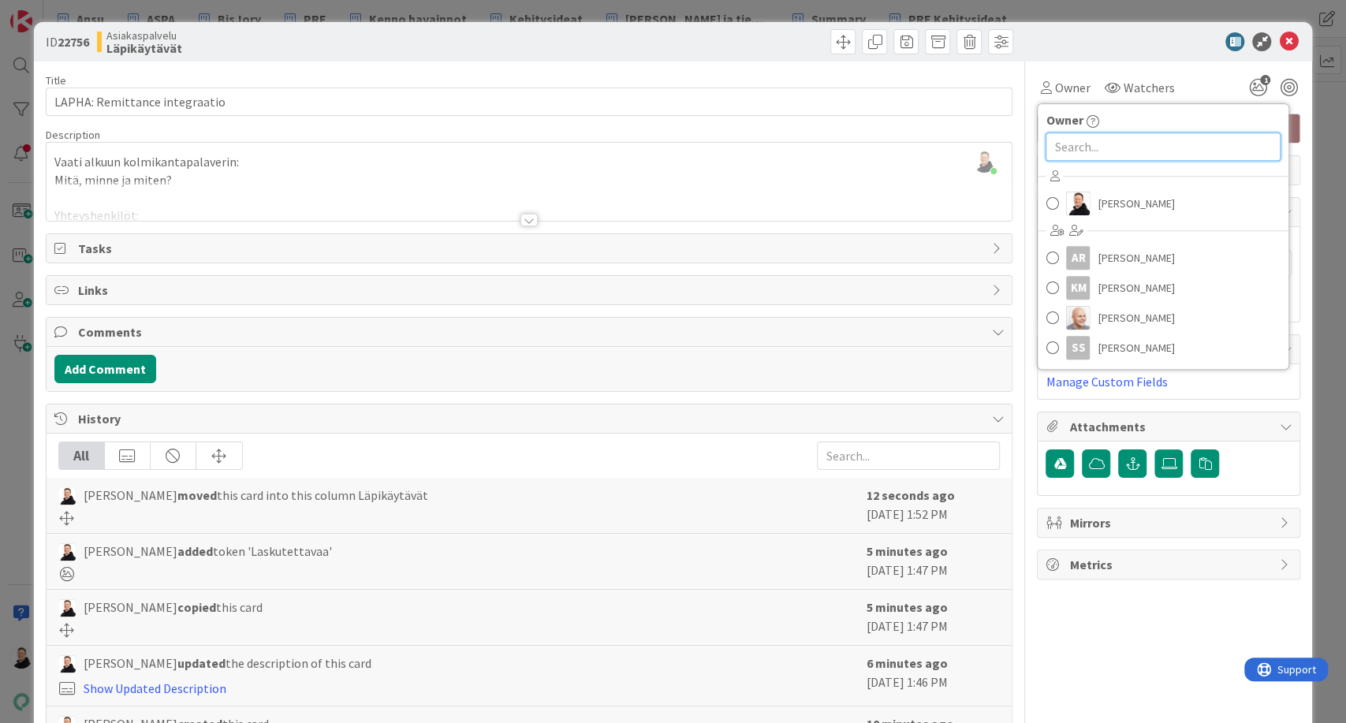
click at [1087, 150] on input "text" at bounding box center [1162, 146] width 235 height 28
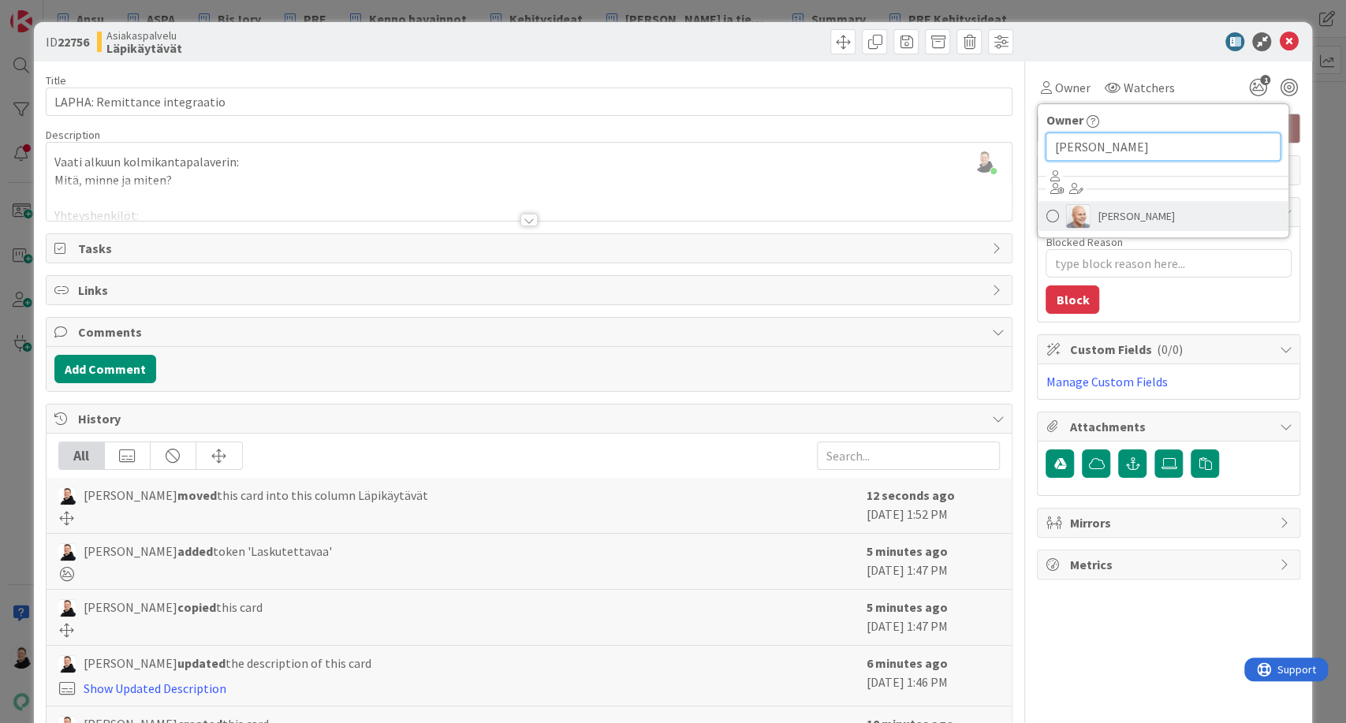
type input "[PERSON_NAME]"
click at [1152, 217] on span "[PERSON_NAME]" at bounding box center [1135, 216] width 76 height 24
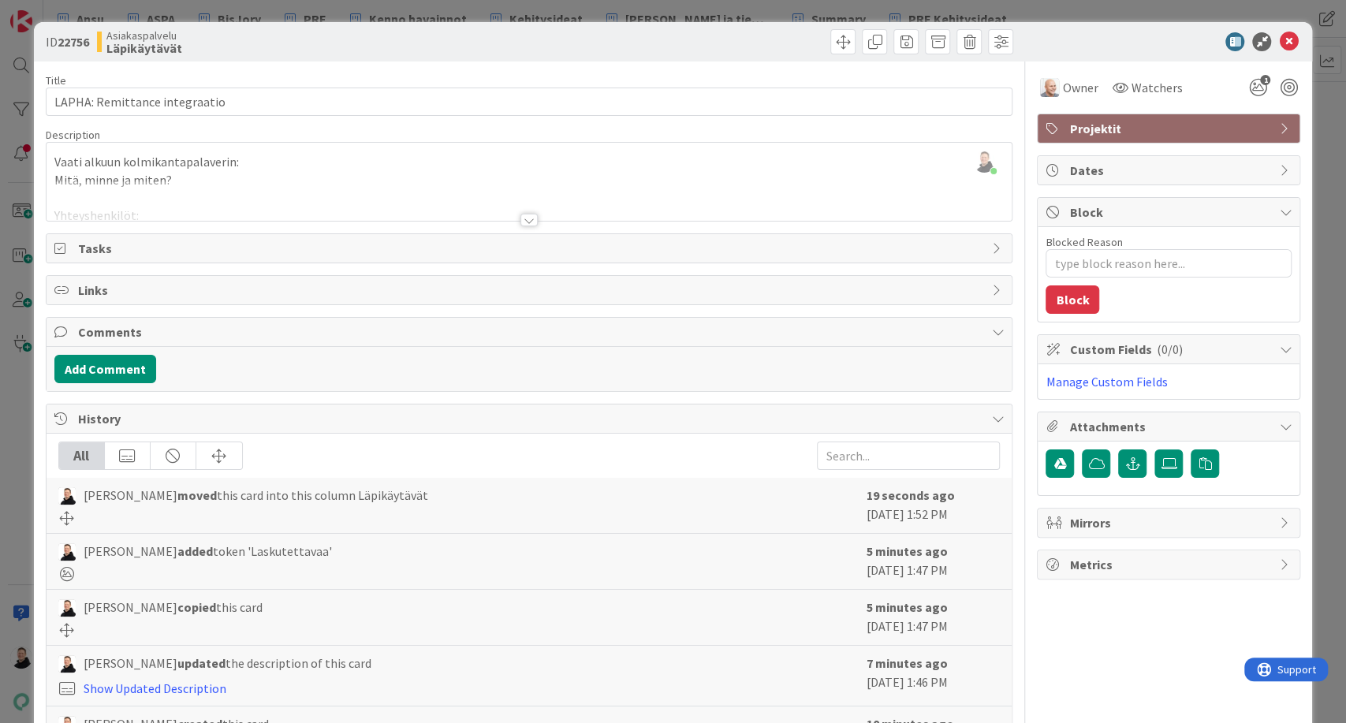
type textarea "x"
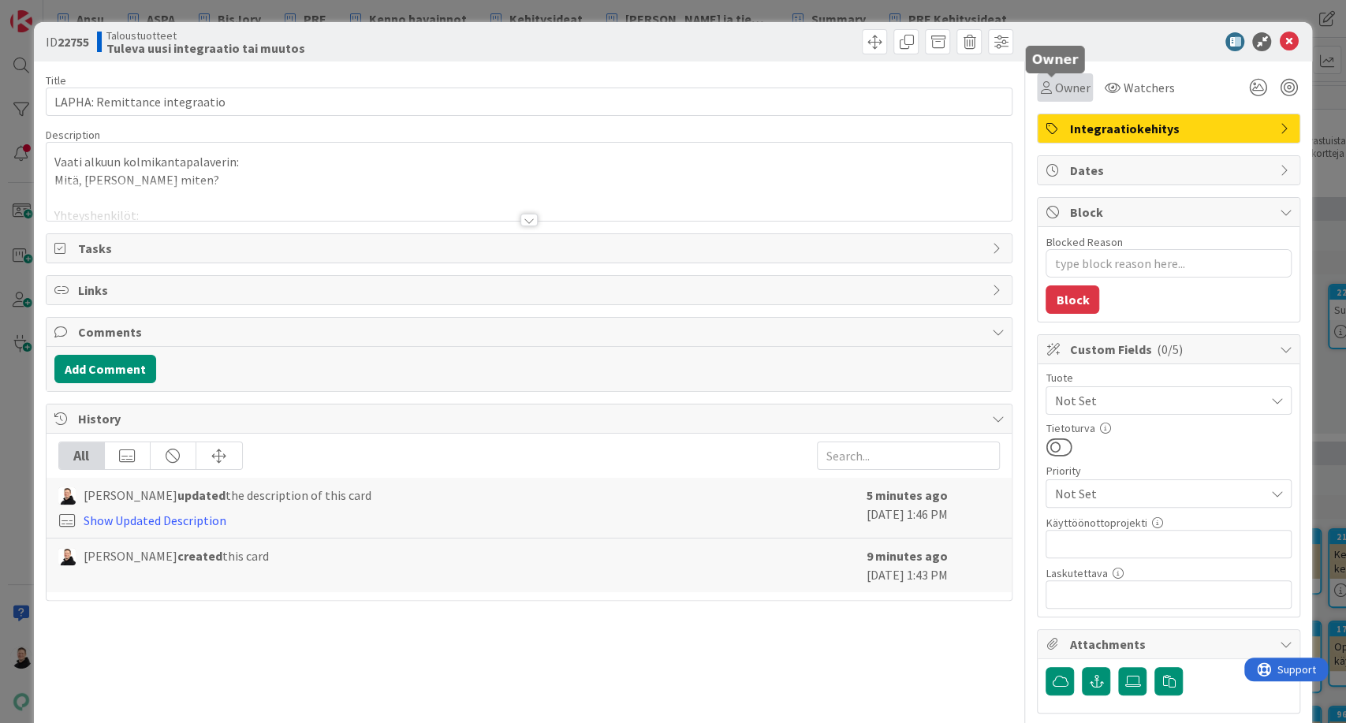
click at [1054, 90] on span "Owner" at bounding box center [1071, 87] width 35 height 19
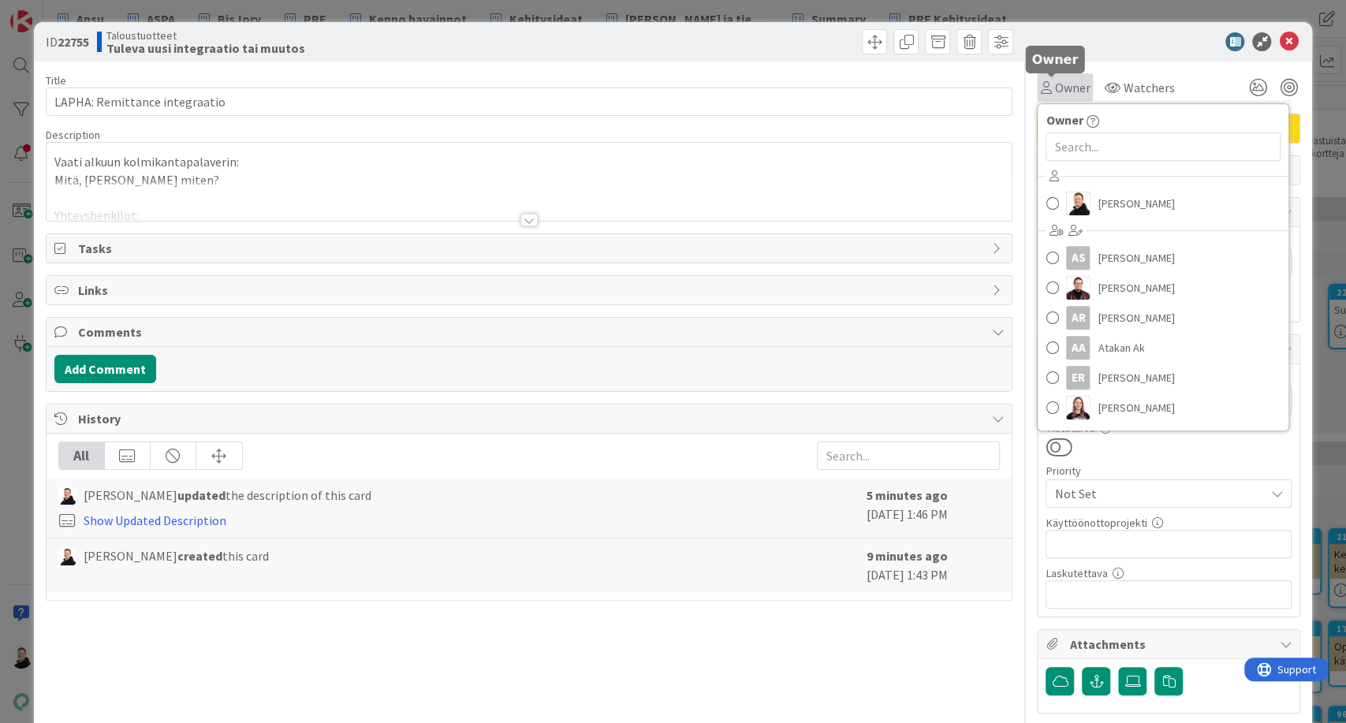
type textarea "x"
click at [1093, 146] on input "text" at bounding box center [1162, 146] width 235 height 28
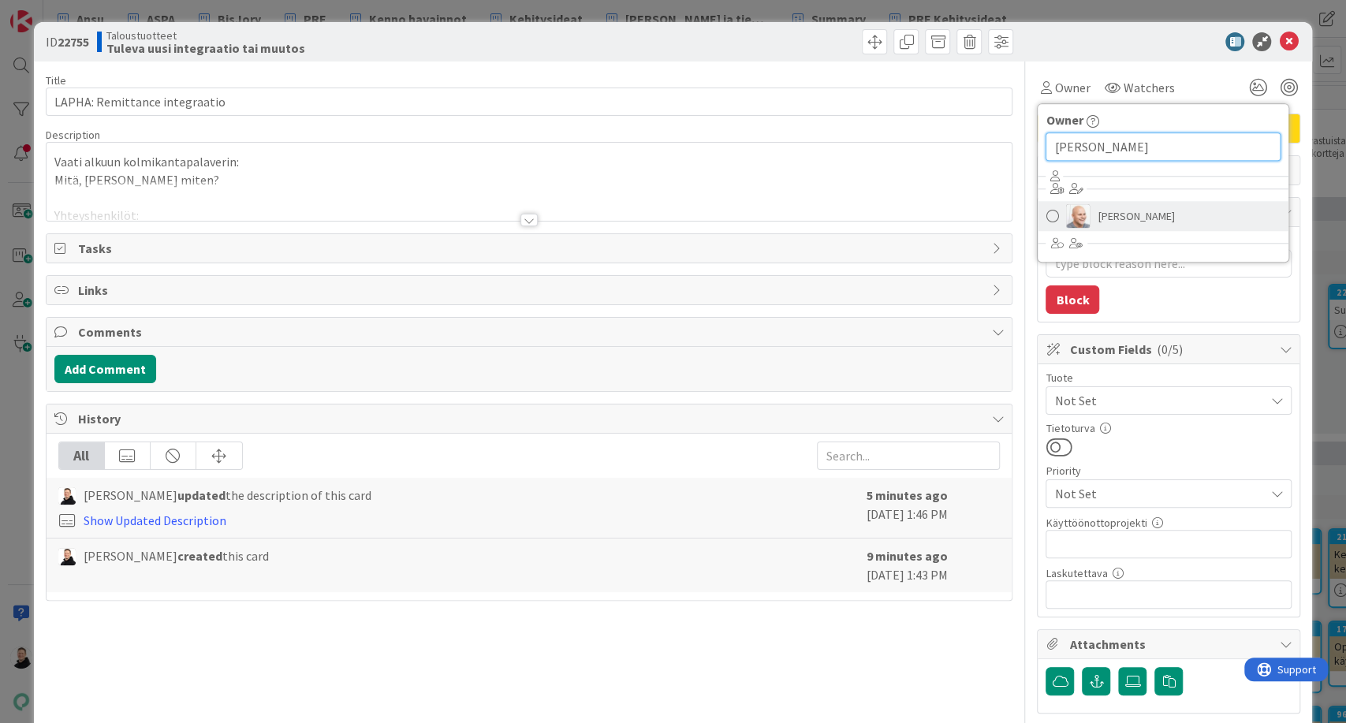
type input "[PERSON_NAME]"
click at [1103, 216] on span "[PERSON_NAME]" at bounding box center [1135, 216] width 76 height 24
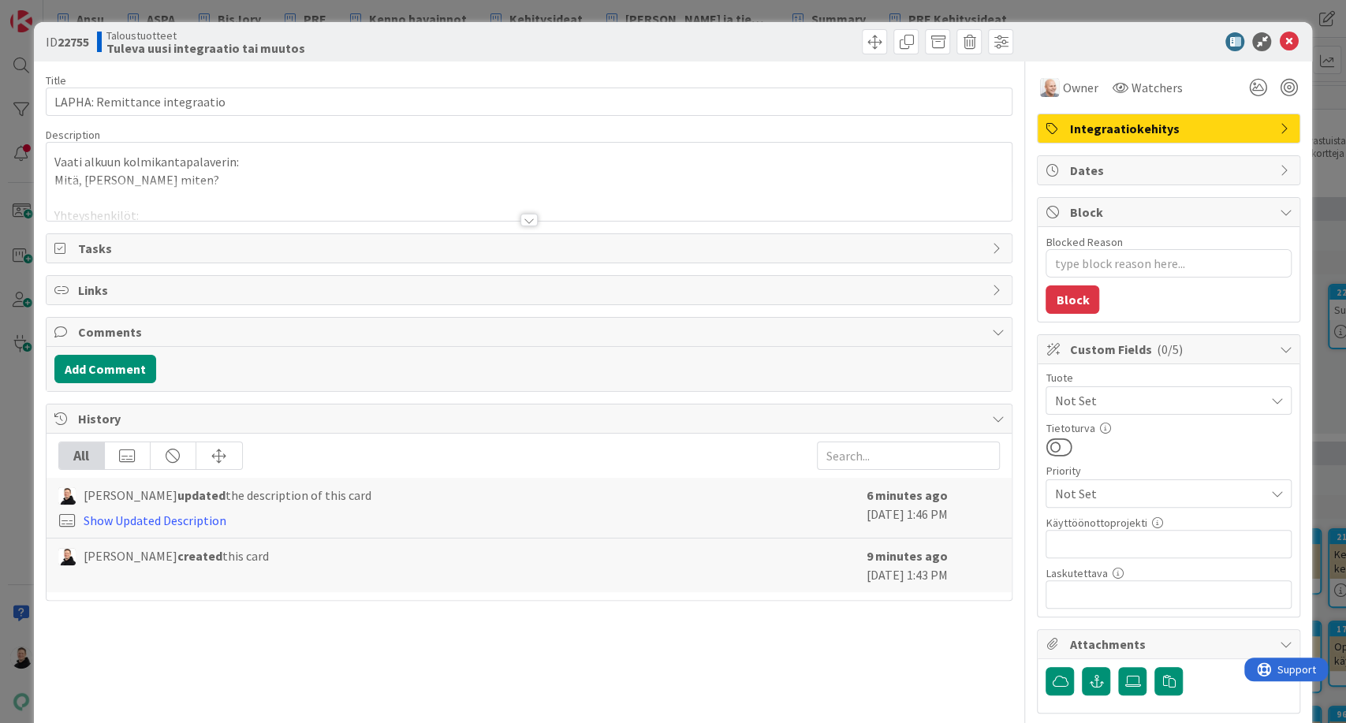
type textarea "x"
